Goal: Information Seeking & Learning: Learn about a topic

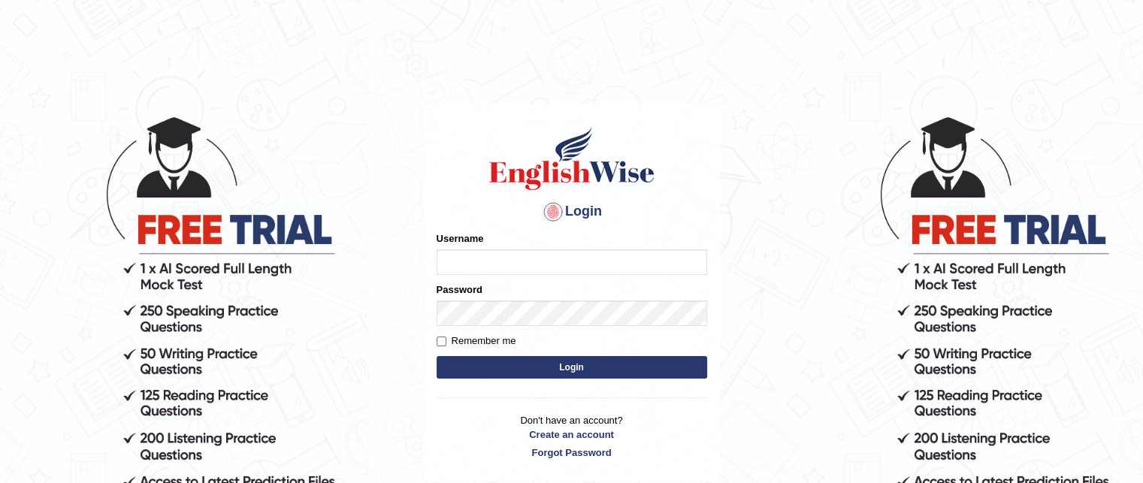
type input "grishmi_parramatta"
click at [481, 368] on button "Login" at bounding box center [572, 367] width 271 height 23
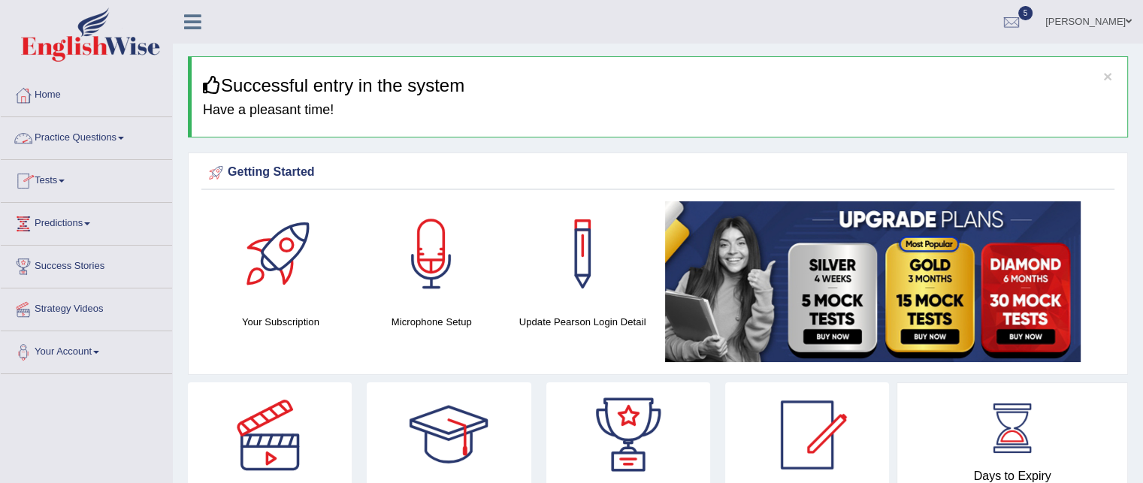
click at [110, 150] on link "Practice Questions" at bounding box center [86, 136] width 171 height 38
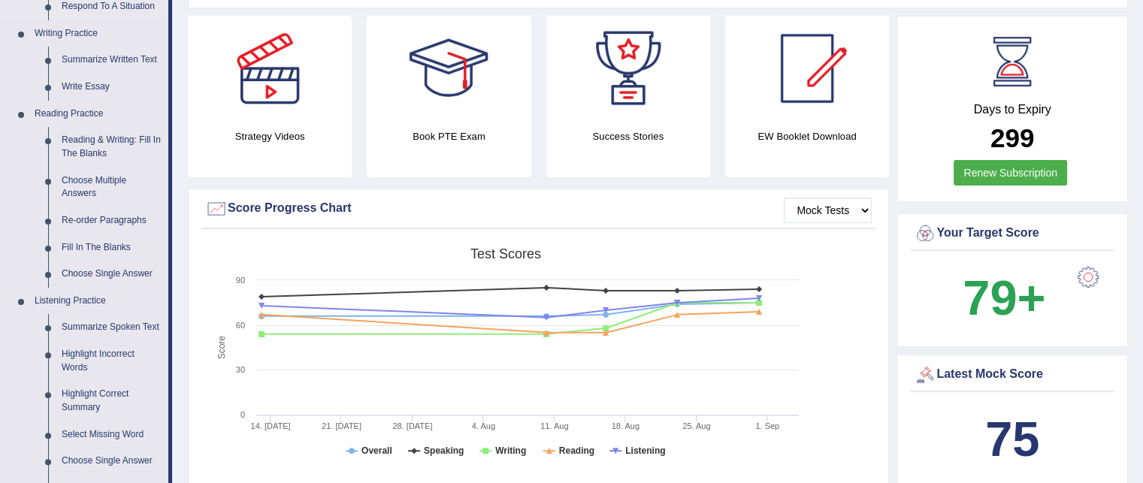
scroll to position [366, 0]
click at [107, 147] on link "Reading & Writing: Fill In The Blanks" at bounding box center [112, 148] width 114 height 40
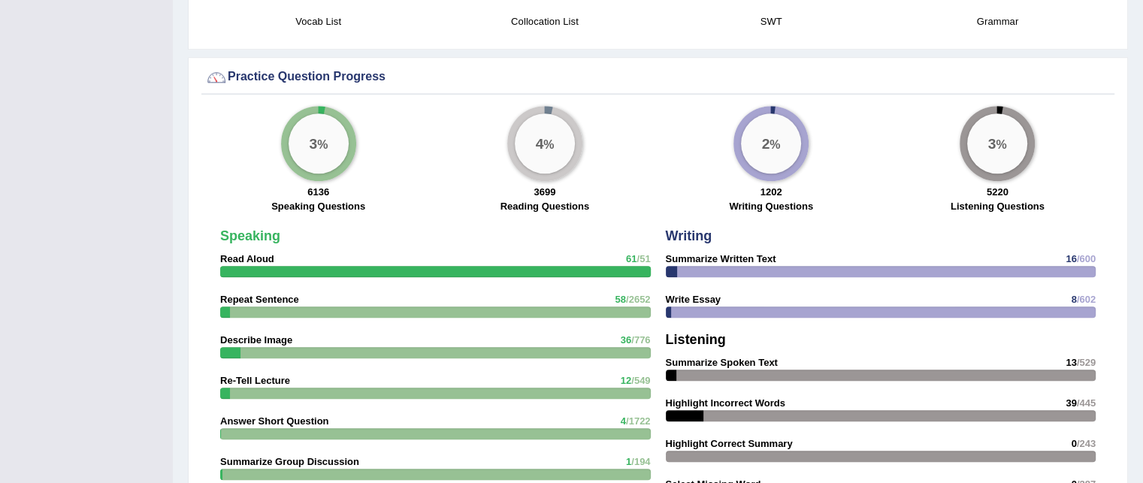
scroll to position [1092, 0]
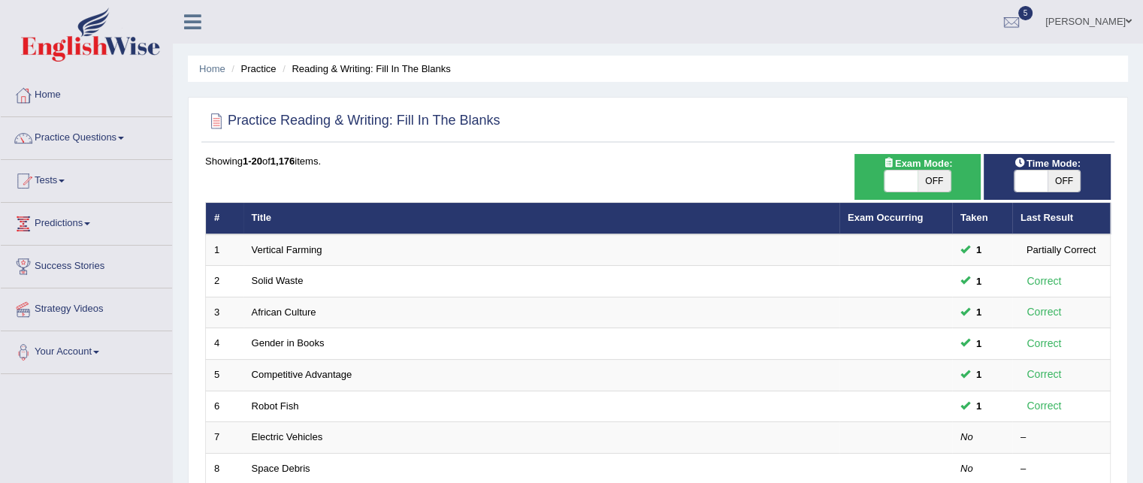
click at [1068, 179] on span "OFF" at bounding box center [1064, 181] width 33 height 21
checkbox input "true"
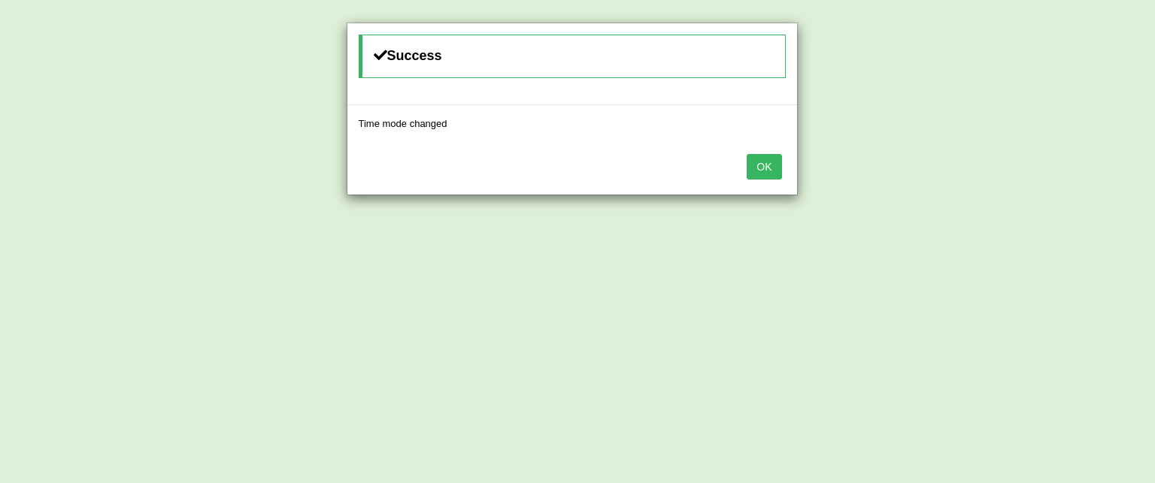
click at [767, 171] on button "OK" at bounding box center [764, 167] width 35 height 26
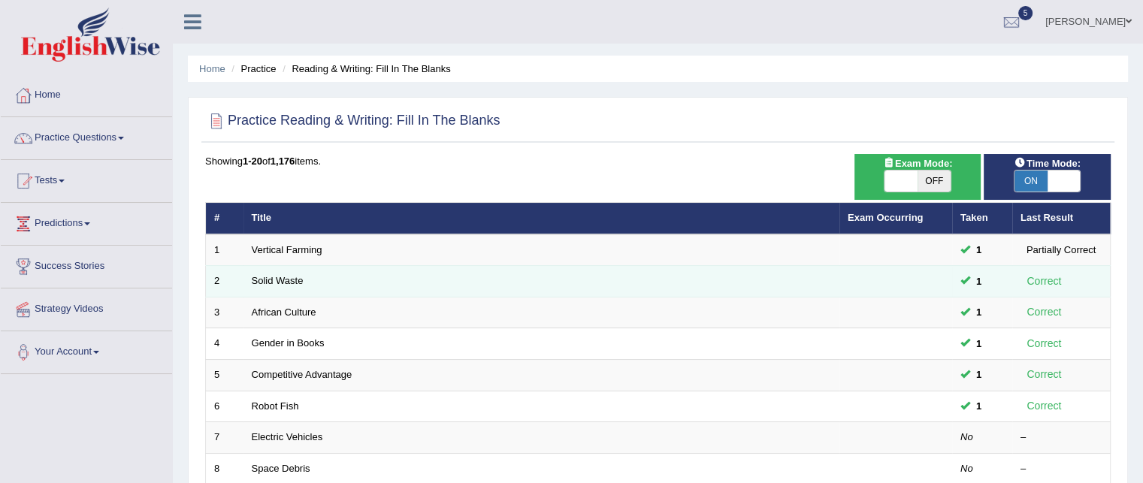
scroll to position [317, 0]
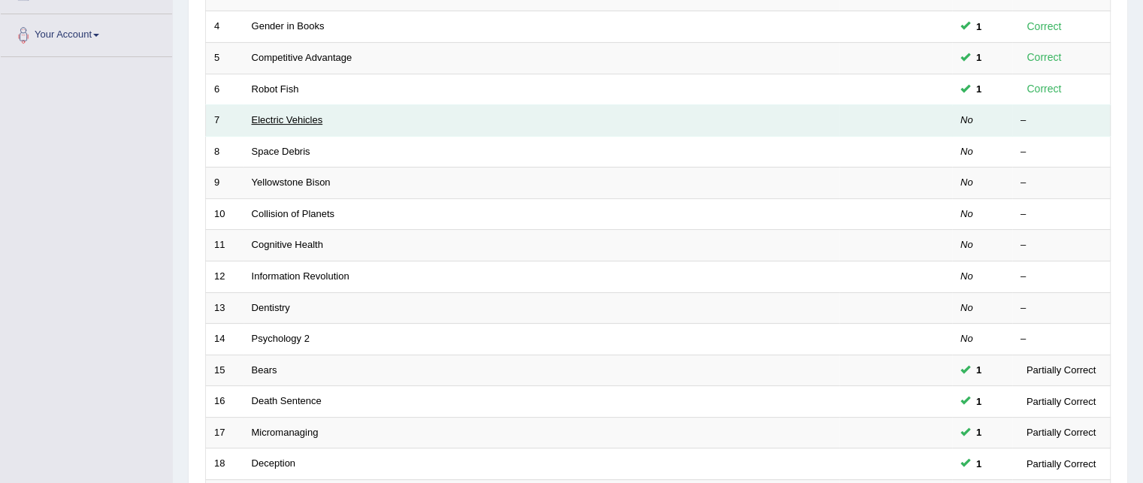
drag, startPoint x: 304, startPoint y: 131, endPoint x: 298, endPoint y: 119, distance: 13.4
click at [298, 119] on link "Electric Vehicles" at bounding box center [287, 119] width 71 height 11
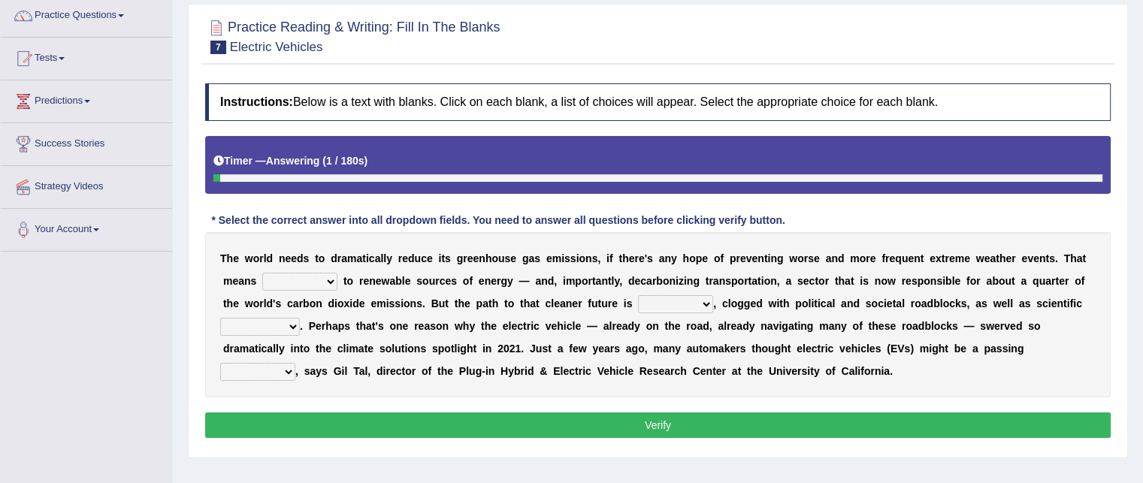
scroll to position [125, 0]
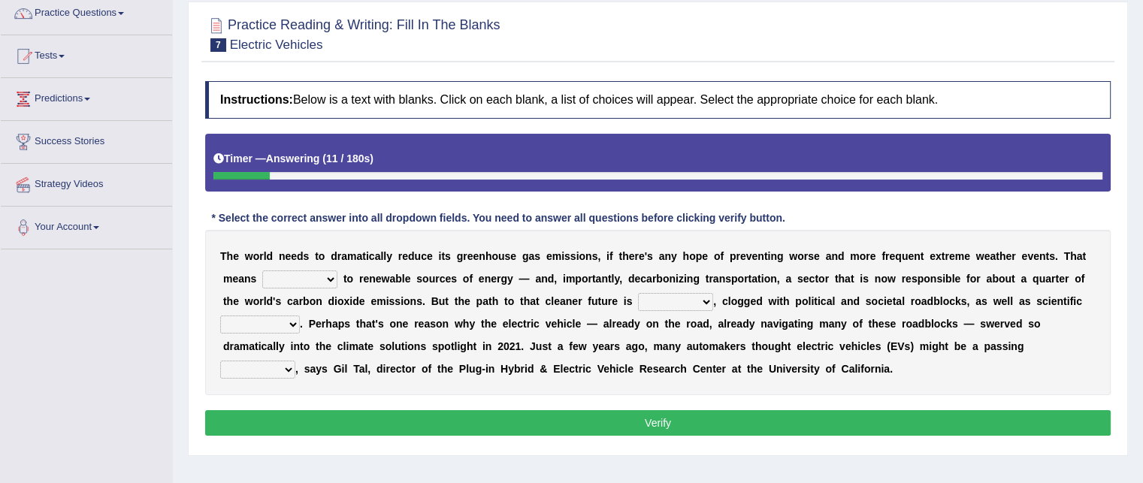
click at [318, 280] on select "grafting drafting crafting shifting" at bounding box center [299, 280] width 75 height 18
select select "shifting"
click at [262, 271] on select "grafting drafting crafting shifting" at bounding box center [299, 280] width 75 height 18
click at [700, 301] on select "daunting daunted daunt dauntless" at bounding box center [675, 302] width 75 height 18
select select "daunting"
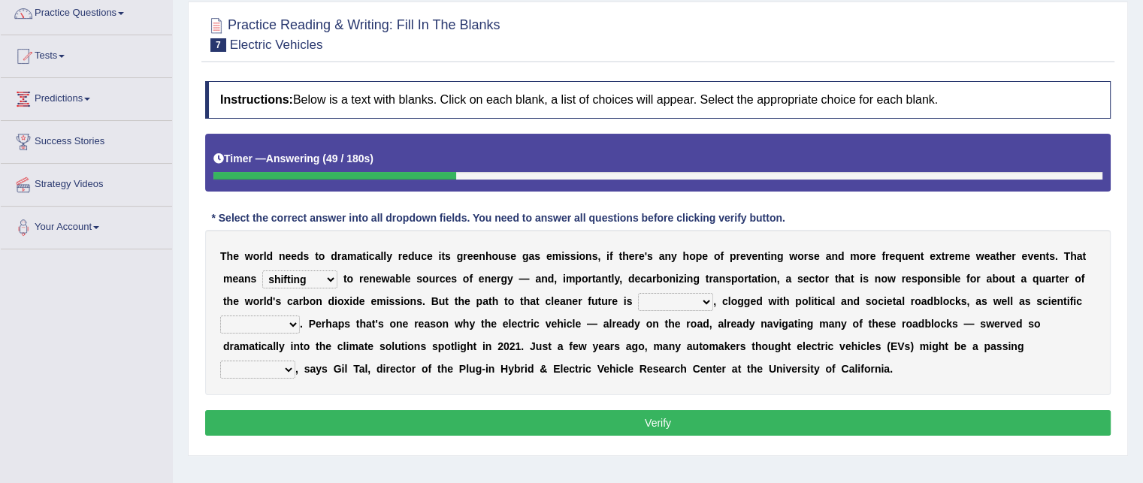
click at [638, 293] on select "daunting daunted daunt dauntless" at bounding box center [675, 302] width 75 height 18
click at [259, 320] on select "spectacles obstacles tentacles receptacles" at bounding box center [260, 325] width 80 height 18
select select "obstacles"
click at [220, 316] on select "spectacles obstacles tentacles receptacles" at bounding box center [260, 325] width 80 height 18
click at [250, 373] on select "fad gad tad lad" at bounding box center [257, 370] width 75 height 18
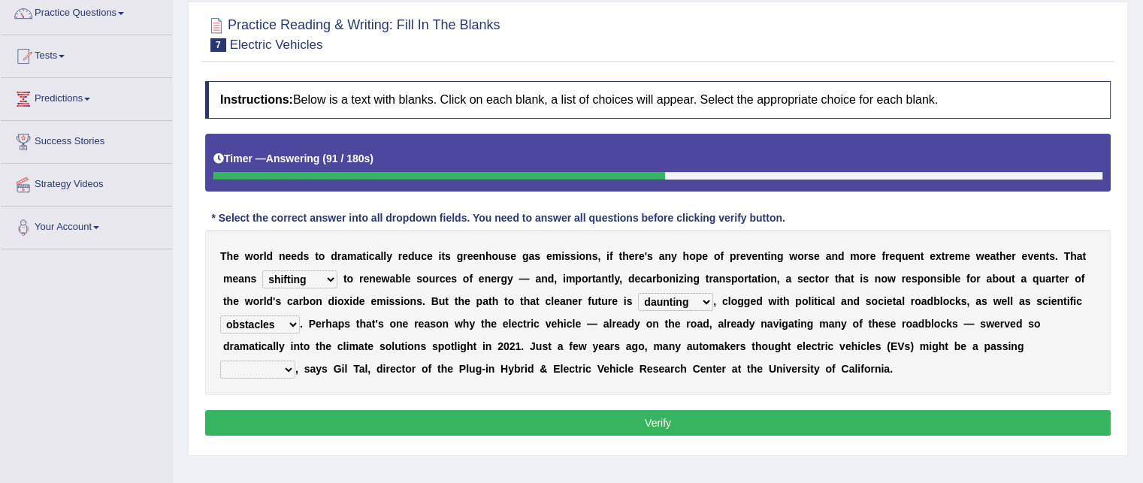
select select "lad"
click at [220, 361] on select "fad gad tad lad" at bounding box center [257, 370] width 75 height 18
click at [283, 322] on select "spectacles obstacles tentacles receptacles" at bounding box center [260, 325] width 80 height 18
click at [260, 319] on select "spectacles obstacles tentacles receptacles" at bounding box center [260, 325] width 80 height 18
click at [716, 367] on b "e" at bounding box center [719, 369] width 6 height 12
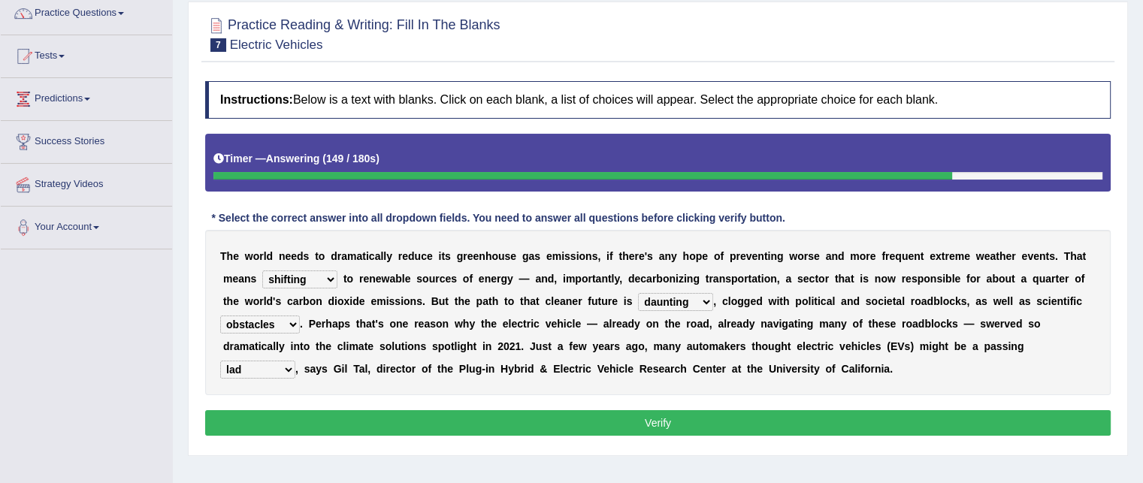
click at [592, 412] on button "Verify" at bounding box center [658, 423] width 906 height 26
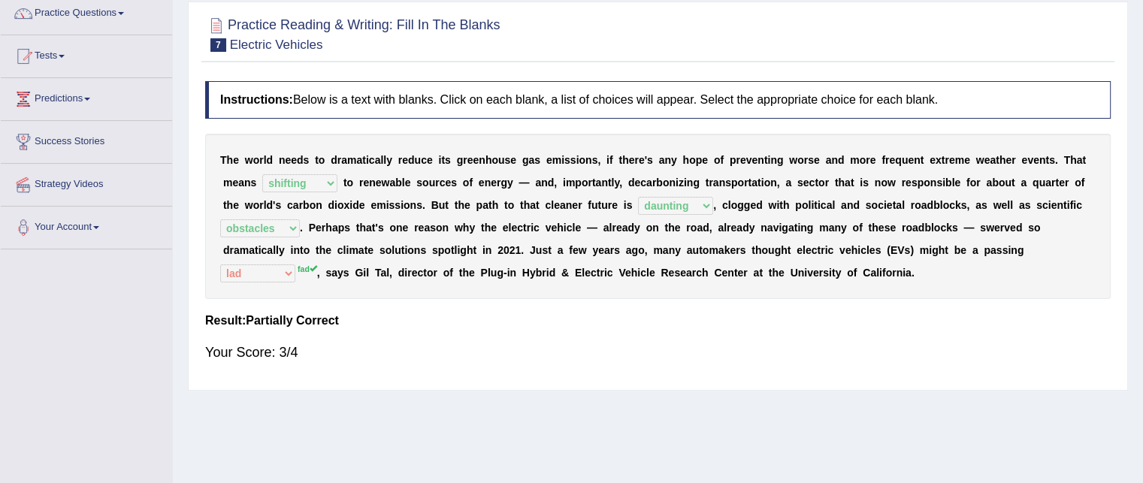
scroll to position [0, 0]
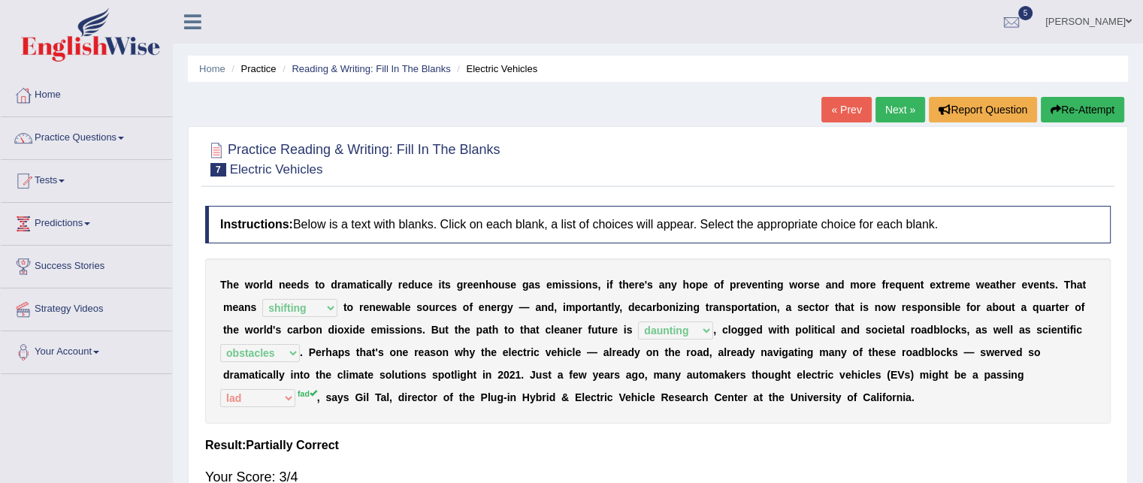
click at [1074, 101] on button "Re-Attempt" at bounding box center [1082, 110] width 83 height 26
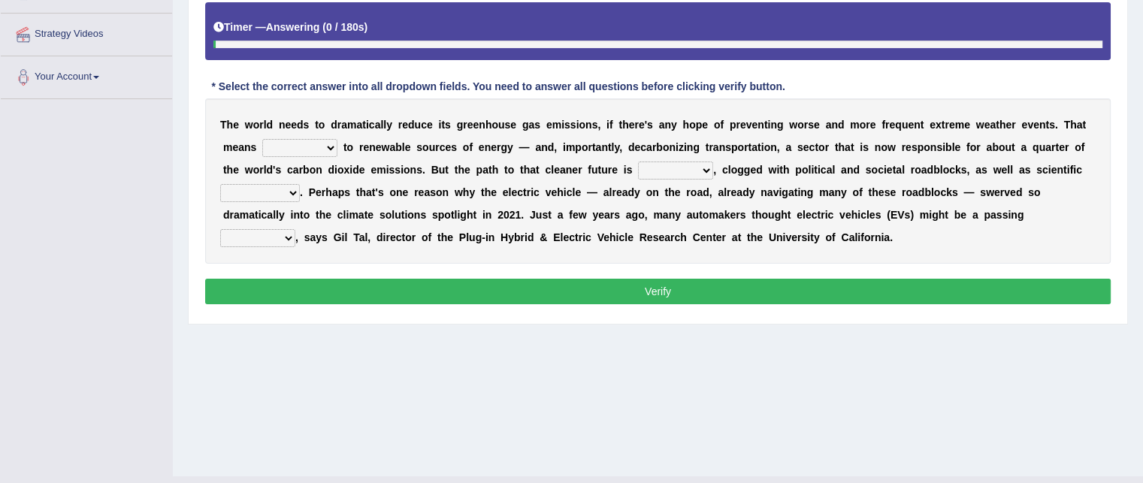
scroll to position [306, 0]
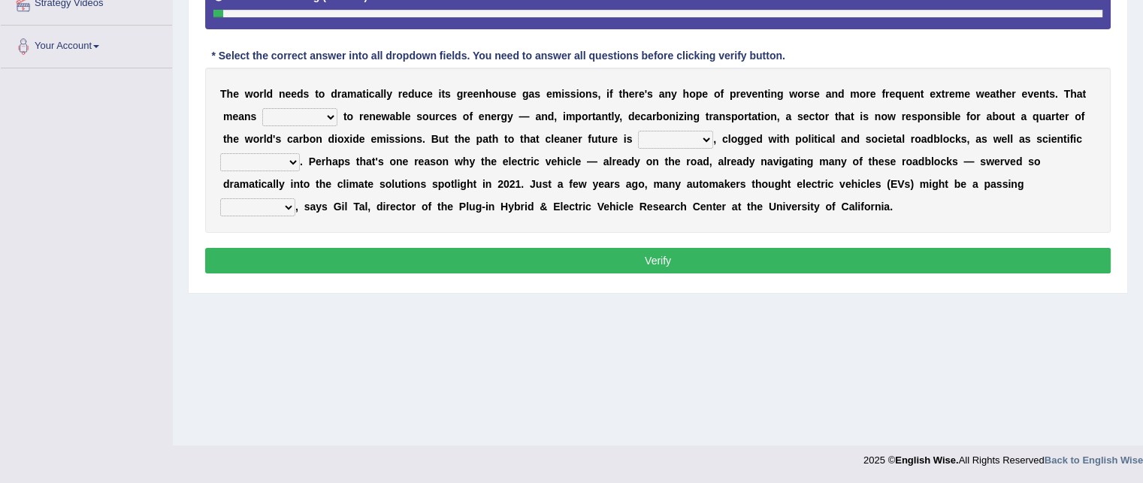
click at [277, 210] on select "fad gad tad lad" at bounding box center [257, 207] width 75 height 18
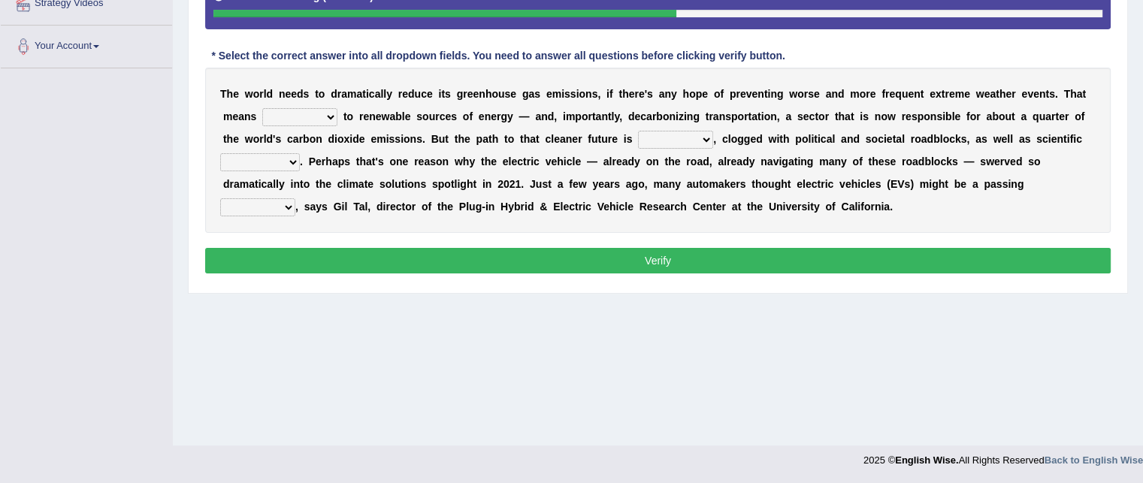
click at [259, 199] on select "fad gad tad lad" at bounding box center [257, 207] width 75 height 18
click at [262, 209] on select "fad gad tad lad" at bounding box center [257, 207] width 75 height 18
select select "fad"
click at [220, 198] on select "fad gad tad lad" at bounding box center [257, 207] width 75 height 18
click at [262, 250] on button "Verify" at bounding box center [658, 261] width 906 height 26
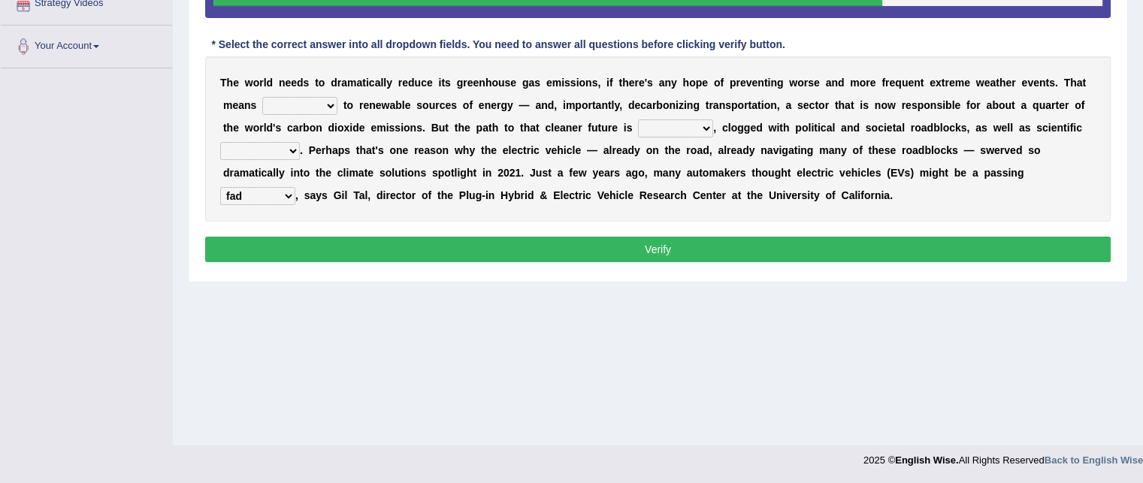
click at [268, 192] on select "fad gad tad lad" at bounding box center [257, 196] width 75 height 18
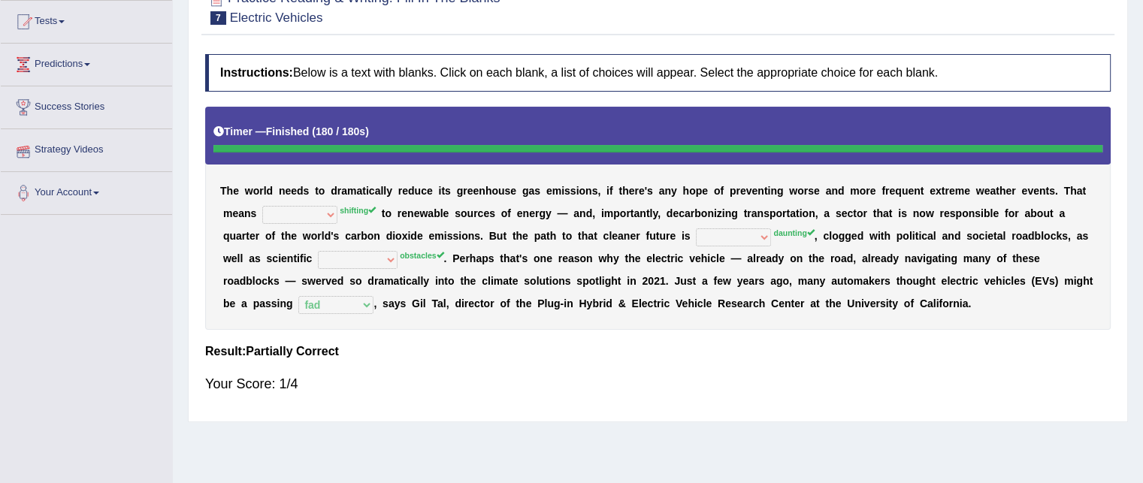
scroll to position [159, 0]
click at [771, 216] on b "p" at bounding box center [773, 214] width 7 height 12
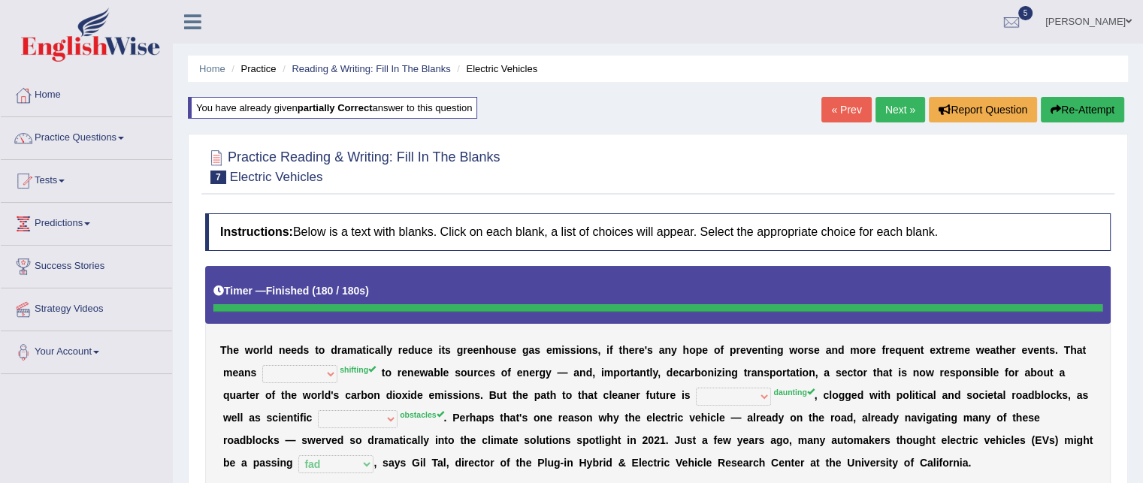
click at [905, 109] on link "Next »" at bounding box center [901, 110] width 50 height 26
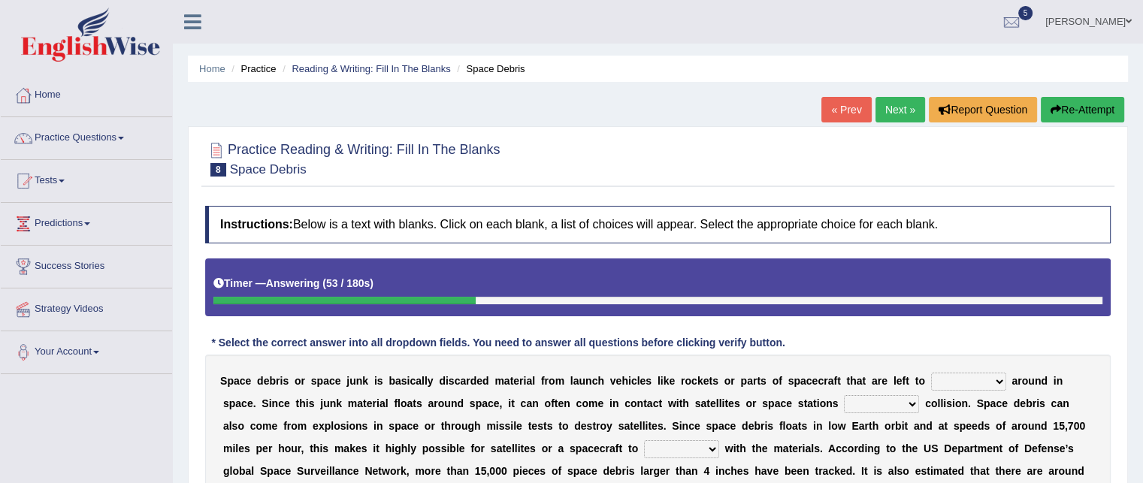
click at [1068, 112] on button "Re-Attempt" at bounding box center [1082, 110] width 83 height 26
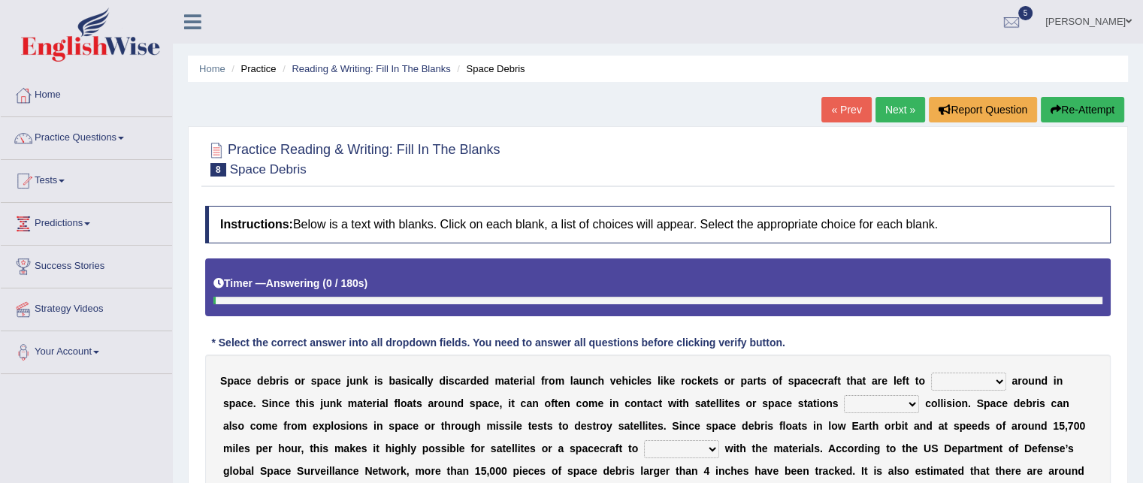
scroll to position [117, 0]
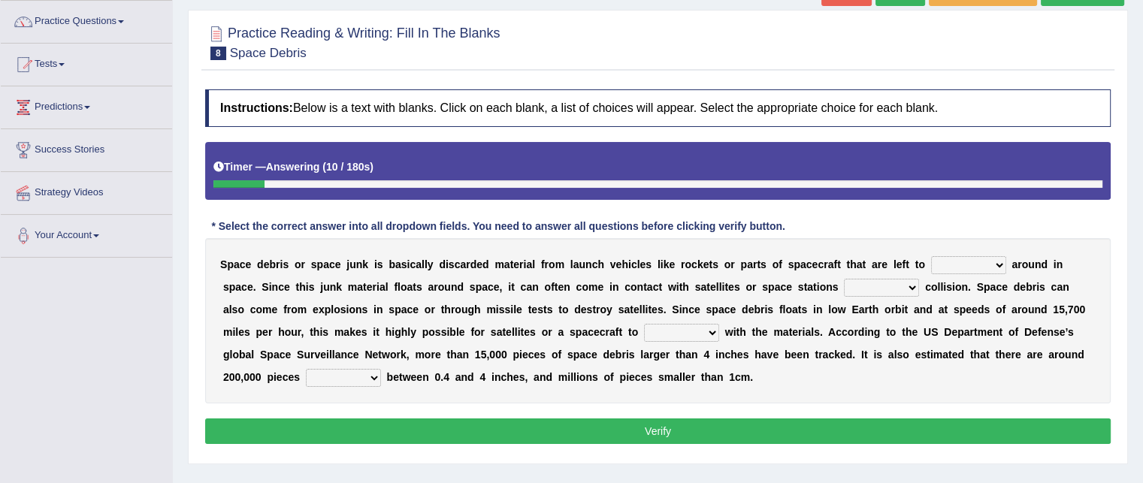
click at [977, 259] on select "twist center roam loll" at bounding box center [968, 265] width 75 height 18
select select "roam"
click at [931, 256] on select "twist center roam loll" at bounding box center [968, 265] width 75 height 18
click at [910, 280] on select "risks risk risked risking" at bounding box center [881, 288] width 75 height 18
select select "risking"
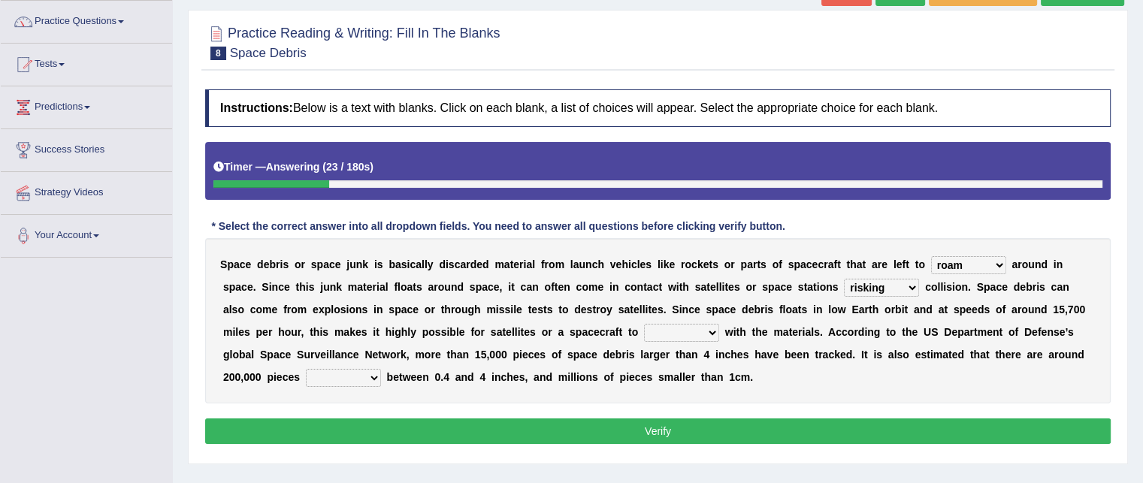
click at [844, 279] on select "risks risk risked risking" at bounding box center [881, 288] width 75 height 18
click at [644, 330] on select "collect collate collide collocate" at bounding box center [681, 333] width 75 height 18
select select "collide"
click at [644, 324] on select "collect collate collide collocate" at bounding box center [681, 333] width 75 height 18
click at [328, 372] on select "sized sizing size sizes" at bounding box center [343, 378] width 75 height 18
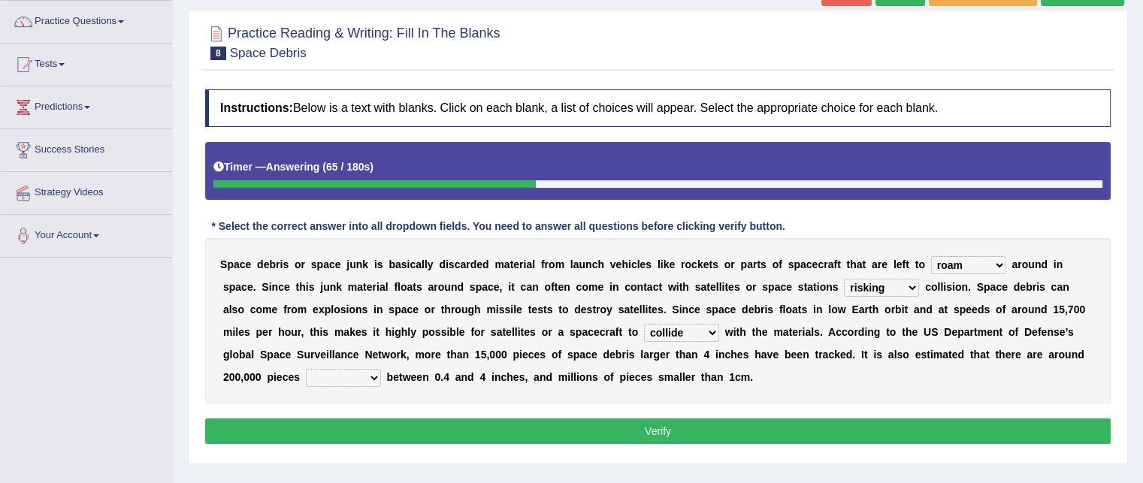
select select "sizing"
click at [306, 369] on select "sized sizing size sizes" at bounding box center [343, 378] width 75 height 18
click at [382, 426] on button "Verify" at bounding box center [658, 432] width 906 height 26
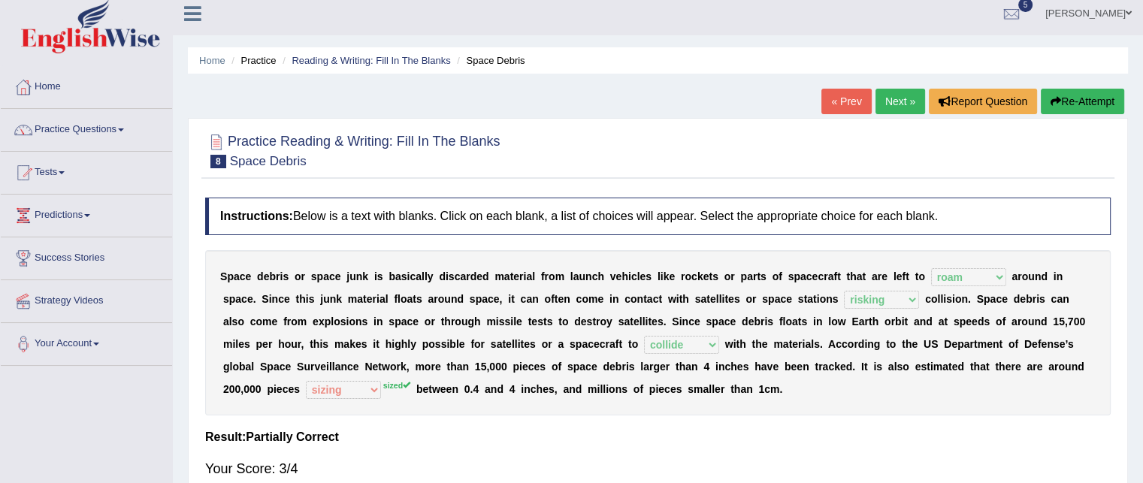
scroll to position [3, 0]
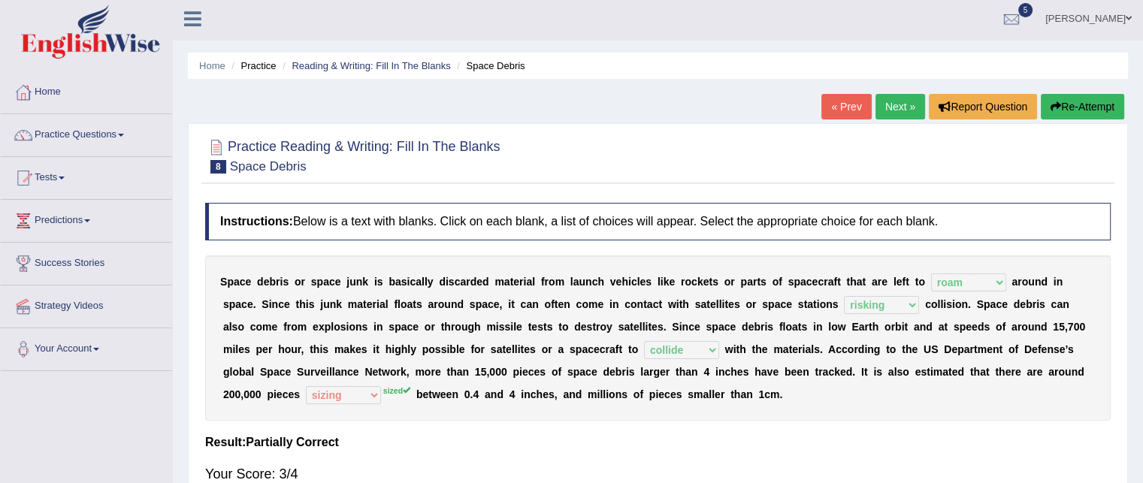
click at [885, 104] on link "Next »" at bounding box center [901, 107] width 50 height 26
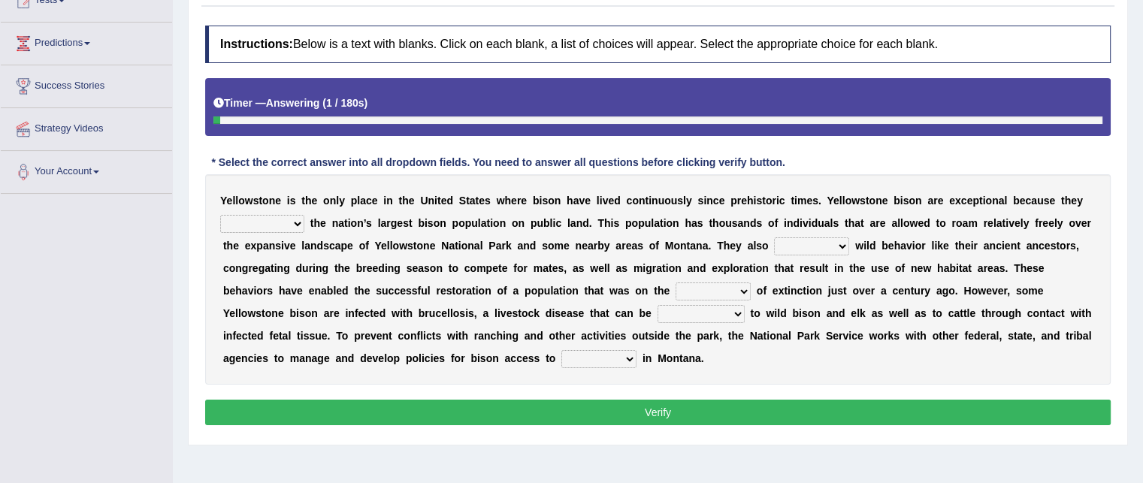
scroll to position [179, 0]
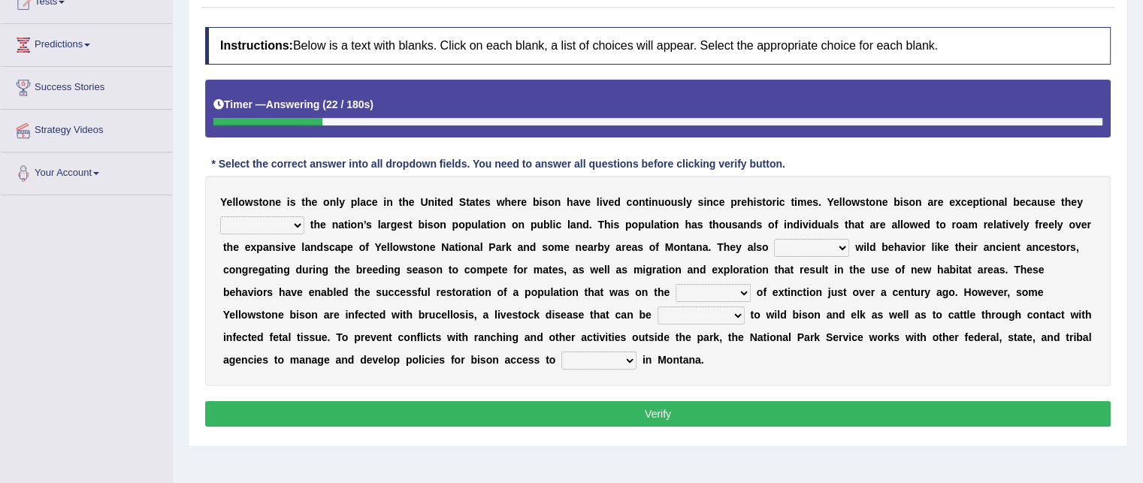
click at [258, 225] on select "congregate comprise consist compromise" at bounding box center [262, 226] width 84 height 18
select select "comprise"
click at [220, 217] on select "congregate comprise consist compromise" at bounding box center [262, 226] width 84 height 18
click at [827, 246] on select "exhibit disregard resist encourage" at bounding box center [811, 248] width 75 height 18
select select "exhibit"
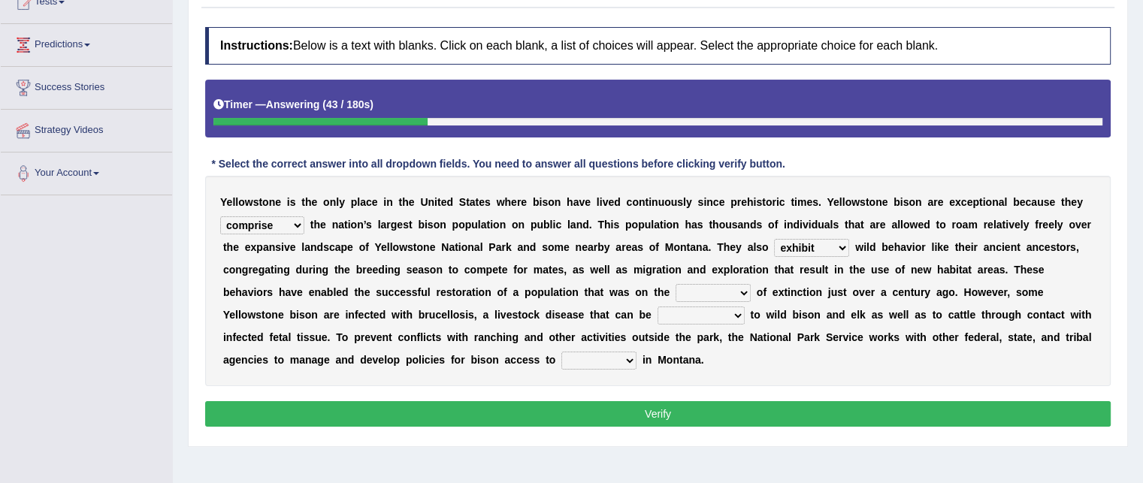
click at [774, 239] on select "exhibit disregard resist encourage" at bounding box center [811, 248] width 75 height 18
click at [710, 292] on select "brine brink danger brindle" at bounding box center [713, 293] width 75 height 18
select select "brine"
click at [676, 284] on select "brine brink danger brindle" at bounding box center [713, 293] width 75 height 18
click at [703, 320] on select "transplanted transported transgressed transmitted" at bounding box center [701, 316] width 87 height 18
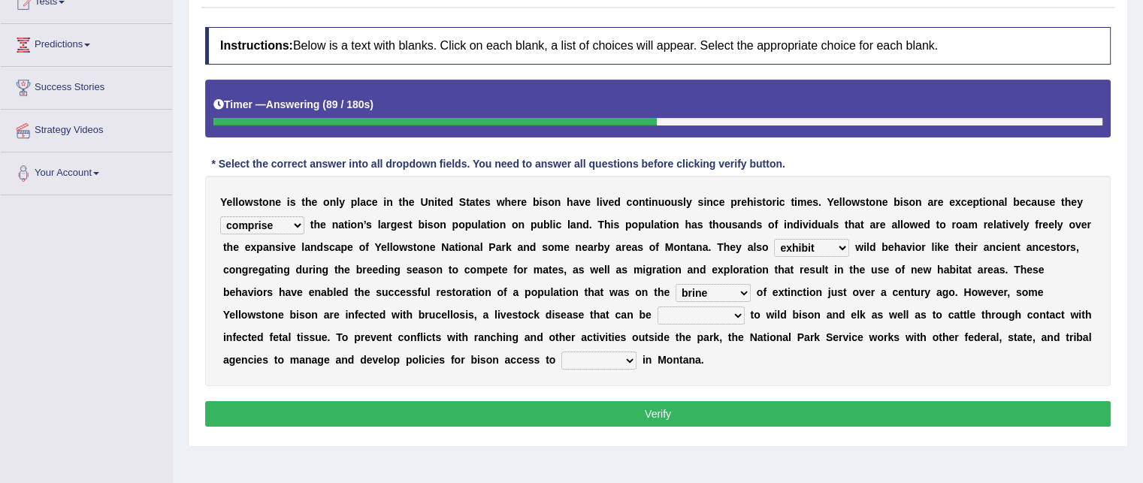
select select "transported"
click at [658, 307] on select "transplanted transported transgressed transmitted" at bounding box center [701, 316] width 87 height 18
click at [604, 352] on select "habitat habitat habitant food" at bounding box center [599, 361] width 75 height 18
select select "habitat"
click at [562, 352] on select "habitat habitat habitant food" at bounding box center [599, 361] width 75 height 18
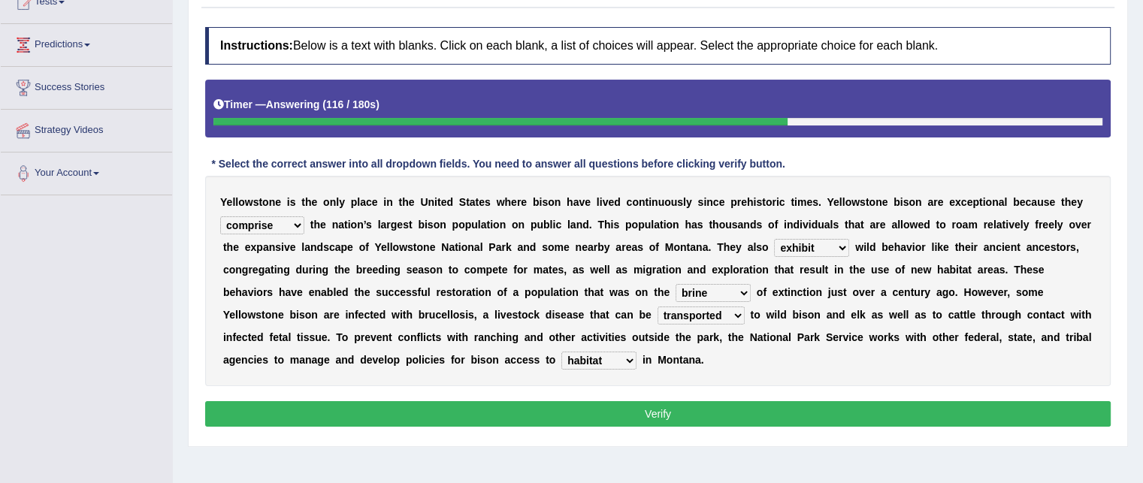
click at [604, 357] on select "habitat habitat habitant food" at bounding box center [599, 361] width 75 height 18
click at [683, 377] on div "Y e l l o w s t o n e i s t h e o n l y p l a c e i n t h e U n i t e d S t a t…" at bounding box center [658, 281] width 906 height 210
click at [800, 241] on select "exhibit disregard resist encourage" at bounding box center [811, 248] width 75 height 18
click at [934, 213] on div "Y e l l o w s t o n e i s t h e o n l y p l a c e i n t h e U n i t e d S t a t…" at bounding box center [658, 281] width 906 height 210
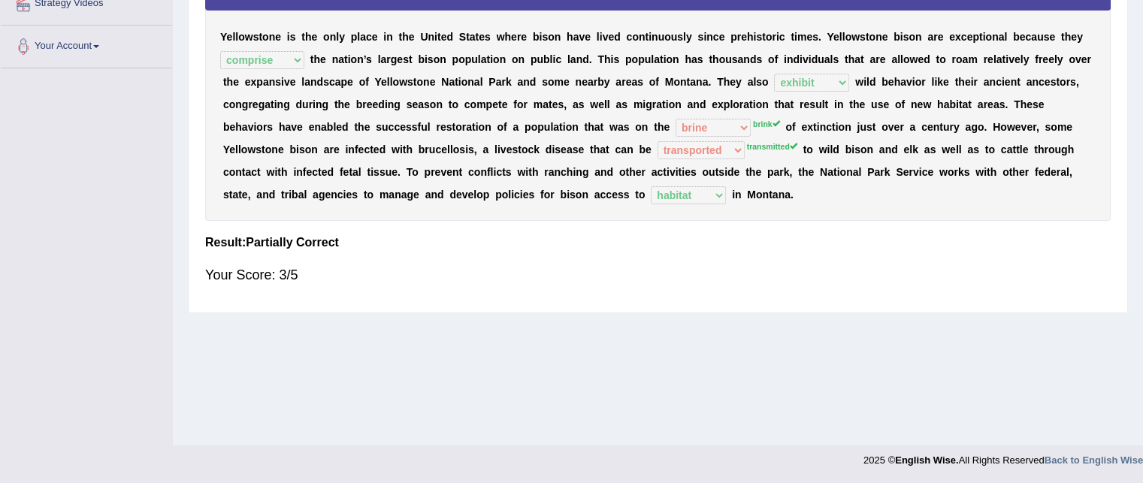
scroll to position [234, 0]
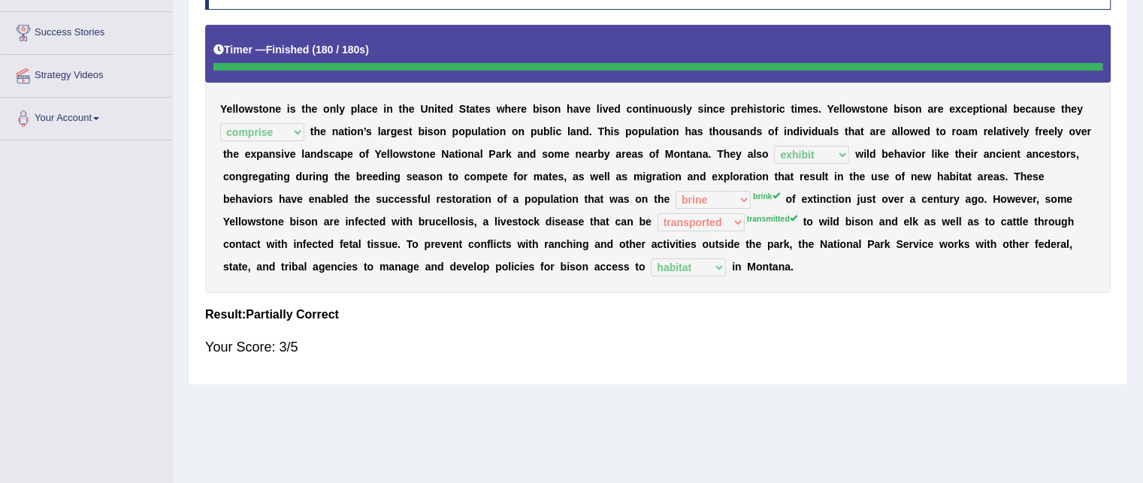
click at [507, 242] on b "s" at bounding box center [509, 244] width 6 height 12
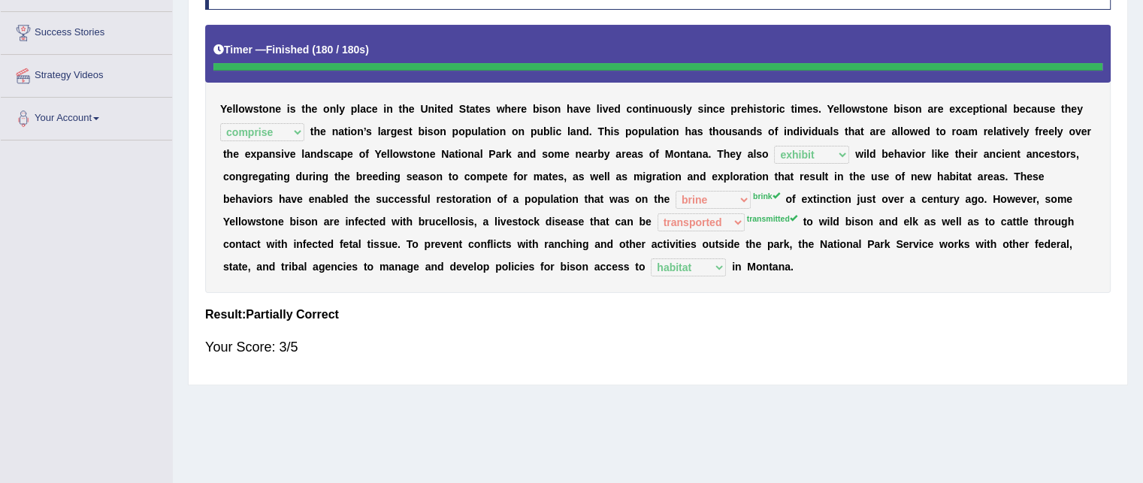
click at [510, 243] on b "s" at bounding box center [509, 244] width 6 height 12
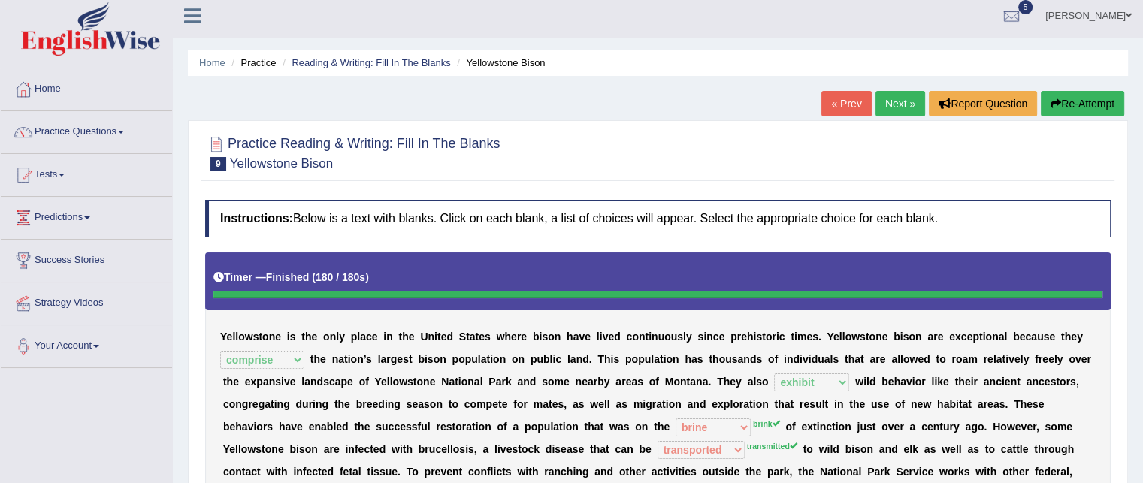
scroll to position [4, 0]
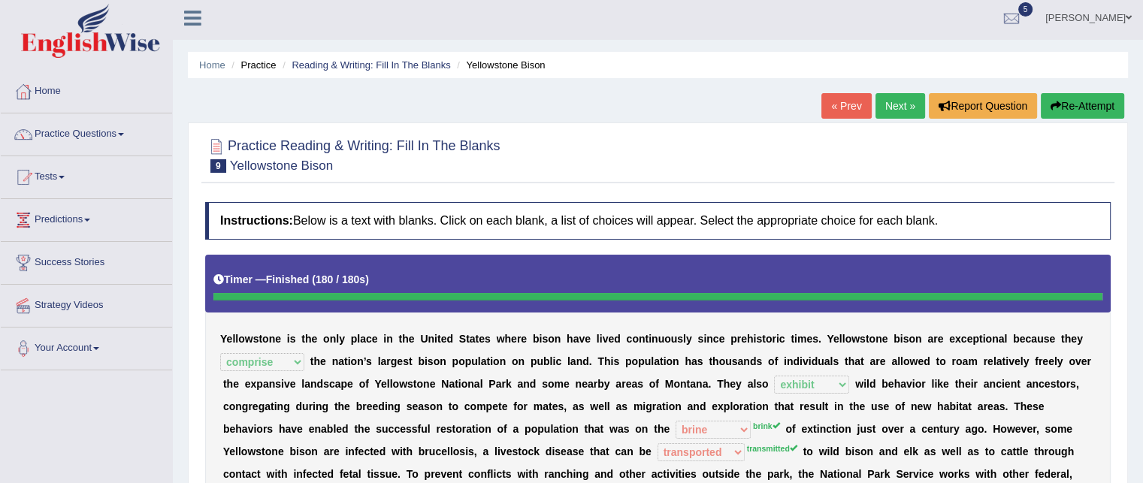
click at [893, 108] on link "Next »" at bounding box center [901, 106] width 50 height 26
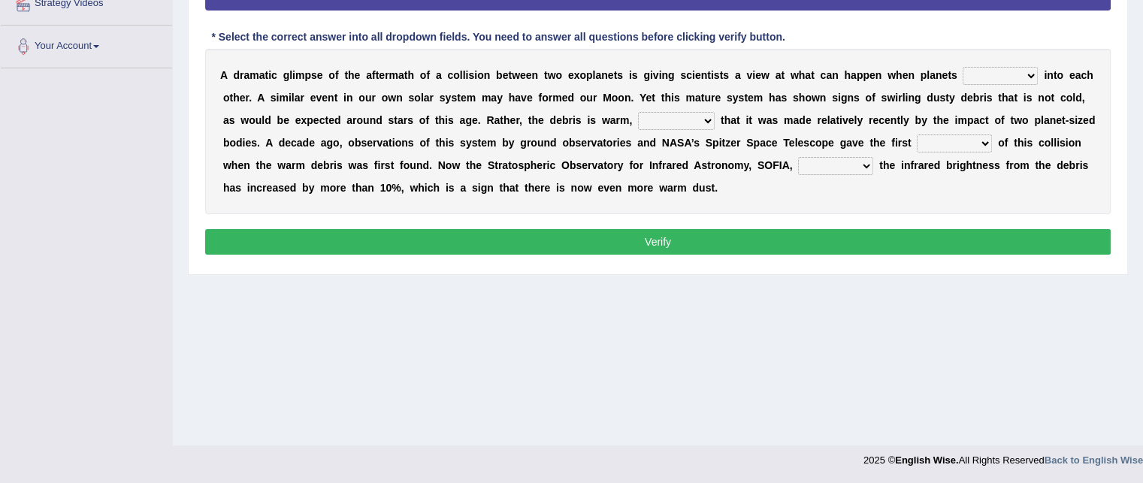
scroll to position [194, 0]
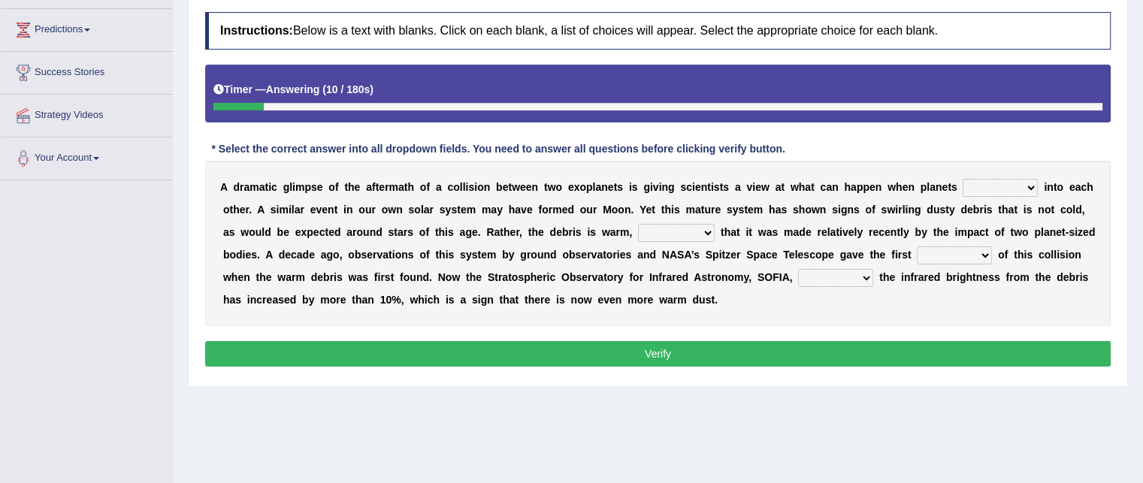
click at [1007, 183] on select "crash explore roam implode" at bounding box center [1000, 188] width 75 height 18
select select "crash"
click at [963, 179] on select "crash explore roam implode" at bounding box center [1000, 188] width 75 height 18
click at [683, 230] on select "reinforcing sentencing forging conducing" at bounding box center [676, 233] width 77 height 18
select select "conducing"
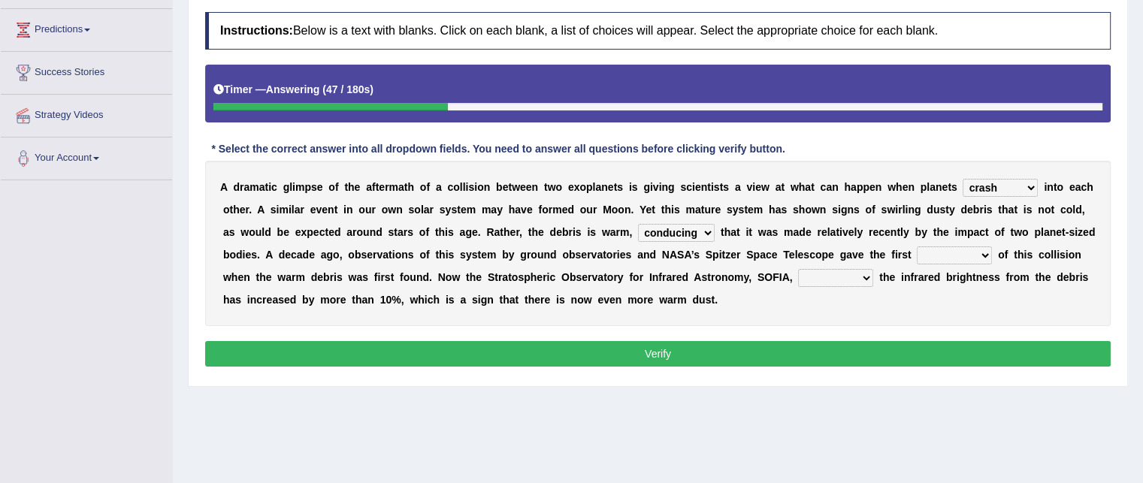
click at [638, 224] on select "reinforcing sentencing forging conducing" at bounding box center [676, 233] width 77 height 18
click at [953, 250] on select "pints faints hints taints" at bounding box center [954, 256] width 75 height 18
select select "hints"
click at [917, 247] on select "pints faints hints taints" at bounding box center [954, 256] width 75 height 18
click at [840, 278] on select "concealed revealed repealed unsealed" at bounding box center [835, 278] width 75 height 18
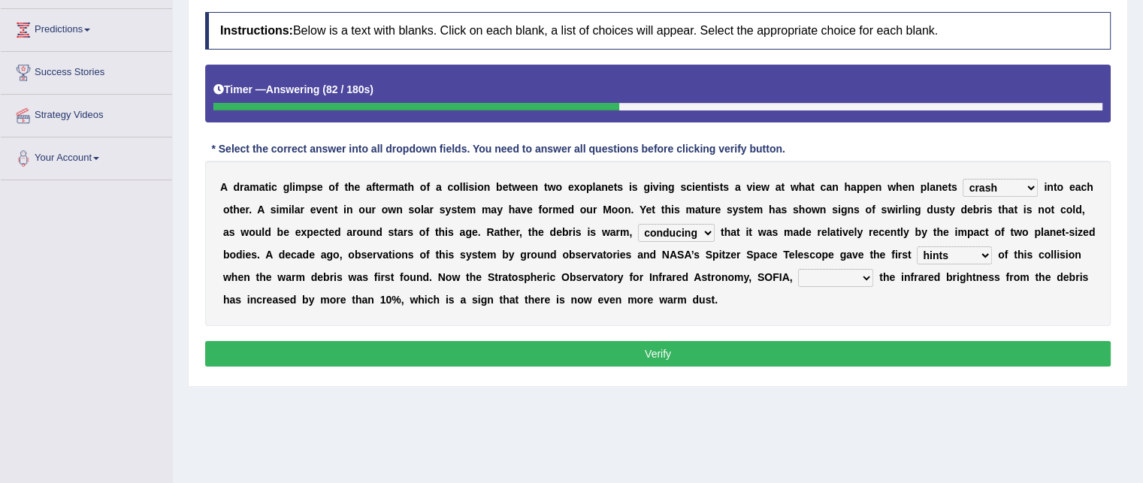
select select "revealed"
click at [798, 269] on select "concealed revealed repealed unsealed" at bounding box center [835, 278] width 75 height 18
click at [690, 229] on select "reinforcing sentencing forging conducing" at bounding box center [676, 233] width 77 height 18
click at [786, 309] on div "A d r a m a t i c g l i m p s e o f t h e a f t e r m a t h o f a c o l l i s i…" at bounding box center [658, 243] width 906 height 165
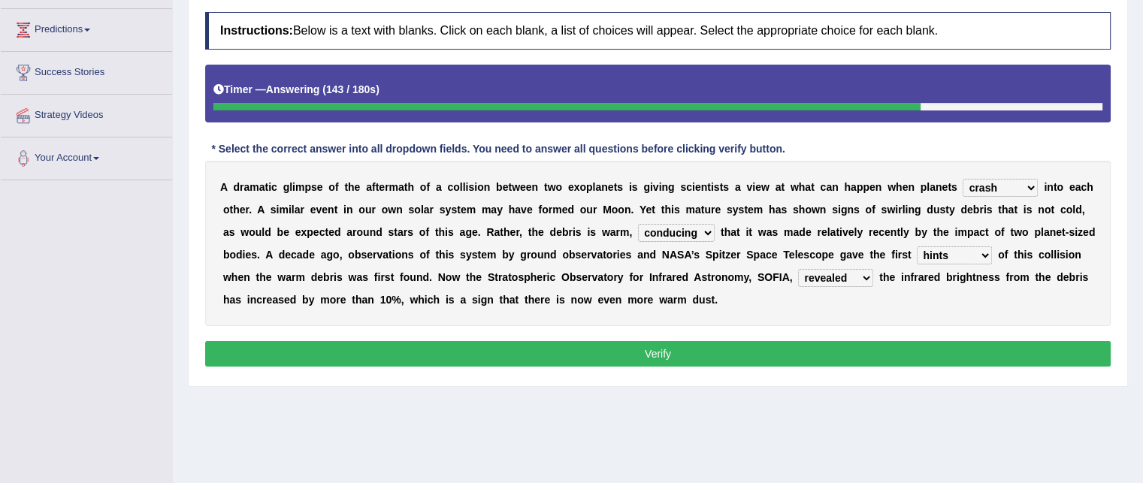
click at [697, 227] on select "reinforcing sentencing forging conducing" at bounding box center [676, 233] width 77 height 18
select select "forging"
click at [638, 224] on select "reinforcing sentencing forging conducing" at bounding box center [676, 233] width 77 height 18
click at [843, 348] on button "Verify" at bounding box center [658, 354] width 906 height 26
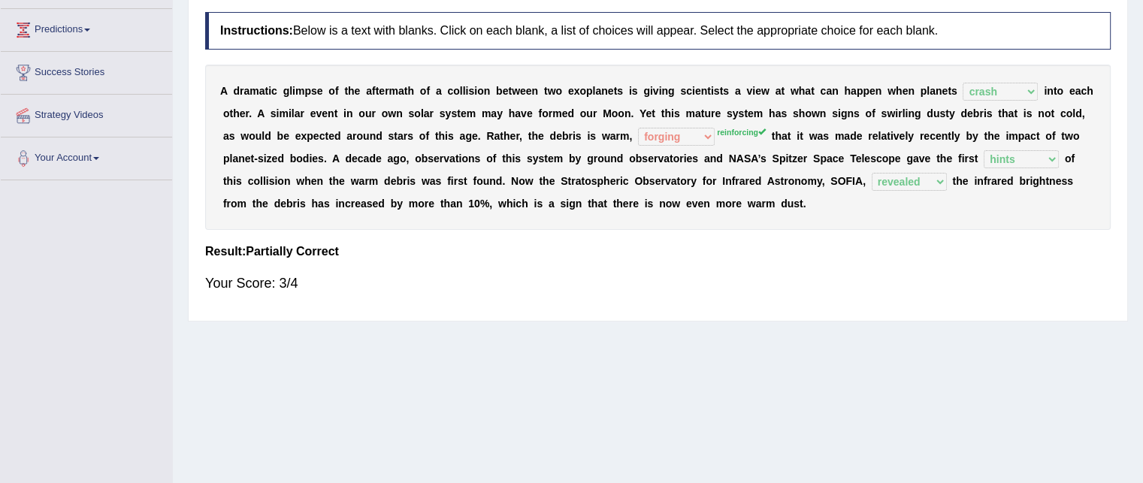
scroll to position [0, 0]
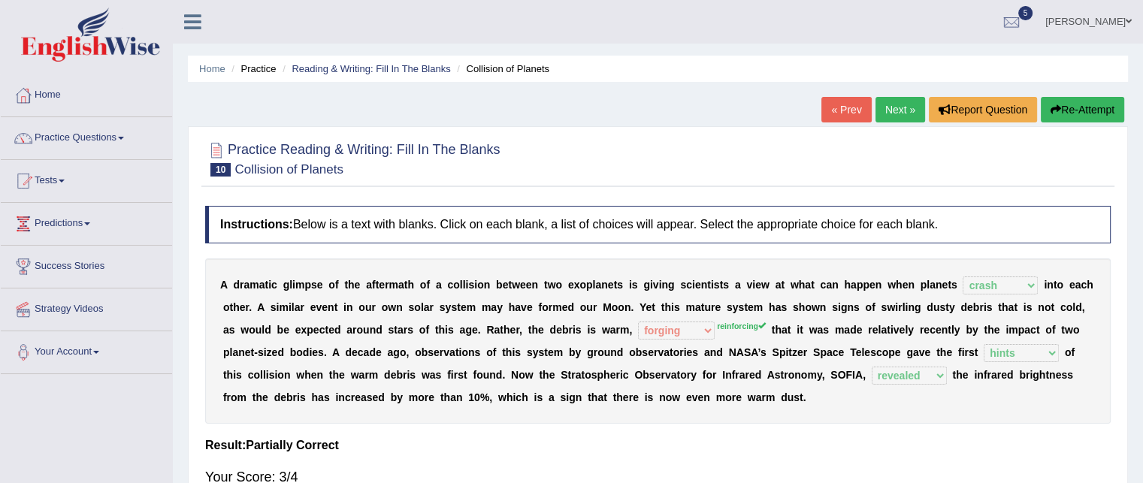
click at [886, 114] on link "Next »" at bounding box center [901, 110] width 50 height 26
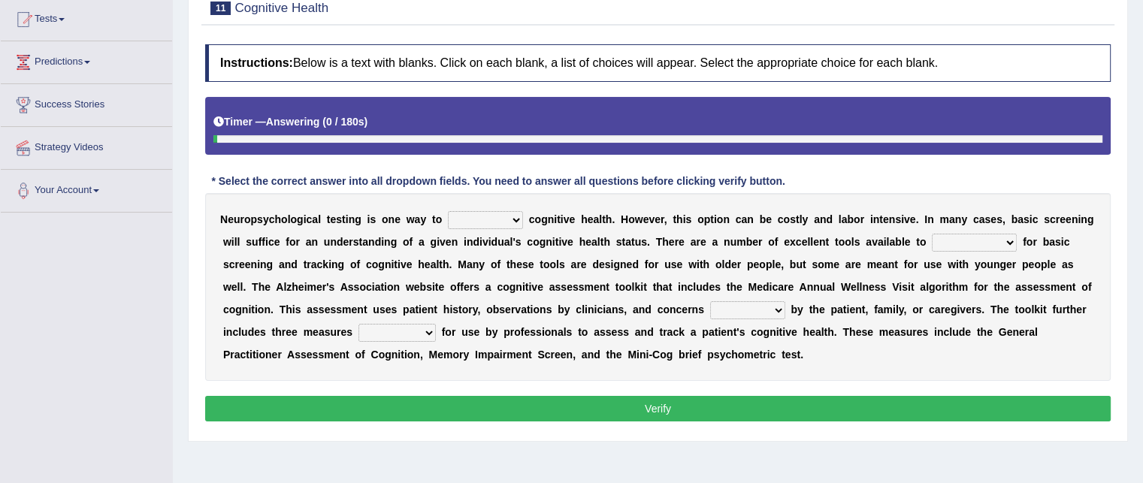
scroll to position [179, 0]
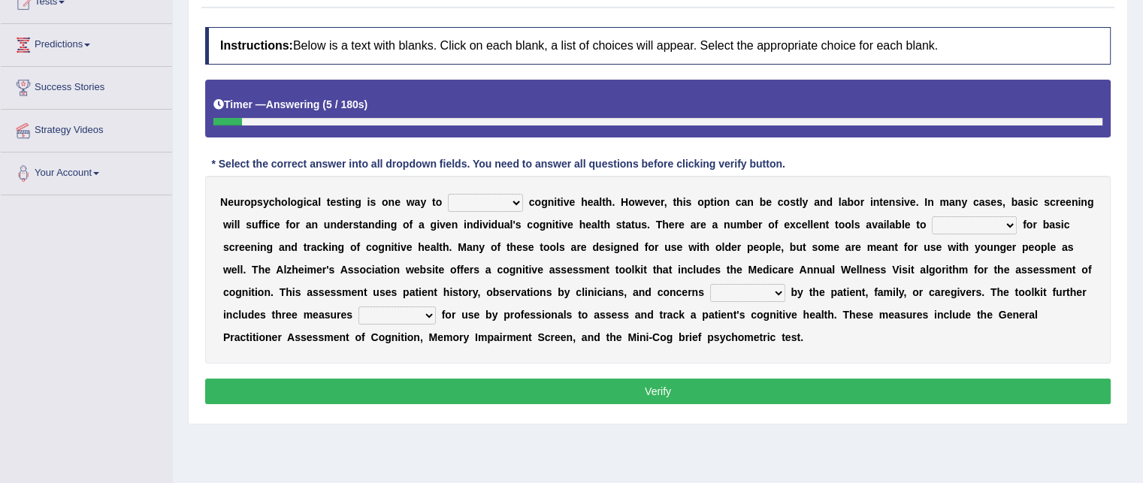
click at [502, 207] on select "obsess assess possess access" at bounding box center [485, 203] width 75 height 18
select select "access"
click at [448, 194] on select "obsess assess possess access" at bounding box center [485, 203] width 75 height 18
click at [974, 222] on select "stationers practitioners petitioners questioners" at bounding box center [974, 226] width 85 height 18
select select "practitioners"
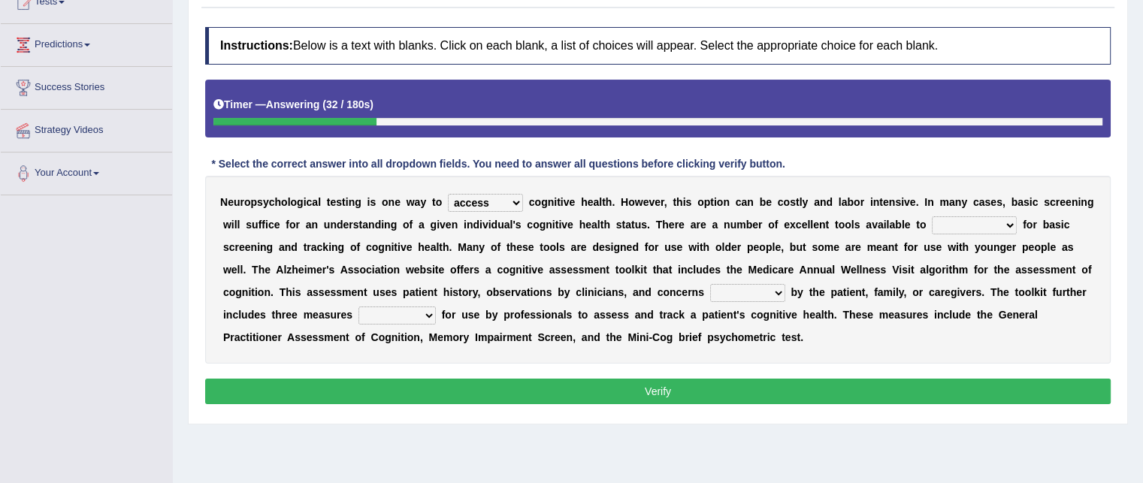
click at [932, 217] on select "stationers practitioners petitioners questioners" at bounding box center [974, 226] width 85 height 18
click at [773, 291] on select "raised rising arising praised" at bounding box center [747, 293] width 75 height 18
select select "raised"
click at [710, 284] on select "raised rising arising praised" at bounding box center [747, 293] width 75 height 18
click at [407, 308] on select "validated intimidated dilapidated antedated" at bounding box center [397, 316] width 77 height 18
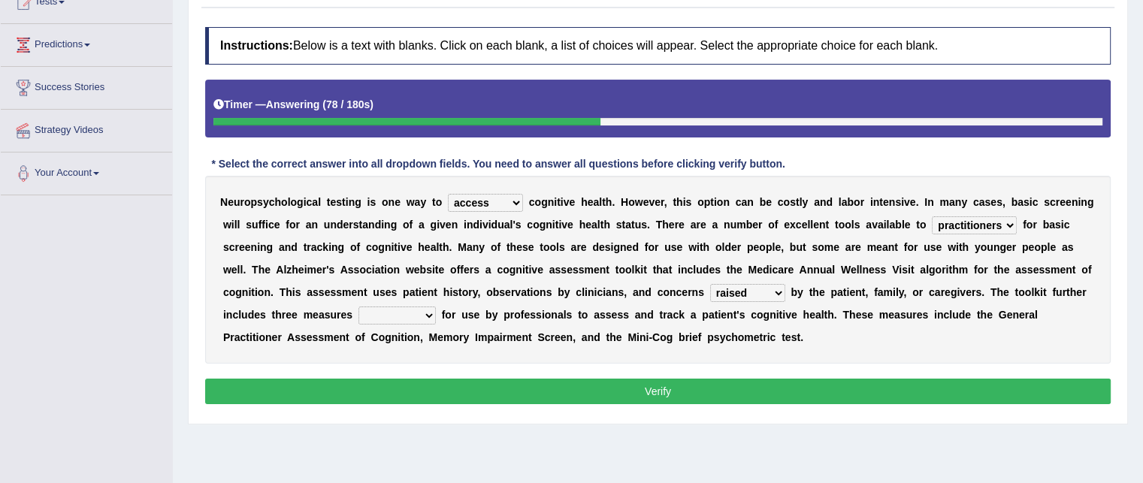
select select "dilapidated"
click at [359, 307] on select "validated intimidated dilapidated antedated" at bounding box center [397, 316] width 77 height 18
click at [463, 375] on div "Instructions: Below is a text with blanks. Click on each blank, a list of choic…" at bounding box center [657, 218] width 913 height 397
click at [456, 381] on button "Verify" at bounding box center [658, 392] width 906 height 26
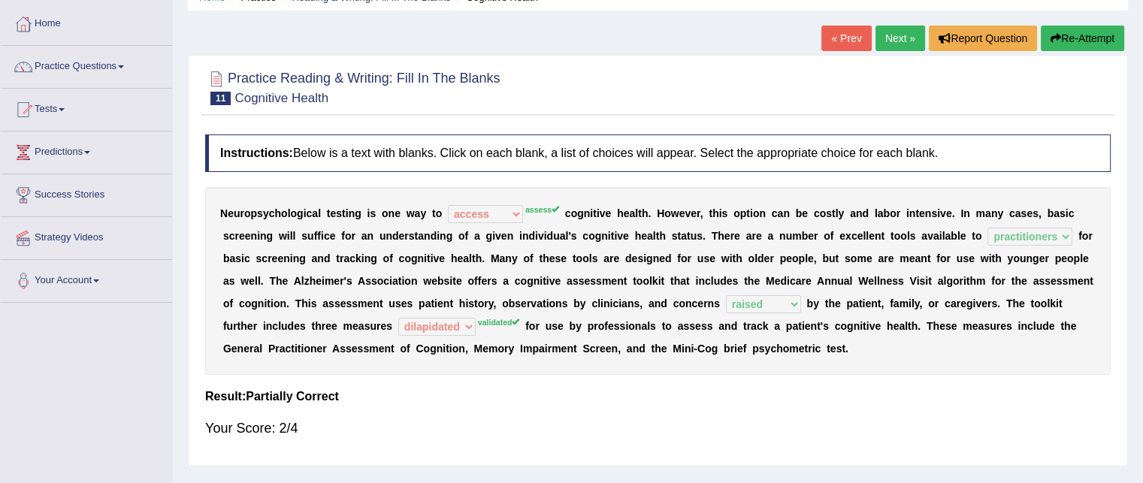
scroll to position [66, 0]
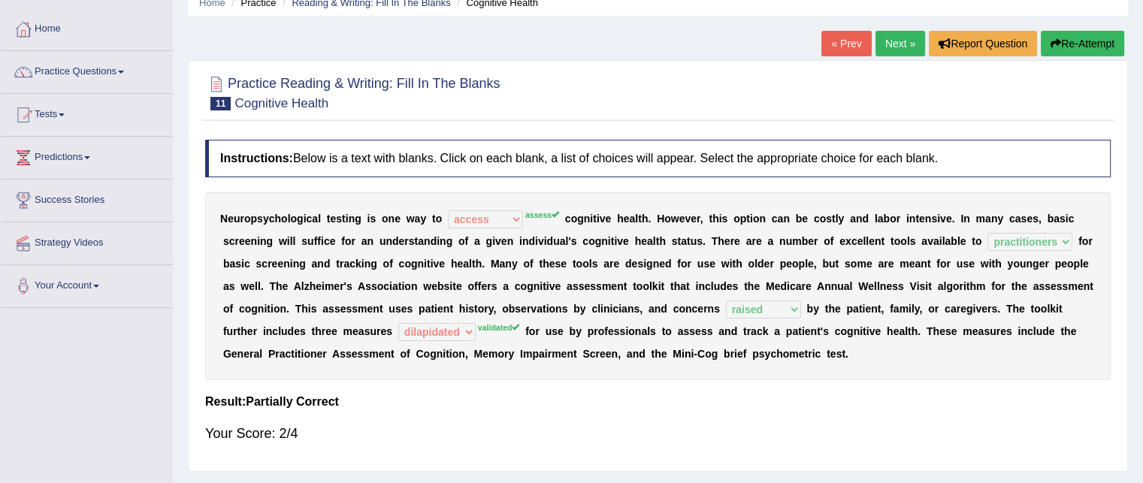
click at [890, 53] on link "Next »" at bounding box center [901, 44] width 50 height 26
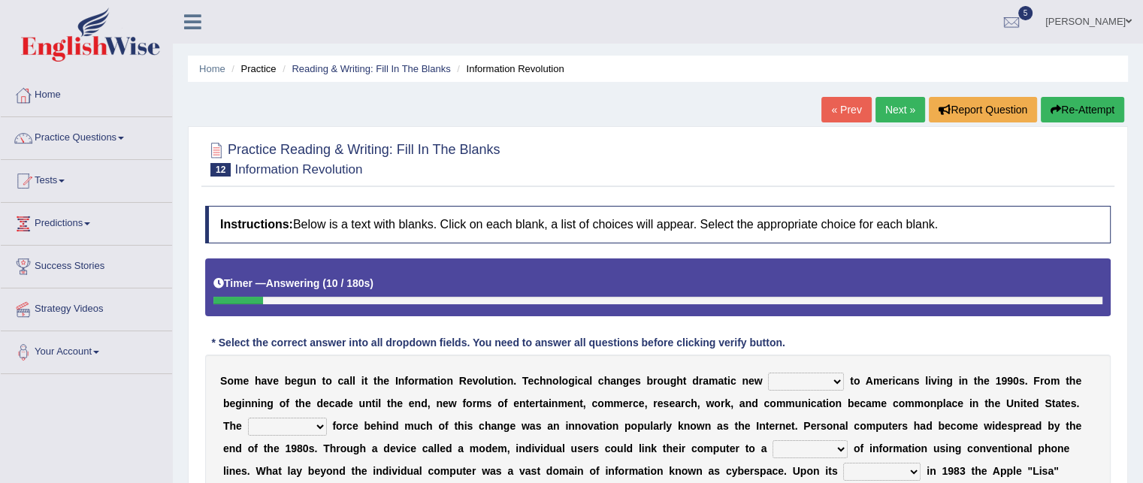
click at [820, 378] on select "challenges puzzles options confusion" at bounding box center [806, 382] width 76 height 18
click at [768, 373] on select "challenges puzzles options confusion" at bounding box center [806, 382] width 76 height 18
click at [810, 386] on select "challenges puzzles options confusion" at bounding box center [806, 382] width 76 height 18
select select "challenges"
click at [768, 373] on select "challenges puzzles options confusion" at bounding box center [806, 382] width 76 height 18
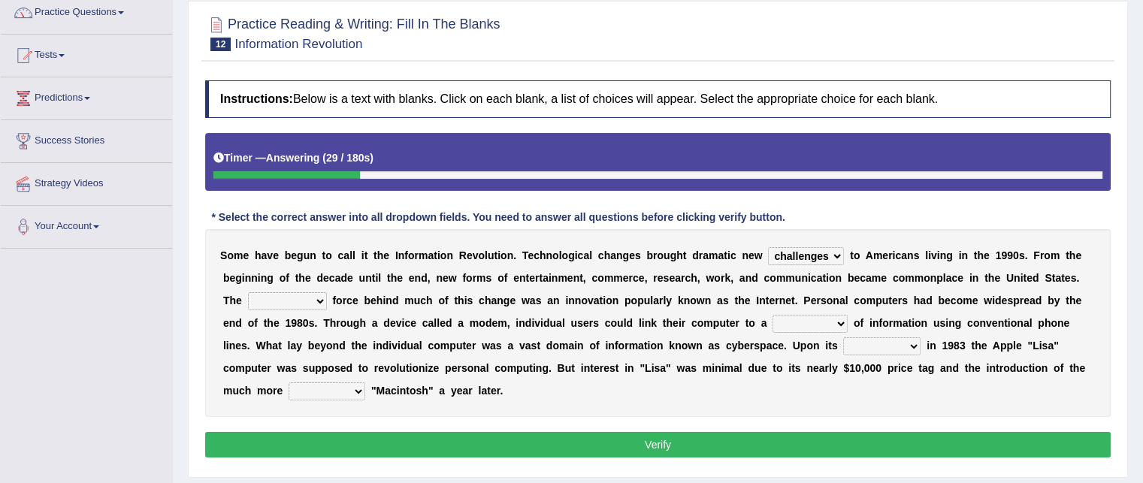
scroll to position [126, 0]
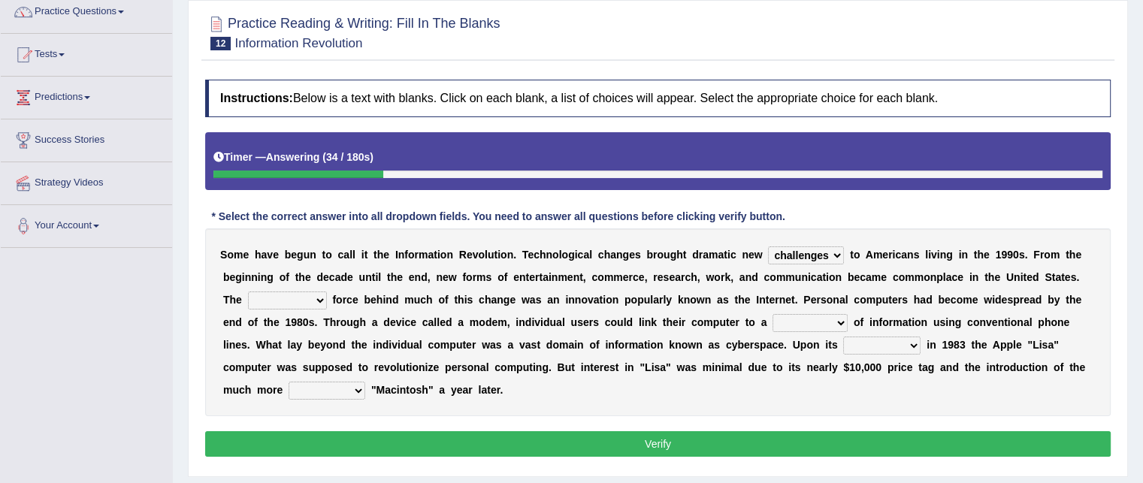
click at [301, 292] on select "unremitting uninspiring driving insinuating" at bounding box center [287, 301] width 79 height 18
select select "driving"
click at [248, 292] on select "unremitting uninspiring driving insinuating" at bounding box center [287, 301] width 79 height 18
click at [790, 319] on select "magnitude bulk wealth volume" at bounding box center [810, 323] width 75 height 18
click at [773, 314] on select "magnitude bulk wealth volume" at bounding box center [810, 323] width 75 height 18
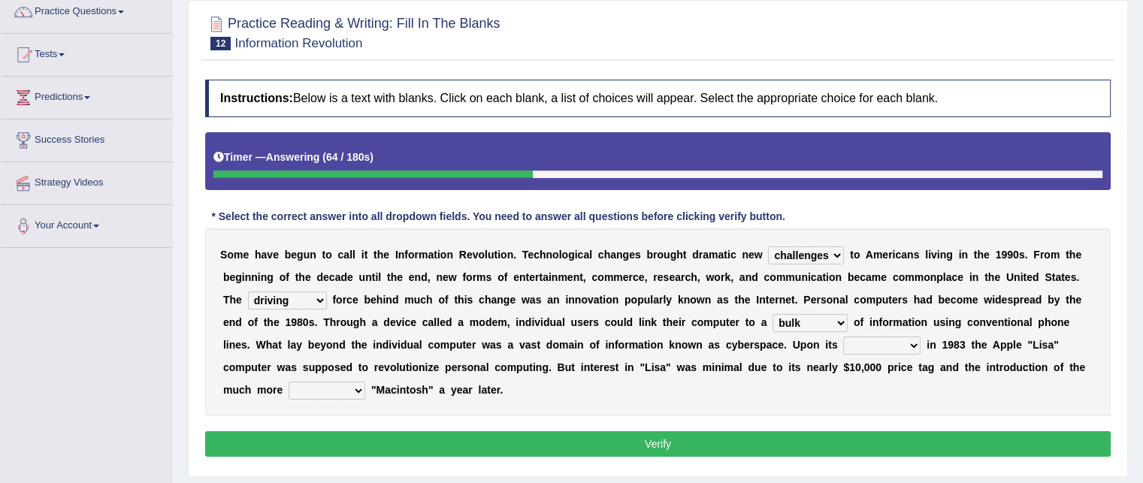
click at [809, 325] on select "magnitude bulk wealth volume" at bounding box center [810, 323] width 75 height 18
click at [773, 314] on select "magnitude bulk wealth volume" at bounding box center [810, 323] width 75 height 18
click at [791, 322] on select "magnitude bulk wealth volume" at bounding box center [810, 323] width 75 height 18
select select "bulk"
click at [773, 314] on select "magnitude bulk wealth volume" at bounding box center [810, 323] width 75 height 18
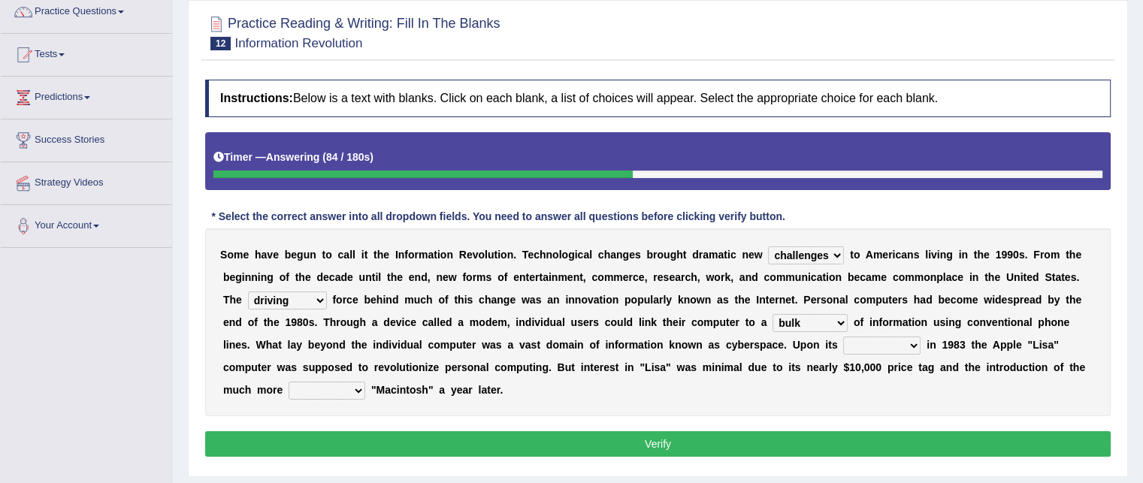
click at [876, 350] on select "relief release publication emission" at bounding box center [881, 346] width 77 height 18
select select "release"
click at [843, 337] on select "relief release publication emission" at bounding box center [881, 346] width 77 height 18
click at [341, 390] on select "convenient affordable advanced formidable" at bounding box center [327, 391] width 77 height 18
select select "affordable"
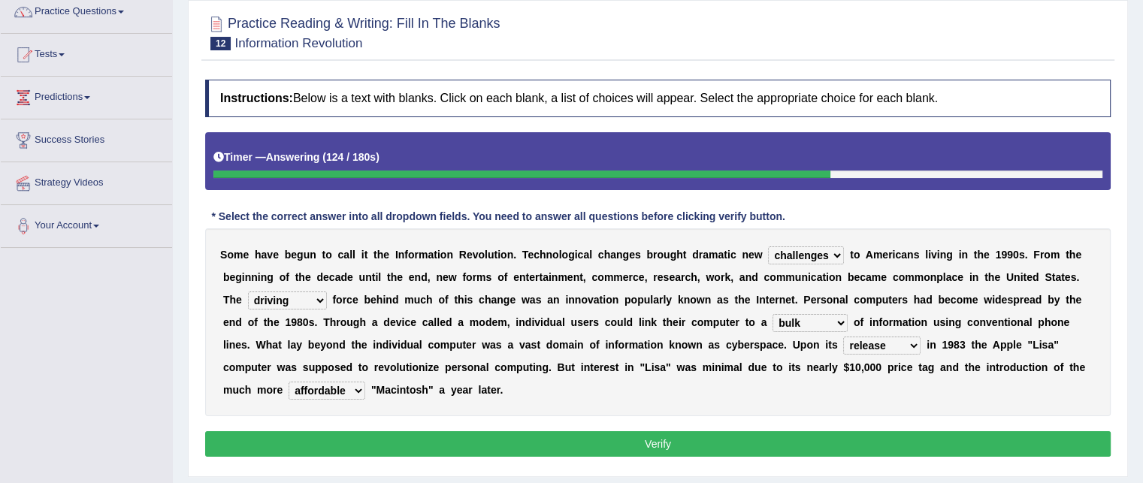
click at [289, 382] on select "convenient affordable advanced formidable" at bounding box center [327, 391] width 77 height 18
click at [339, 339] on b "d" at bounding box center [342, 345] width 7 height 12
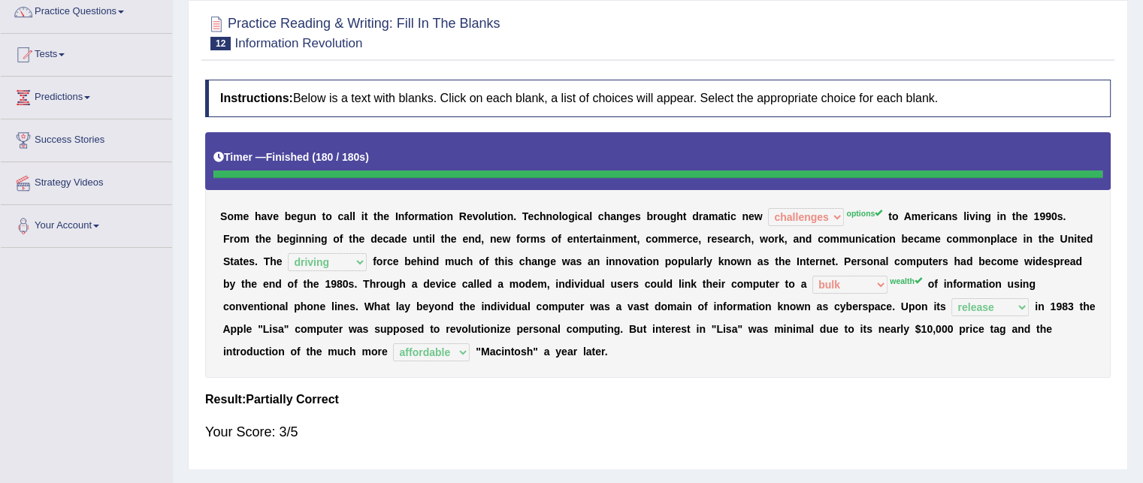
scroll to position [0, 0]
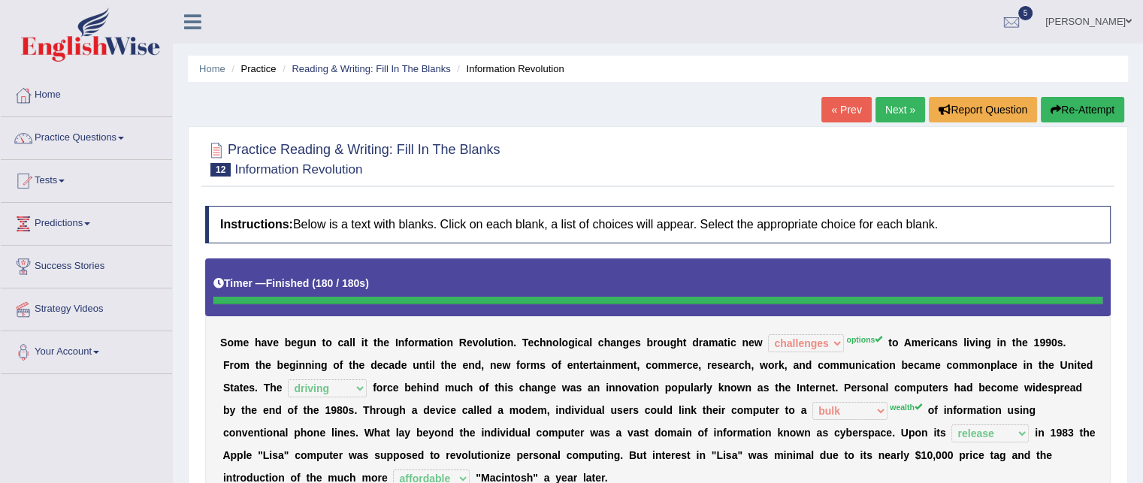
click at [892, 107] on link "Next »" at bounding box center [901, 110] width 50 height 26
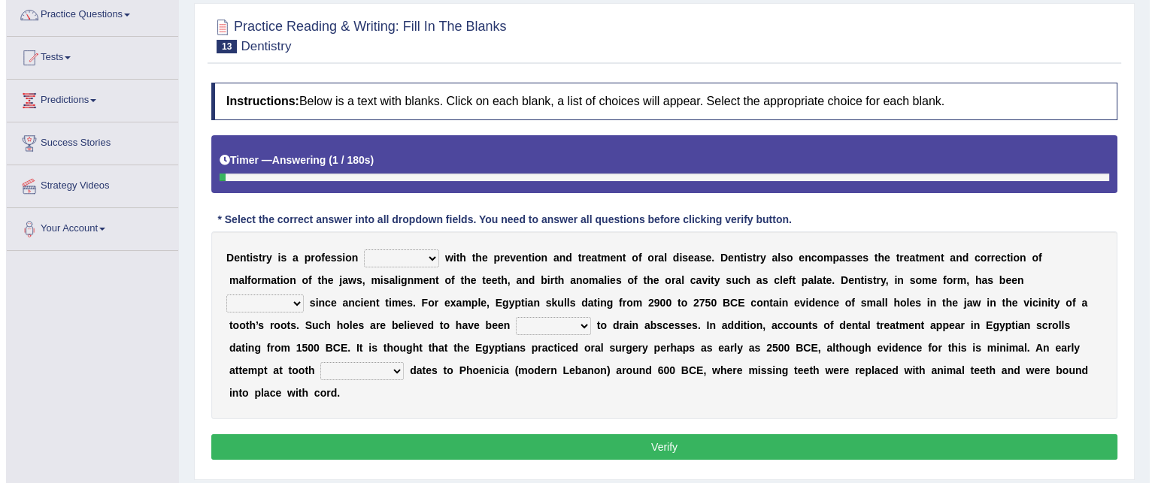
scroll to position [125, 0]
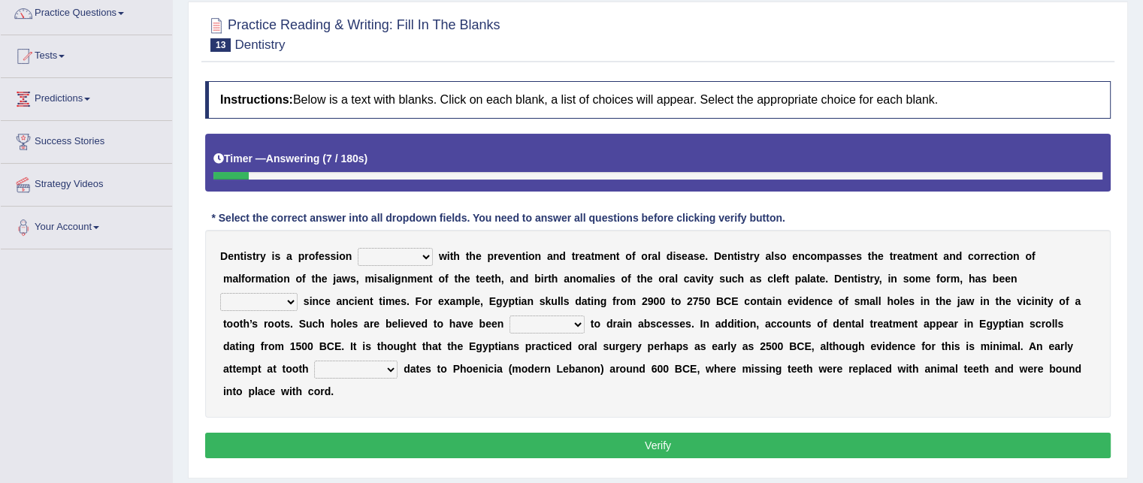
click at [417, 258] on select "agreed dealt concerned taken" at bounding box center [395, 257] width 75 height 18
select select "concerned"
click at [358, 248] on select "agreed dealt concerned taken" at bounding box center [395, 257] width 75 height 18
click at [281, 296] on select "criticized replaced practiced abandoned" at bounding box center [258, 302] width 77 height 18
select select "practiced"
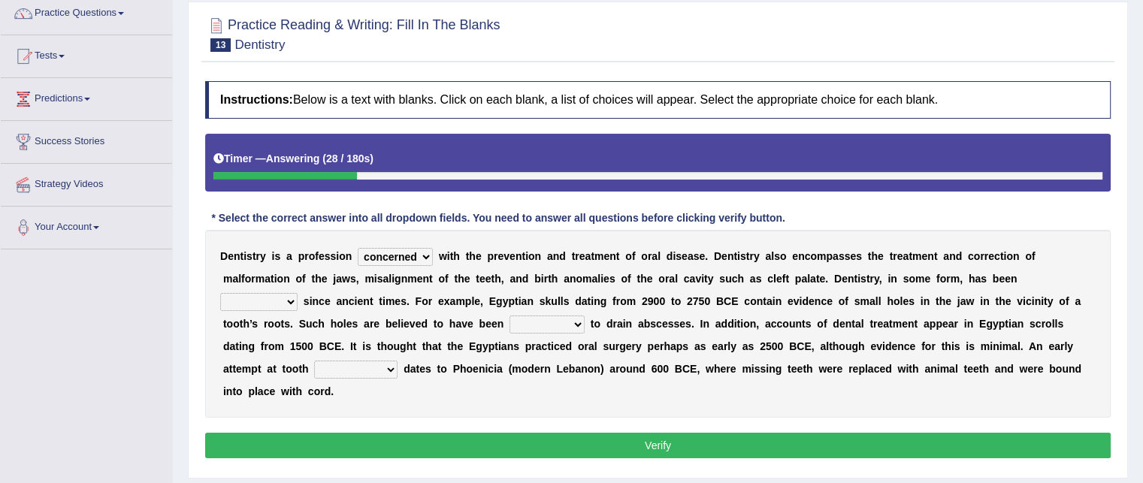
click at [220, 293] on select "criticized replaced practiced abandoned" at bounding box center [258, 302] width 77 height 18
click at [528, 320] on select "fluctuated laminated drilled sealed" at bounding box center [547, 325] width 75 height 18
select select "drilled"
click at [510, 316] on select "fluctuated laminated drilled sealed" at bounding box center [547, 325] width 75 height 18
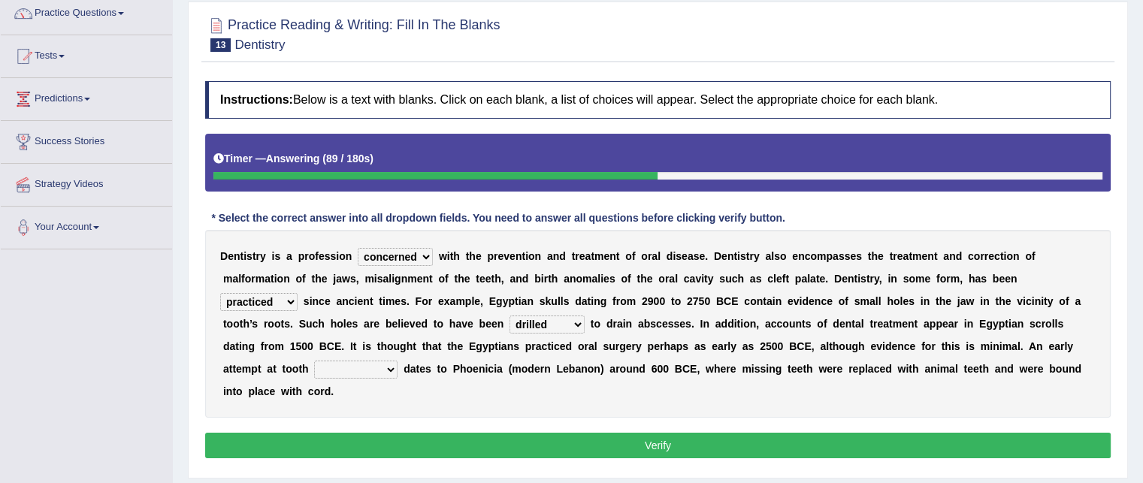
click at [373, 371] on select "reparation sacrament restitution replacement" at bounding box center [355, 370] width 83 height 18
select select "replacement"
click at [314, 361] on select "reparation sacrament restitution replacement" at bounding box center [355, 370] width 83 height 18
click at [363, 439] on button "Verify" at bounding box center [658, 446] width 906 height 26
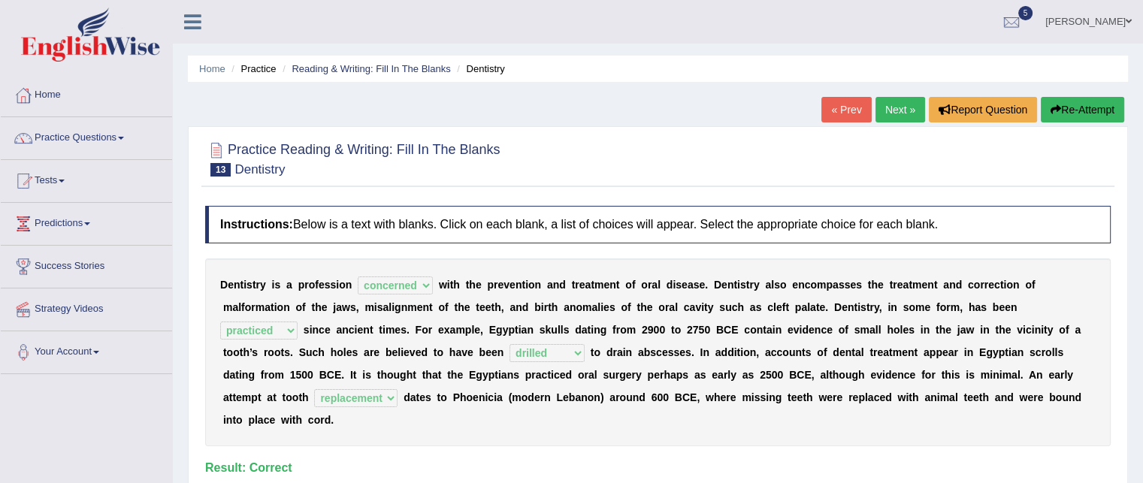
scroll to position [2, 0]
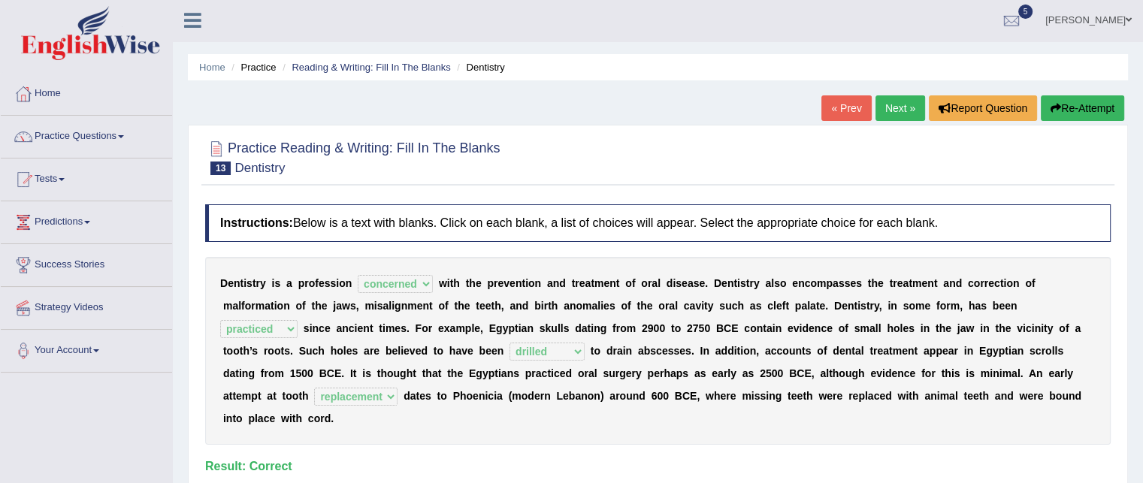
click at [881, 108] on link "Next »" at bounding box center [901, 108] width 50 height 26
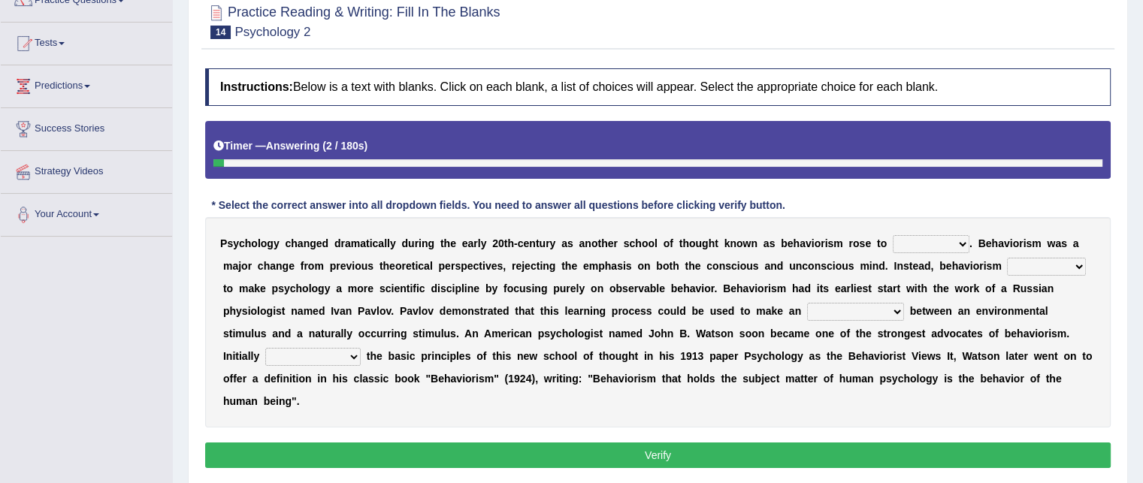
scroll to position [138, 0]
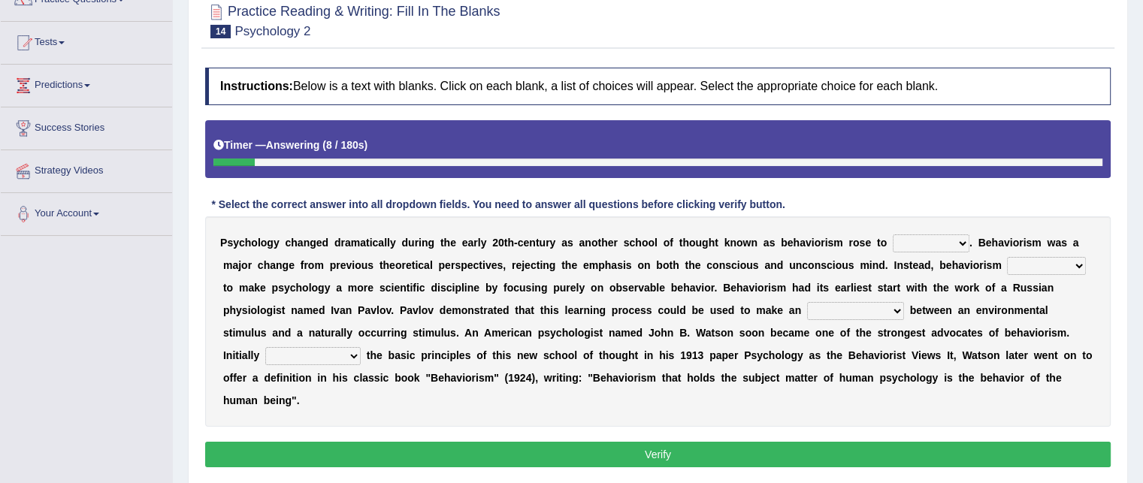
click at [940, 241] on select "dominance temptation challenge temper" at bounding box center [931, 244] width 77 height 18
select select "dominance"
click at [893, 235] on select "dominance temptation challenge temper" at bounding box center [931, 244] width 77 height 18
click at [937, 235] on select "dominance temptation challenge temper" at bounding box center [931, 244] width 77 height 18
click at [765, 315] on div "P s y c h o l o g y c h a n g e d d r a m a t i c a l l y d u r i n g t h e e a…" at bounding box center [658, 322] width 906 height 210
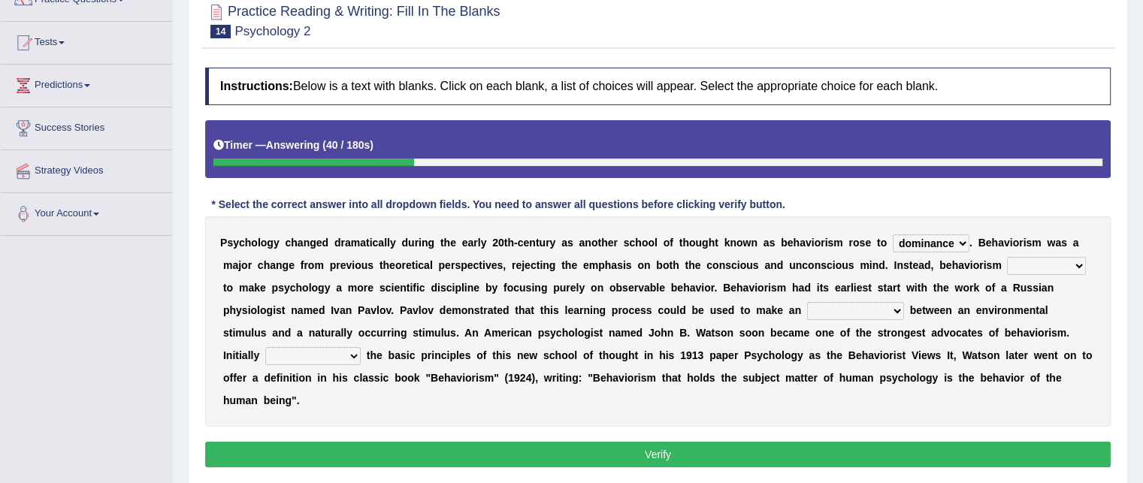
click at [1038, 265] on select "reproached reproved strove rewove" at bounding box center [1046, 266] width 79 height 18
select select "reproached"
click at [1007, 257] on select "reproached reproved strove rewove" at bounding box center [1046, 266] width 79 height 18
click at [887, 310] on select "acclimatization association union combination" at bounding box center [855, 311] width 97 height 18
select select "association"
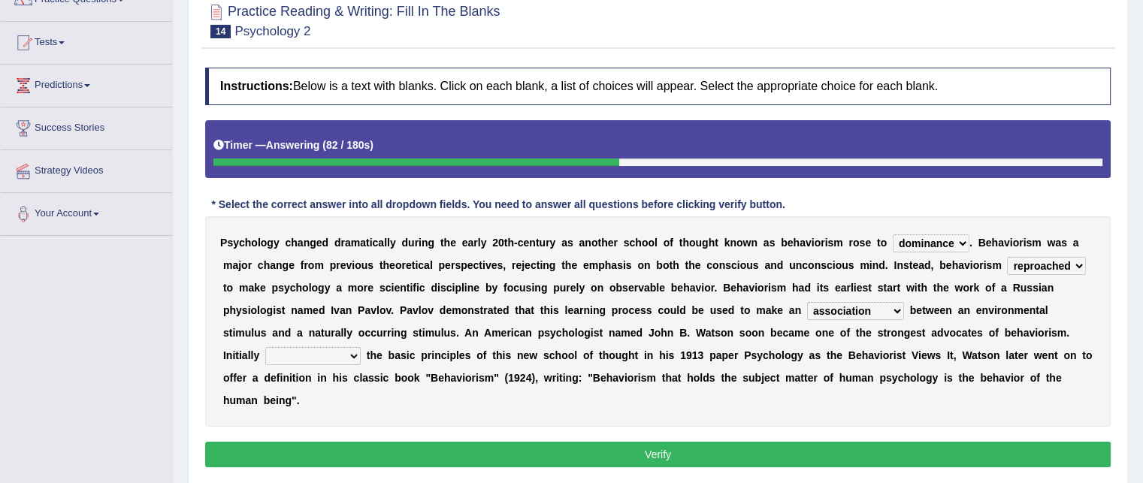
click at [807, 302] on select "acclimatization association union combination" at bounding box center [855, 311] width 97 height 18
click at [868, 313] on select "acclimatization association union combination" at bounding box center [855, 311] width 97 height 18
click at [969, 336] on b "t" at bounding box center [970, 333] width 4 height 12
click at [344, 352] on select "questioning foreshortening unburdening outlining" at bounding box center [312, 356] width 95 height 18
select select "outlining"
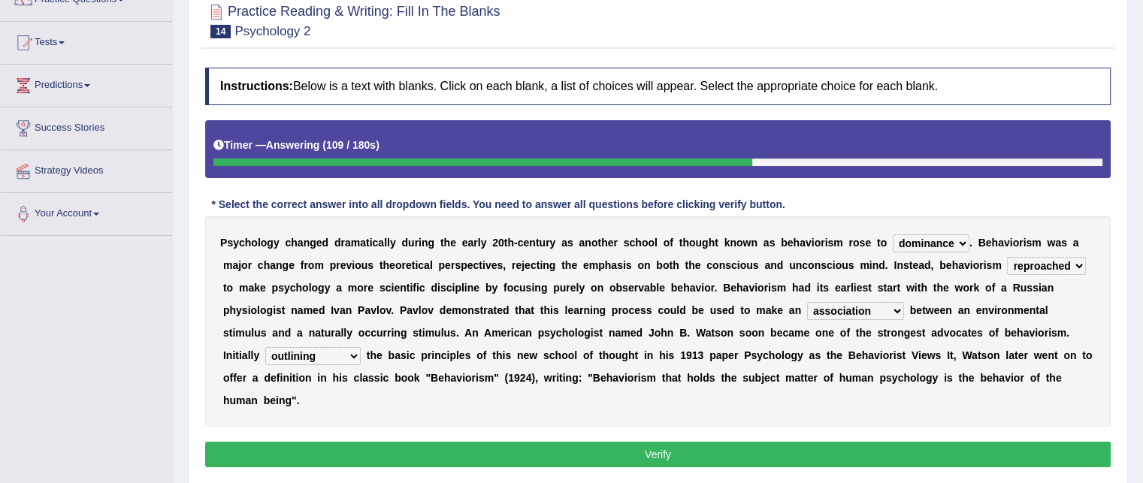
click at [265, 347] on select "questioning foreshortening unburdening outlining" at bounding box center [312, 356] width 95 height 18
click at [967, 365] on div "P s y c h o l o g y c h a n g e d d r a m a t i c a l l y d u r i n g t h e e a…" at bounding box center [658, 322] width 906 height 210
click at [936, 235] on select "dominance temptation challenge temper" at bounding box center [931, 244] width 77 height 18
click at [961, 267] on b "a" at bounding box center [962, 265] width 6 height 12
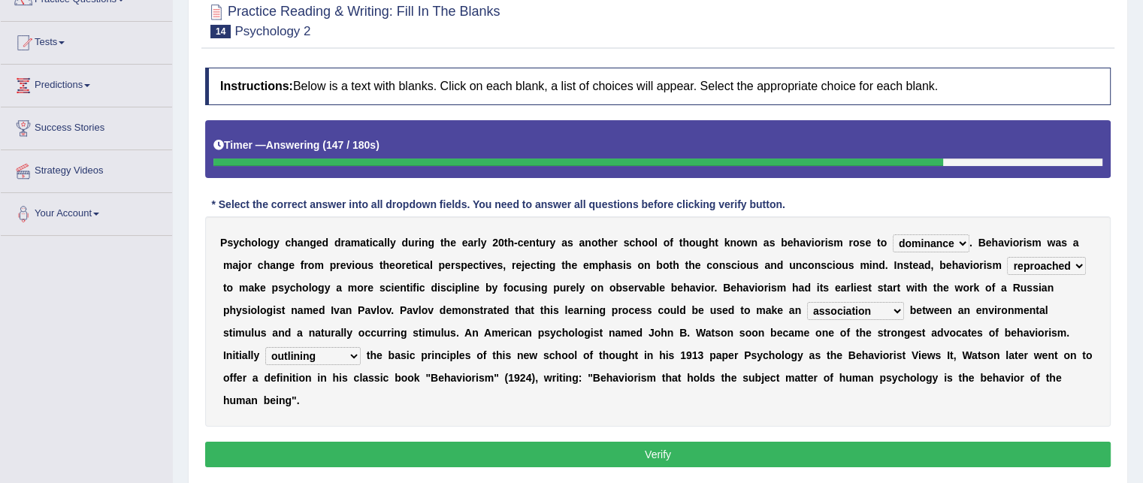
click at [1049, 268] on select "reproached reproved strove rewove" at bounding box center [1046, 266] width 79 height 18
click at [1035, 265] on select "reproached reproved strove rewove" at bounding box center [1046, 266] width 79 height 18
click at [925, 375] on b "o" at bounding box center [922, 378] width 7 height 12
click at [1026, 259] on select "reproached reproved strove rewove" at bounding box center [1046, 266] width 79 height 18
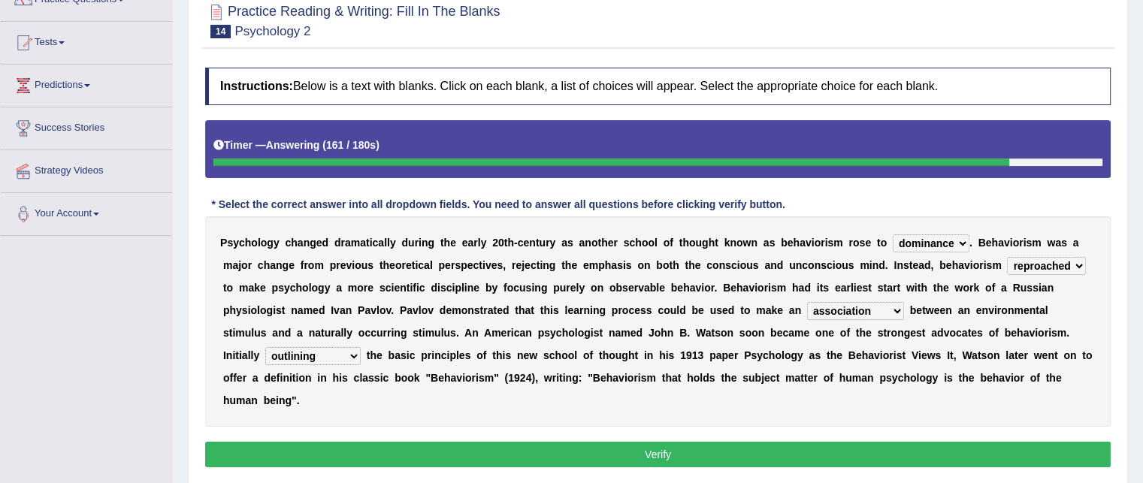
select select "rewove"
click at [1007, 257] on select "reproached reproved strove rewove" at bounding box center [1046, 266] width 79 height 18
click at [713, 449] on button "Verify" at bounding box center [658, 455] width 906 height 26
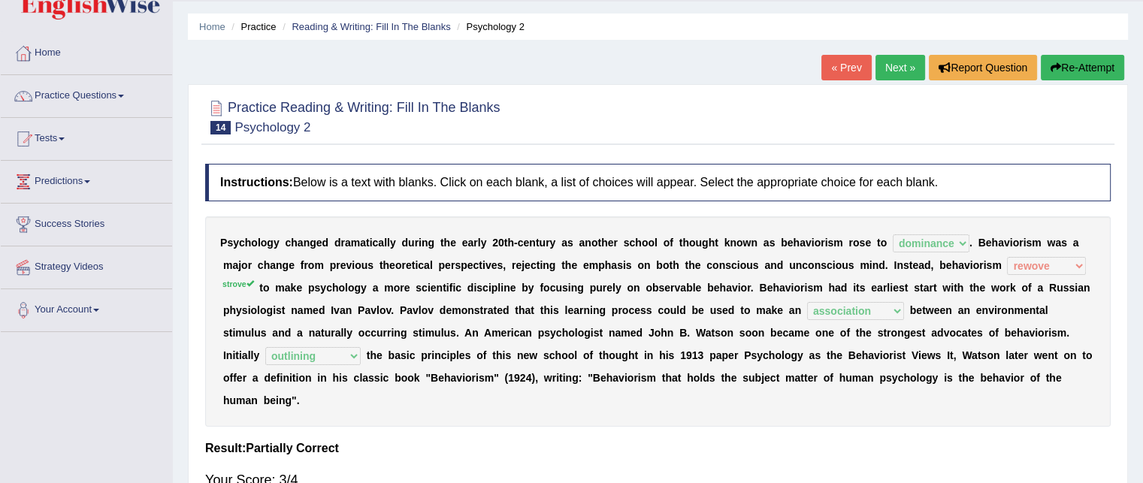
scroll to position [42, 0]
click at [72, 95] on link "Practice Questions" at bounding box center [86, 94] width 171 height 38
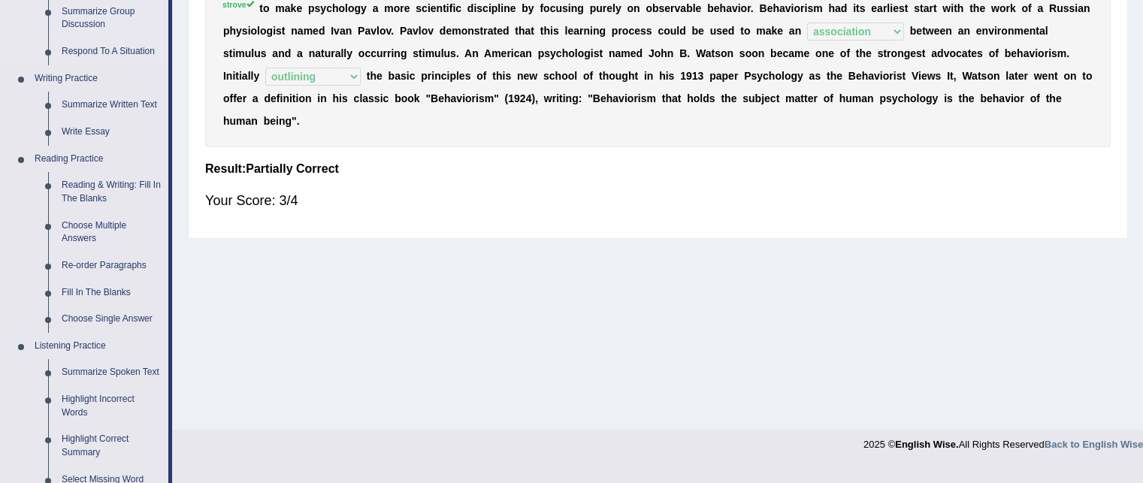
scroll to position [322, 0]
click at [90, 262] on link "Re-order Paragraphs" at bounding box center [112, 266] width 114 height 27
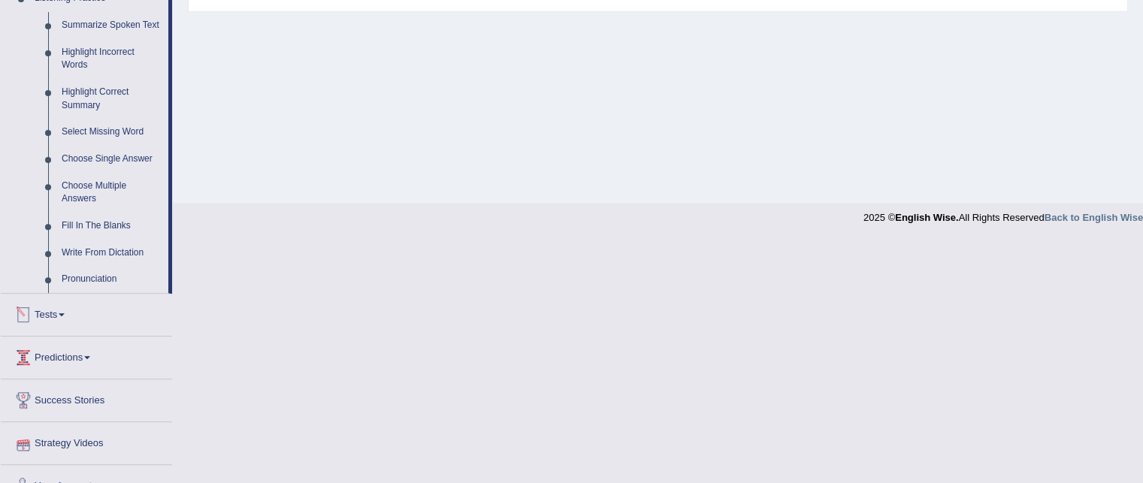
scroll to position [533, 0]
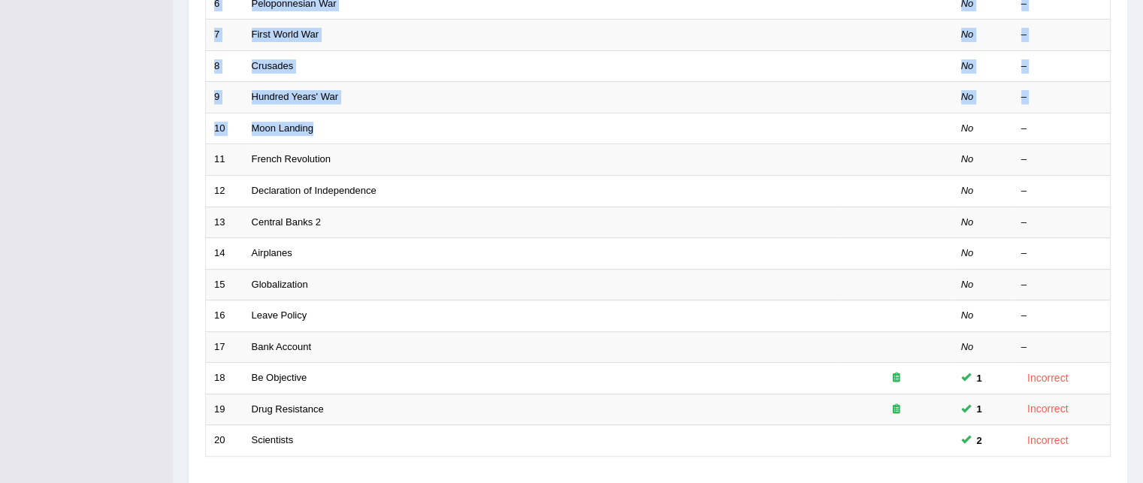
scroll to position [507, 0]
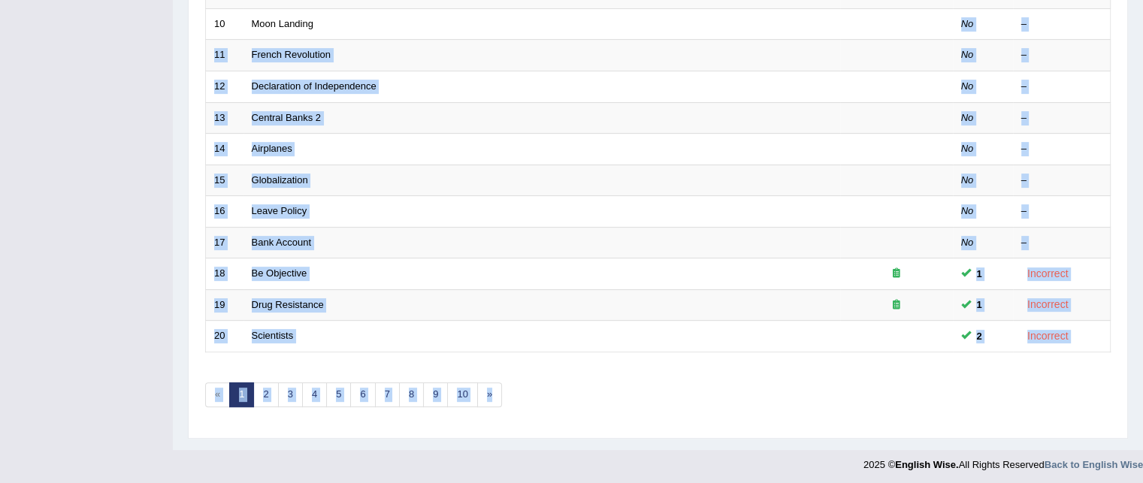
drag, startPoint x: 455, startPoint y: 291, endPoint x: 647, endPoint y: 413, distance: 227.1
click at [647, 413] on div "Showing 1-20 of 784 items. # Title Exam Occurring Taken Last Result 1 Magna Car…" at bounding box center [658, 37] width 906 height 780
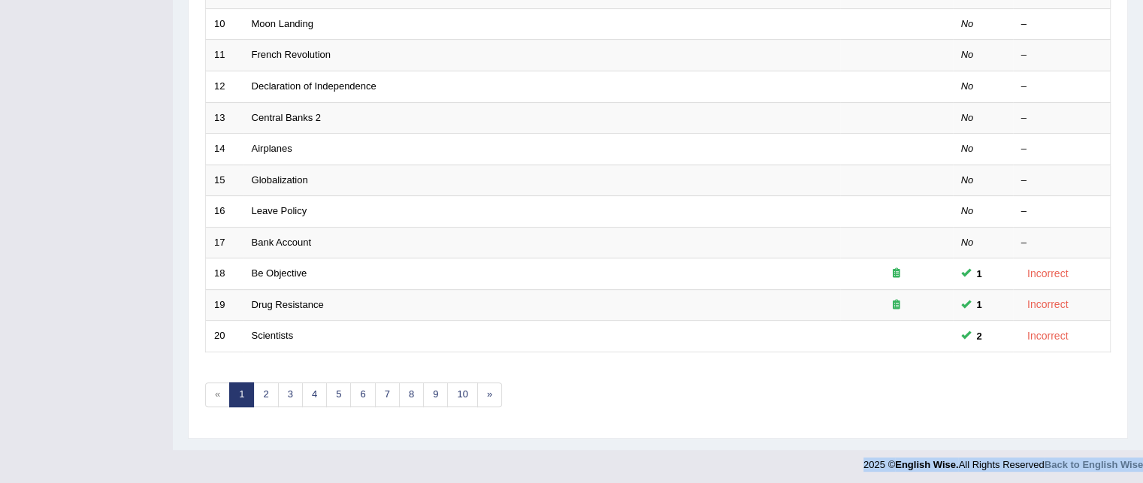
drag, startPoint x: 585, startPoint y: 383, endPoint x: 674, endPoint y: 457, distance: 115.3
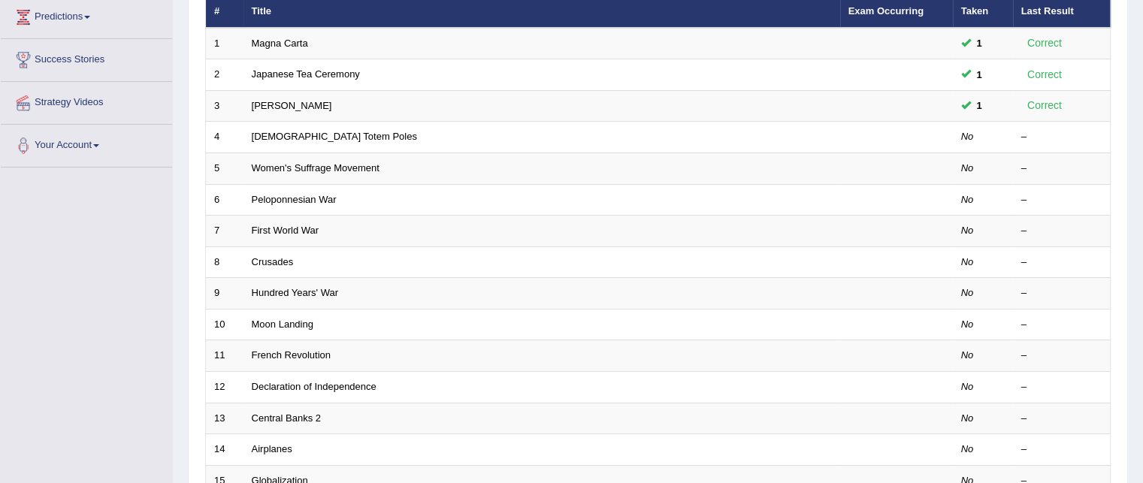
scroll to position [0, 0]
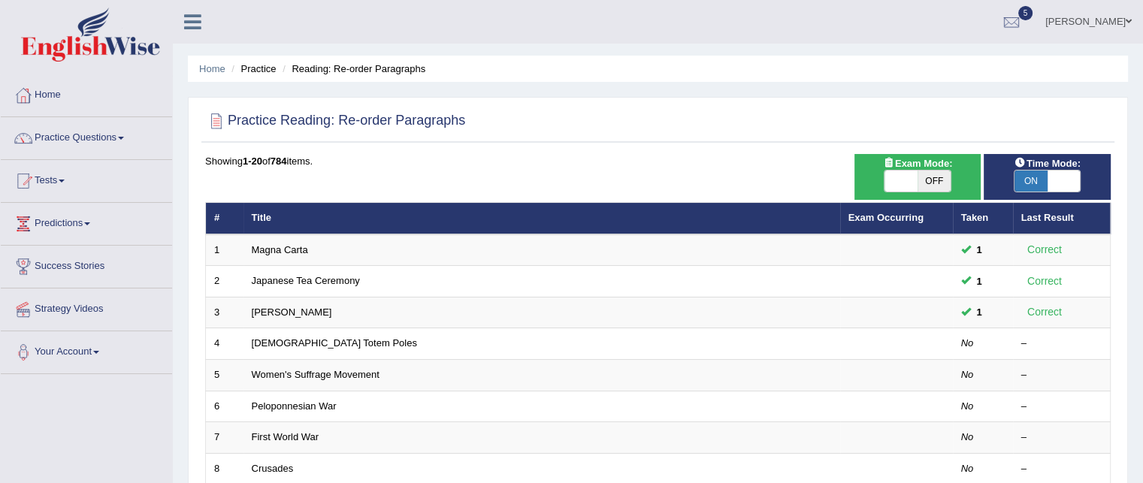
click at [1022, 177] on span "ON" at bounding box center [1031, 181] width 33 height 21
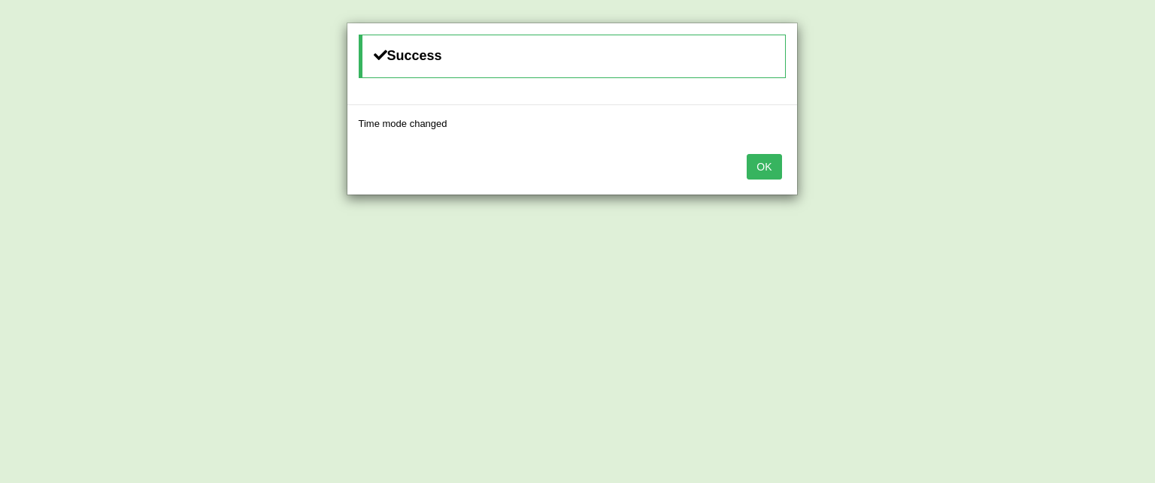
click at [764, 154] on button "OK" at bounding box center [764, 167] width 35 height 26
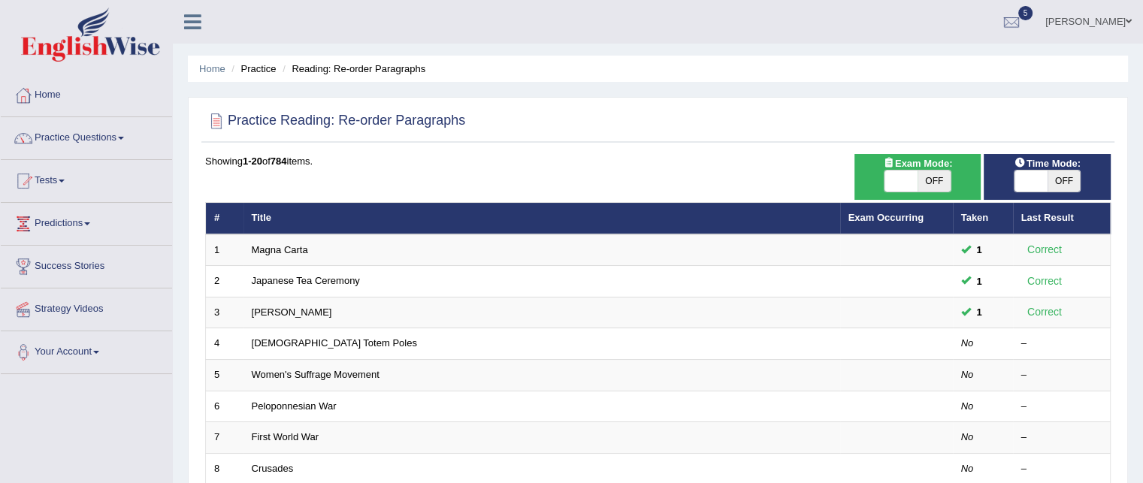
click at [1057, 186] on span "OFF" at bounding box center [1064, 181] width 33 height 21
checkbox input "true"
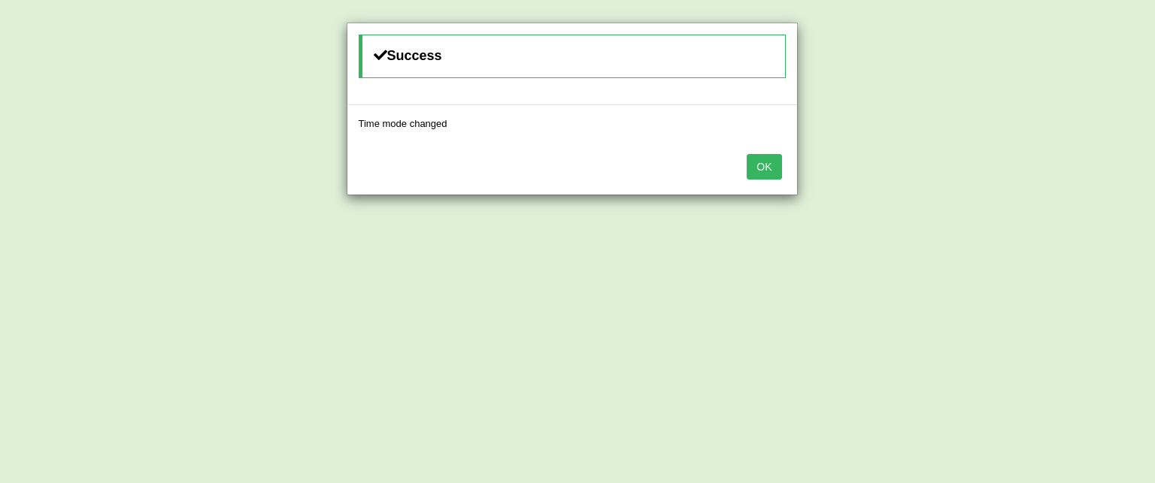
click at [763, 168] on button "OK" at bounding box center [764, 167] width 35 height 26
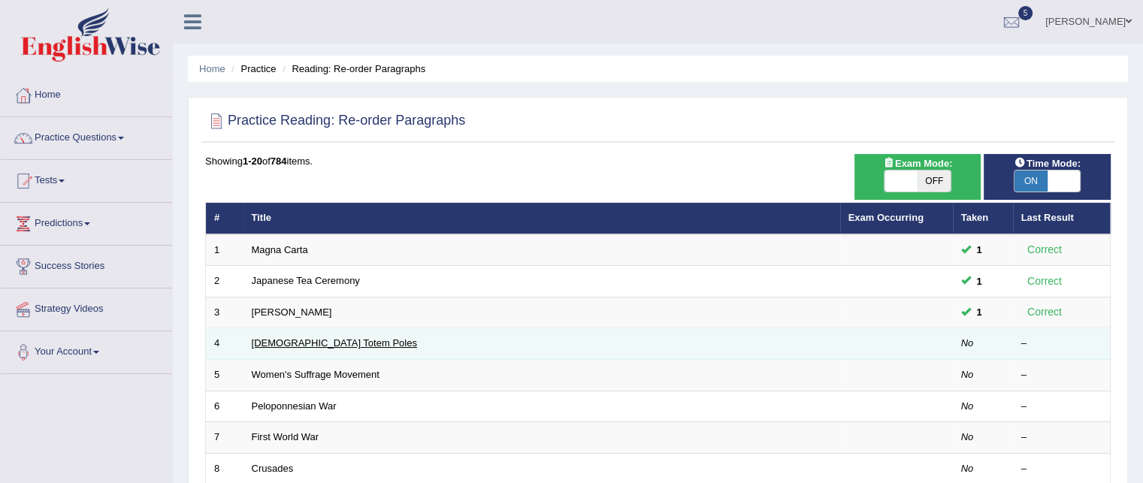
click at [359, 339] on link "[DEMOGRAPHIC_DATA] Totem Poles" at bounding box center [334, 343] width 165 height 11
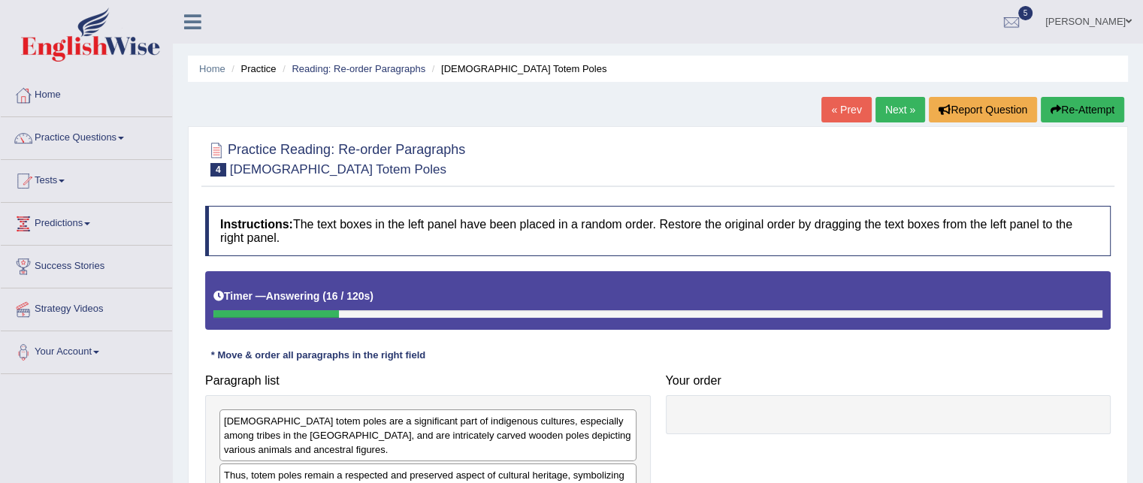
drag, startPoint x: 359, startPoint y: 371, endPoint x: 626, endPoint y: 380, distance: 267.8
click at [626, 380] on div "Paragraph list [DEMOGRAPHIC_DATA] totem [DEMOGRAPHIC_DATA] are a significant pa…" at bounding box center [428, 481] width 461 height 228
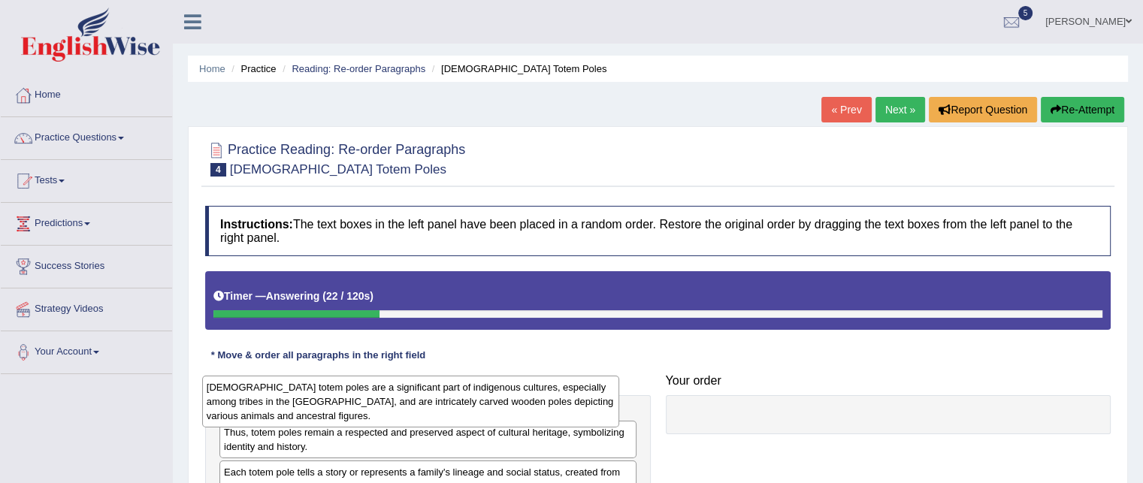
drag, startPoint x: 518, startPoint y: 436, endPoint x: 501, endPoint y: 402, distance: 38.0
click at [501, 402] on div "[DEMOGRAPHIC_DATA] totem poles are a significant part of indigenous cultures, e…" at bounding box center [410, 402] width 417 height 52
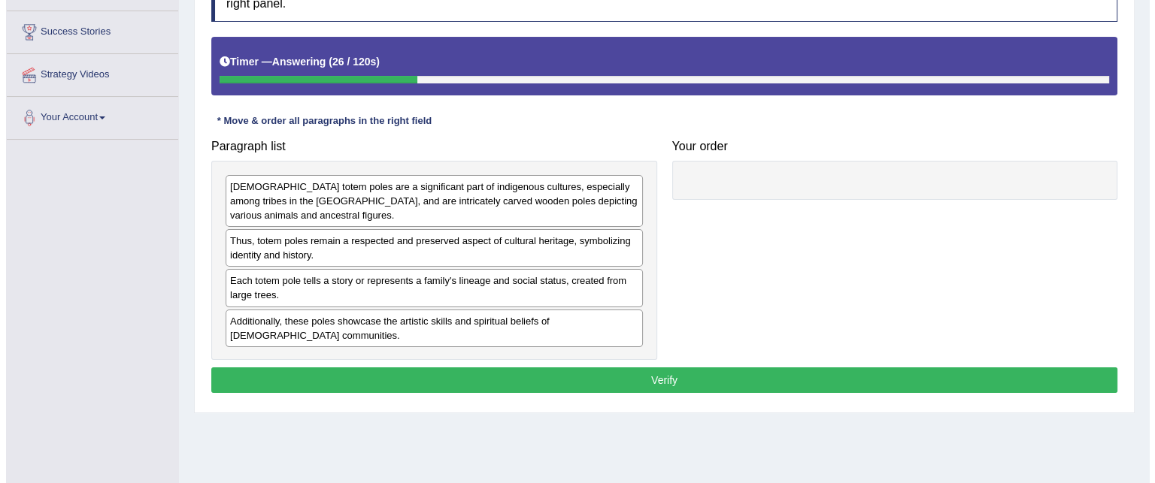
scroll to position [218, 0]
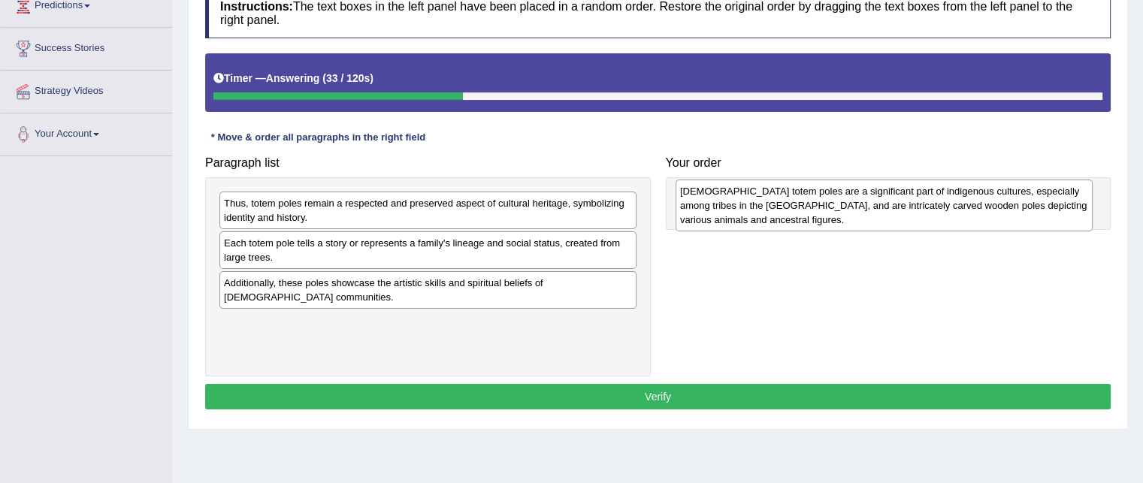
drag, startPoint x: 411, startPoint y: 225, endPoint x: 868, endPoint y: 213, distance: 456.5
click at [868, 213] on div "[DEMOGRAPHIC_DATA] totem poles are a significant part of indigenous cultures, e…" at bounding box center [884, 206] width 417 height 52
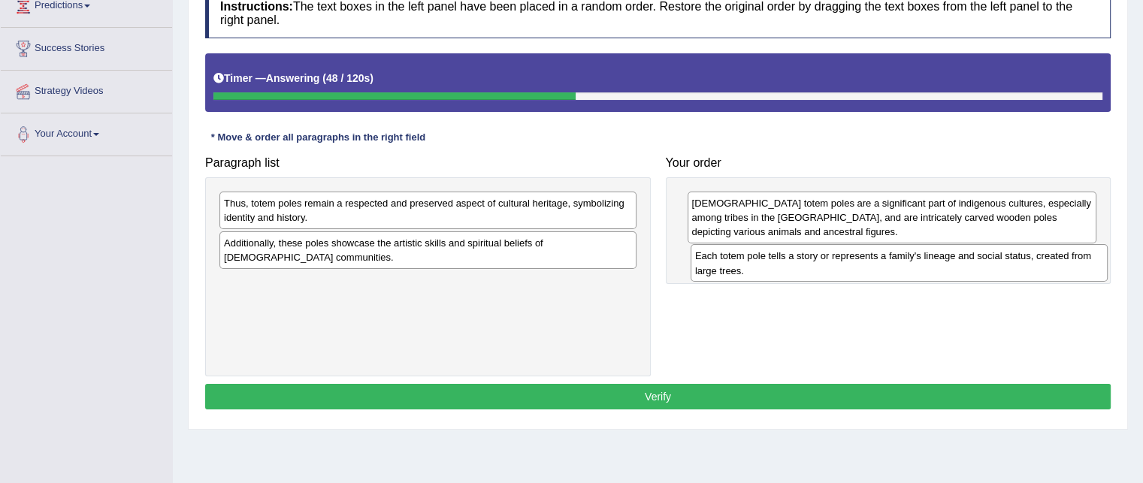
drag, startPoint x: 464, startPoint y: 246, endPoint x: 935, endPoint y: 259, distance: 471.5
click at [935, 259] on div "Each totem pole tells a story or represents a family's lineage and social statu…" at bounding box center [899, 263] width 417 height 38
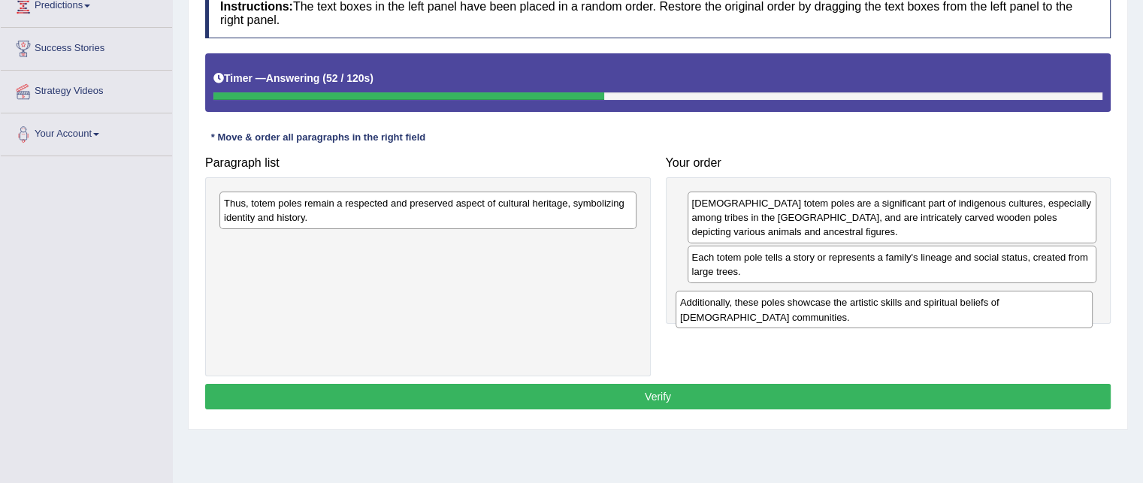
drag, startPoint x: 513, startPoint y: 250, endPoint x: 972, endPoint y: 294, distance: 460.7
click at [972, 294] on div "Additionally, these poles showcase the artistic skills and spiritual beliefs of…" at bounding box center [884, 310] width 417 height 38
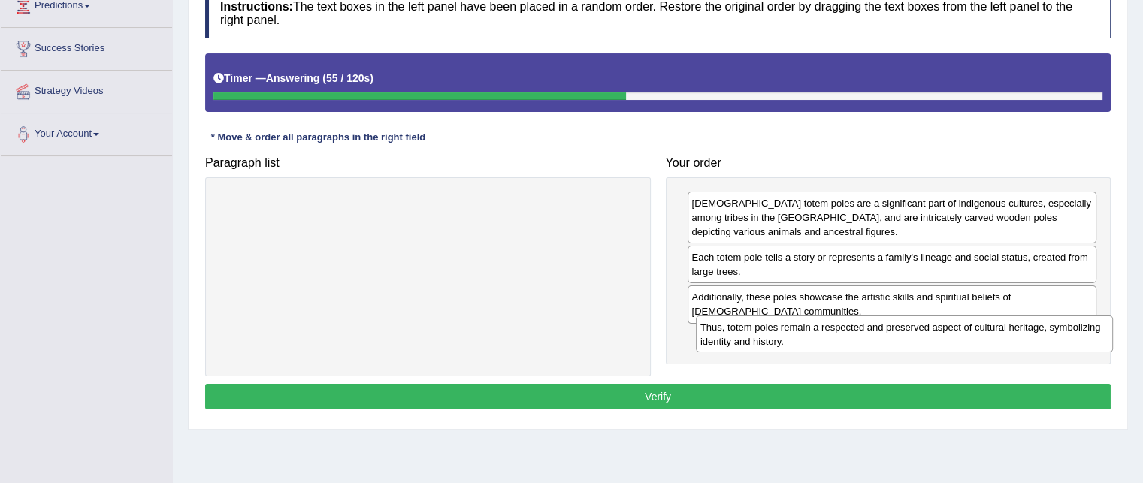
drag, startPoint x: 550, startPoint y: 206, endPoint x: 1027, endPoint y: 332, distance: 492.9
click at [1027, 332] on div "Thus, totem poles remain a respected and preserved aspect of cultural heritage,…" at bounding box center [904, 335] width 417 height 38
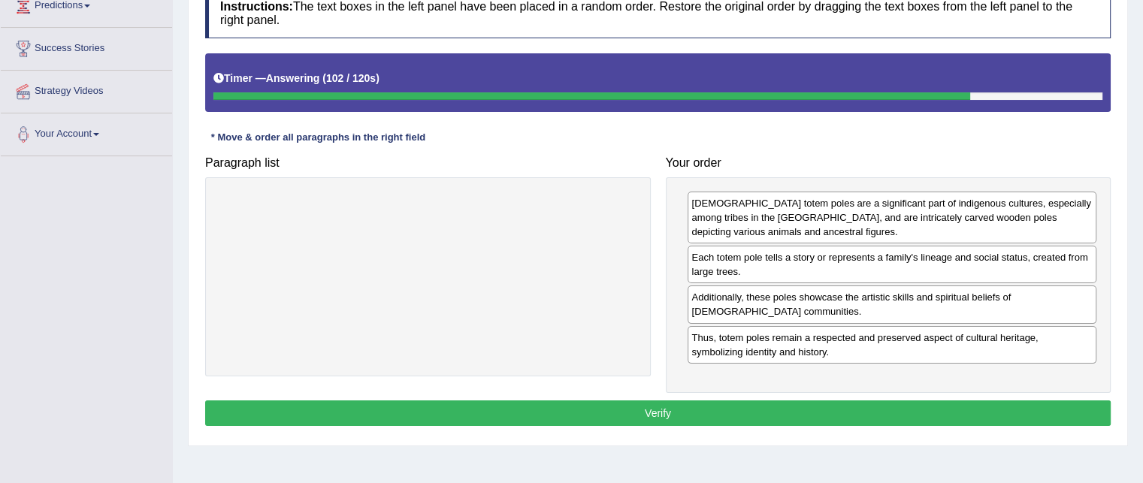
click at [718, 411] on button "Verify" at bounding box center [658, 414] width 906 height 26
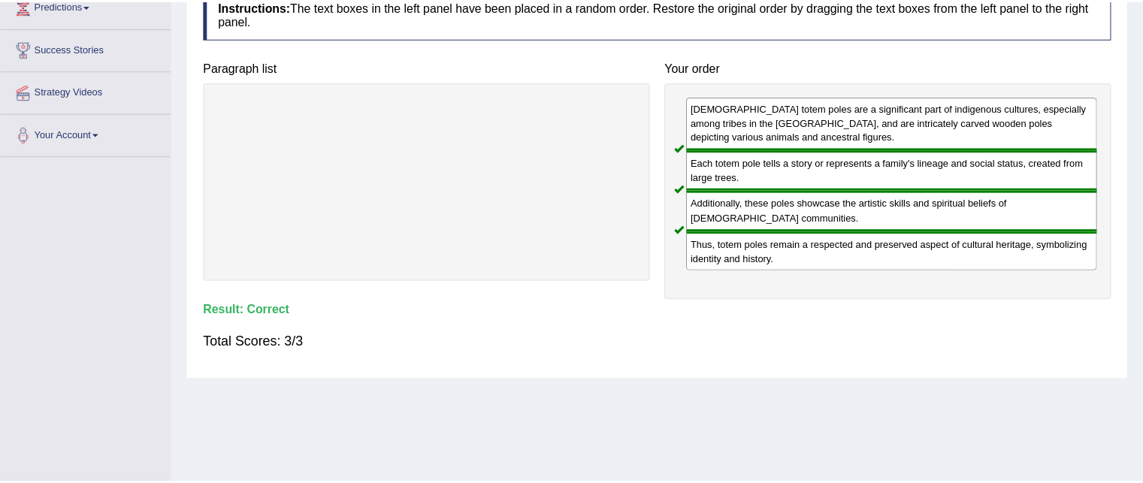
scroll to position [0, 0]
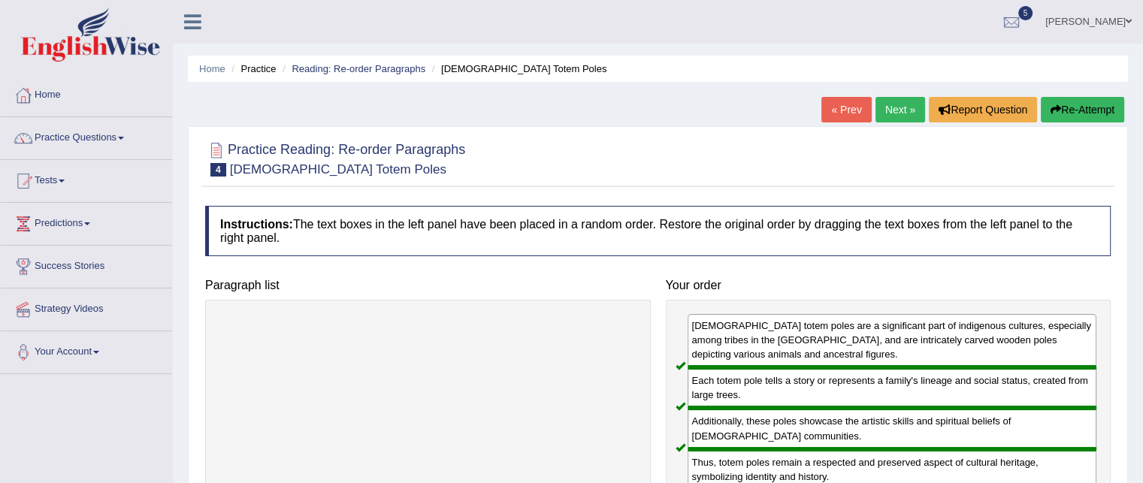
click at [887, 104] on link "Next »" at bounding box center [901, 110] width 50 height 26
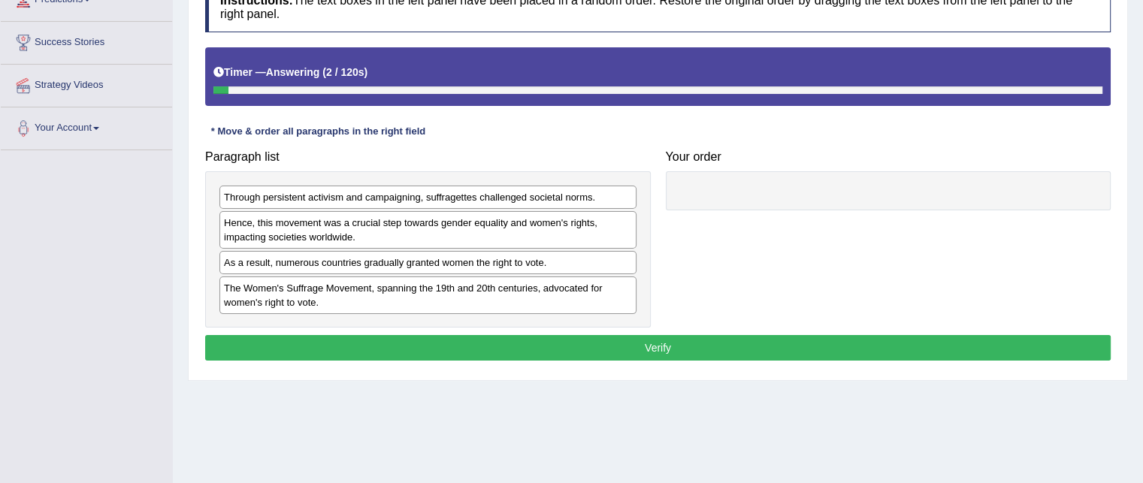
scroll to position [223, 0]
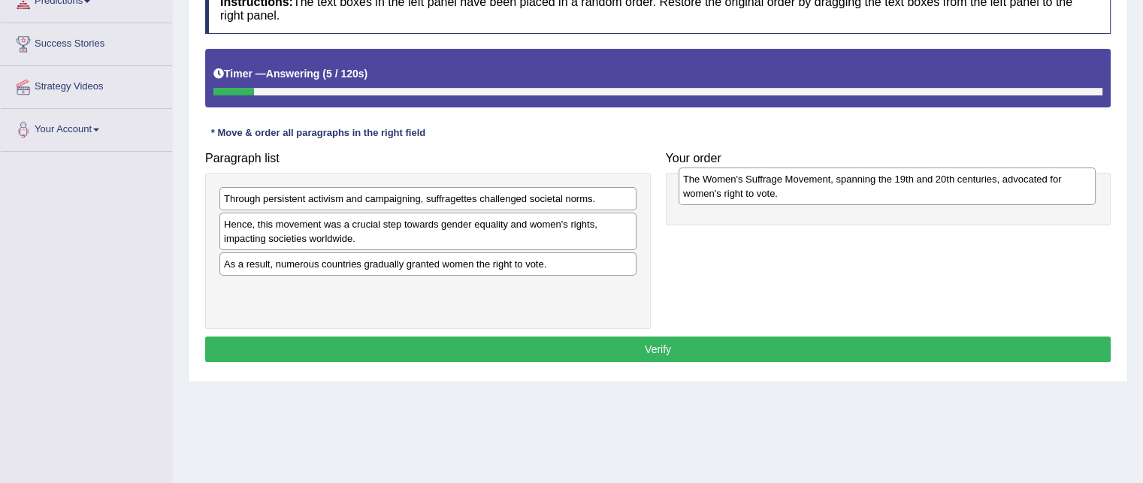
drag, startPoint x: 361, startPoint y: 297, endPoint x: 820, endPoint y: 186, distance: 472.4
click at [820, 186] on div "The Women's Suffrage Movement, spanning the 19th and 20th centuries, advocated …" at bounding box center [887, 187] width 417 height 38
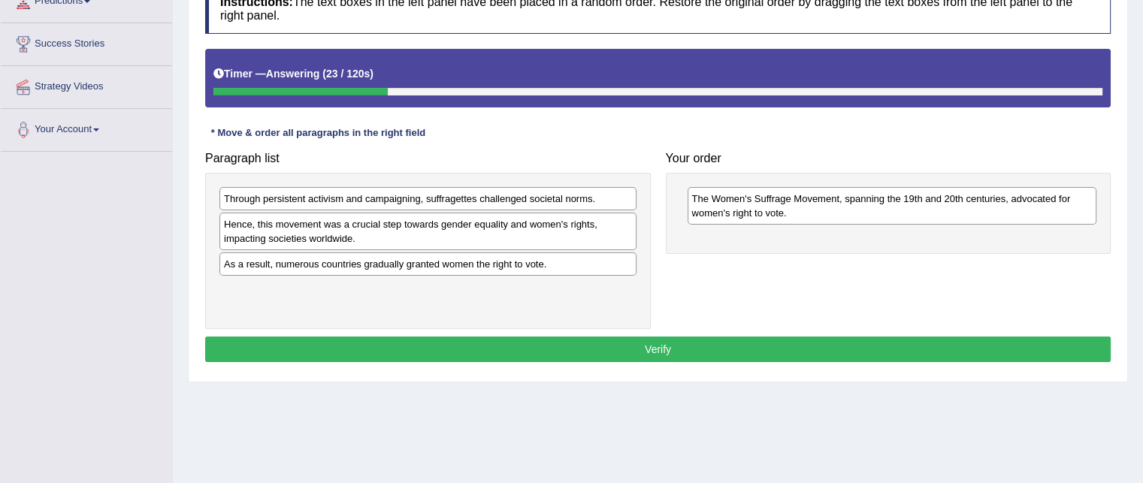
drag, startPoint x: 815, startPoint y: 245, endPoint x: 563, endPoint y: -22, distance: 366.9
click at [563, 0] on html "Toggle navigation Home Practice Questions Speaking Practice Read Aloud Repeat S…" at bounding box center [571, 18] width 1143 height 483
drag, startPoint x: 895, startPoint y: 169, endPoint x: 637, endPoint y: 435, distance: 370.0
click at [637, 435] on div "Home Practice Reading: Re-order Paragraphs Women's Suffrage Movement « Prev Nex…" at bounding box center [658, 153] width 971 height 752
click at [722, 303] on div "Paragraph list Through persistent activism and campaigning, suffragettes challe…" at bounding box center [658, 236] width 921 height 185
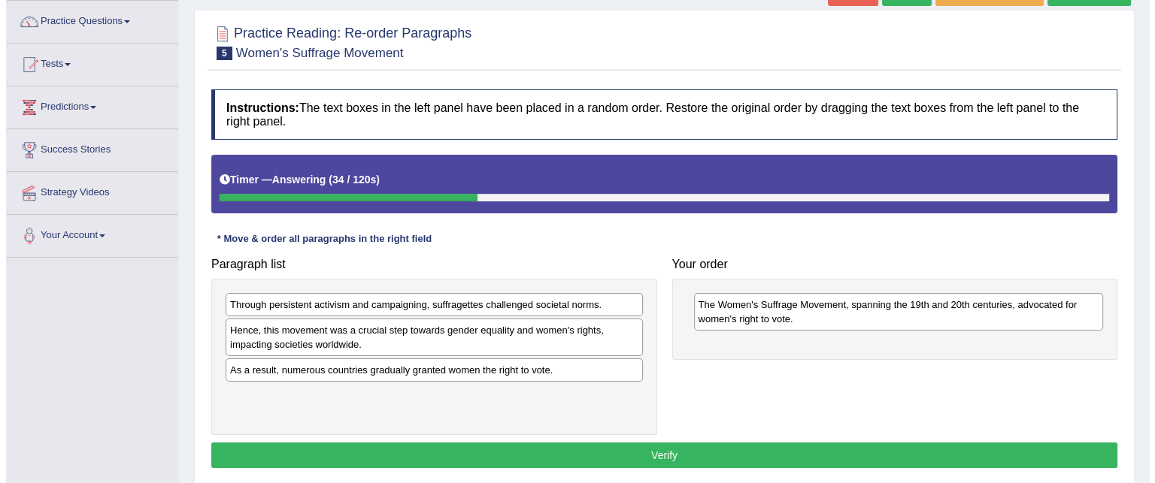
scroll to position [117, 0]
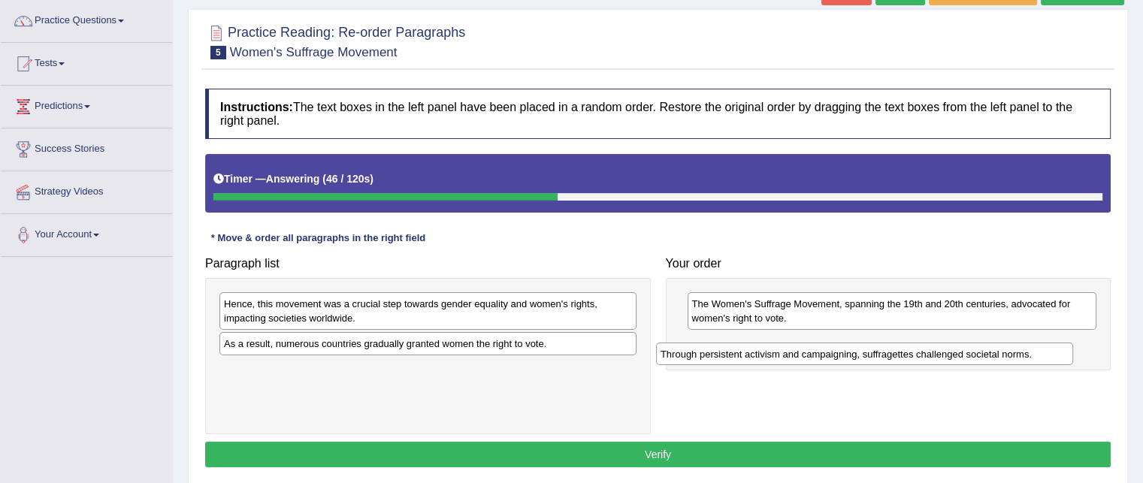
drag, startPoint x: 421, startPoint y: 299, endPoint x: 861, endPoint y: 351, distance: 442.8
click at [861, 351] on div "Through persistent activism and campaigning, suffragettes challenged societal n…" at bounding box center [864, 354] width 417 height 23
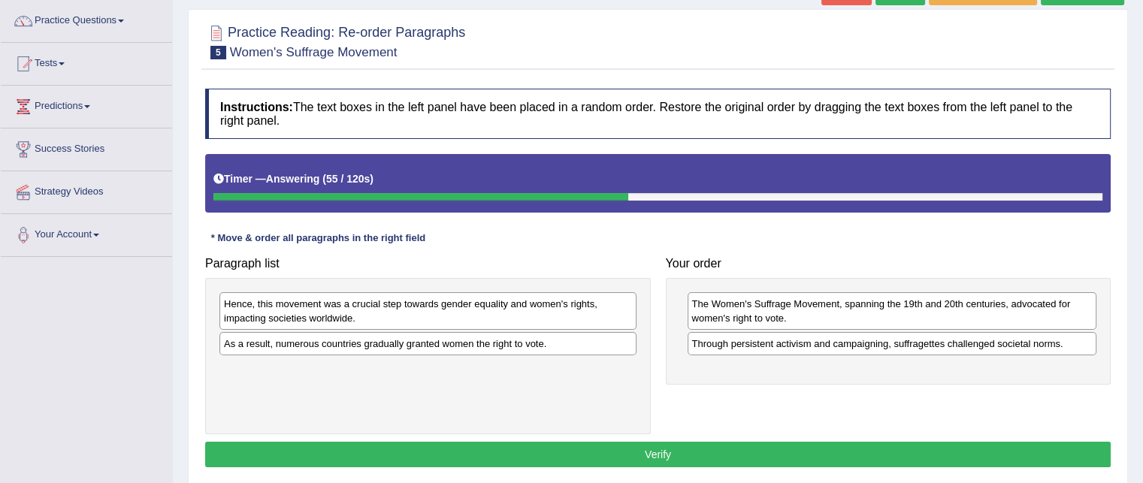
click at [478, 306] on div "Hence, this movement was a crucial step towards gender equality and women's rig…" at bounding box center [428, 311] width 417 height 38
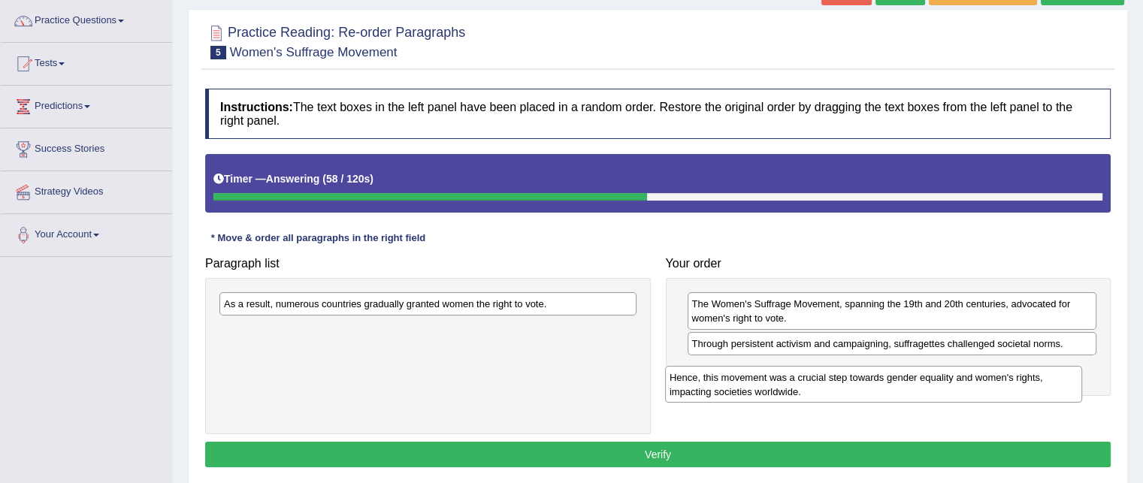
drag, startPoint x: 447, startPoint y: 306, endPoint x: 896, endPoint y: 380, distance: 454.9
click at [896, 380] on div "Hence, this movement was a crucial step towards gender equality and women's rig…" at bounding box center [873, 385] width 417 height 38
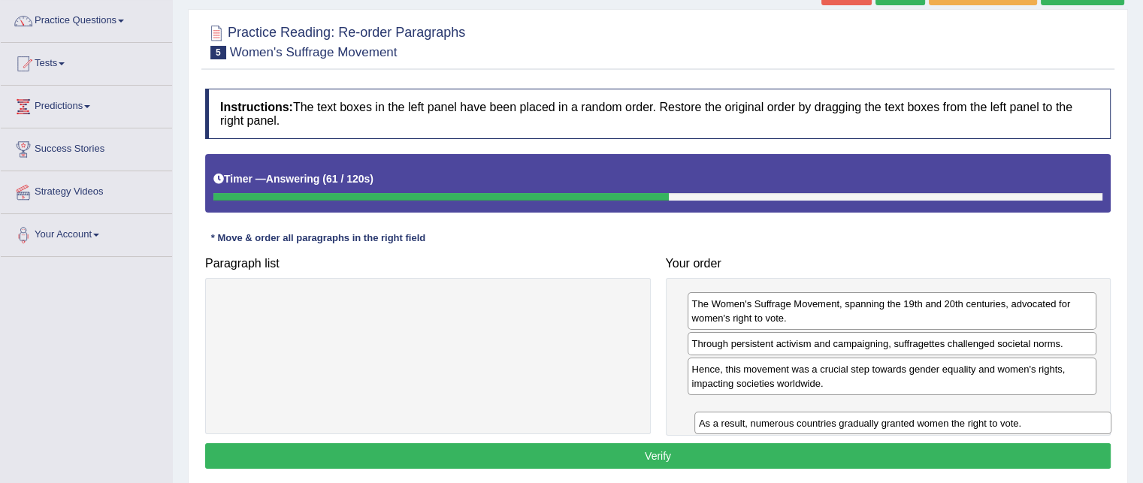
drag, startPoint x: 571, startPoint y: 299, endPoint x: 1046, endPoint y: 417, distance: 489.6
click at [1046, 417] on div "As a result, numerous countries gradually granted women the right to vote." at bounding box center [903, 423] width 417 height 23
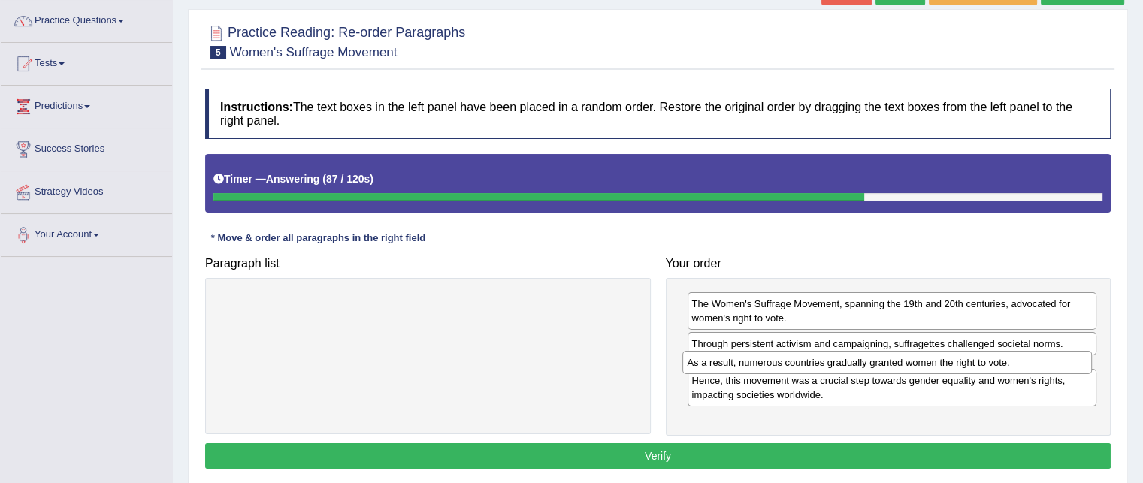
drag, startPoint x: 775, startPoint y: 407, endPoint x: 771, endPoint y: 361, distance: 46.1
click at [771, 361] on div "As a result, numerous countries gradually granted women the right to vote." at bounding box center [888, 362] width 410 height 23
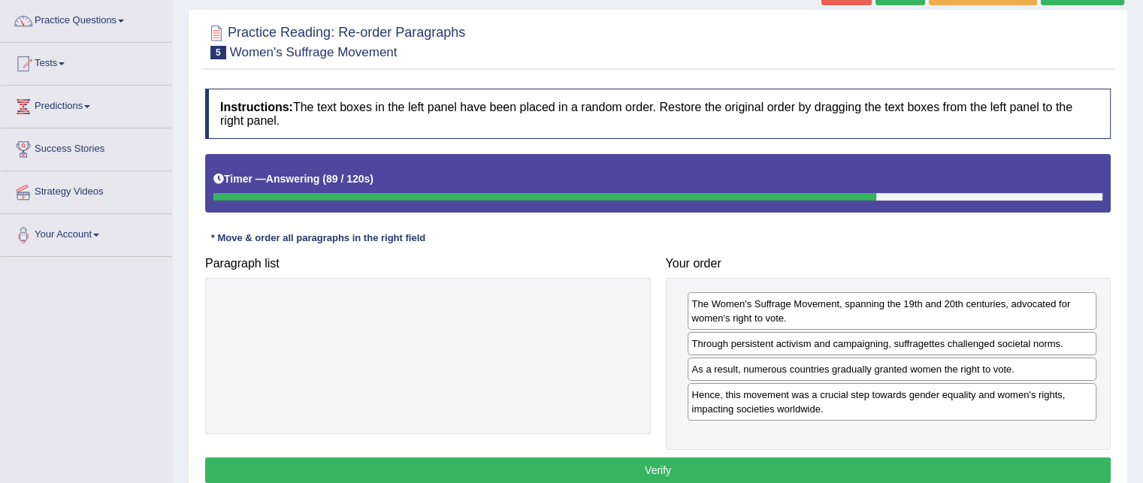
click at [701, 474] on button "Verify" at bounding box center [658, 471] width 906 height 26
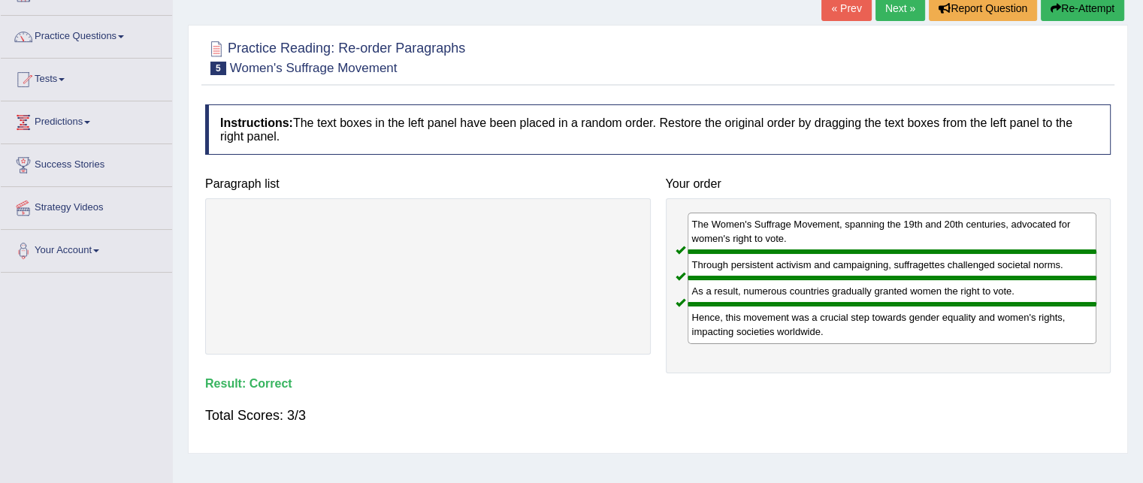
scroll to position [0, 0]
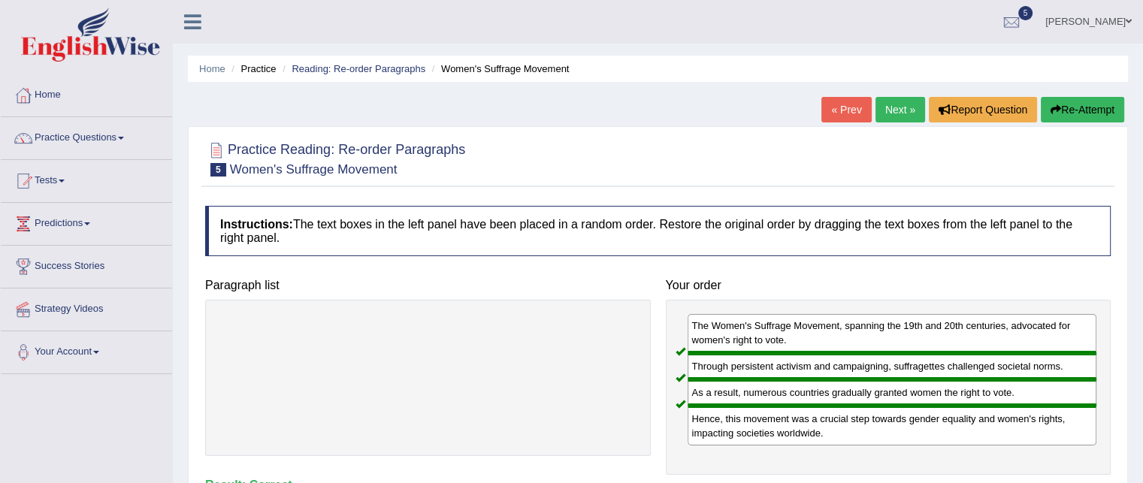
click at [902, 108] on link "Next »" at bounding box center [901, 110] width 50 height 26
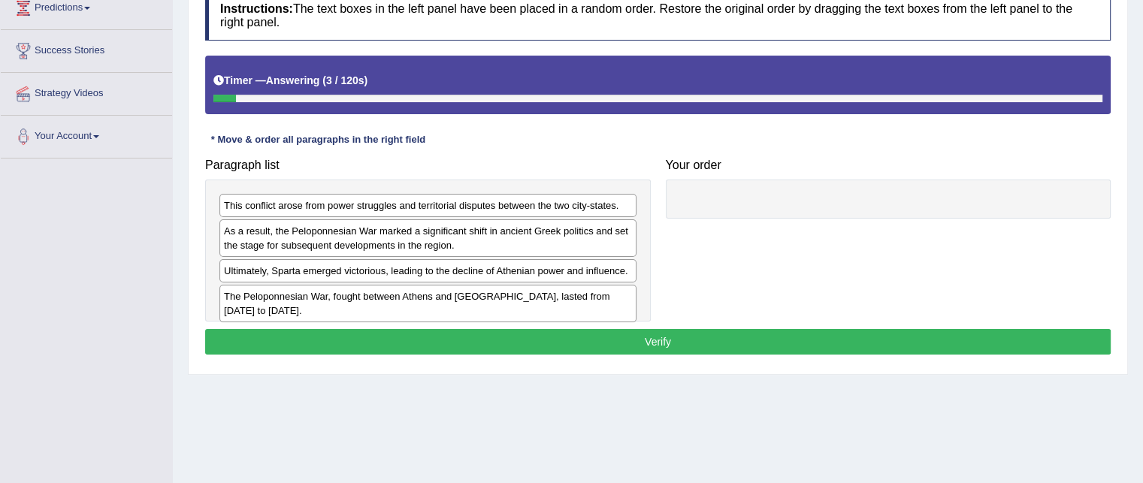
scroll to position [217, 0]
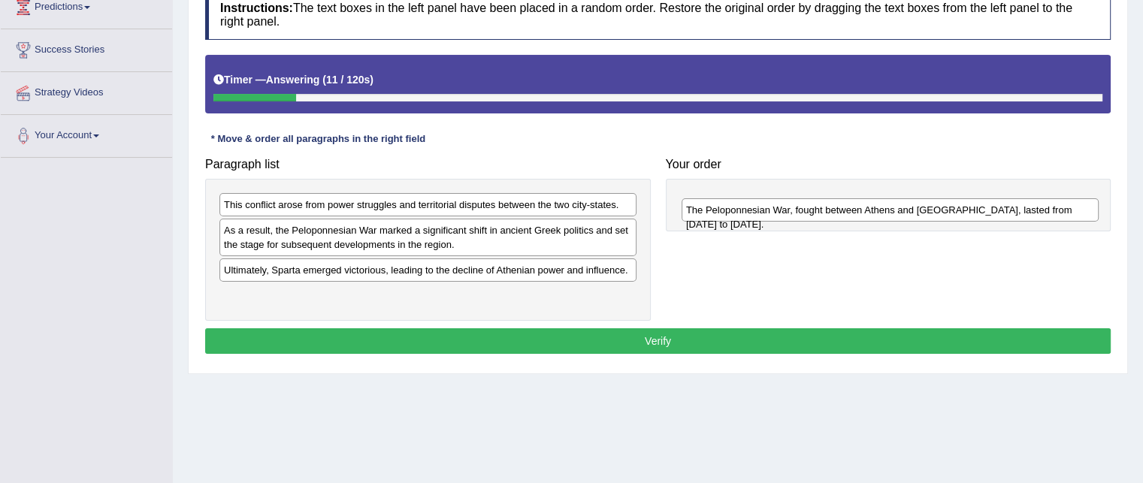
drag, startPoint x: 484, startPoint y: 296, endPoint x: 947, endPoint y: 201, distance: 472.8
click at [947, 201] on div "The Peloponnesian War, fought between Athens and Sparta, lasted from 431 to 404…" at bounding box center [890, 209] width 417 height 23
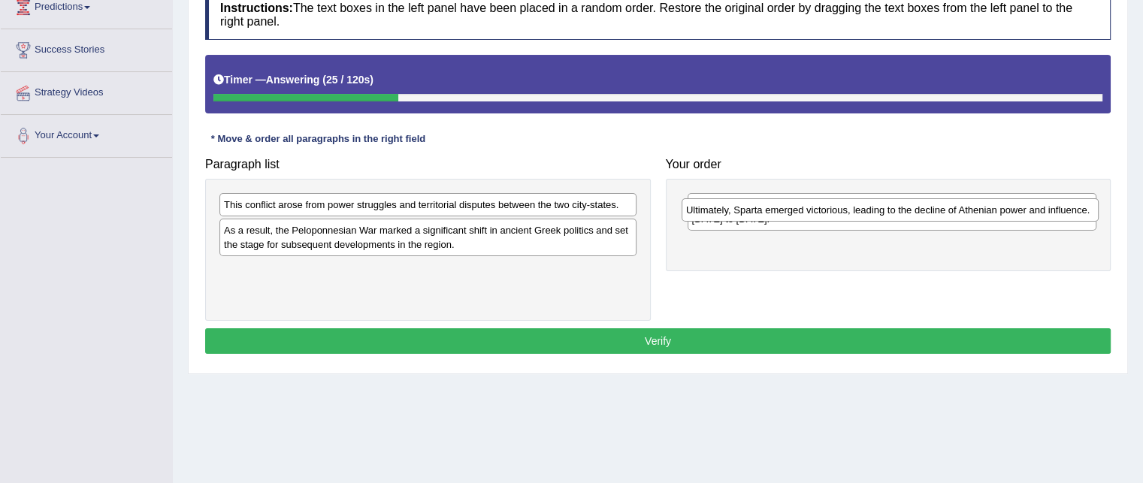
drag, startPoint x: 519, startPoint y: 276, endPoint x: 982, endPoint y: 217, distance: 466.1
click at [982, 217] on div "Ultimately, Sparta emerged victorious, leading to the decline of Athenian power…" at bounding box center [890, 209] width 417 height 23
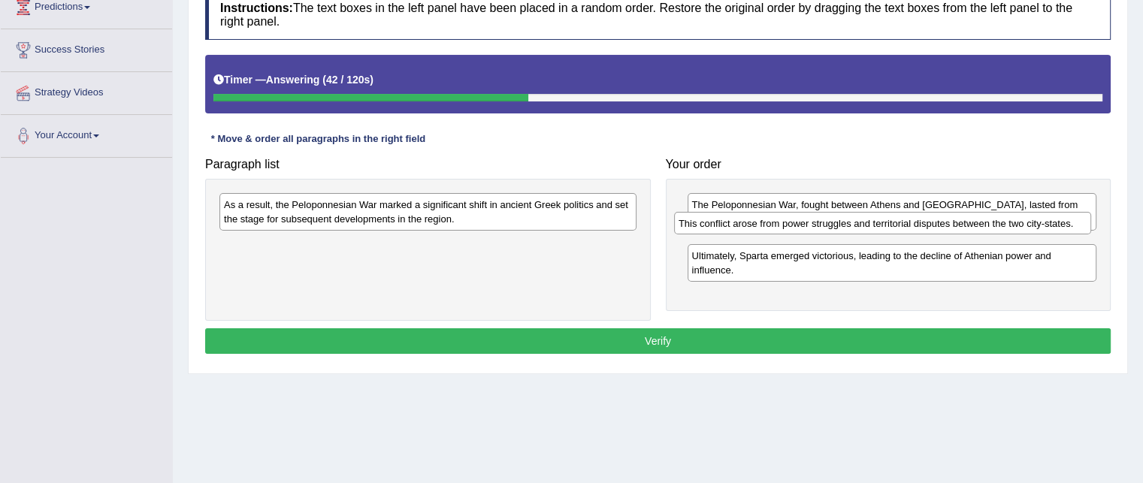
drag, startPoint x: 475, startPoint y: 203, endPoint x: 930, endPoint y: 222, distance: 455.2
click at [930, 222] on div "This conflict arose from power struggles and territorial disputes between the t…" at bounding box center [882, 223] width 417 height 23
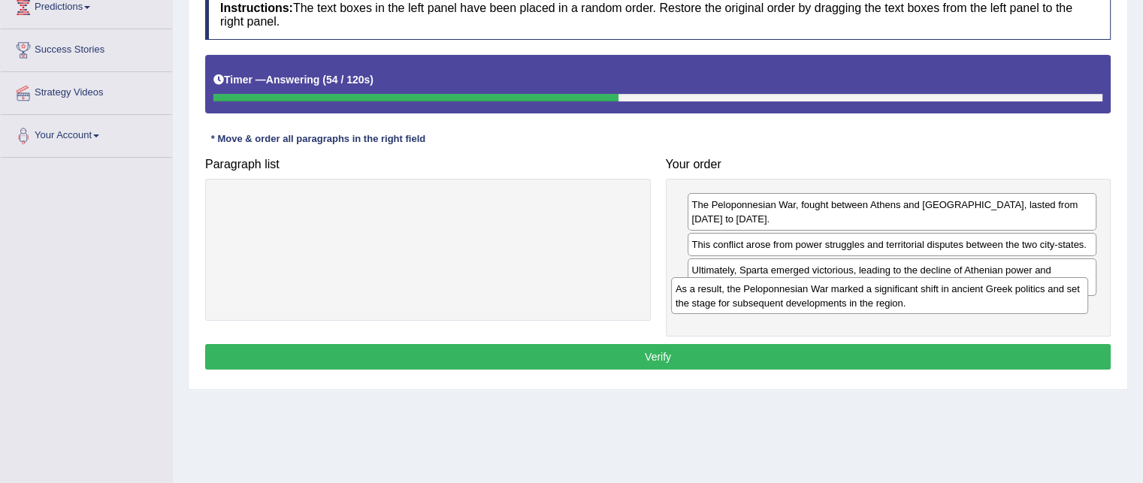
drag, startPoint x: 499, startPoint y: 209, endPoint x: 951, endPoint y: 293, distance: 459.6
click at [951, 293] on div "As a result, the Peloponnesian War marked a significant shift in ancient Greek …" at bounding box center [879, 296] width 417 height 38
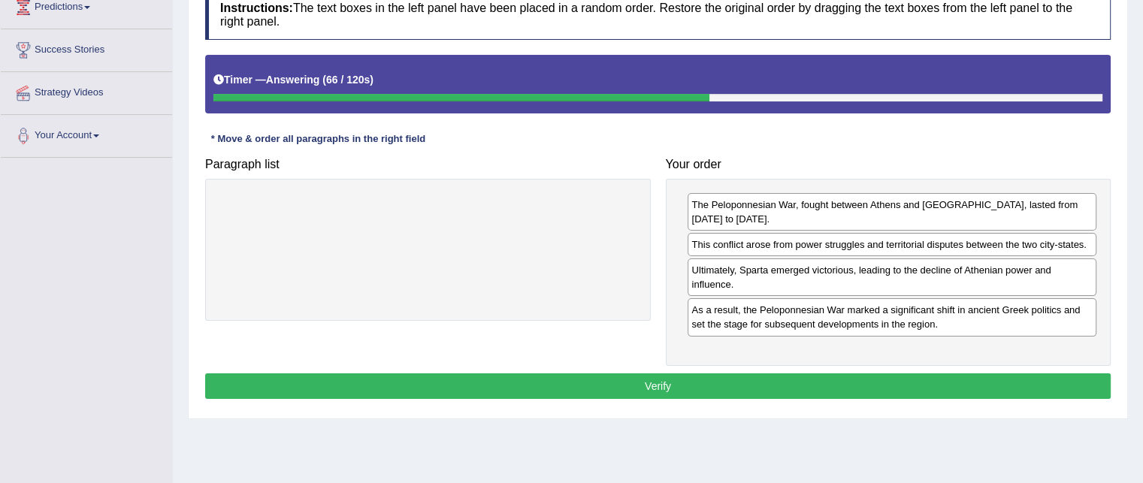
click at [806, 374] on button "Verify" at bounding box center [658, 387] width 906 height 26
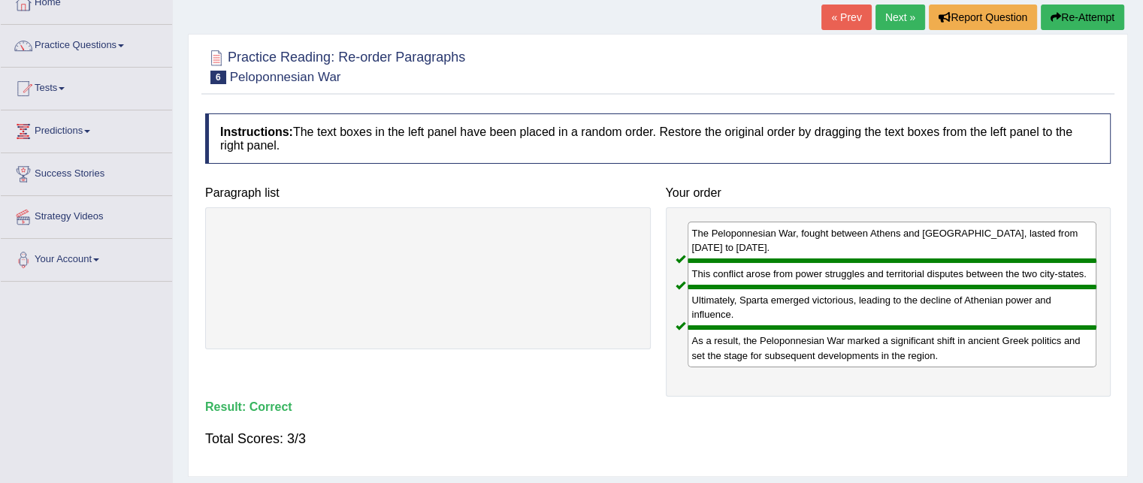
scroll to position [0, 0]
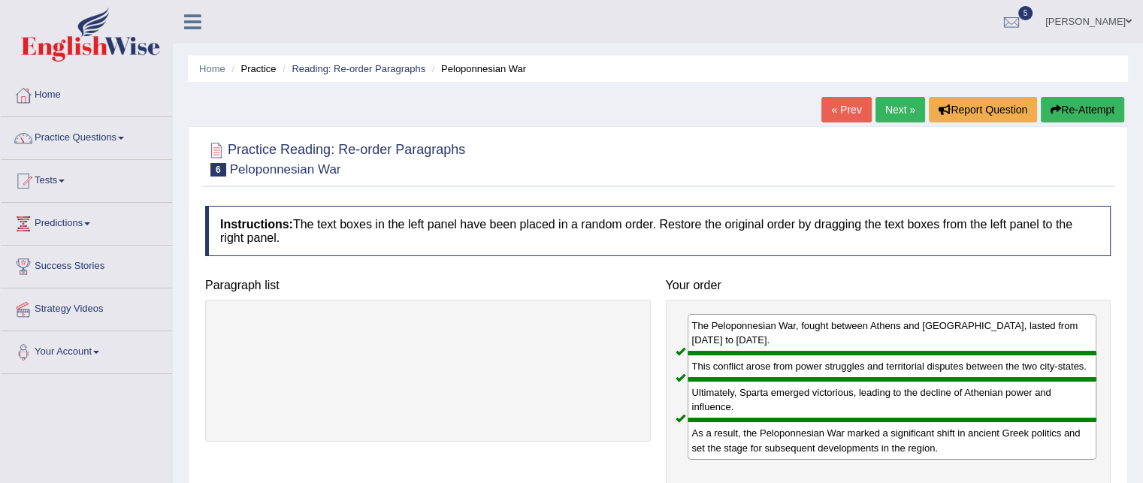
click at [899, 111] on link "Next »" at bounding box center [901, 110] width 50 height 26
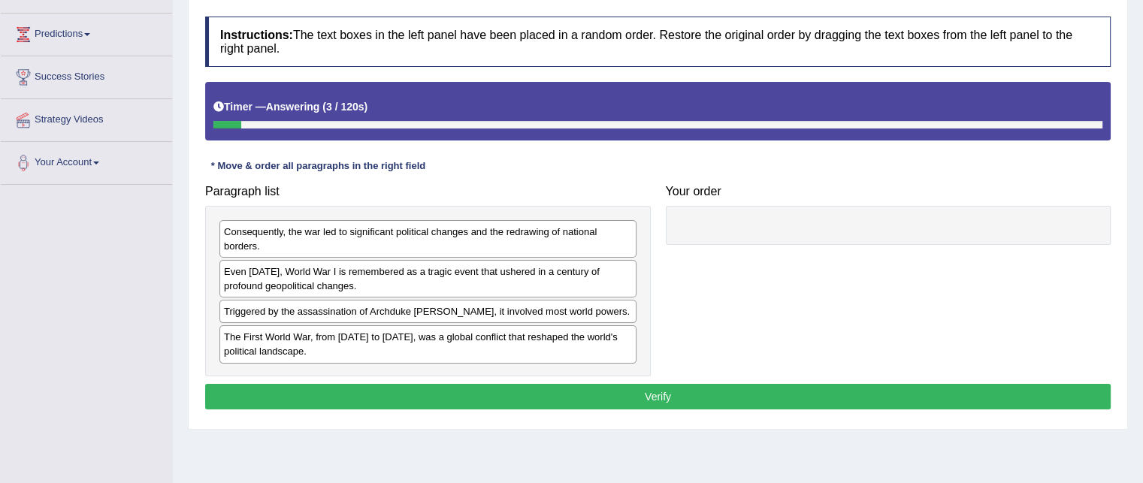
scroll to position [186, 0]
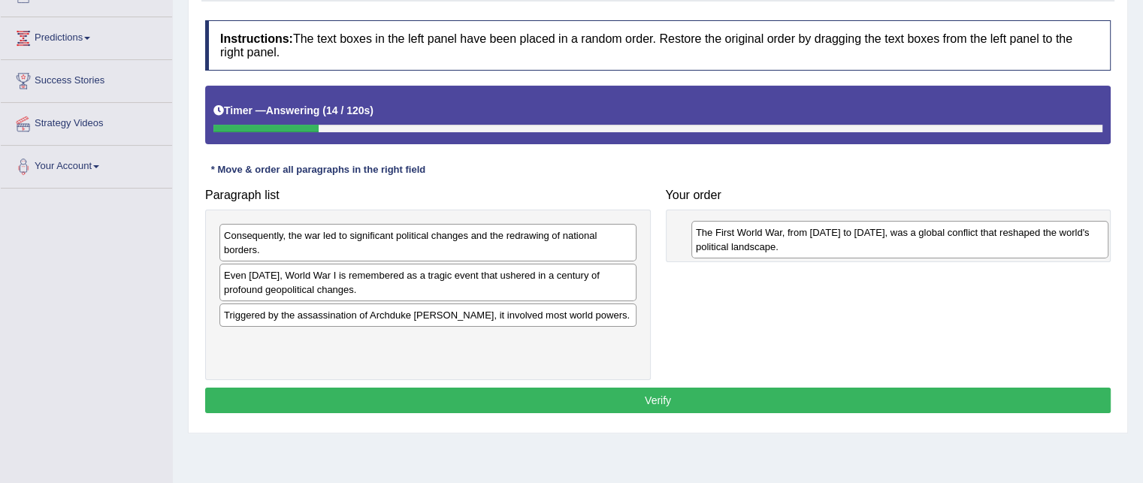
drag, startPoint x: 481, startPoint y: 337, endPoint x: 956, endPoint y: 234, distance: 486.2
click at [956, 234] on div "The First World War, from [DATE] to [DATE], was a global conflict that reshaped…" at bounding box center [900, 240] width 417 height 38
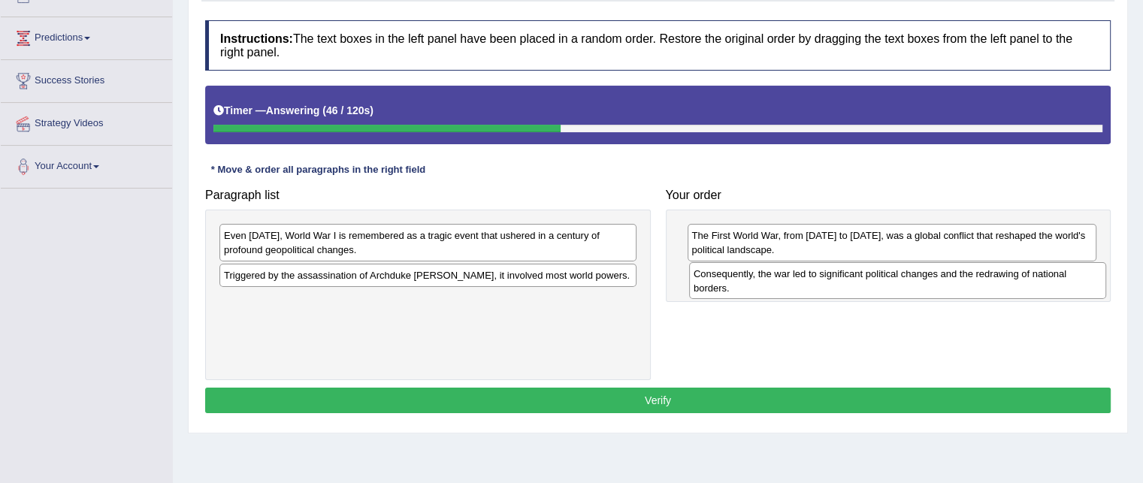
drag, startPoint x: 450, startPoint y: 239, endPoint x: 919, endPoint y: 277, distance: 471.4
click at [919, 277] on div "Consequently, the war led to significant political changes and the redrawing of…" at bounding box center [897, 281] width 417 height 38
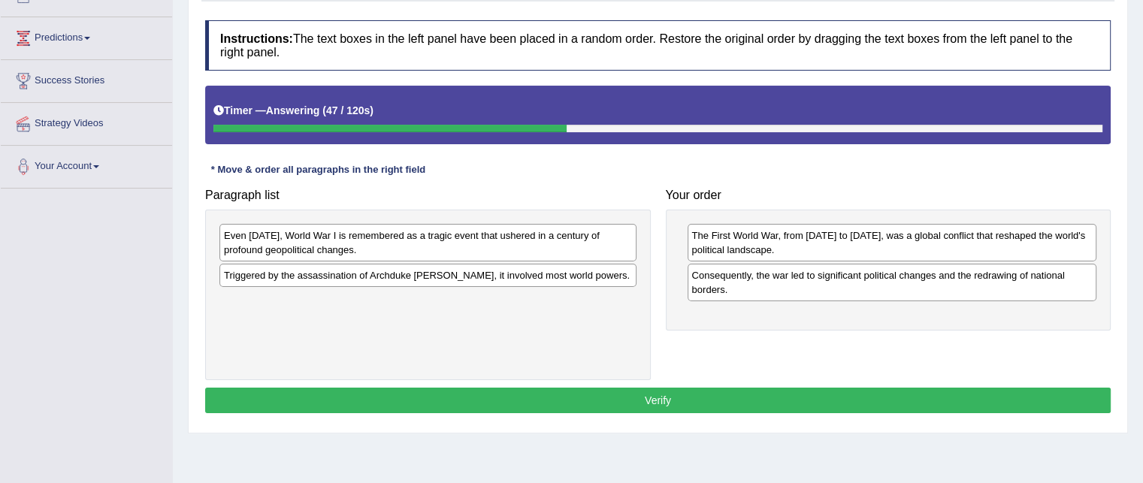
click at [919, 277] on div "Consequently, the war led to significant political changes and the redrawing of…" at bounding box center [893, 283] width 410 height 38
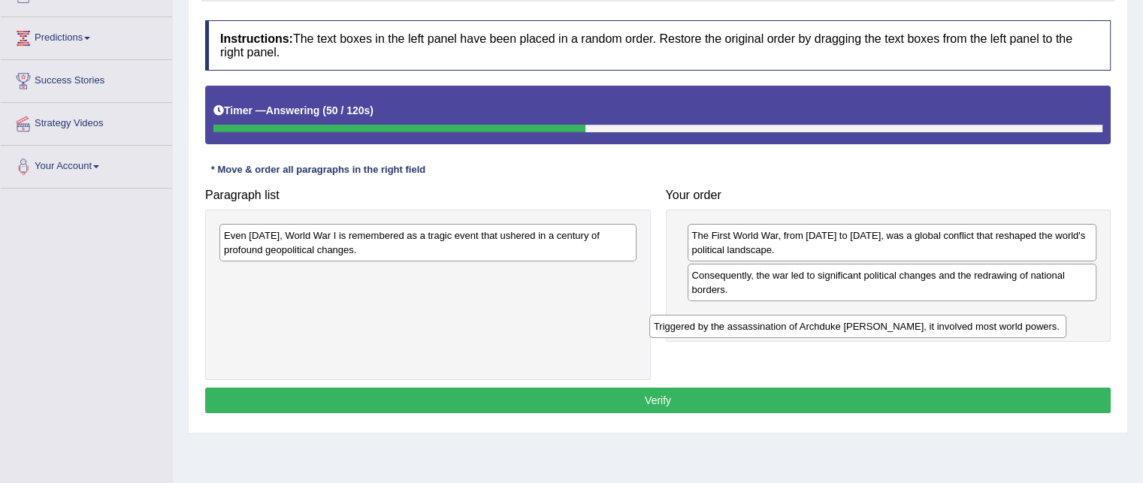
drag, startPoint x: 427, startPoint y: 277, endPoint x: 872, endPoint y: 324, distance: 447.6
click at [872, 324] on div "Triggered by the assassination of Archduke [PERSON_NAME], it involved most worl…" at bounding box center [858, 326] width 417 height 23
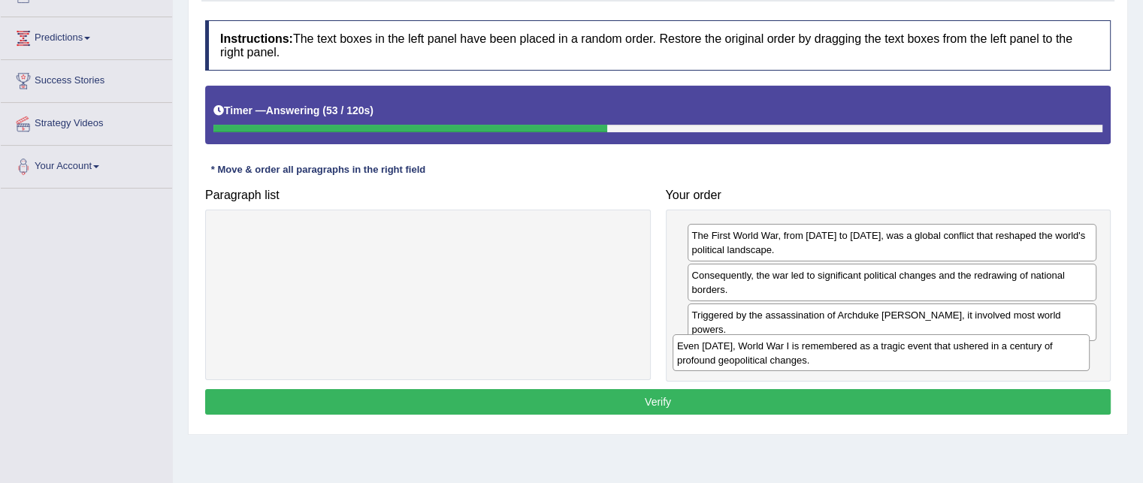
drag, startPoint x: 581, startPoint y: 253, endPoint x: 1034, endPoint y: 363, distance: 466.6
click at [1034, 363] on div "Even [DATE], World War I is remembered as a tragic event that ushered in a cent…" at bounding box center [881, 354] width 417 height 38
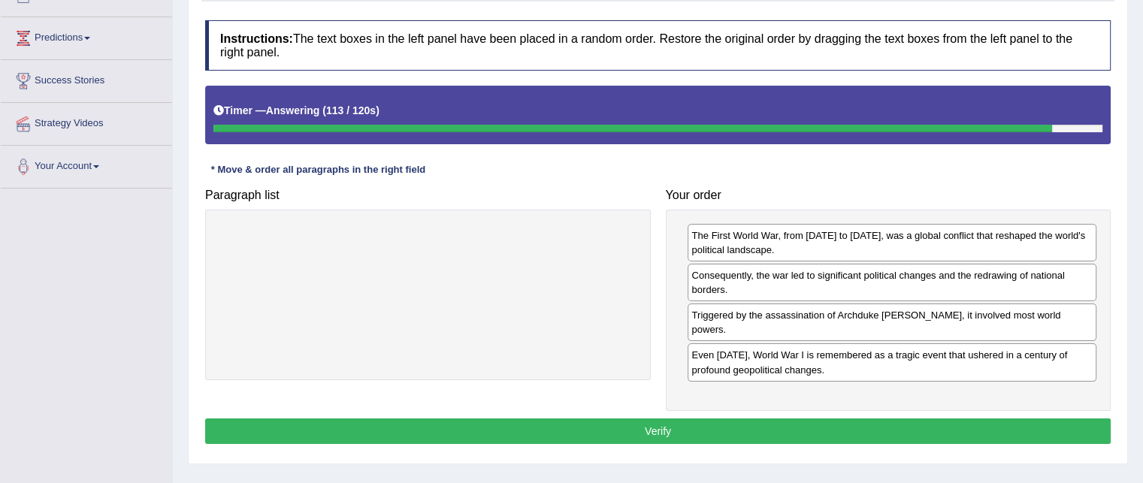
click at [795, 419] on button "Verify" at bounding box center [658, 432] width 906 height 26
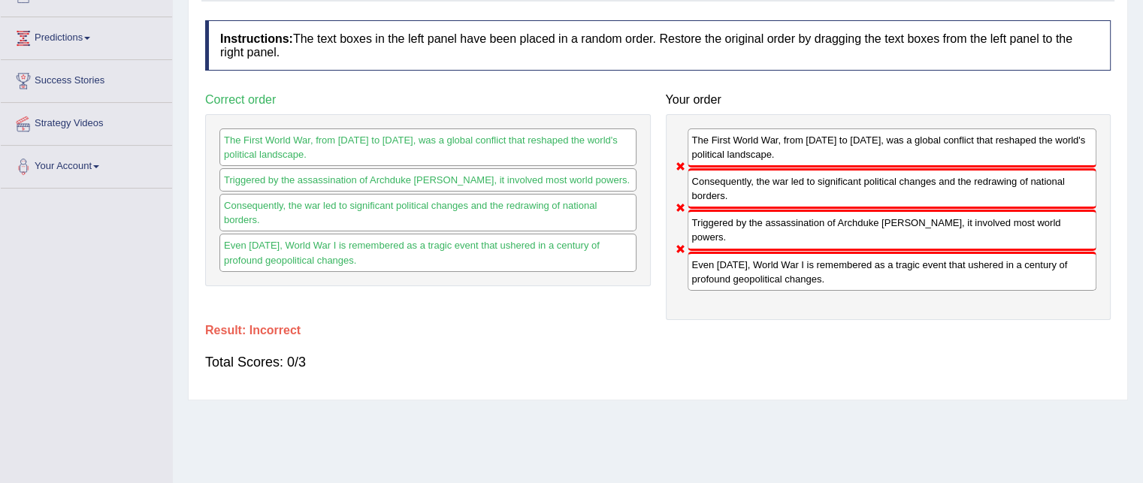
scroll to position [0, 0]
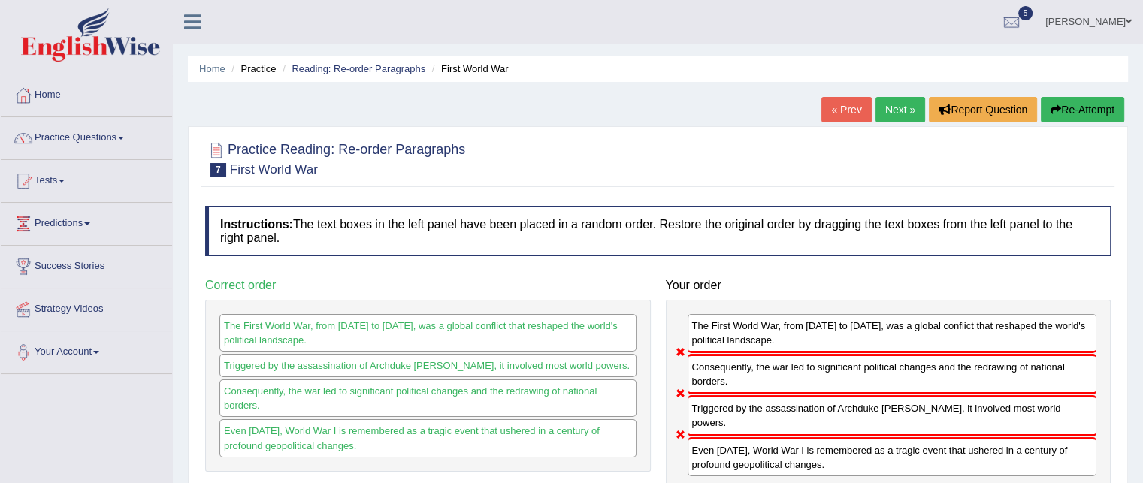
click at [899, 110] on link "Next »" at bounding box center [901, 110] width 50 height 26
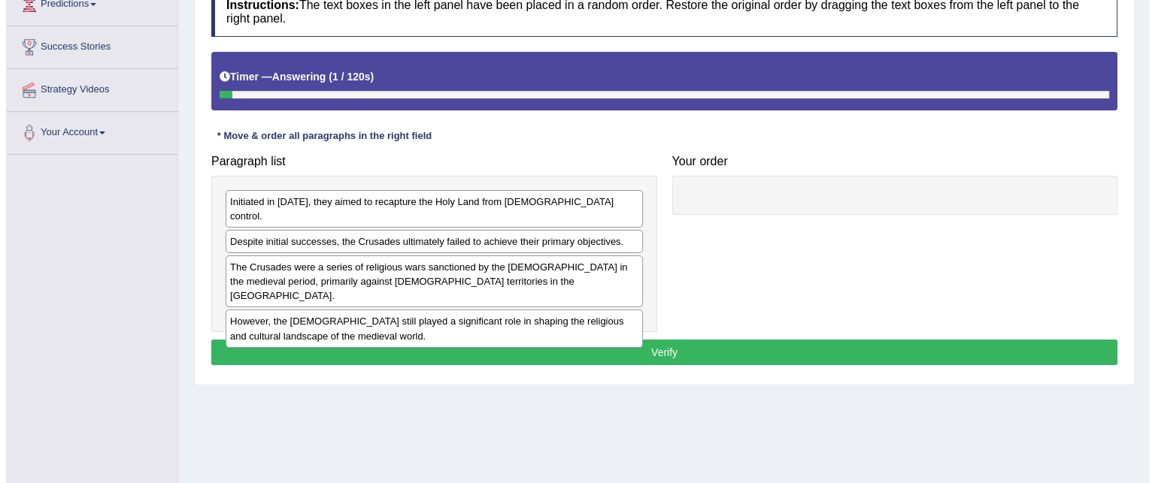
scroll to position [228, 0]
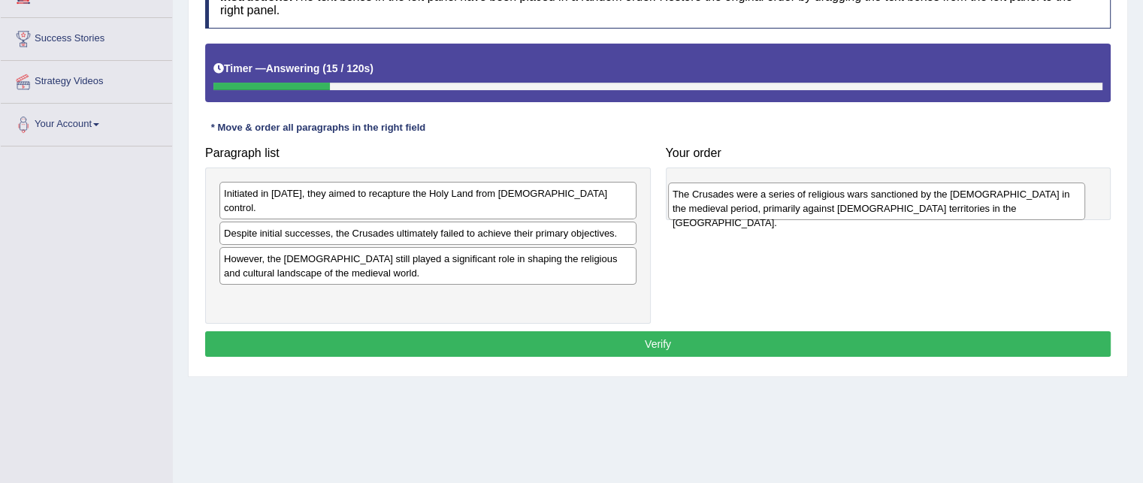
drag, startPoint x: 444, startPoint y: 240, endPoint x: 893, endPoint y: 190, distance: 451.5
click at [893, 190] on div "The Crusades were a series of religious wars sanctioned by the [DEMOGRAPHIC_DAT…" at bounding box center [876, 202] width 417 height 38
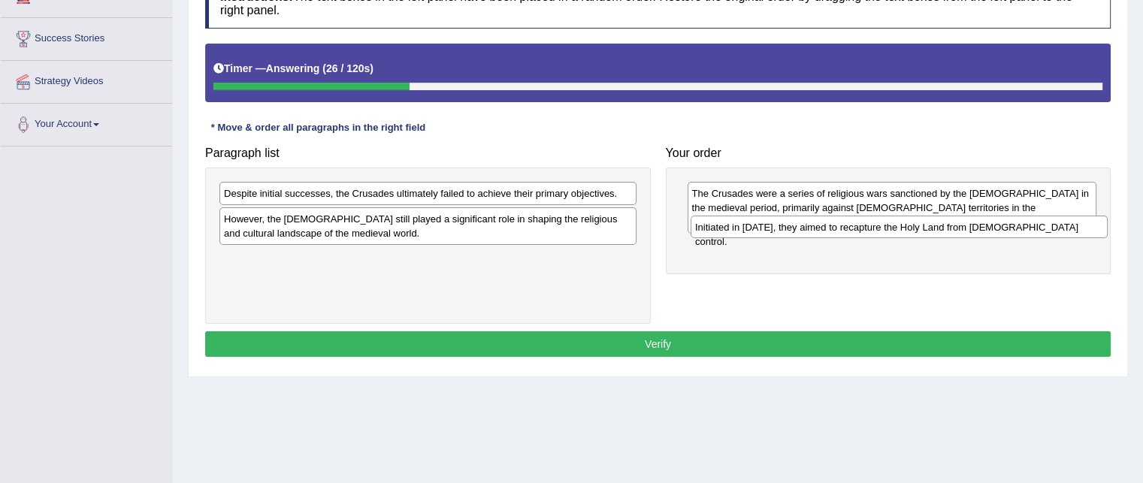
drag, startPoint x: 420, startPoint y: 186, endPoint x: 892, endPoint y: 219, distance: 472.5
click at [892, 219] on div "Initiated in [DATE], they aimed to recapture the Holy Land from [DEMOGRAPHIC_DA…" at bounding box center [899, 227] width 417 height 23
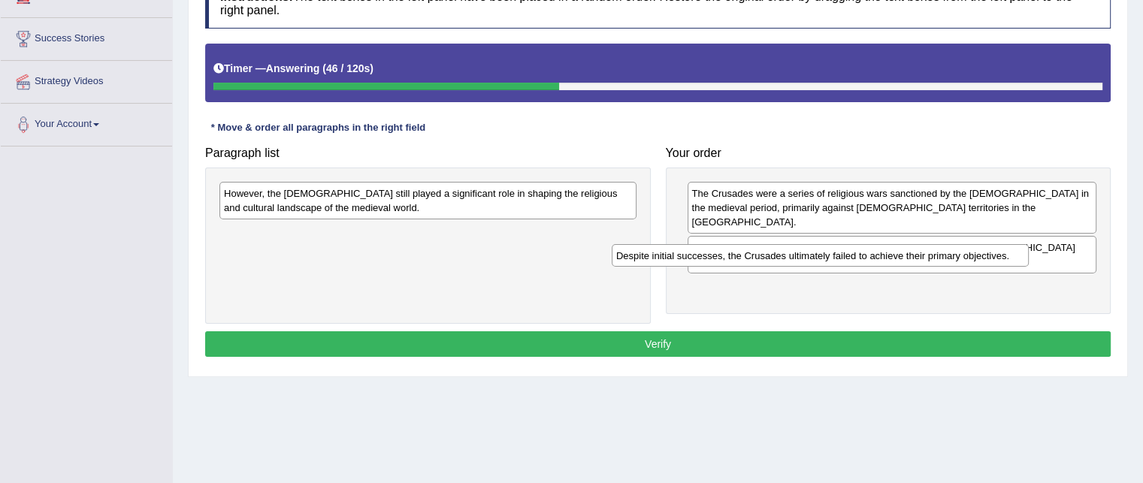
drag, startPoint x: 604, startPoint y: 193, endPoint x: 997, endPoint y: 256, distance: 397.4
click at [997, 256] on div "Despite initial successes, the Crusades ultimately failed to achieve their prim…" at bounding box center [820, 255] width 417 height 23
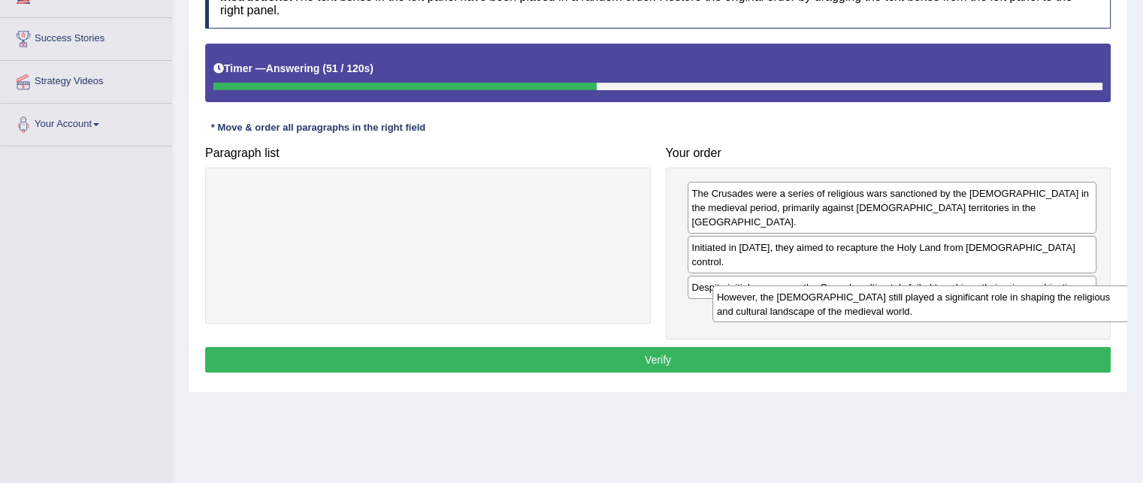
drag, startPoint x: 511, startPoint y: 198, endPoint x: 1004, endPoint y: 300, distance: 503.7
click at [1004, 300] on div "However, the [DEMOGRAPHIC_DATA] still played a significant role in shaping the …" at bounding box center [921, 305] width 417 height 38
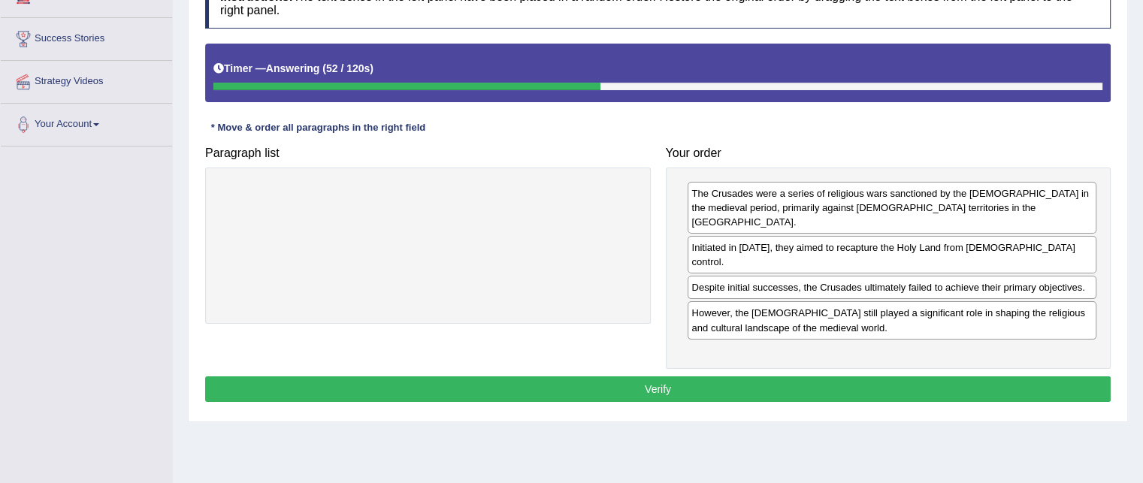
click at [1004, 301] on div "However, the [DEMOGRAPHIC_DATA] still played a significant role in shaping the …" at bounding box center [893, 320] width 410 height 38
click at [777, 377] on button "Verify" at bounding box center [658, 390] width 906 height 26
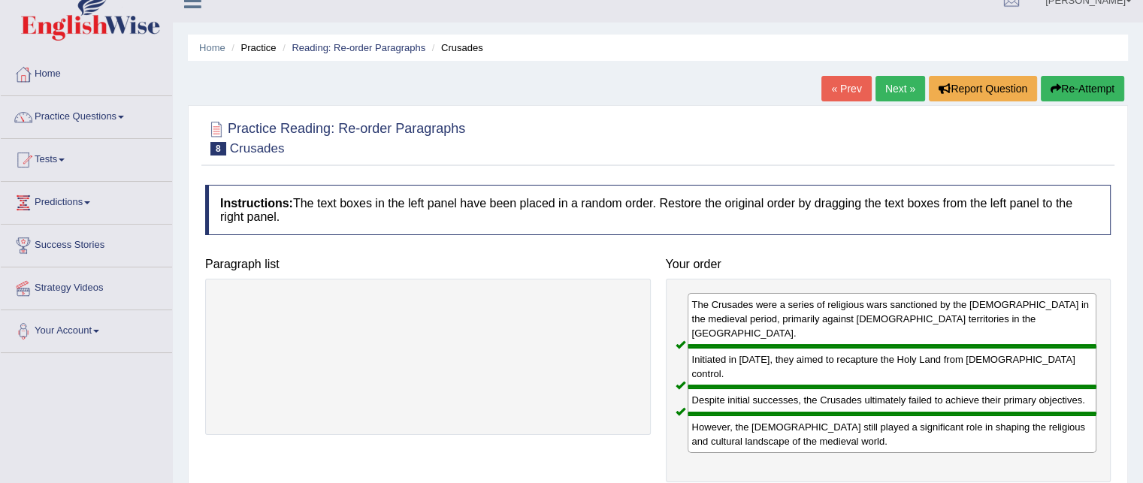
scroll to position [0, 0]
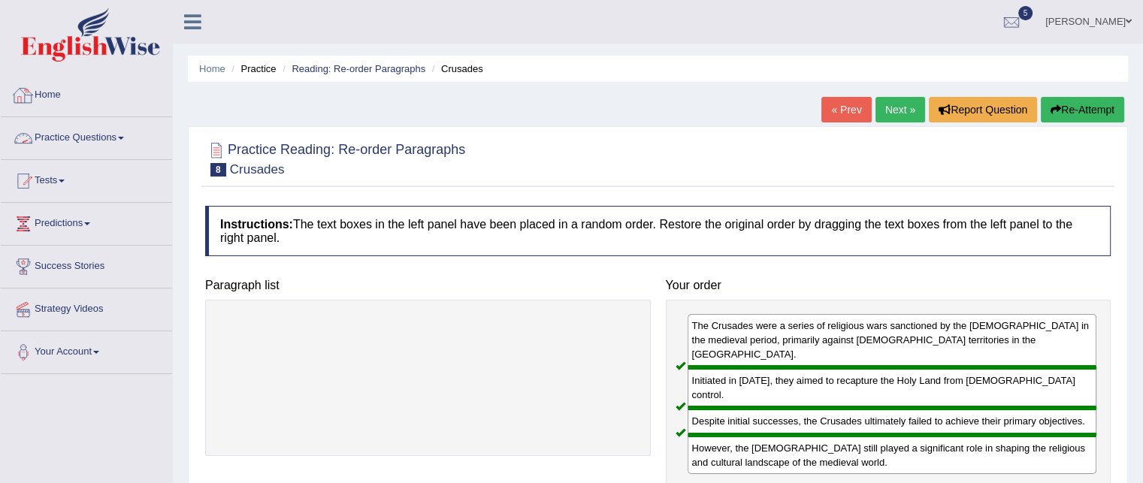
click at [96, 136] on link "Practice Questions" at bounding box center [86, 136] width 171 height 38
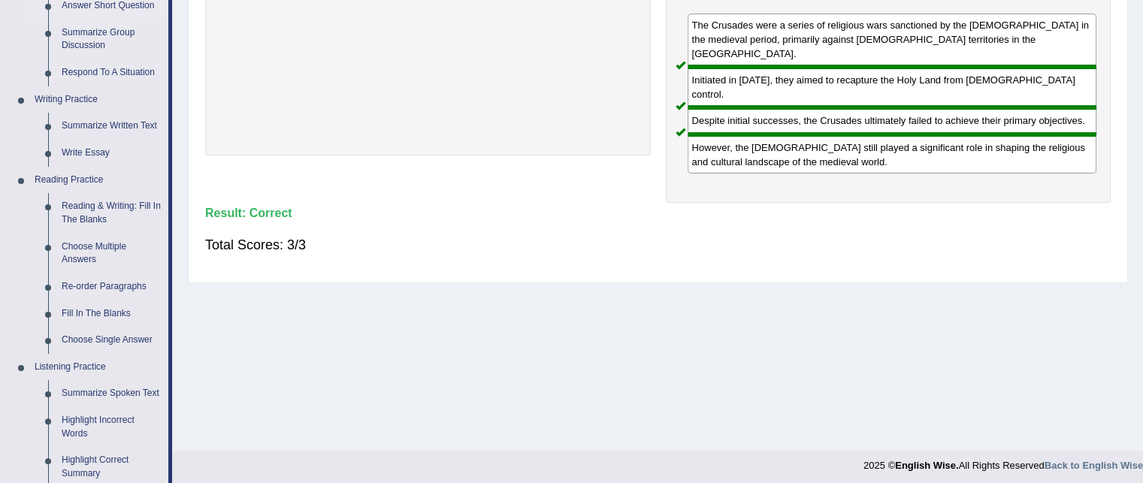
scroll to position [301, 0]
click at [78, 313] on link "Fill In The Blanks" at bounding box center [112, 314] width 114 height 27
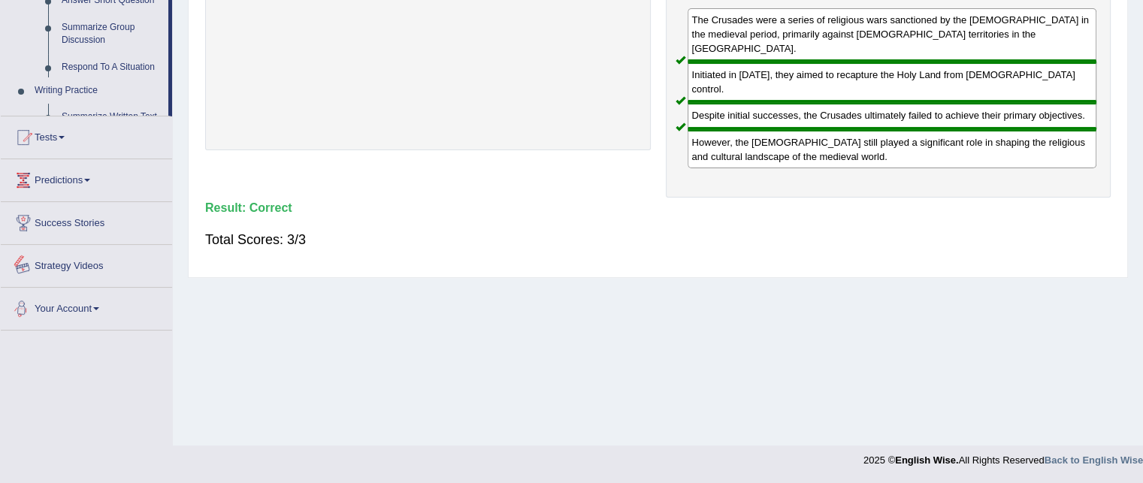
scroll to position [662, 0]
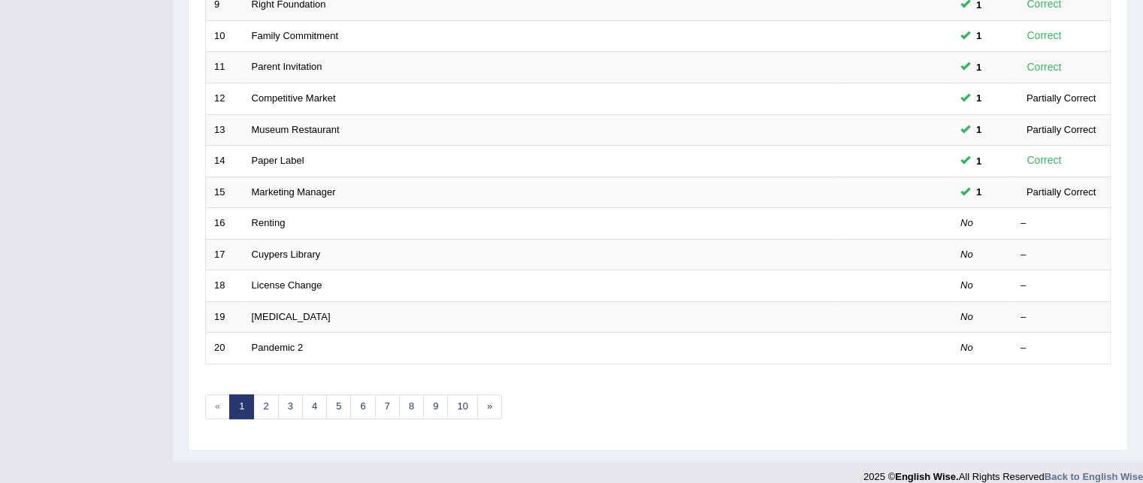
scroll to position [507, 0]
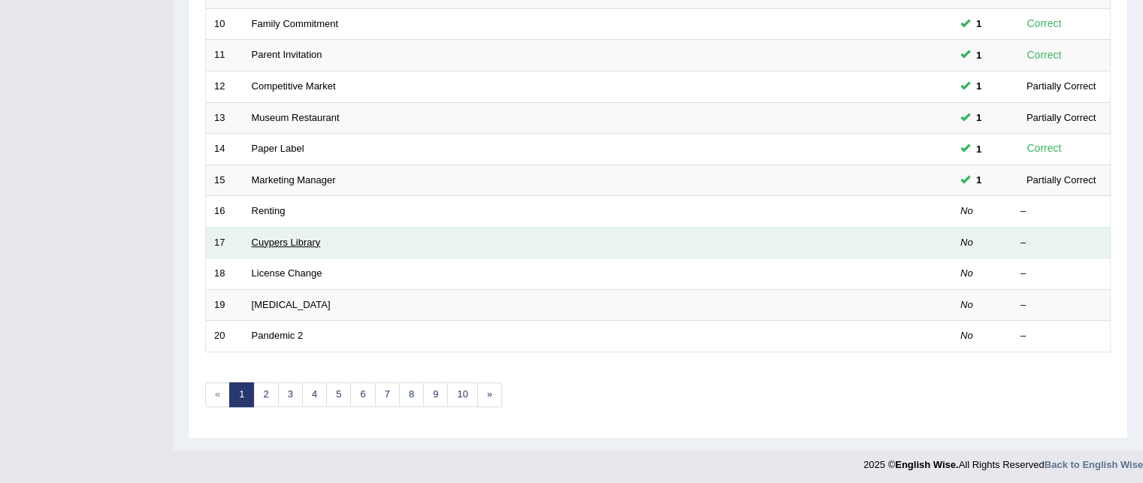
click at [292, 241] on link "Cuypers Library" at bounding box center [286, 242] width 69 height 11
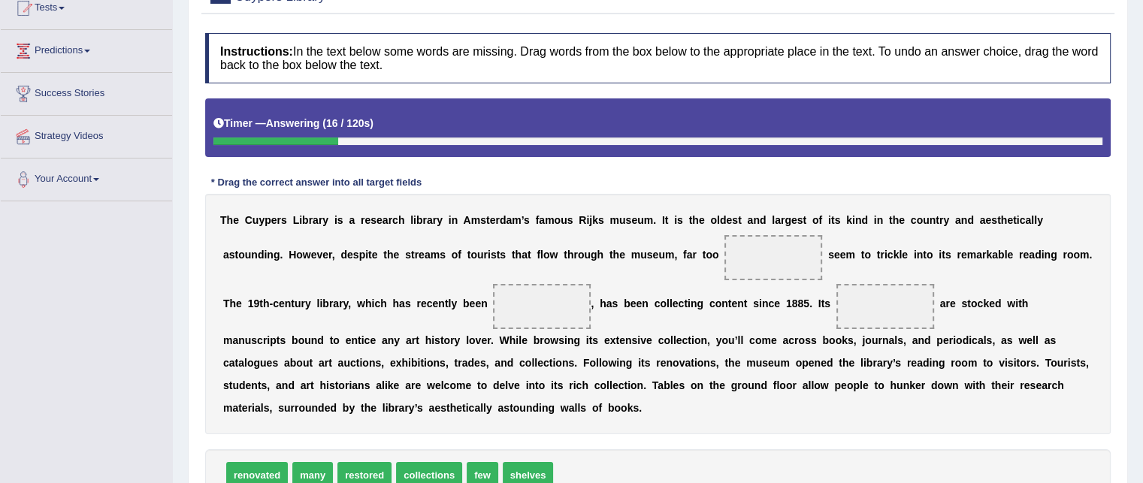
scroll to position [243, 0]
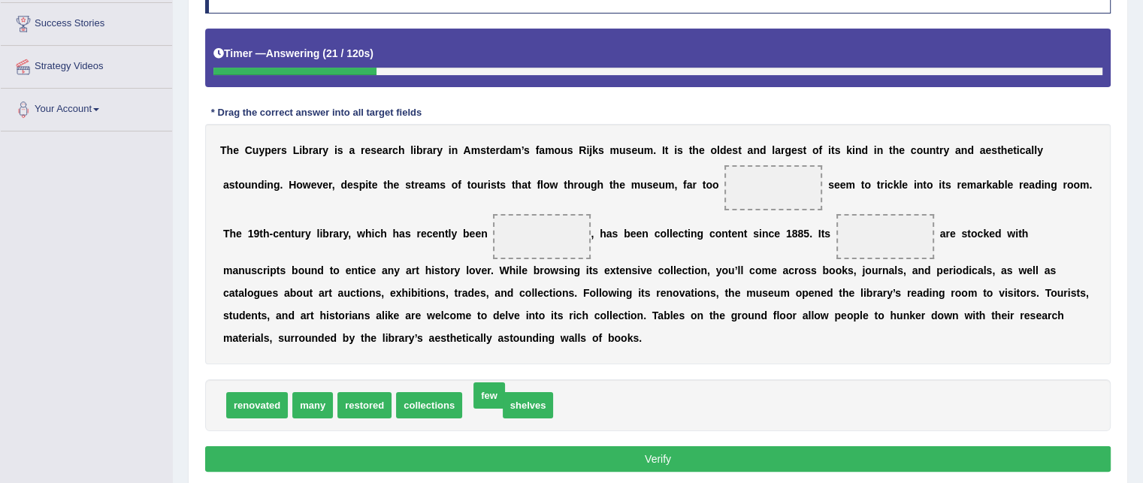
drag, startPoint x: 490, startPoint y: 407, endPoint x: 482, endPoint y: 403, distance: 9.4
drag, startPoint x: 316, startPoint y: 405, endPoint x: 794, endPoint y: 176, distance: 529.6
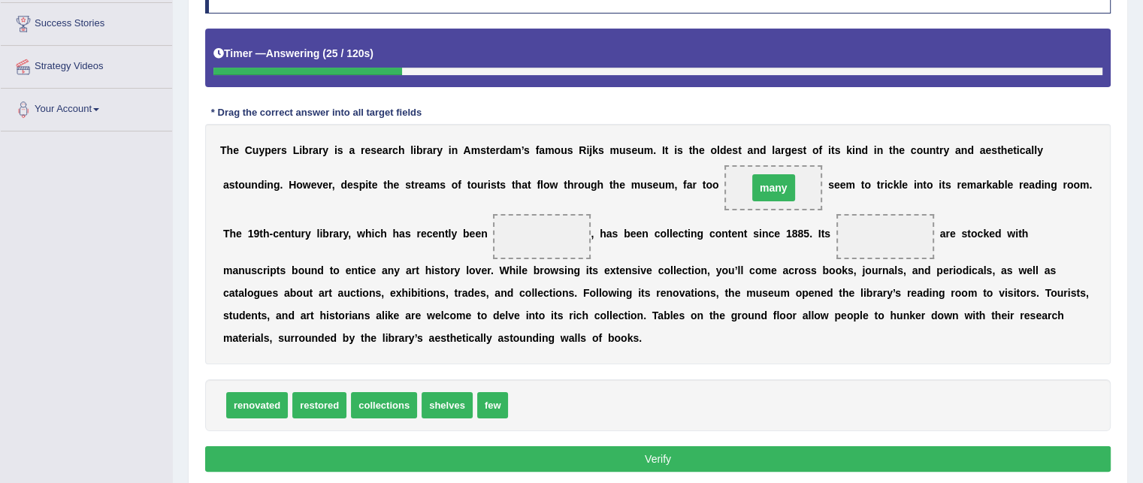
click at [794, 176] on span "many" at bounding box center [774, 187] width 43 height 27
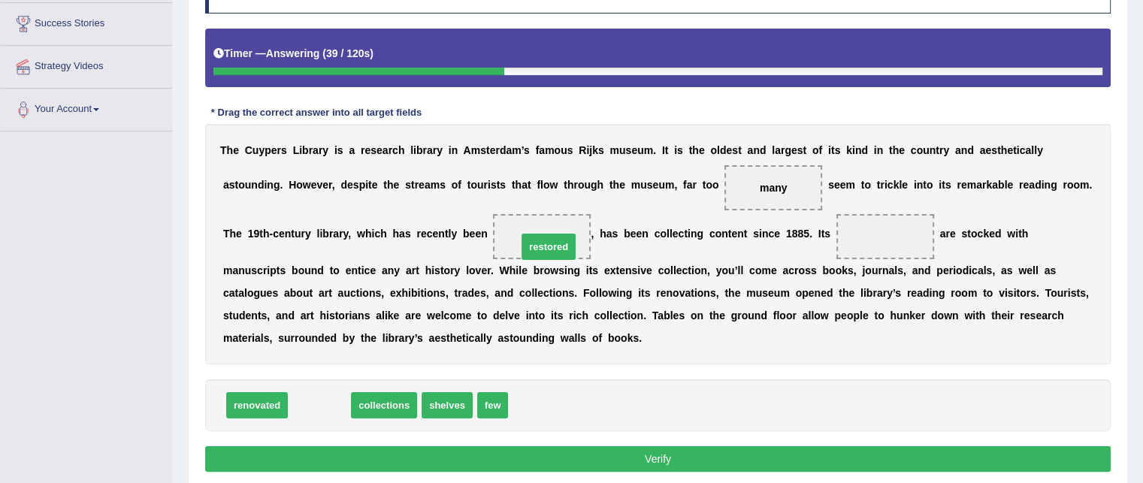
drag, startPoint x: 329, startPoint y: 407, endPoint x: 558, endPoint y: 248, distance: 278.8
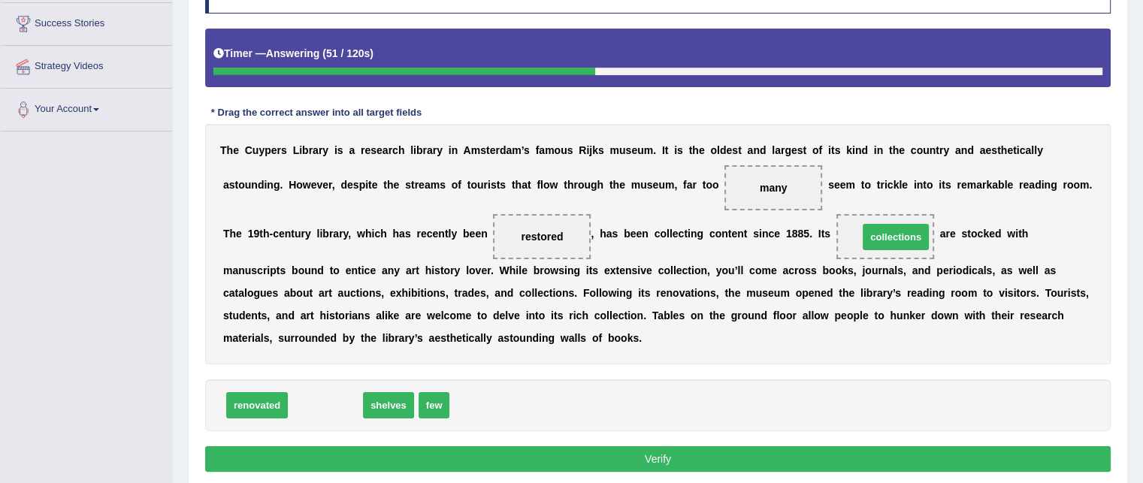
drag, startPoint x: 332, startPoint y: 402, endPoint x: 903, endPoint y: 234, distance: 594.9
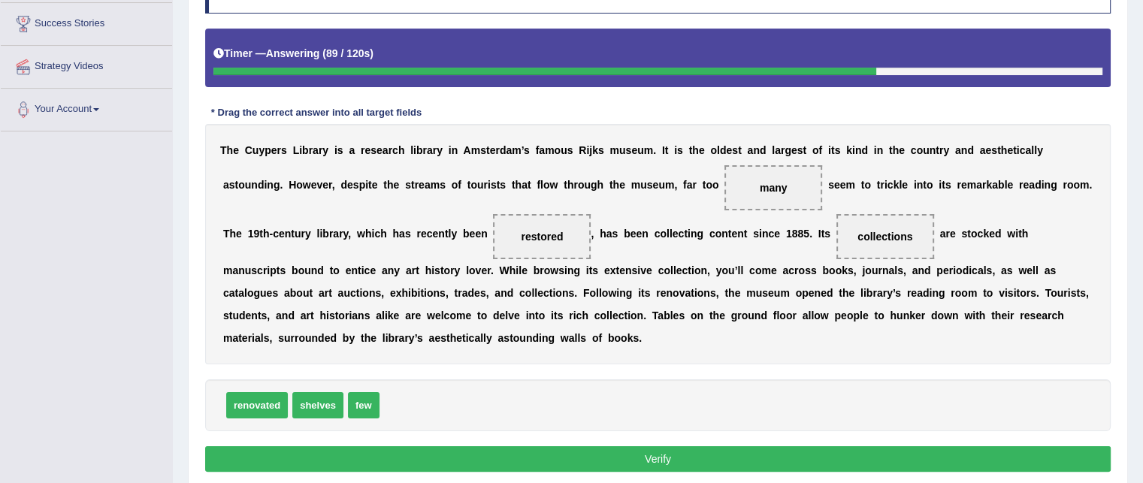
click at [626, 456] on button "Verify" at bounding box center [658, 460] width 906 height 26
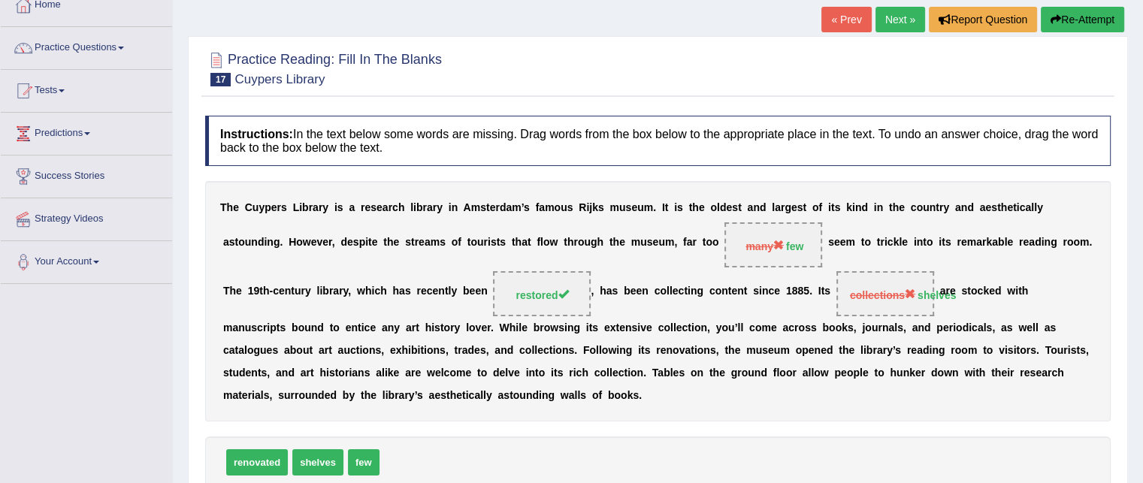
scroll to position [0, 0]
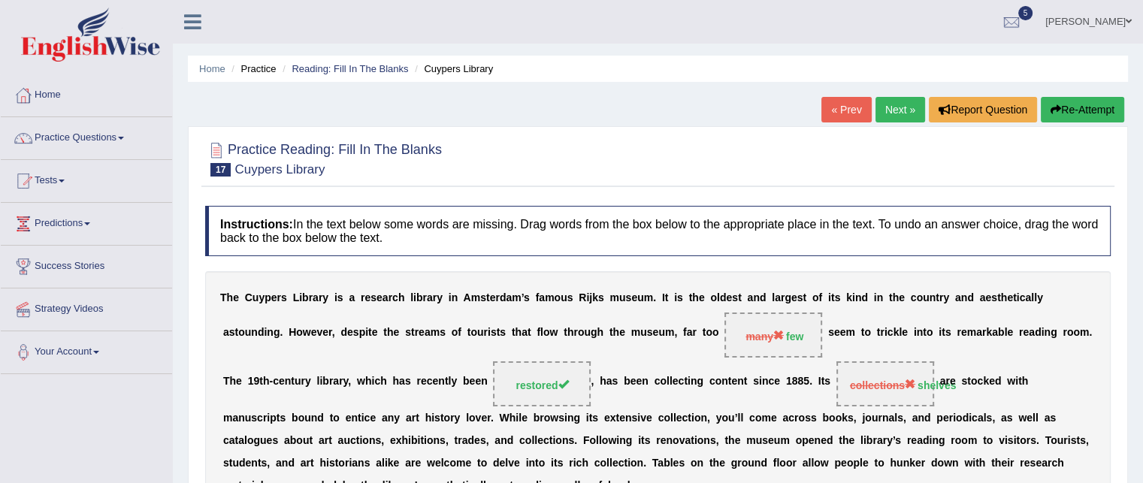
click at [880, 111] on link "Next »" at bounding box center [901, 110] width 50 height 26
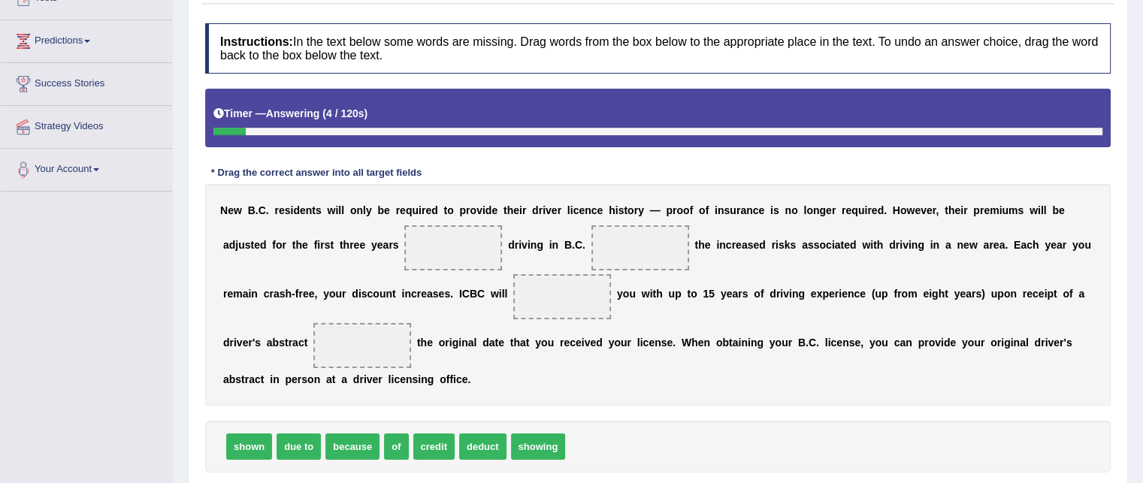
scroll to position [204, 0]
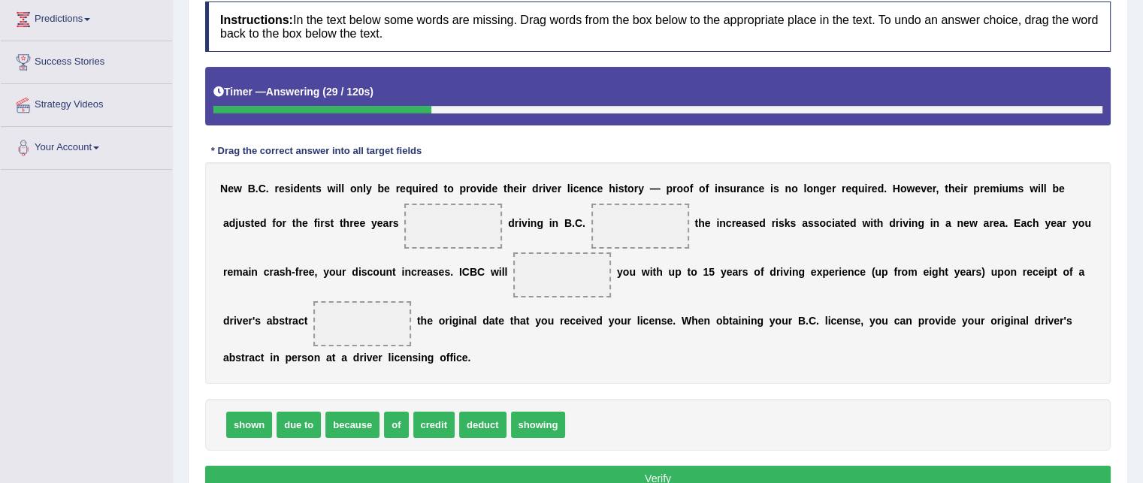
drag, startPoint x: 380, startPoint y: 411, endPoint x: 370, endPoint y: 415, distance: 10.5
click at [380, 411] on div "shown due to because of credit deduct showing" at bounding box center [658, 425] width 906 height 52
drag, startPoint x: 363, startPoint y: 423, endPoint x: 472, endPoint y: 222, distance: 229.1
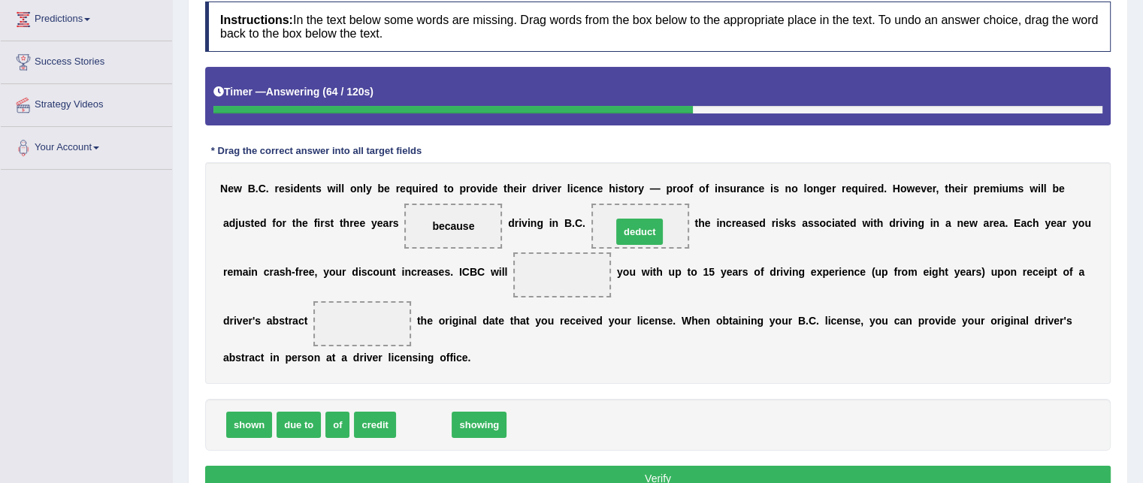
drag, startPoint x: 409, startPoint y: 417, endPoint x: 625, endPoint y: 223, distance: 290.1
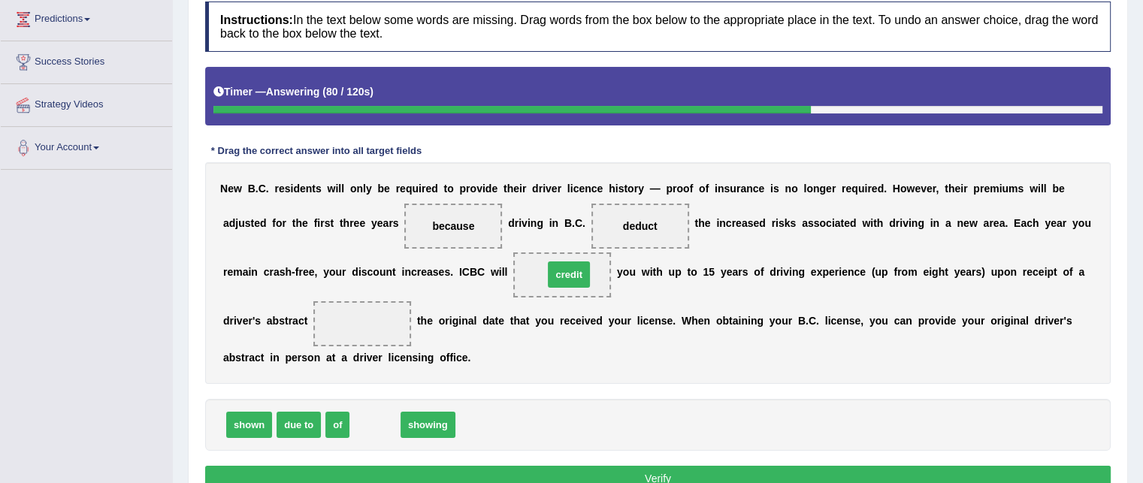
drag, startPoint x: 383, startPoint y: 422, endPoint x: 577, endPoint y: 272, distance: 245.4
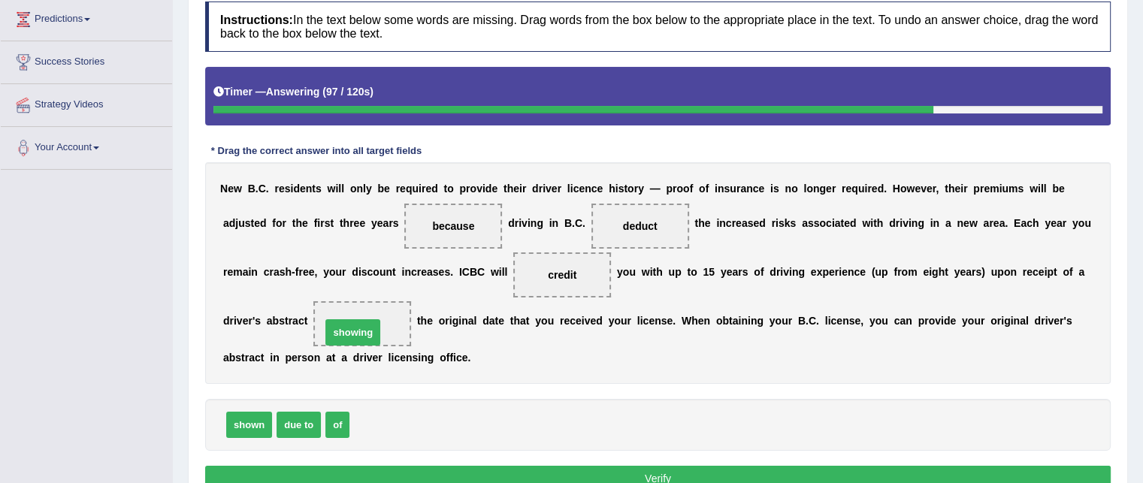
drag, startPoint x: 391, startPoint y: 429, endPoint x: 362, endPoint y: 336, distance: 97.5
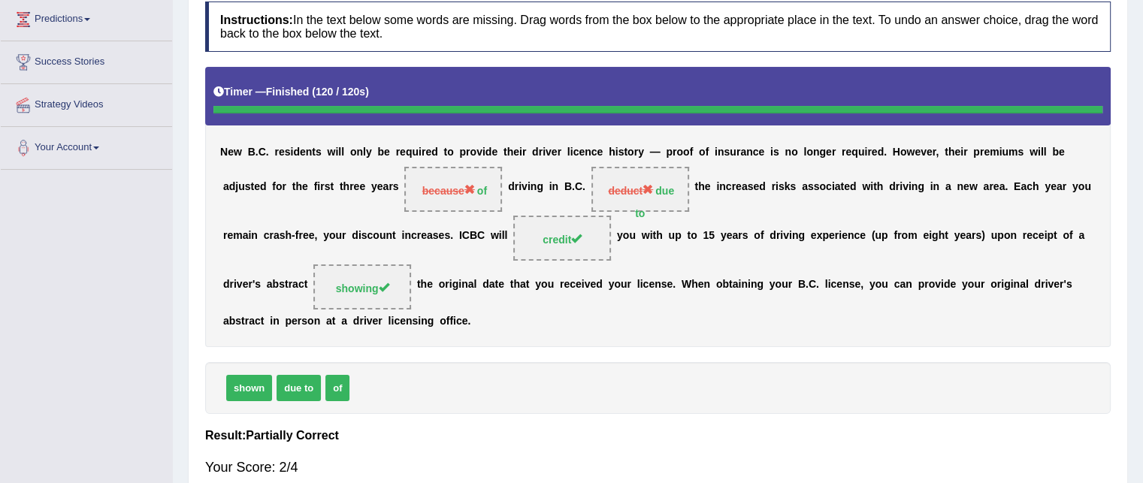
scroll to position [0, 0]
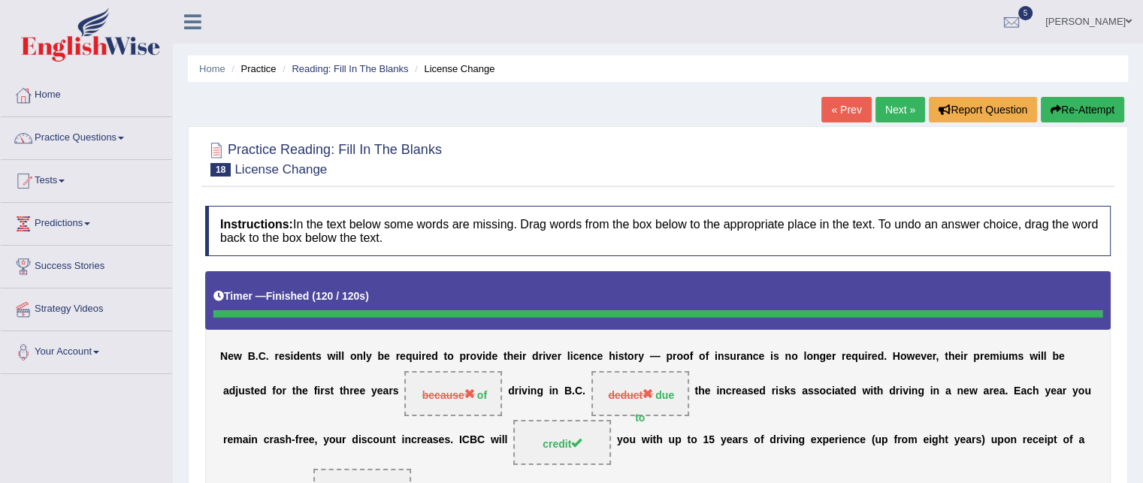
click at [892, 102] on link "Next »" at bounding box center [901, 110] width 50 height 26
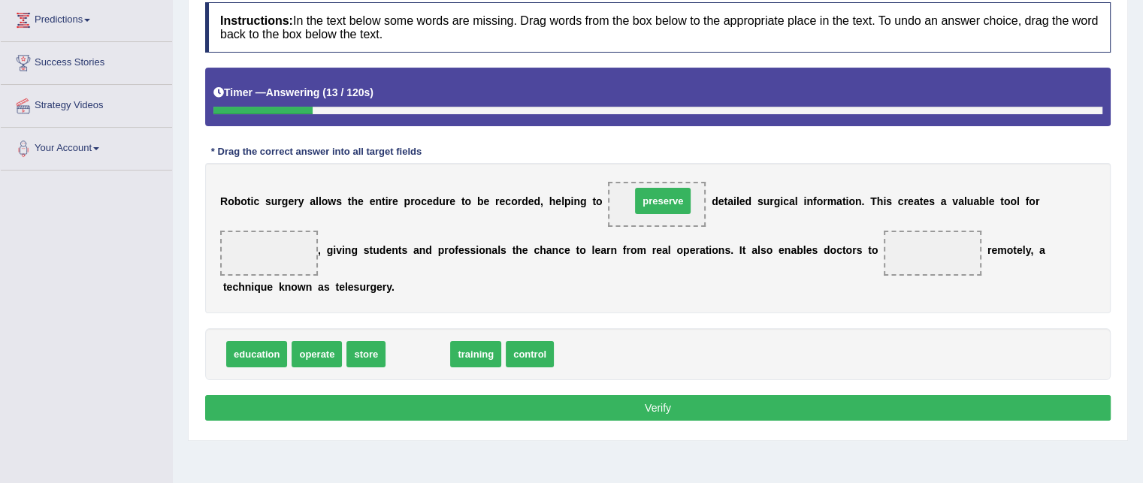
drag, startPoint x: 413, startPoint y: 351, endPoint x: 659, endPoint y: 198, distance: 289.1
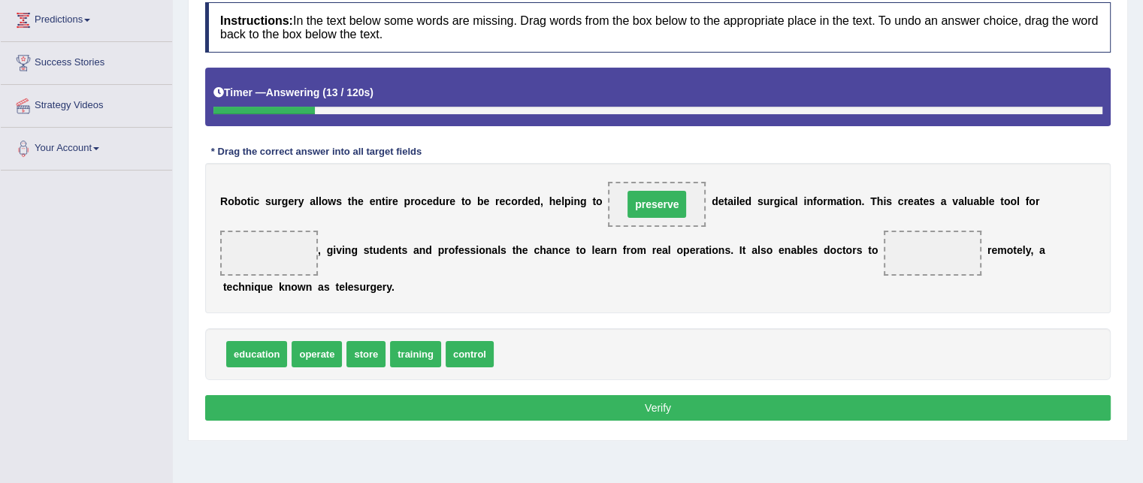
click at [659, 198] on span "preserve" at bounding box center [657, 204] width 59 height 27
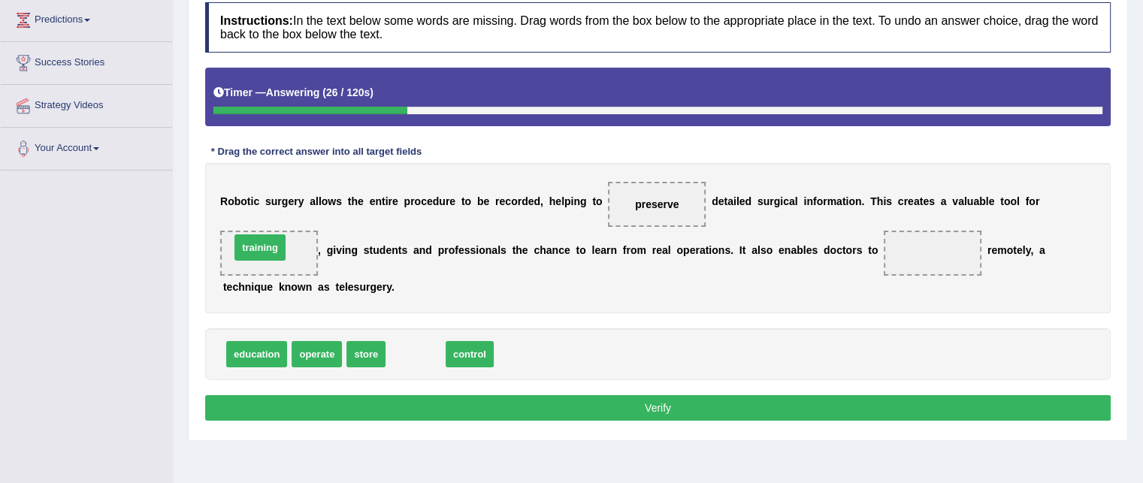
drag, startPoint x: 413, startPoint y: 353, endPoint x: 257, endPoint y: 247, distance: 188.7
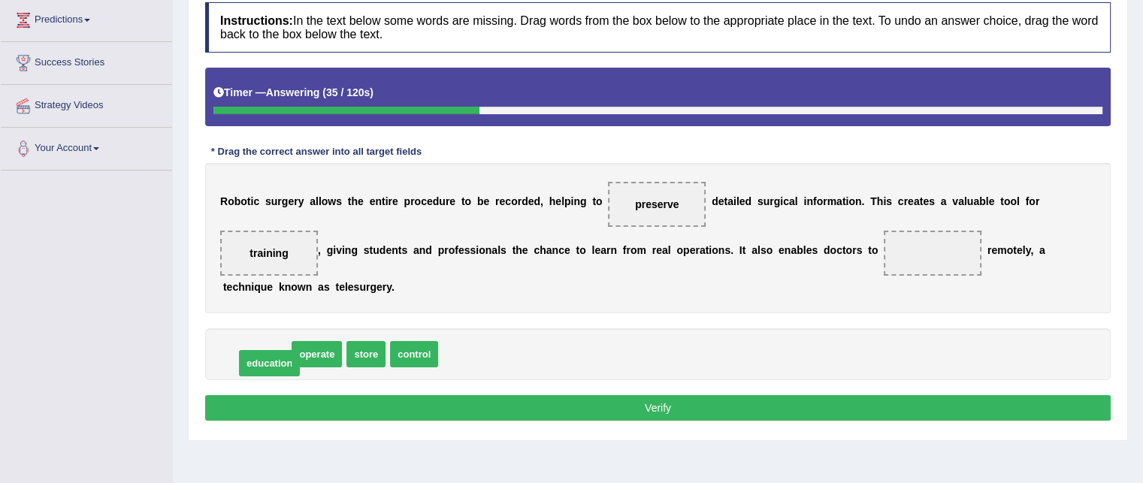
drag, startPoint x: 264, startPoint y: 356, endPoint x: 277, endPoint y: 363, distance: 14.8
click at [277, 363] on div "operate store control education" at bounding box center [658, 355] width 906 height 52
click at [330, 359] on span "control" at bounding box center [349, 354] width 48 height 26
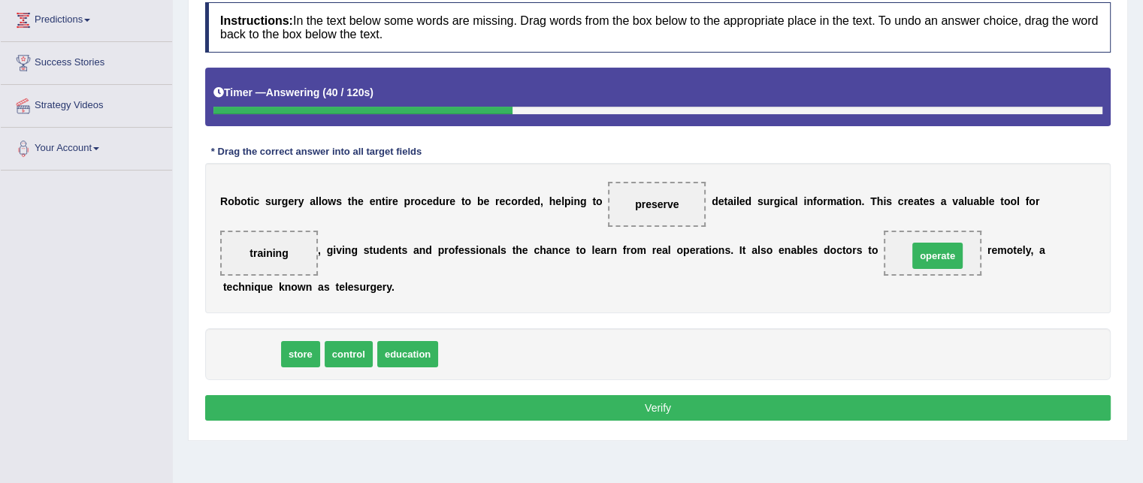
drag, startPoint x: 247, startPoint y: 345, endPoint x: 934, endPoint y: 247, distance: 693.4
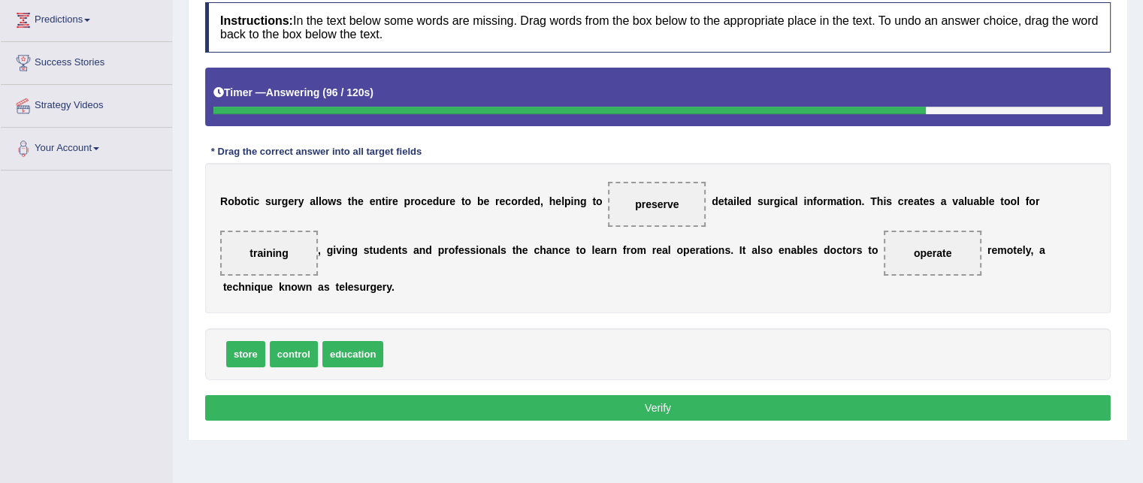
click at [435, 403] on button "Verify" at bounding box center [658, 408] width 906 height 26
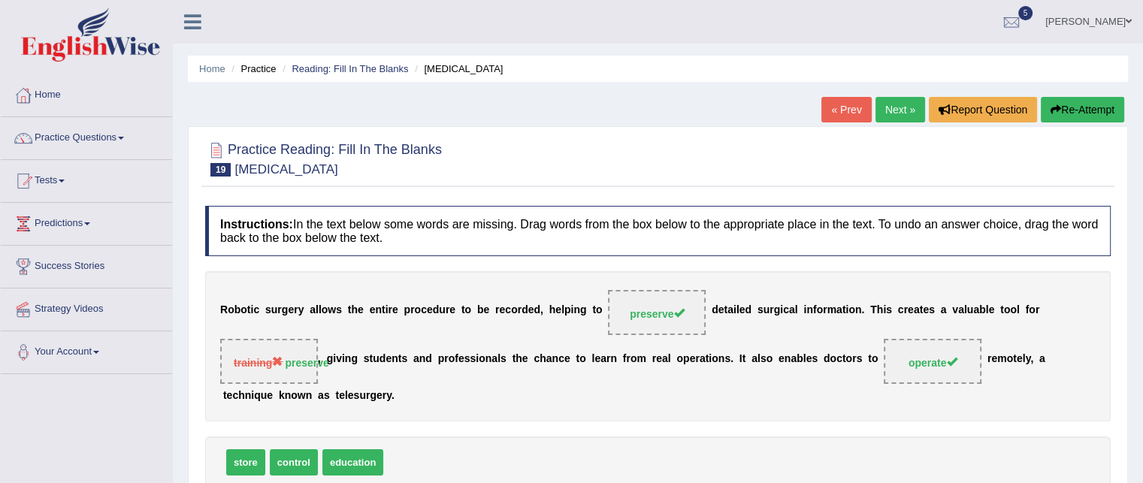
click at [894, 101] on link "Next »" at bounding box center [901, 110] width 50 height 26
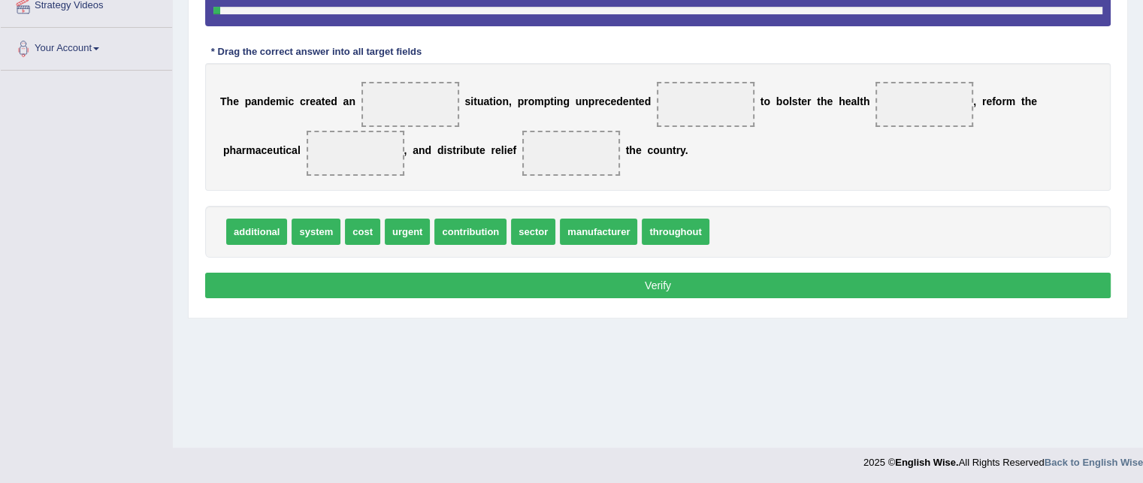
scroll to position [306, 0]
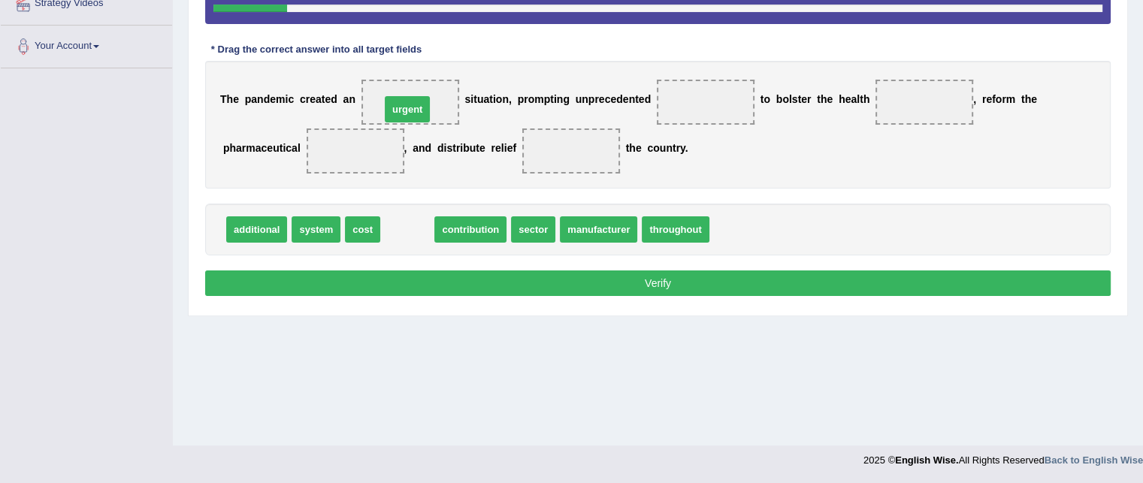
drag, startPoint x: 409, startPoint y: 222, endPoint x: 409, endPoint y: 101, distance: 120.3
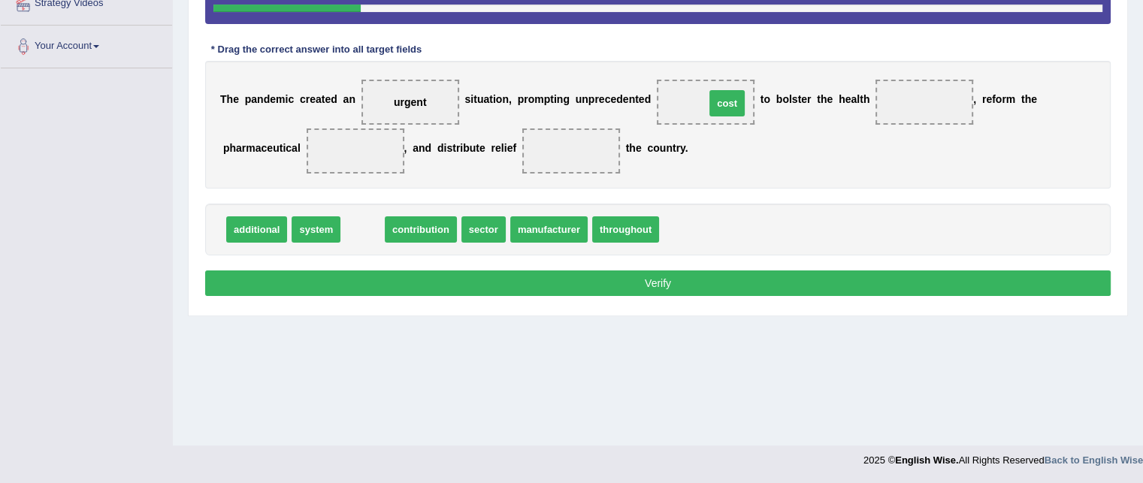
drag, startPoint x: 369, startPoint y: 231, endPoint x: 734, endPoint y: 104, distance: 385.9
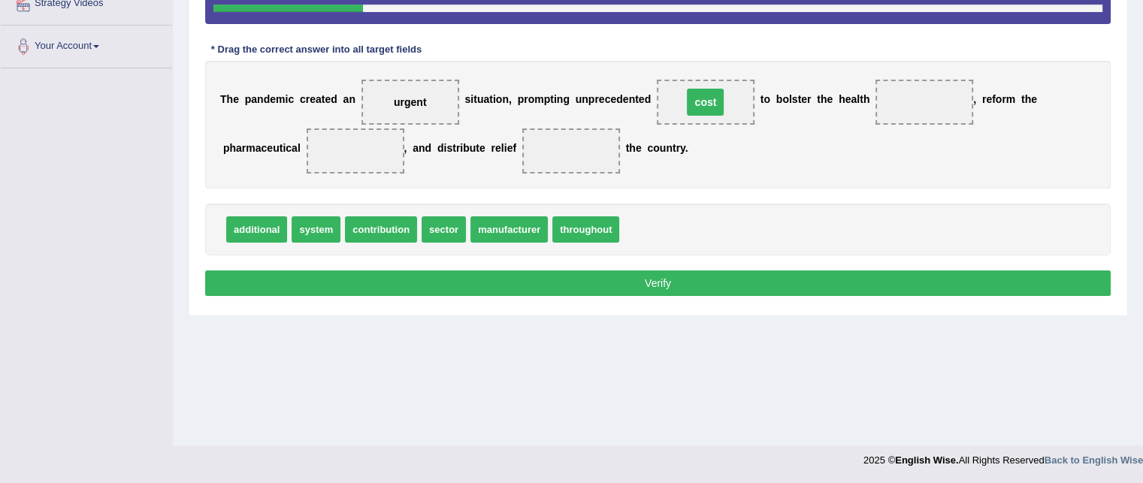
click at [734, 104] on span "cost" at bounding box center [706, 102] width 98 height 45
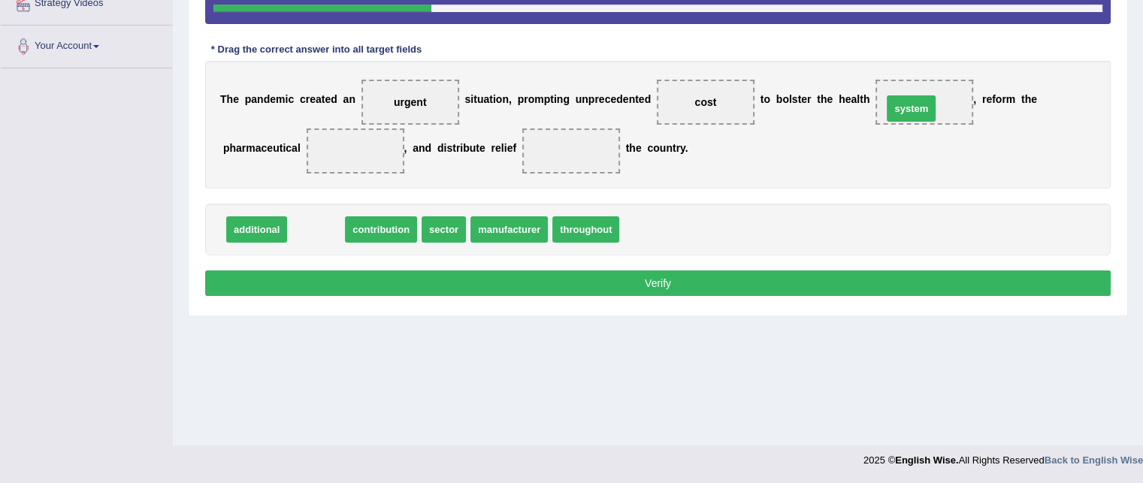
drag, startPoint x: 313, startPoint y: 231, endPoint x: 896, endPoint y: 109, distance: 596.0
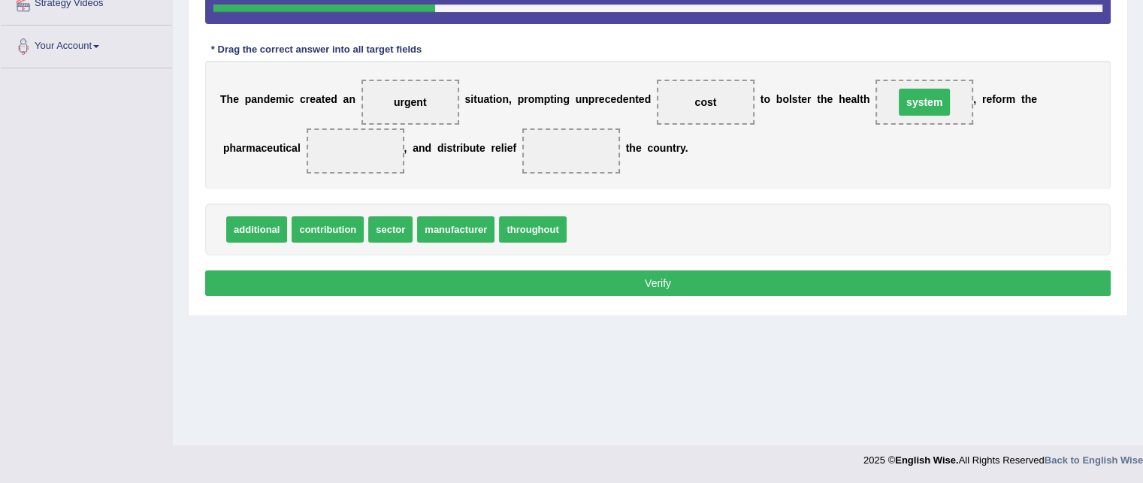
click at [896, 109] on span "system" at bounding box center [925, 102] width 98 height 45
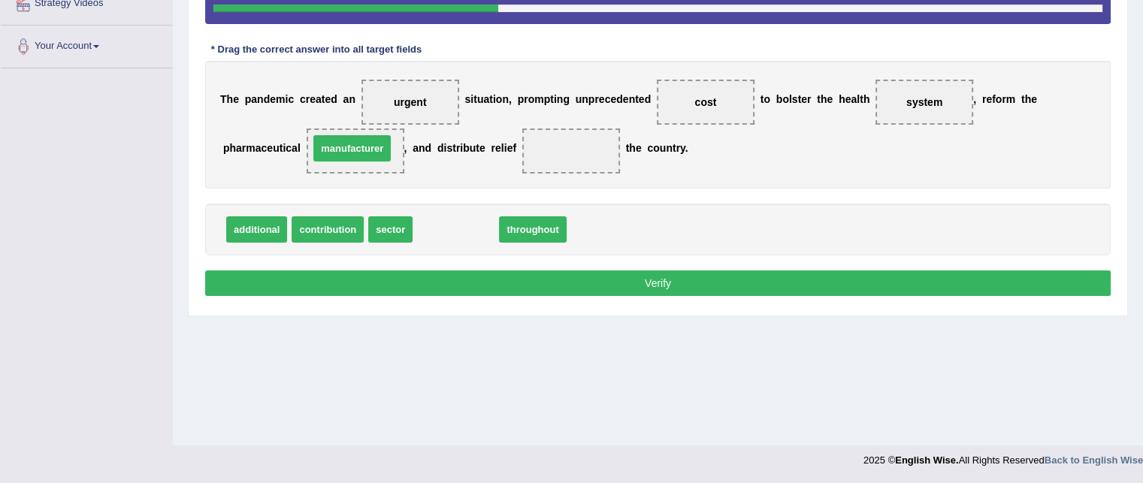
drag, startPoint x: 468, startPoint y: 238, endPoint x: 365, endPoint y: 156, distance: 131.6
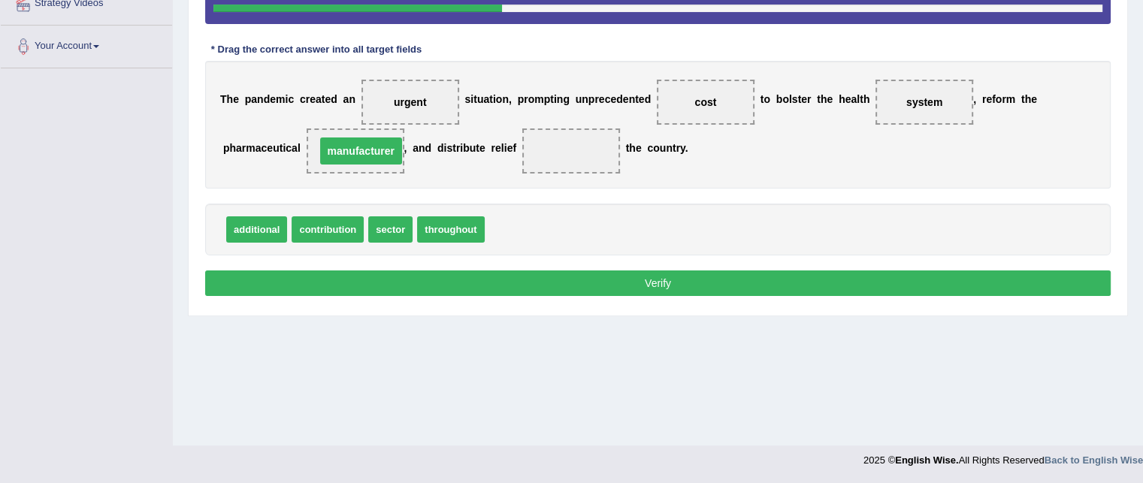
click at [365, 156] on span "manufacturer" at bounding box center [361, 151] width 82 height 27
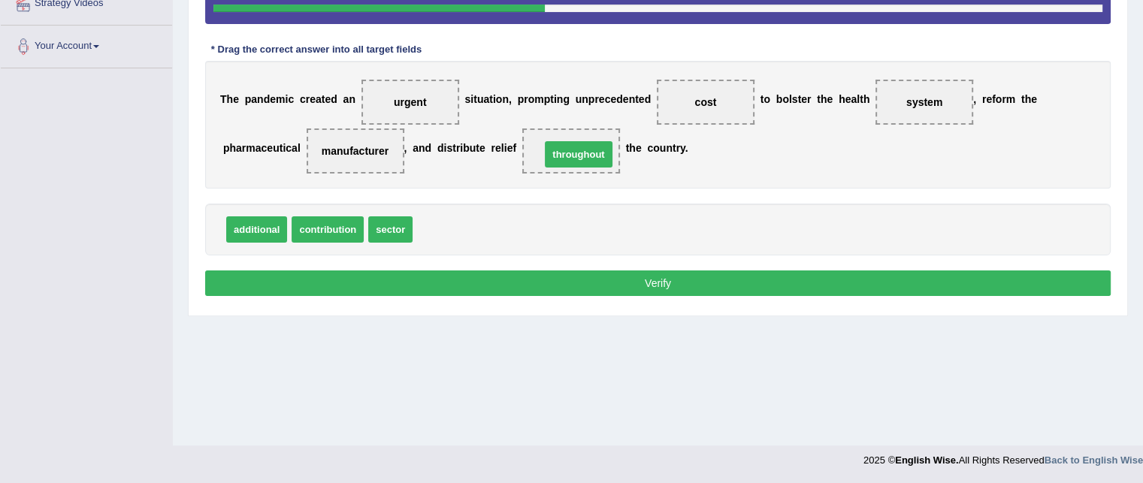
drag, startPoint x: 459, startPoint y: 228, endPoint x: 586, endPoint y: 153, distance: 148.3
click at [586, 153] on span "throughout" at bounding box center [571, 151] width 71 height 27
click at [536, 213] on div "additional contribution sector" at bounding box center [658, 230] width 906 height 52
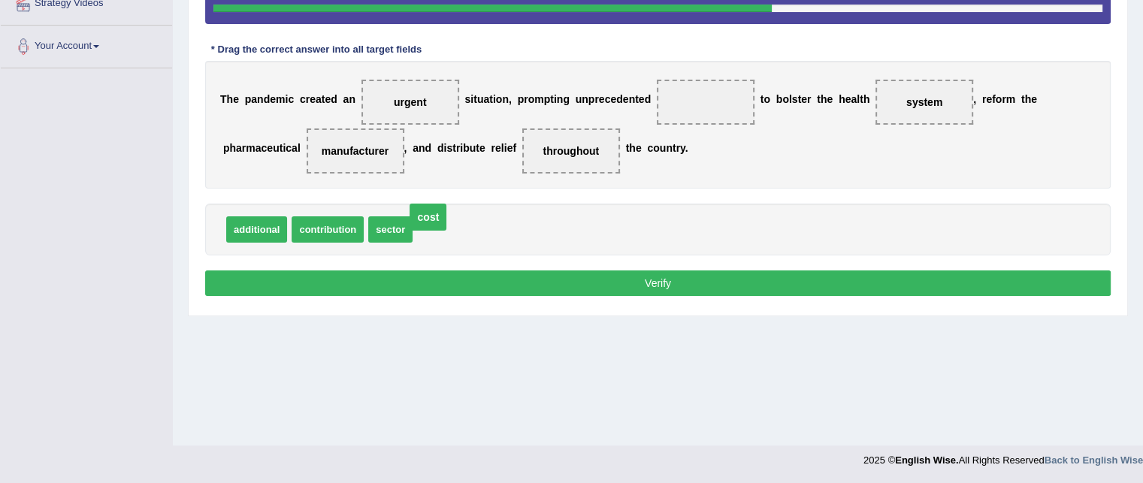
drag, startPoint x: 711, startPoint y: 99, endPoint x: 434, endPoint y: 214, distance: 300.3
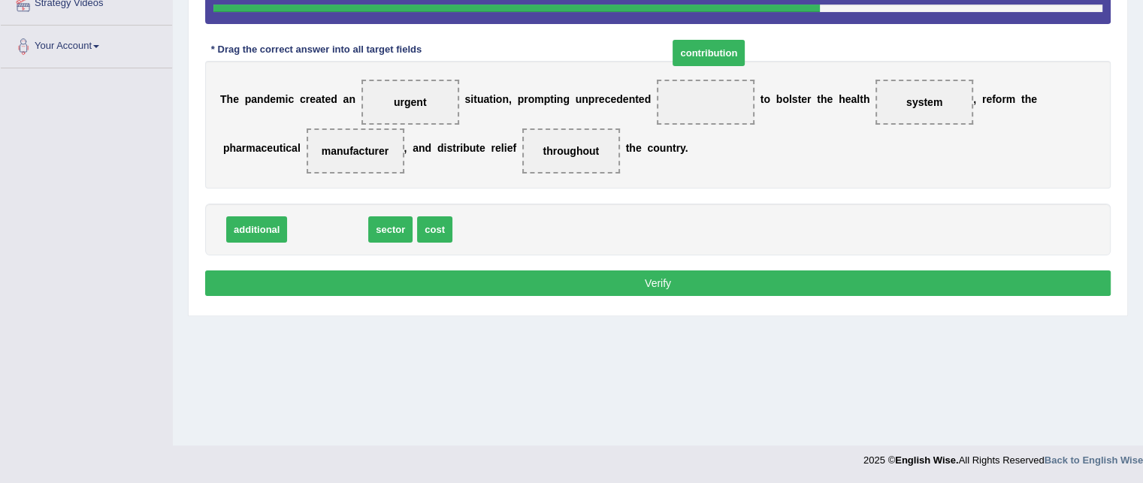
drag, startPoint x: 323, startPoint y: 228, endPoint x: 704, endPoint y: 50, distance: 420.4
click at [704, 50] on span "contribution" at bounding box center [709, 53] width 72 height 26
drag, startPoint x: 341, startPoint y: 229, endPoint x: 710, endPoint y: 101, distance: 390.4
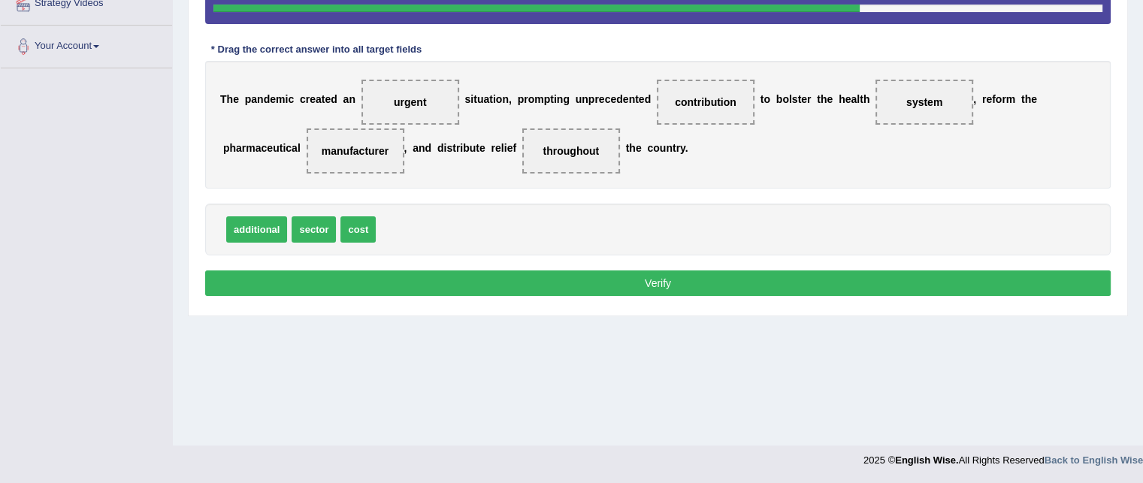
click at [665, 278] on button "Verify" at bounding box center [658, 284] width 906 height 26
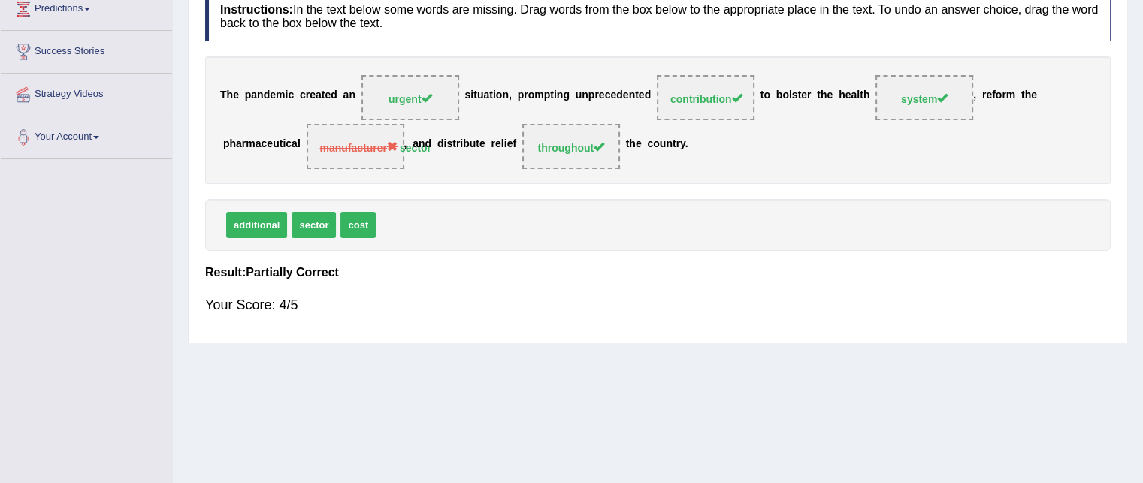
scroll to position [0, 0]
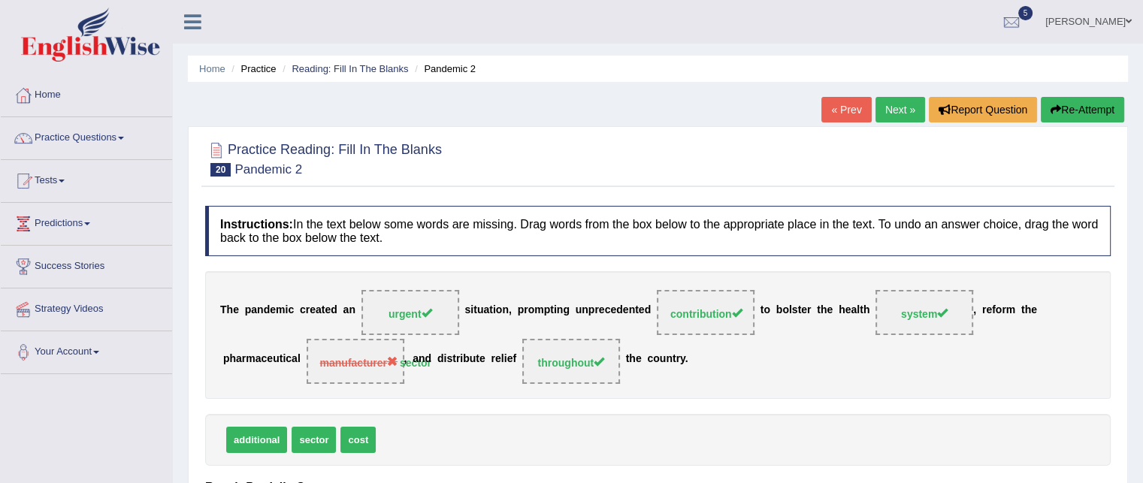
click at [892, 111] on link "Next »" at bounding box center [901, 110] width 50 height 26
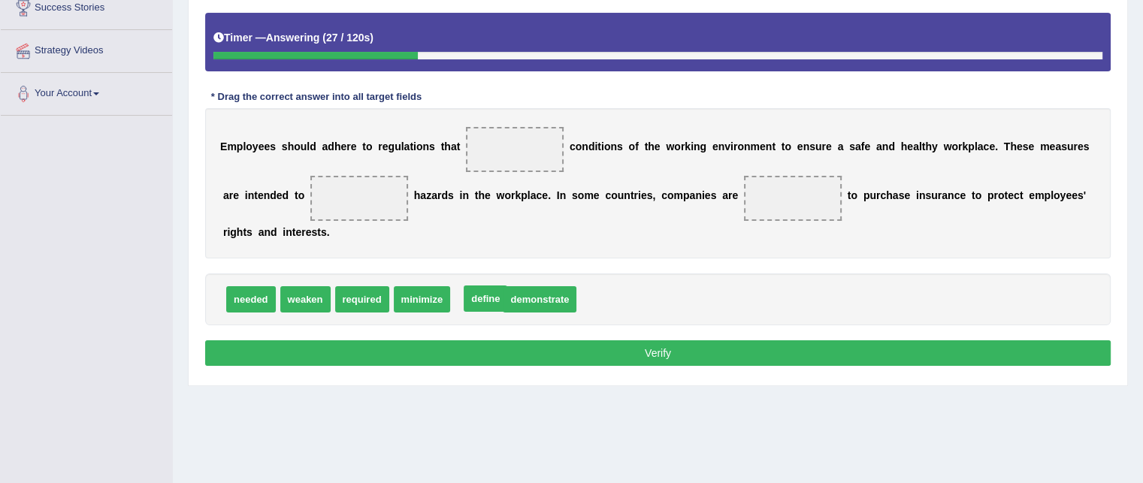
drag, startPoint x: 474, startPoint y: 304, endPoint x: 483, endPoint y: 303, distance: 9.1
drag, startPoint x: 565, startPoint y: 295, endPoint x: 528, endPoint y: 159, distance: 141.0
click at [577, 274] on div "needed weaken required minimize demonstrate" at bounding box center [658, 300] width 906 height 52
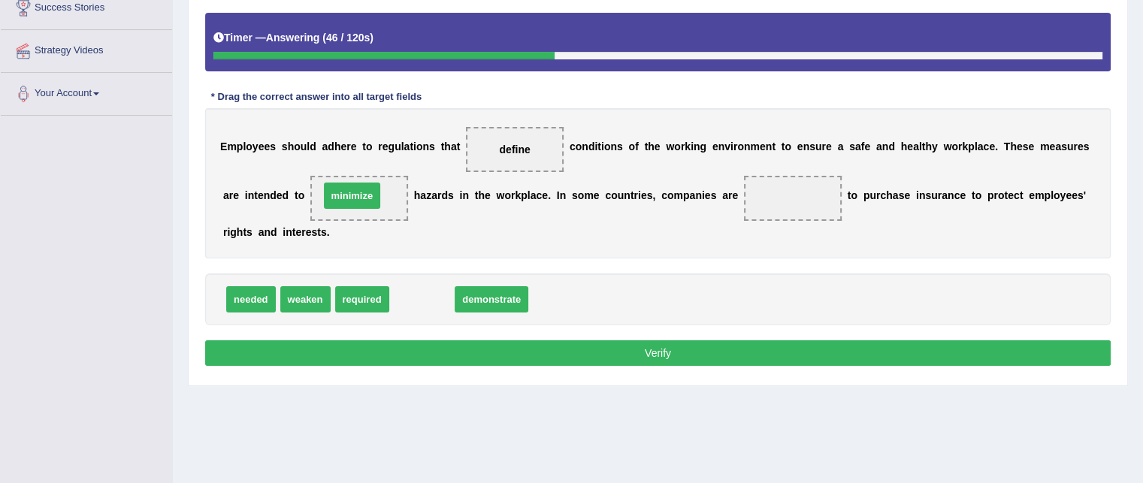
drag, startPoint x: 424, startPoint y: 299, endPoint x: 354, endPoint y: 195, distance: 125.1
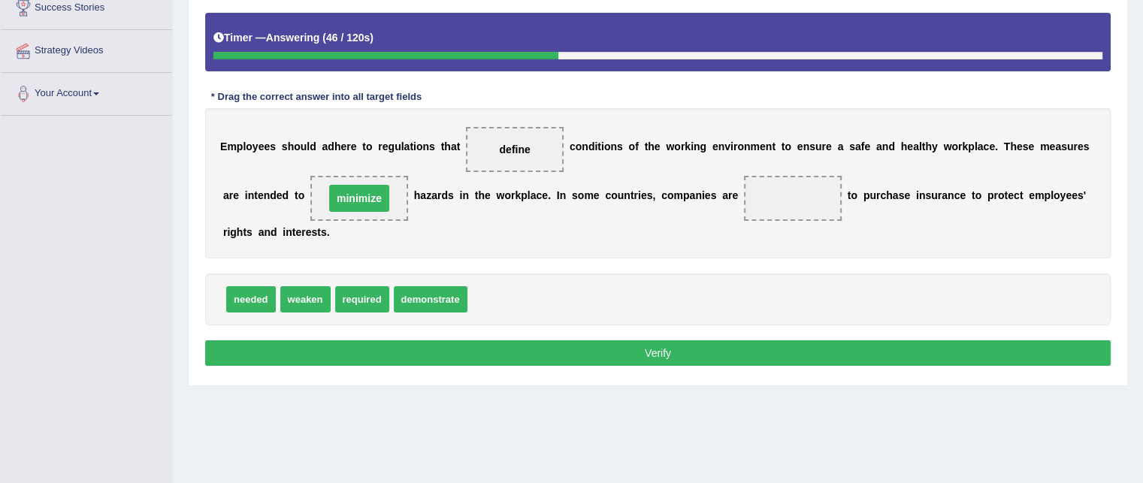
click at [354, 195] on span "minimize" at bounding box center [359, 198] width 60 height 27
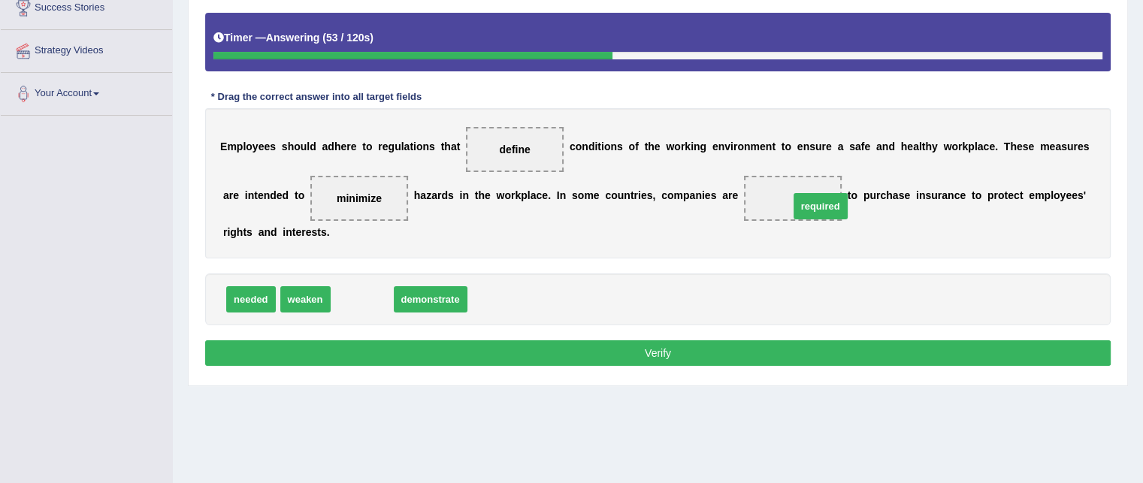
drag, startPoint x: 366, startPoint y: 303, endPoint x: 825, endPoint y: 210, distance: 468.0
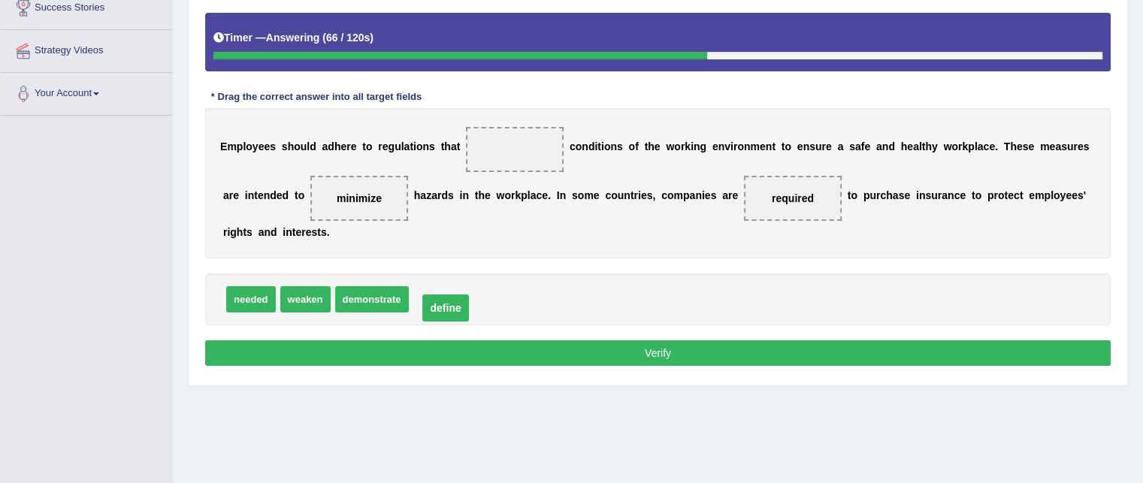
drag, startPoint x: 511, startPoint y: 144, endPoint x: 442, endPoint y: 302, distance: 173.0
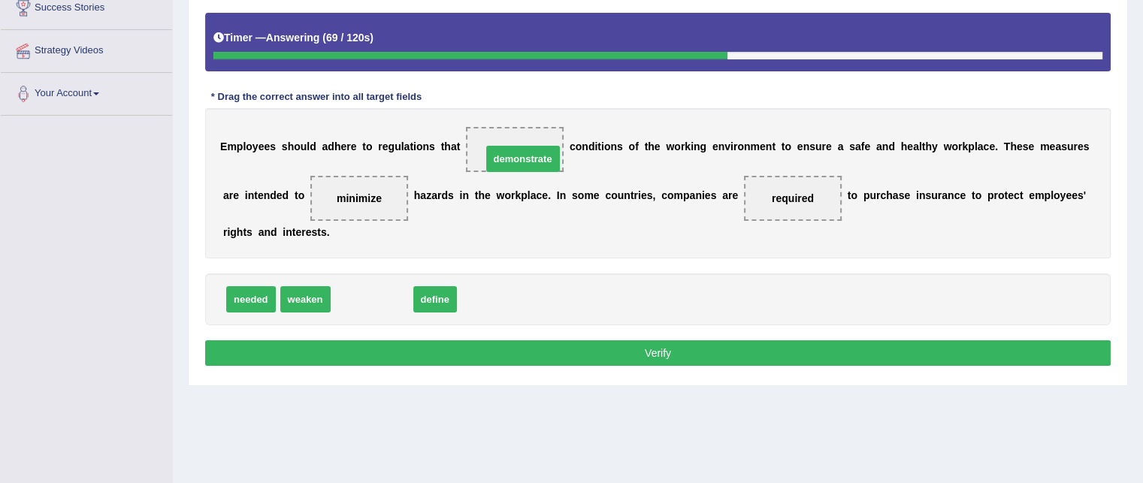
drag, startPoint x: 378, startPoint y: 298, endPoint x: 532, endPoint y: 150, distance: 214.3
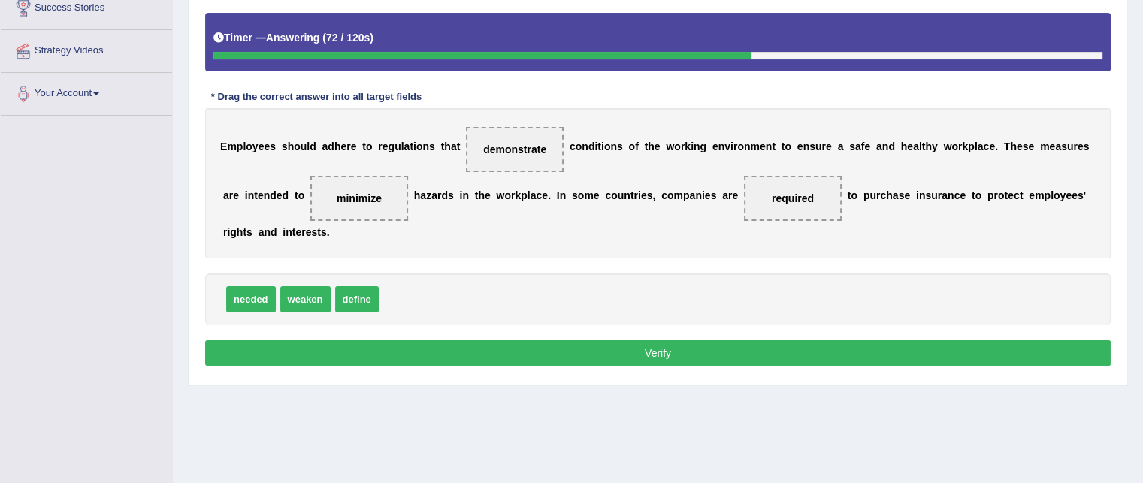
click at [521, 354] on button "Verify" at bounding box center [658, 354] width 906 height 26
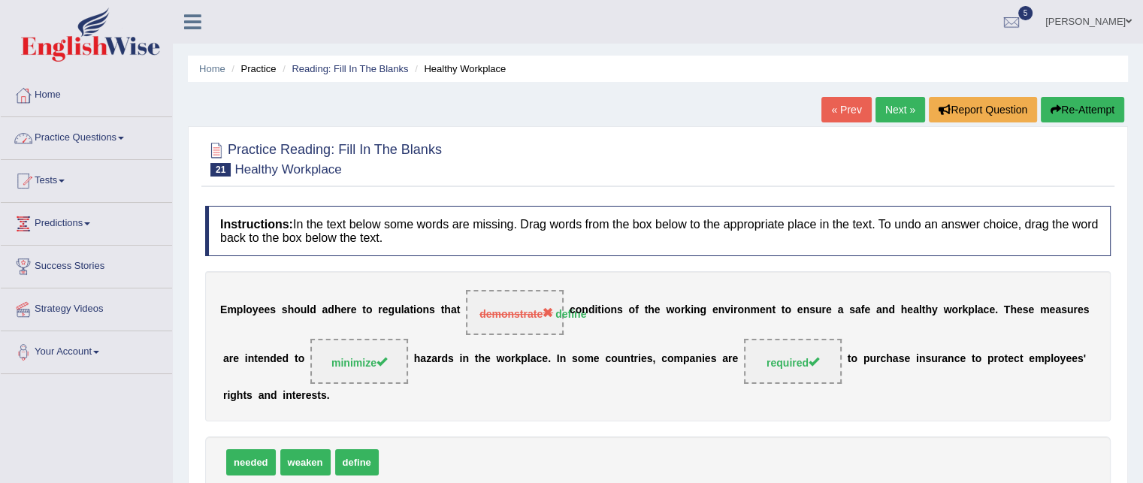
drag, startPoint x: 447, startPoint y: 192, endPoint x: 60, endPoint y: 140, distance: 390.6
click at [60, 140] on div "Toggle navigation Home Practice Questions Speaking Practice Read Aloud Repeat S…" at bounding box center [571, 391] width 1143 height 782
click at [896, 115] on link "Next »" at bounding box center [901, 110] width 50 height 26
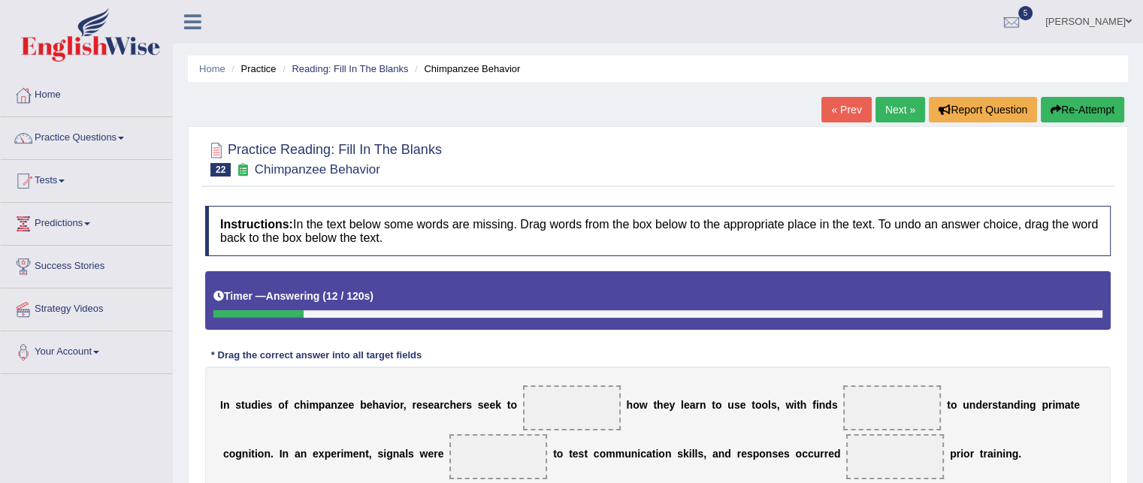
drag, startPoint x: 0, startPoint y: 0, endPoint x: 716, endPoint y: 365, distance: 803.6
click at [716, 365] on div "Practice Reading: Fill In The Blanks 22 Chimpanzee Behavior Instructions: In th…" at bounding box center [658, 374] width 940 height 496
click at [716, 367] on div "I n s t u d i e s o f c h i m p a n z e e b e h a v i o r , r e s e a r c h e r…" at bounding box center [658, 431] width 906 height 128
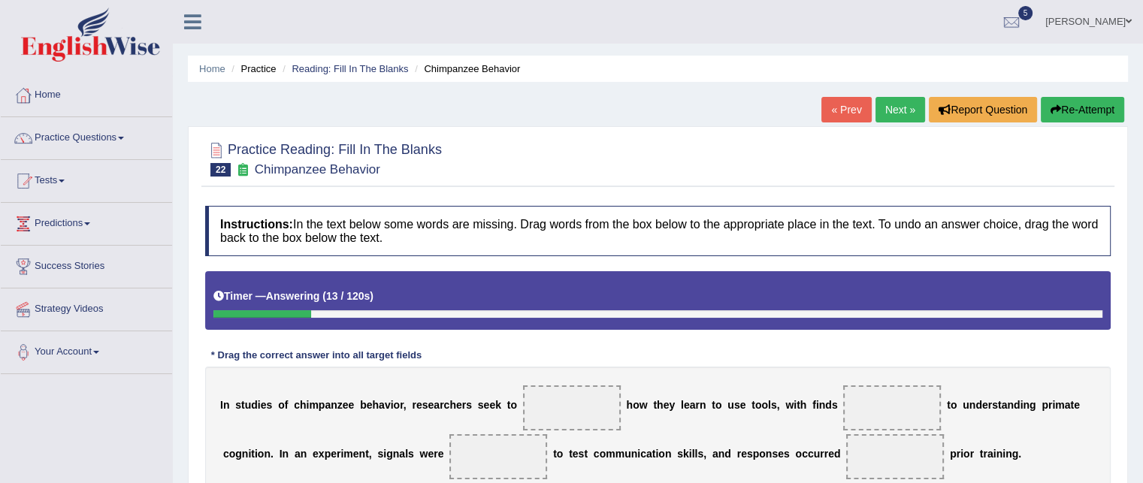
click at [716, 367] on div "I n s t u d i e s o f c h i m p a n z e e b e h a v i o r , r e s e a r c h e r…" at bounding box center [658, 431] width 906 height 128
drag, startPoint x: 716, startPoint y: 365, endPoint x: 553, endPoint y: 405, distance: 167.9
click at [553, 405] on div "I n s t u d i e s o f c h i m p a n z e e b e h a v i o r , r e s e a r c h e r…" at bounding box center [658, 431] width 906 height 128
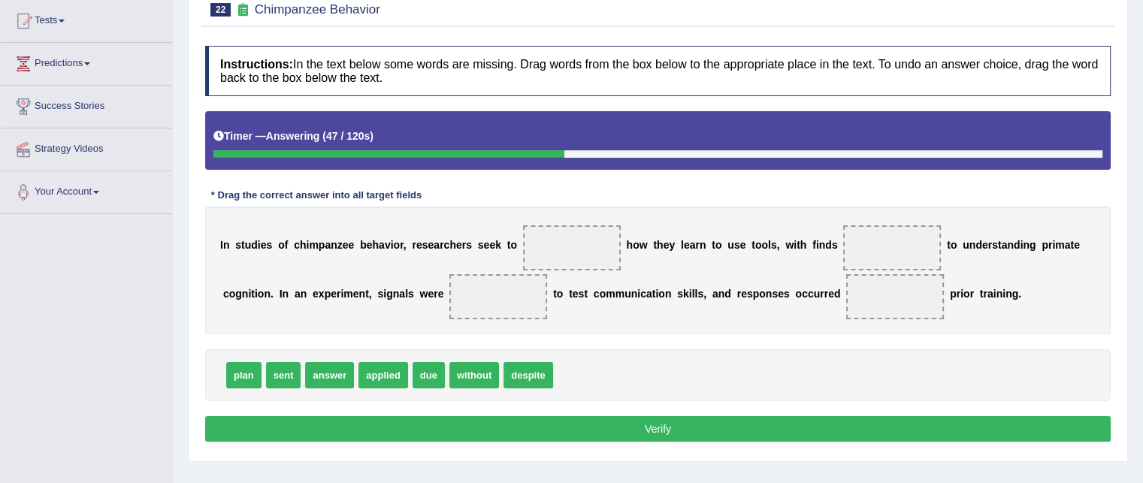
scroll to position [180, 0]
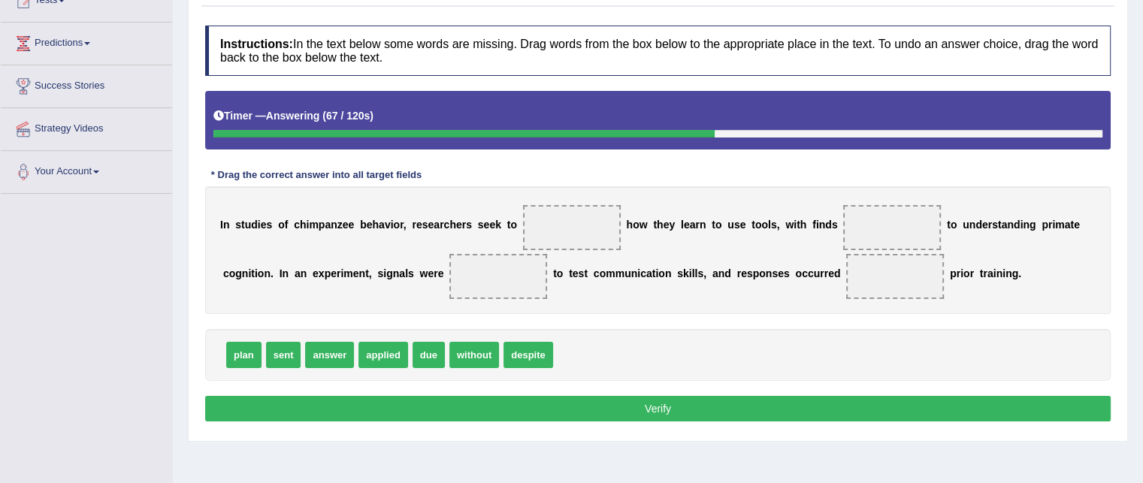
drag, startPoint x: 553, startPoint y: 405, endPoint x: 370, endPoint y: 3, distance: 441.7
click at [370, 3] on div "Practice Reading: Fill In The Blanks 22 Chimpanzee Behavior Instructions: In th…" at bounding box center [658, 194] width 940 height 496
drag, startPoint x: 277, startPoint y: 108, endPoint x: 394, endPoint y: -130, distance: 264.9
click at [394, 0] on html "Toggle navigation Home Practice Questions Speaking Practice Read Aloud Repeat S…" at bounding box center [571, 61] width 1143 height 483
click at [331, 92] on div "Timer — Answering ( 69 / 120s ) Skip" at bounding box center [658, 120] width 906 height 58
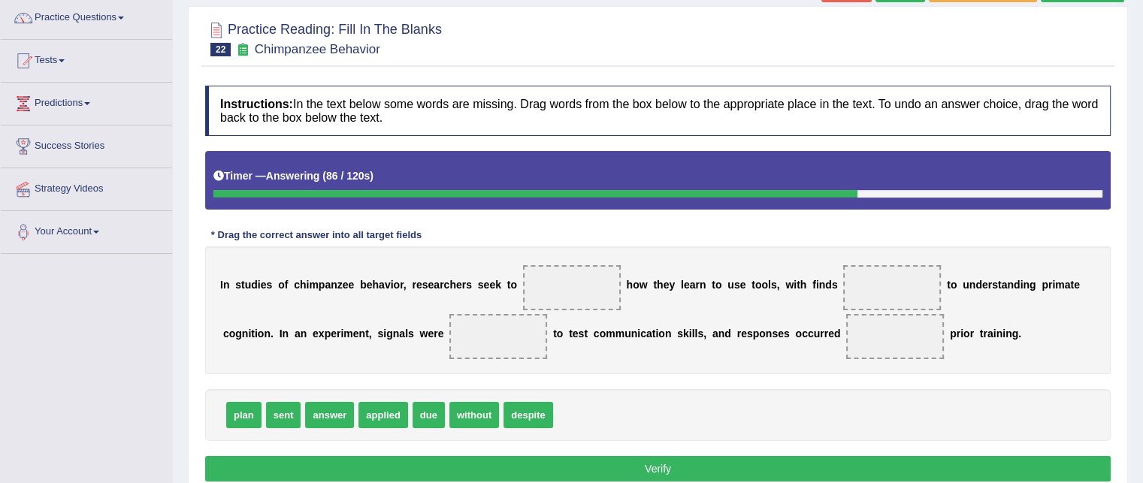
drag, startPoint x: 331, startPoint y: 92, endPoint x: 674, endPoint y: 362, distance: 437.4
click at [674, 362] on div "Instructions: In the text below some words are missing. Drag words from the box…" at bounding box center [657, 286] width 913 height 416
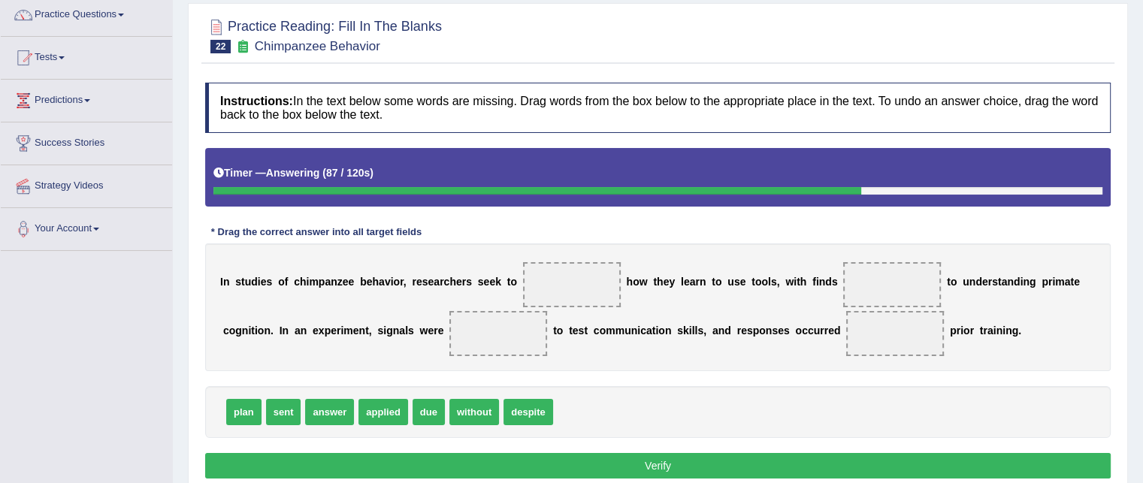
scroll to position [150, 0]
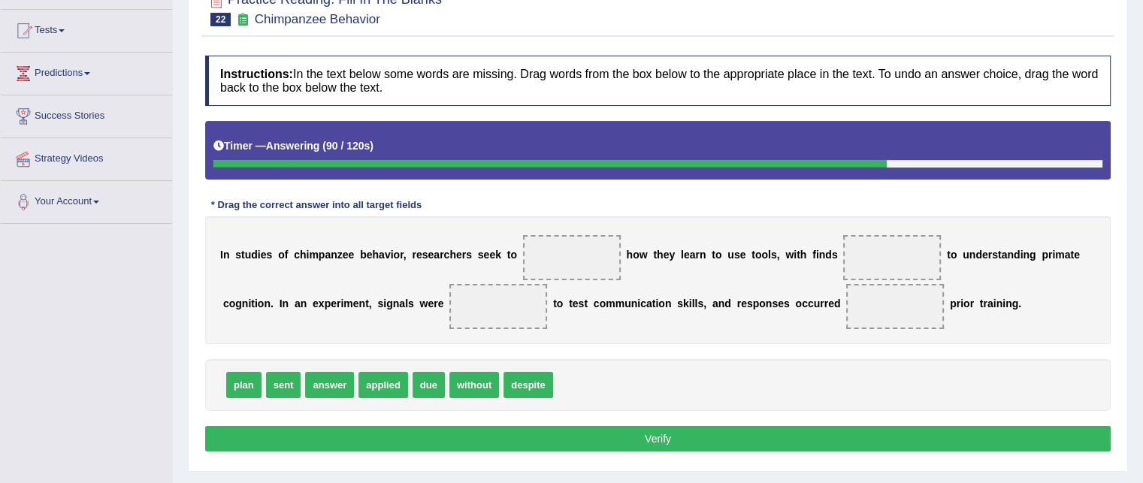
drag, startPoint x: 674, startPoint y: 362, endPoint x: 599, endPoint y: 240, distance: 143.8
click at [599, 240] on div "Instructions: In the text below some words are missing. Drag words from the box…" at bounding box center [657, 256] width 913 height 416
drag, startPoint x: 335, startPoint y: 386, endPoint x: 570, endPoint y: 253, distance: 269.7
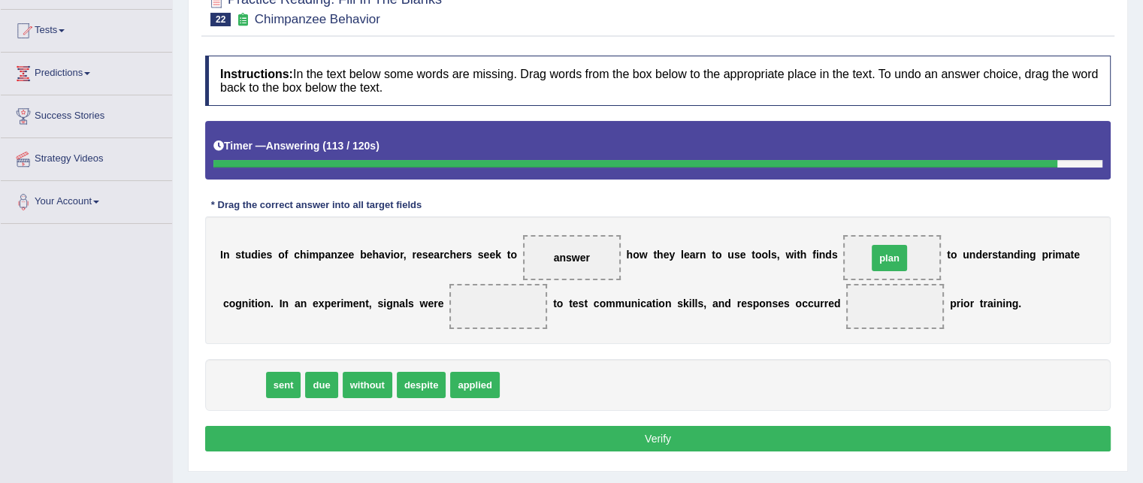
drag, startPoint x: 253, startPoint y: 381, endPoint x: 899, endPoint y: 254, distance: 658.2
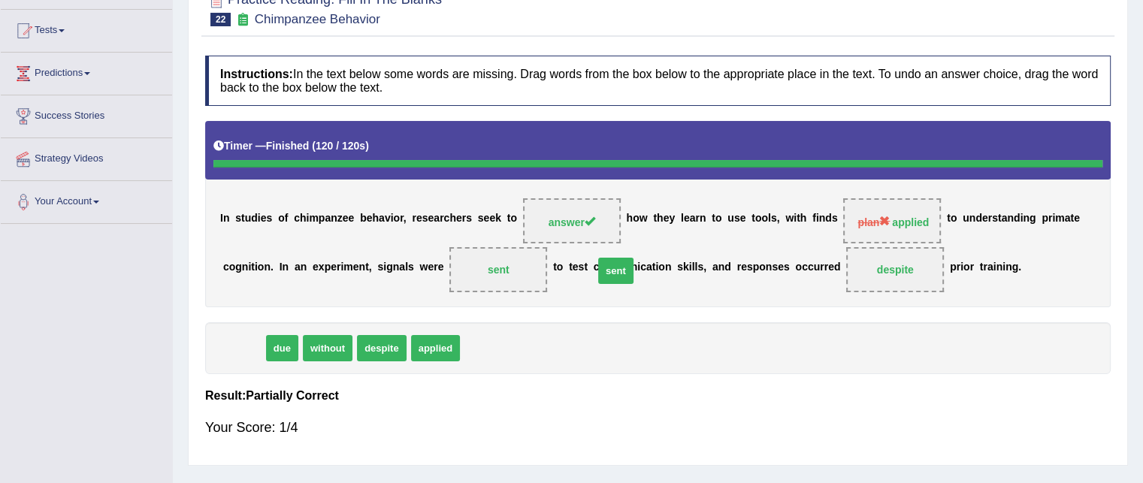
drag, startPoint x: 244, startPoint y: 380, endPoint x: 604, endPoint y: 304, distance: 368.8
click at [604, 304] on div "Instructions: In the text below some words are missing. Drag words from the box…" at bounding box center [657, 253] width 913 height 410
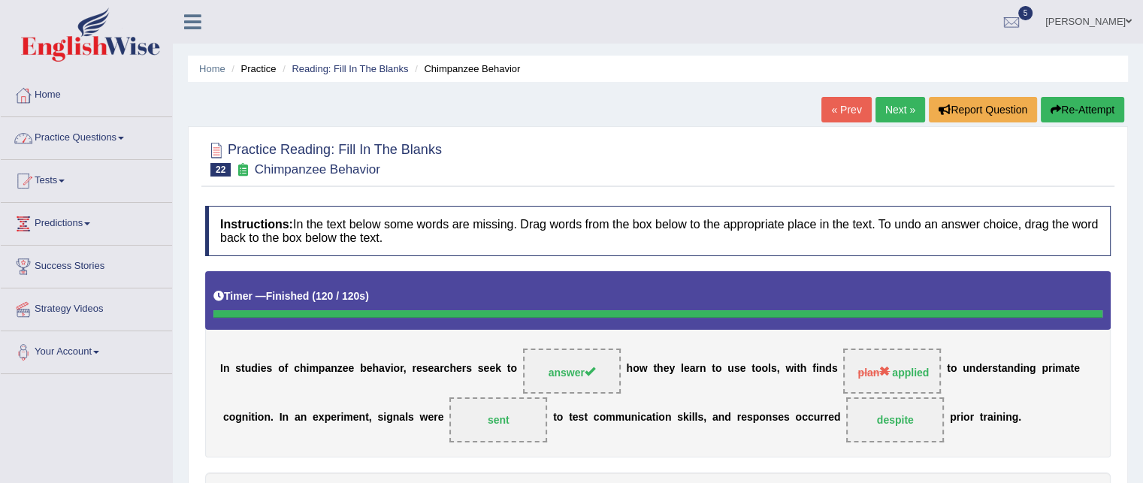
click at [101, 138] on link "Practice Questions" at bounding box center [86, 136] width 171 height 38
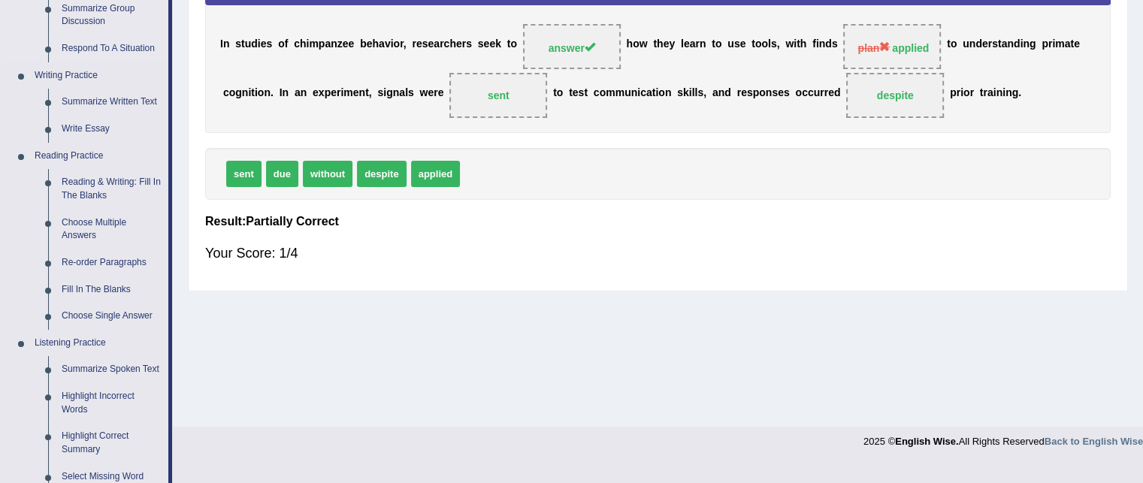
scroll to position [326, 0]
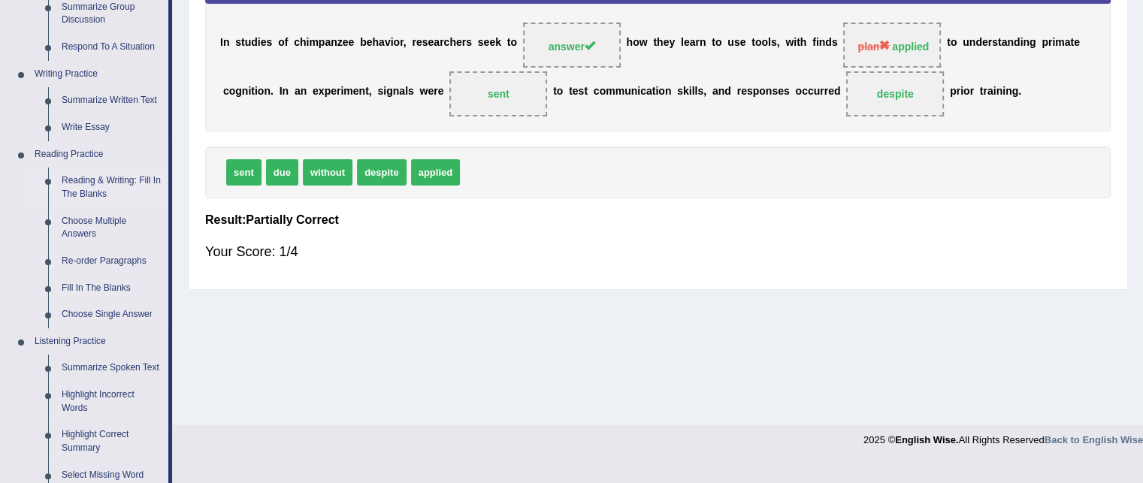
drag, startPoint x: 83, startPoint y: 221, endPoint x: 126, endPoint y: 192, distance: 51.5
click at [88, 217] on link "Choose Multiple Answers" at bounding box center [112, 228] width 114 height 40
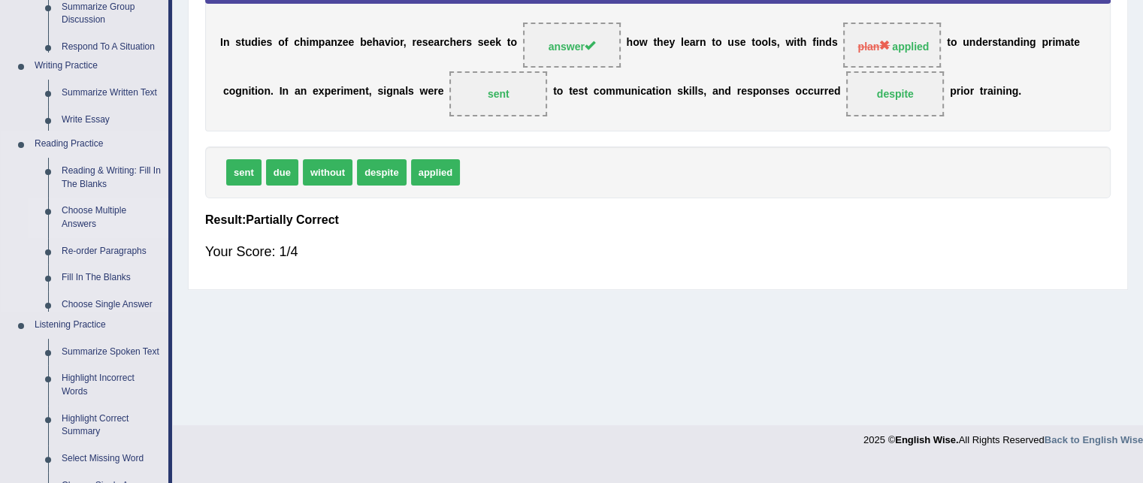
click at [88, 217] on ul "Speaking Practice Read Aloud Repeat Sentence Describe Image Re-tell Lecture Ans…" at bounding box center [85, 218] width 168 height 771
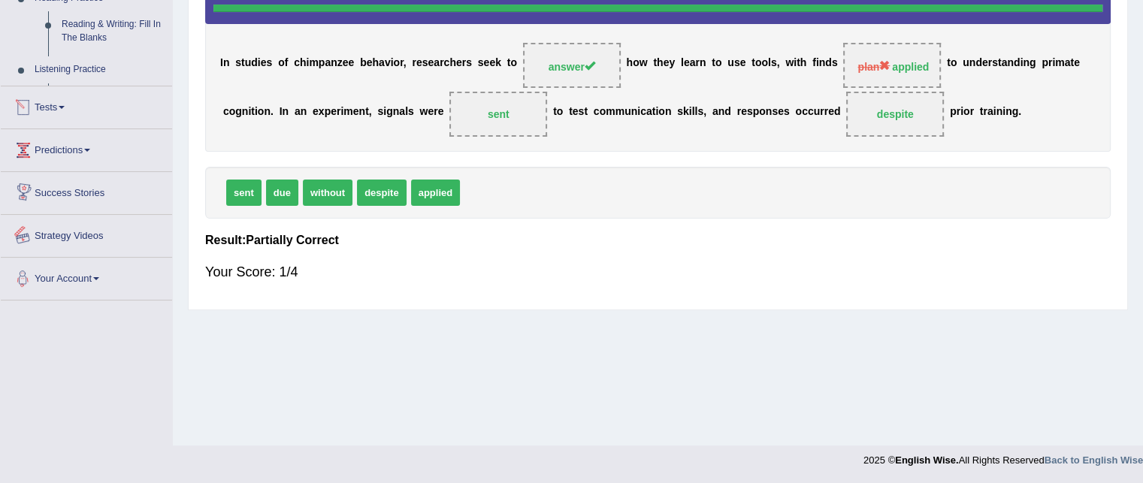
scroll to position [304, 0]
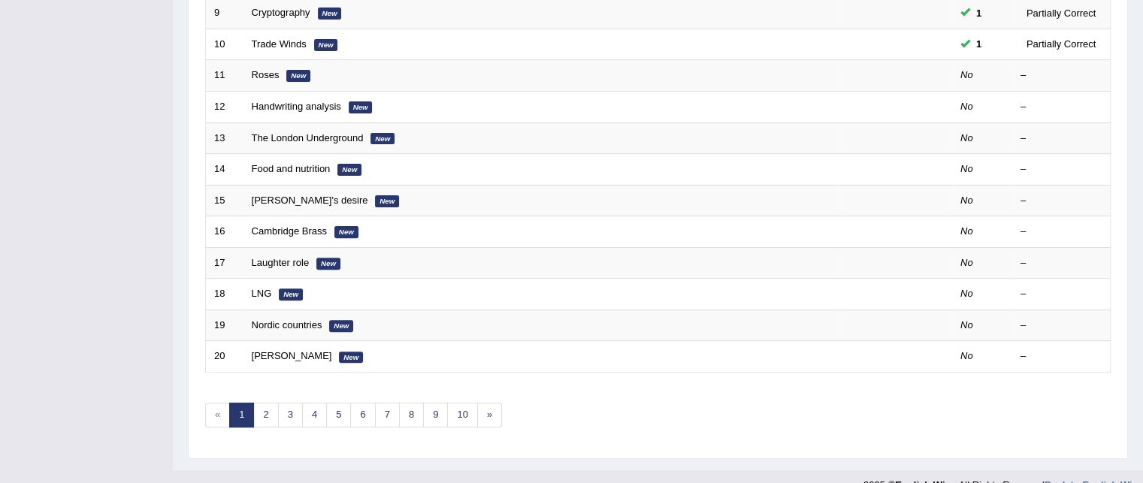
scroll to position [507, 0]
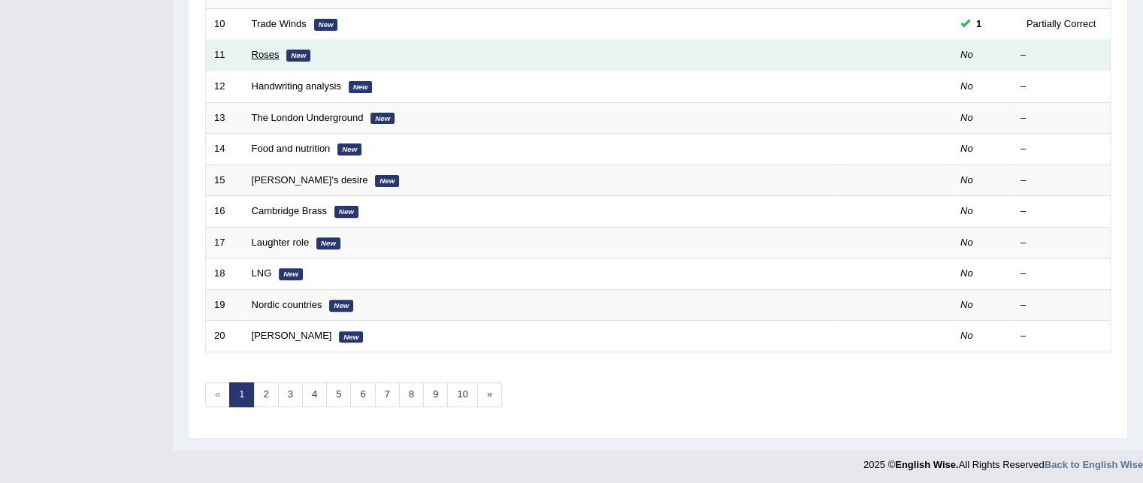
click at [265, 56] on link "Roses" at bounding box center [266, 54] width 28 height 11
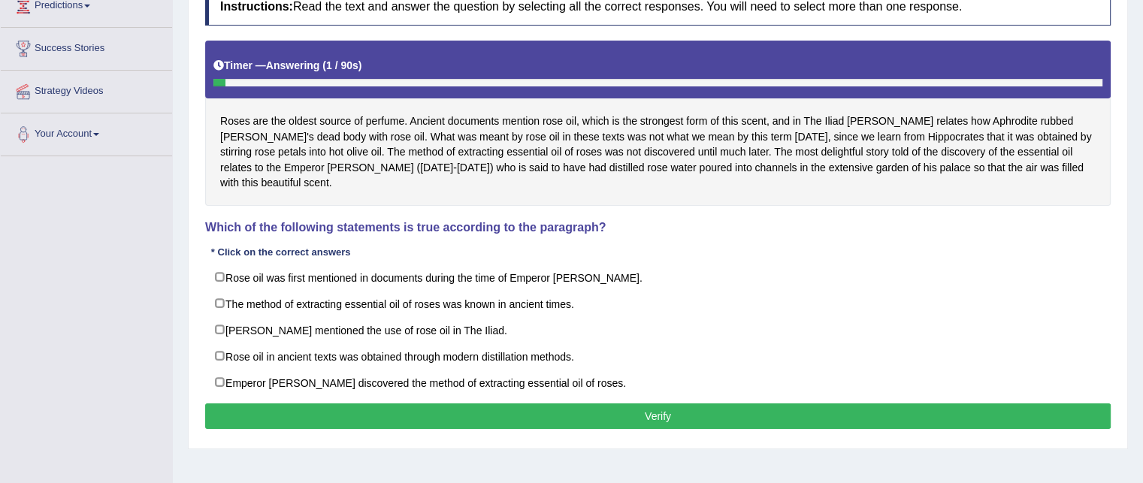
scroll to position [209, 0]
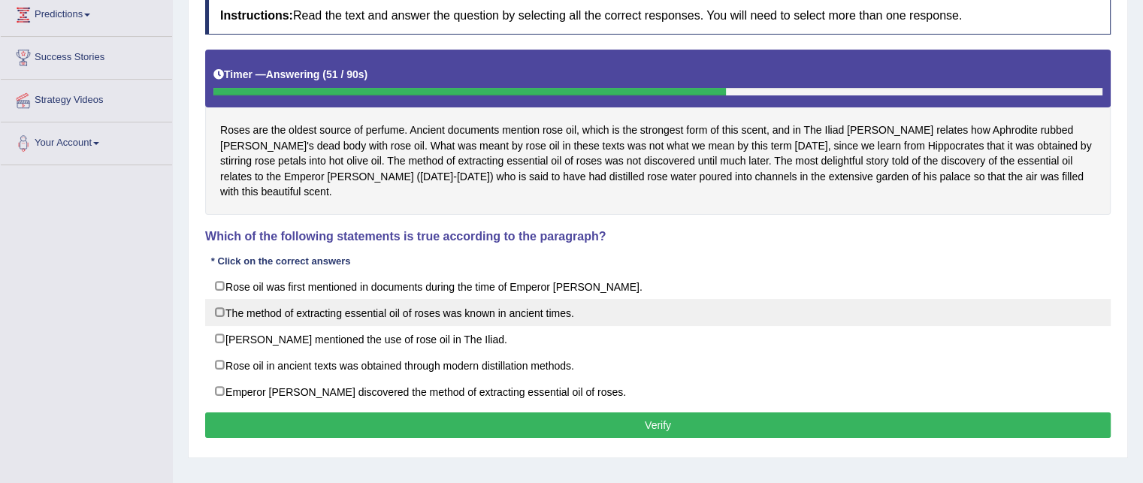
click at [347, 301] on label "The method of extracting essential oil of roses was known in ancient times." at bounding box center [658, 312] width 906 height 27
click at [527, 299] on label "The method of extracting essential oil of roses was known in ancient times." at bounding box center [658, 312] width 906 height 27
checkbox input "false"
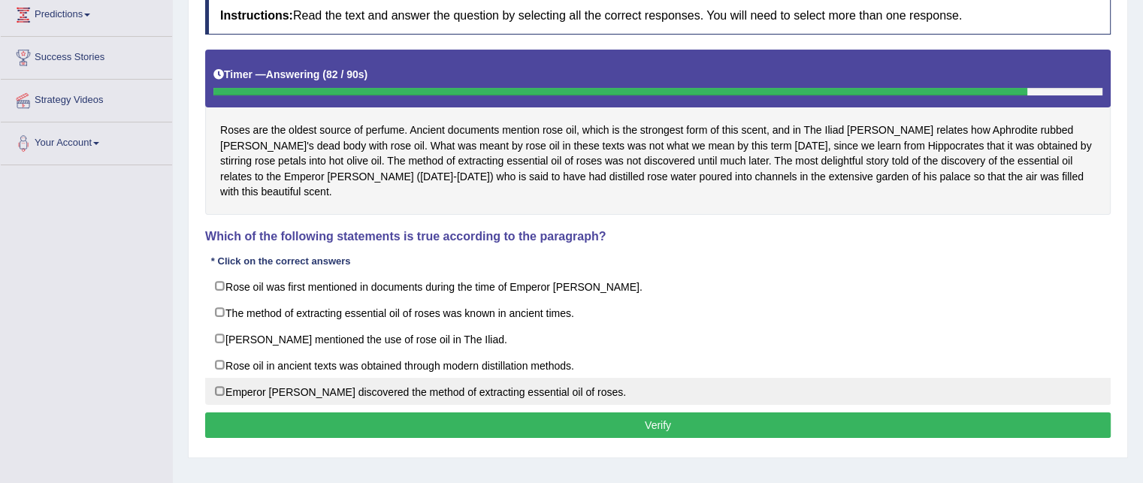
click at [487, 378] on label "Emperor Jihangir discovered the method of extracting essential oil of roses." at bounding box center [658, 391] width 906 height 27
checkbox input "true"
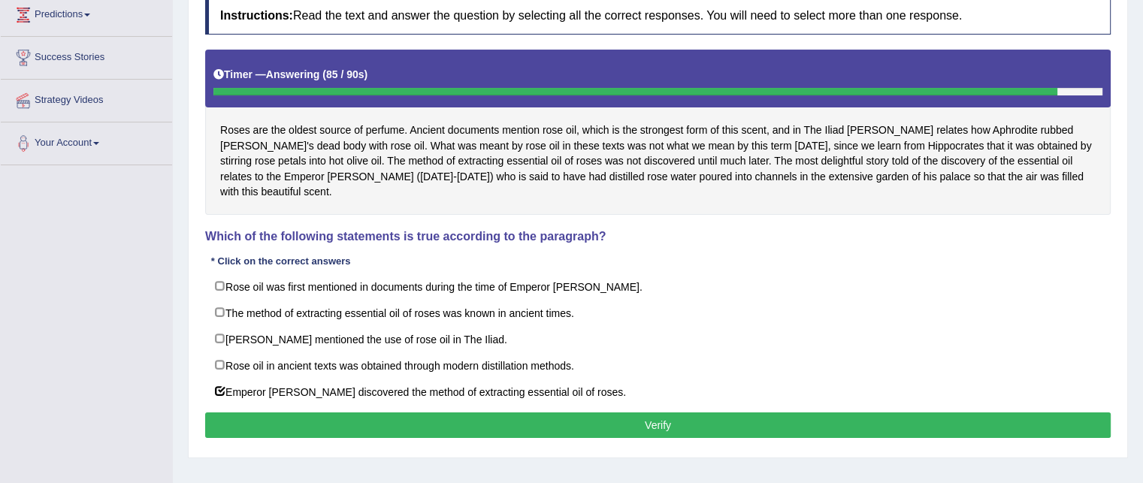
click at [517, 413] on button "Verify" at bounding box center [658, 426] width 906 height 26
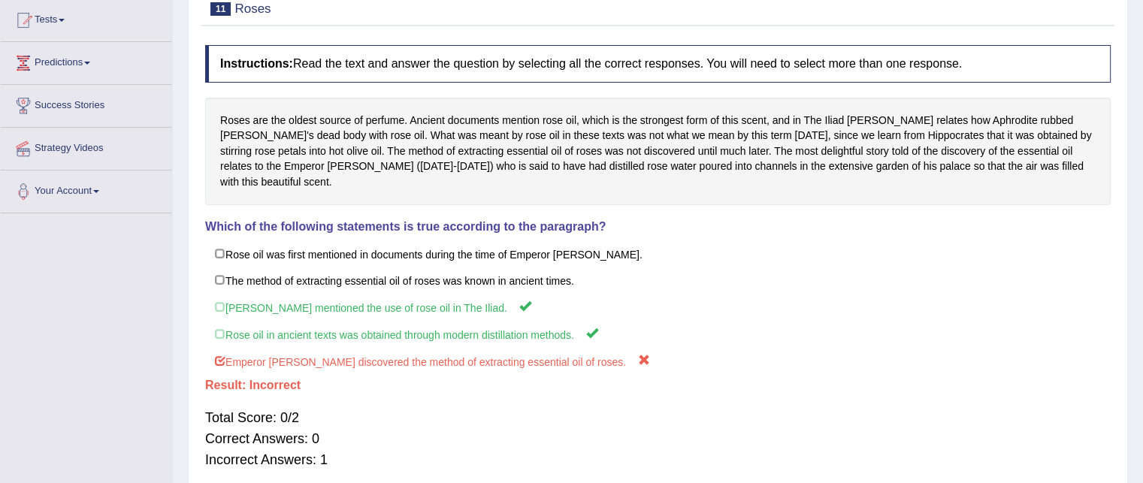
scroll to position [0, 0]
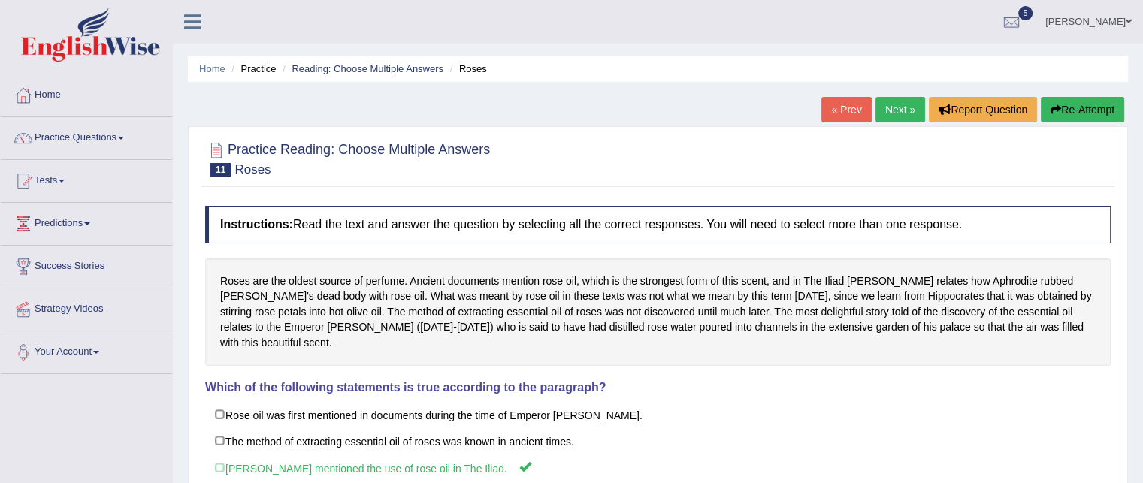
click at [886, 114] on link "Next »" at bounding box center [901, 110] width 50 height 26
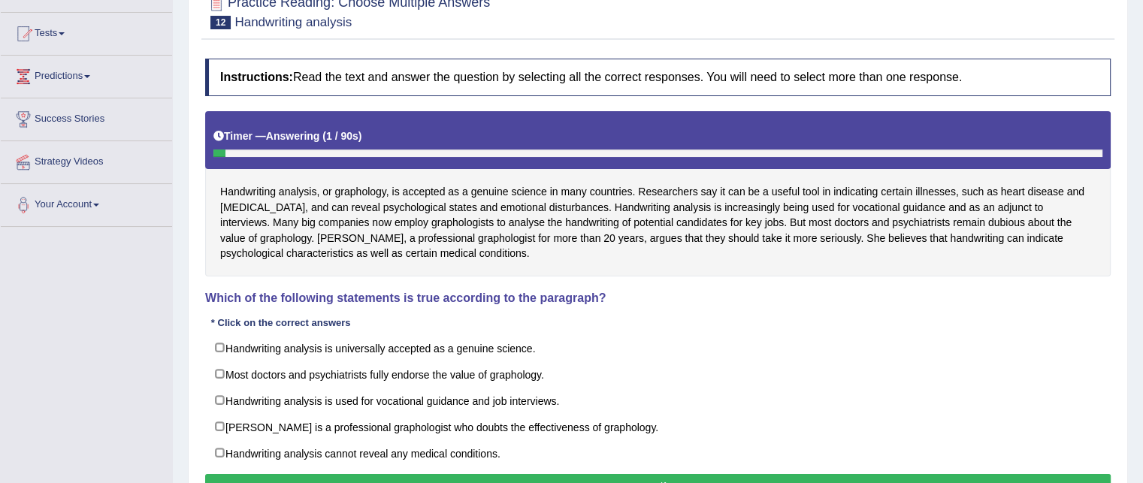
scroll to position [147, 0]
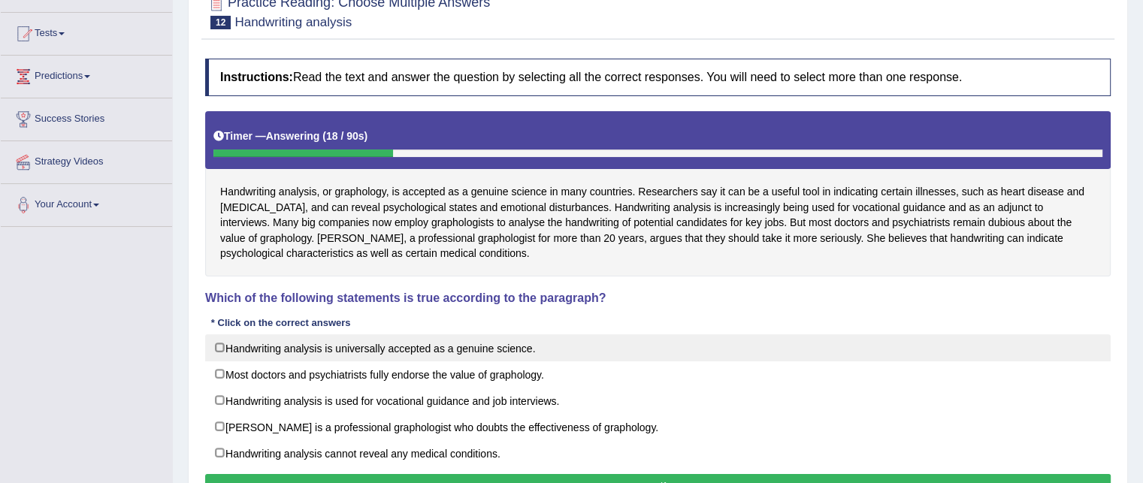
click at [410, 354] on label "Handwriting analysis is universally accepted as a genuine science." at bounding box center [658, 348] width 906 height 27
checkbox input "true"
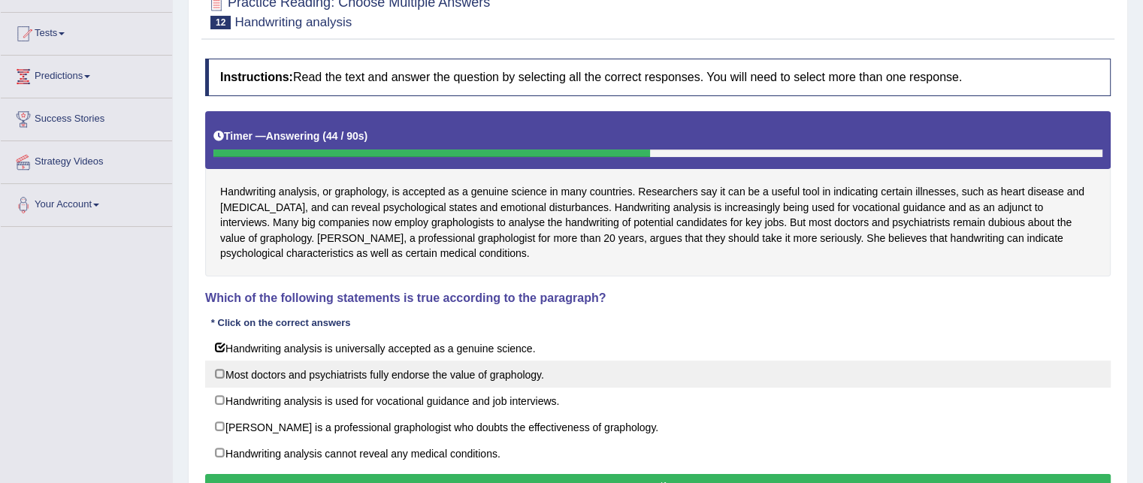
click at [403, 372] on label "Most doctors and psychiatrists fully endorse the value of graphology." at bounding box center [658, 374] width 906 height 27
checkbox input "true"
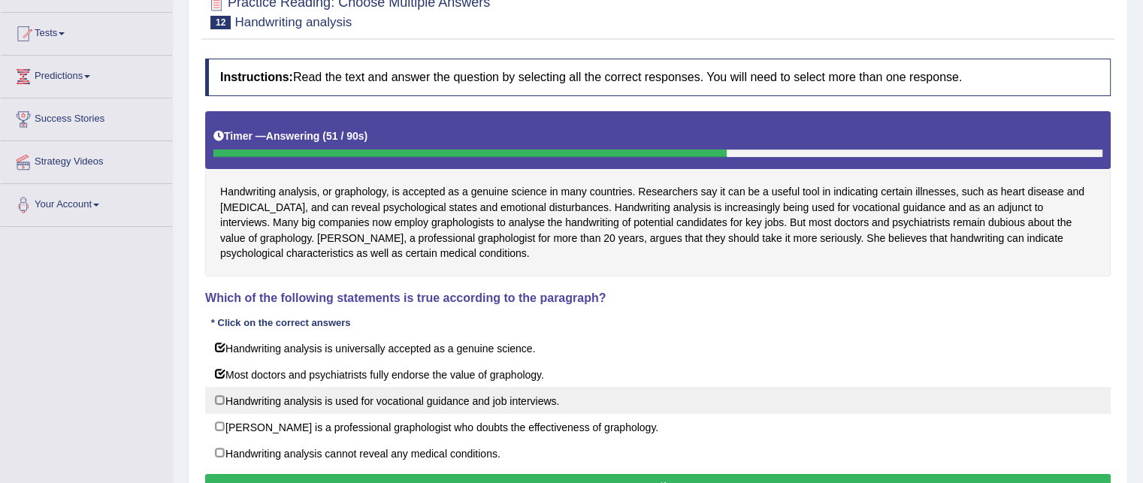
click at [525, 401] on label "Handwriting analysis is used for vocational guidance and job interviews." at bounding box center [658, 400] width 906 height 27
checkbox input "true"
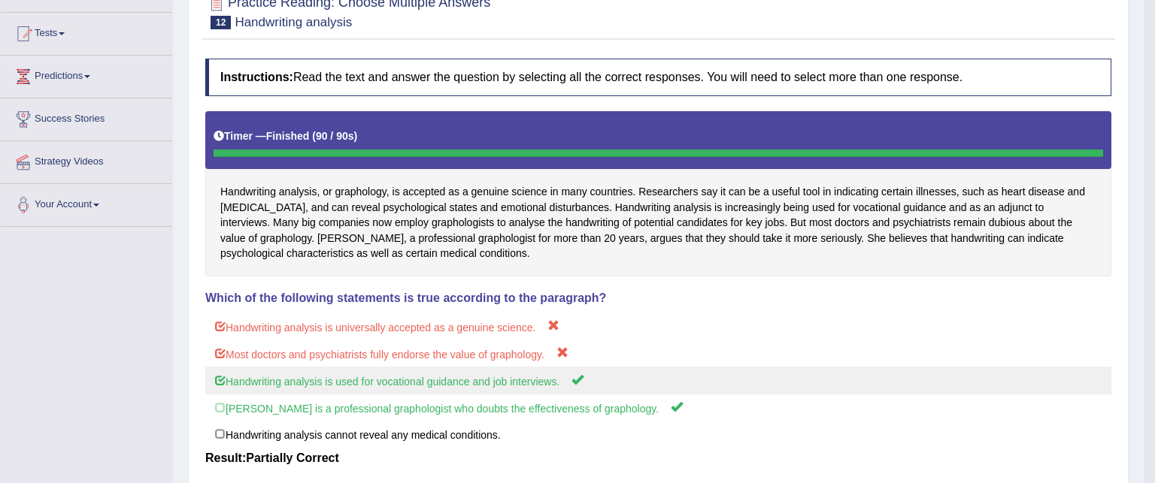
drag, startPoint x: 513, startPoint y: 381, endPoint x: 215, endPoint y: 376, distance: 298.5
click at [215, 336] on body "Toggle navigation Home Practice Questions Speaking Practice Read Aloud Repeat S…" at bounding box center [577, 94] width 1155 height 483
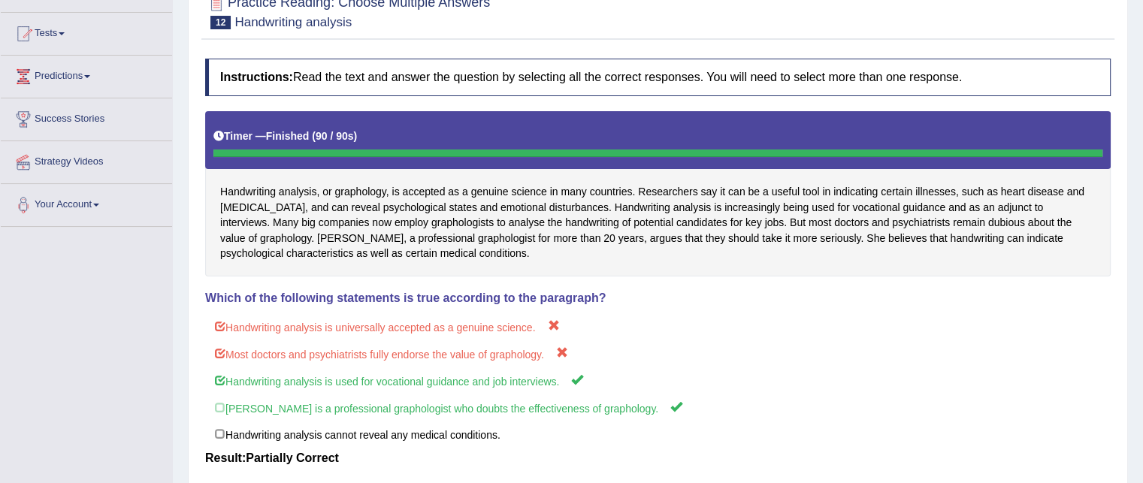
drag, startPoint x: 478, startPoint y: 296, endPoint x: 605, endPoint y: 44, distance: 282.7
click at [605, 44] on div "Practice Reading: Choose Multiple Answers 12 Handwriting analysis Instructions:…" at bounding box center [658, 275] width 940 height 592
click at [805, 283] on div "Instructions: Read the text and answer the question by selecting all the correc…" at bounding box center [657, 306] width 913 height 511
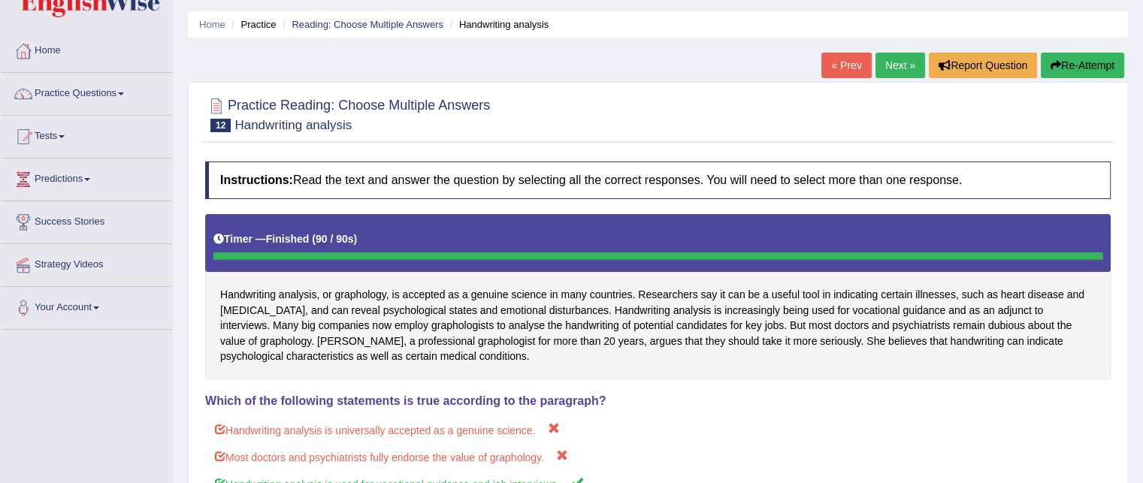
scroll to position [43, 0]
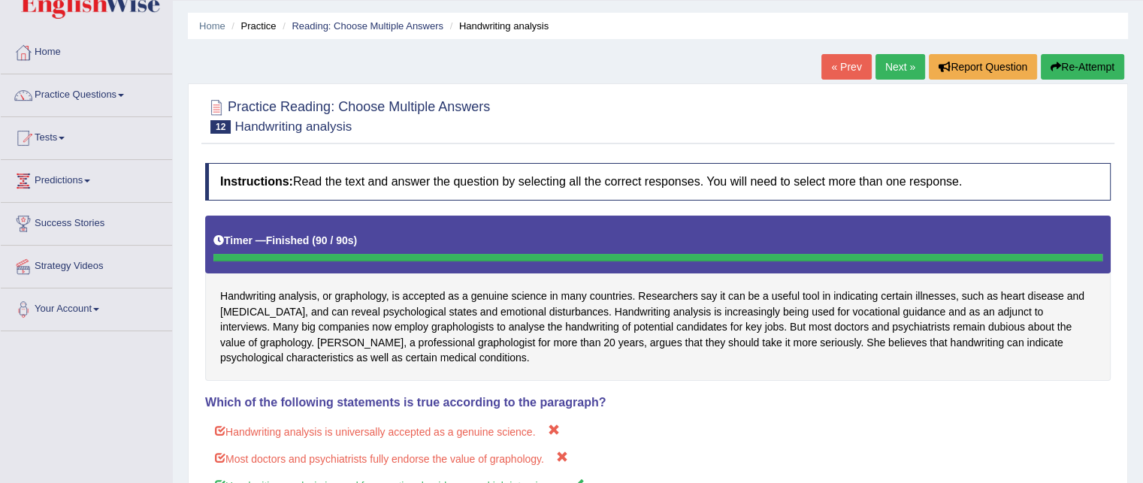
click at [896, 71] on link "Next »" at bounding box center [901, 67] width 50 height 26
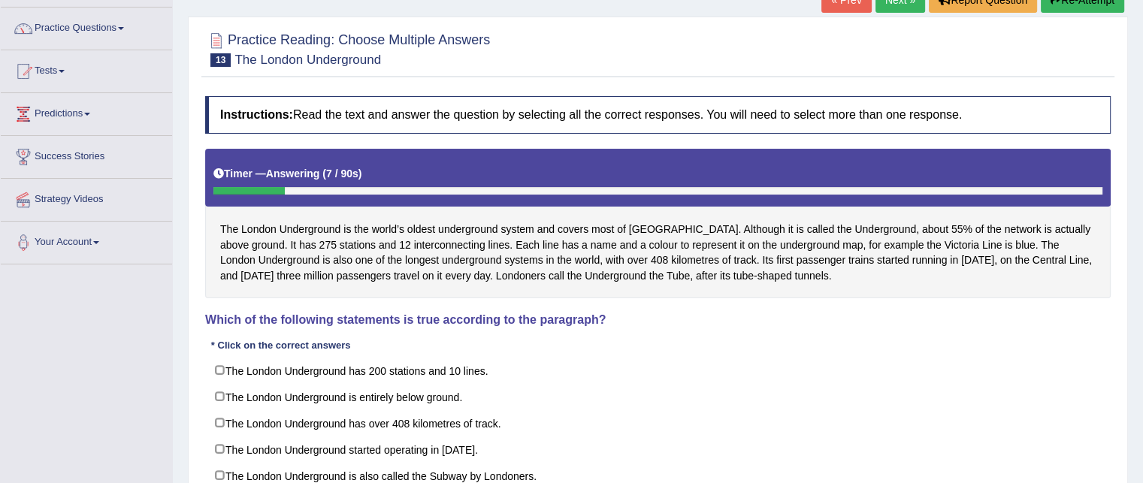
scroll to position [137, 0]
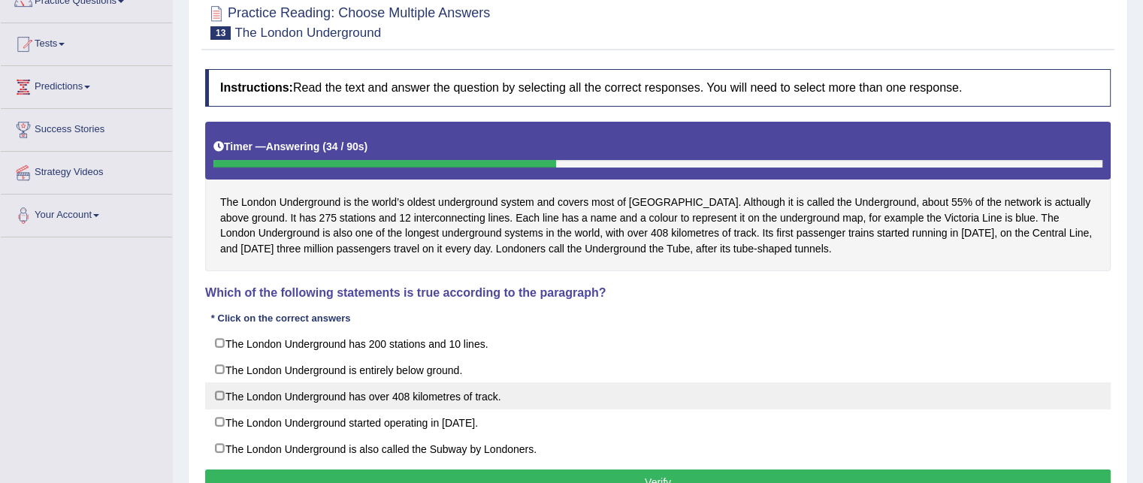
click at [477, 398] on label "The London Underground has over 408 kilometres of track." at bounding box center [658, 396] width 906 height 27
checkbox input "true"
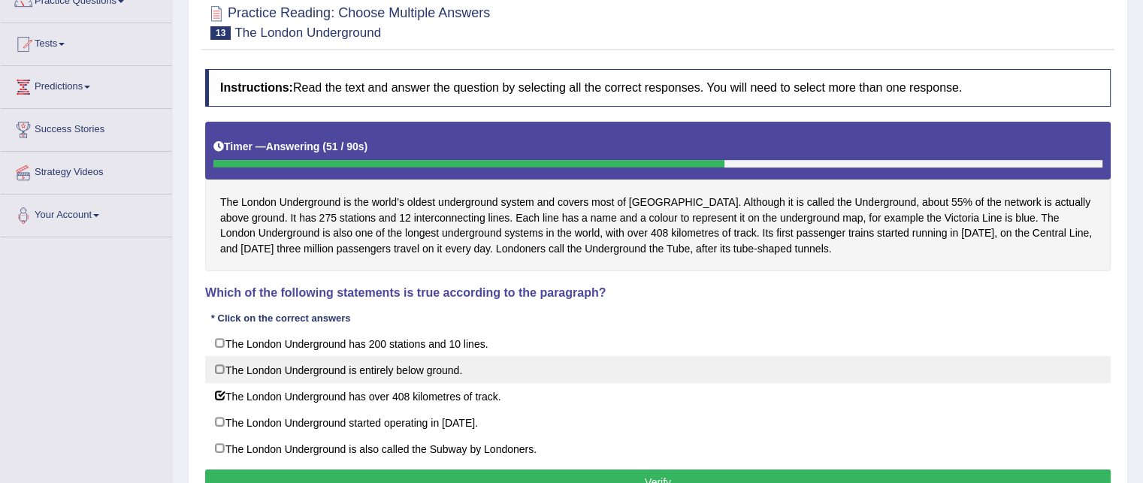
scroll to position [159, 0]
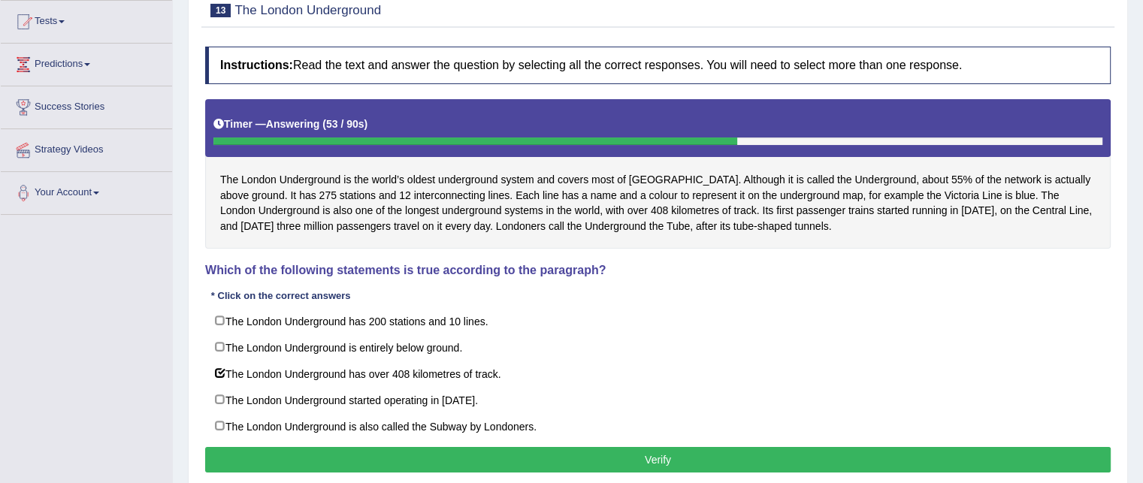
click at [438, 461] on button "Verify" at bounding box center [658, 460] width 906 height 26
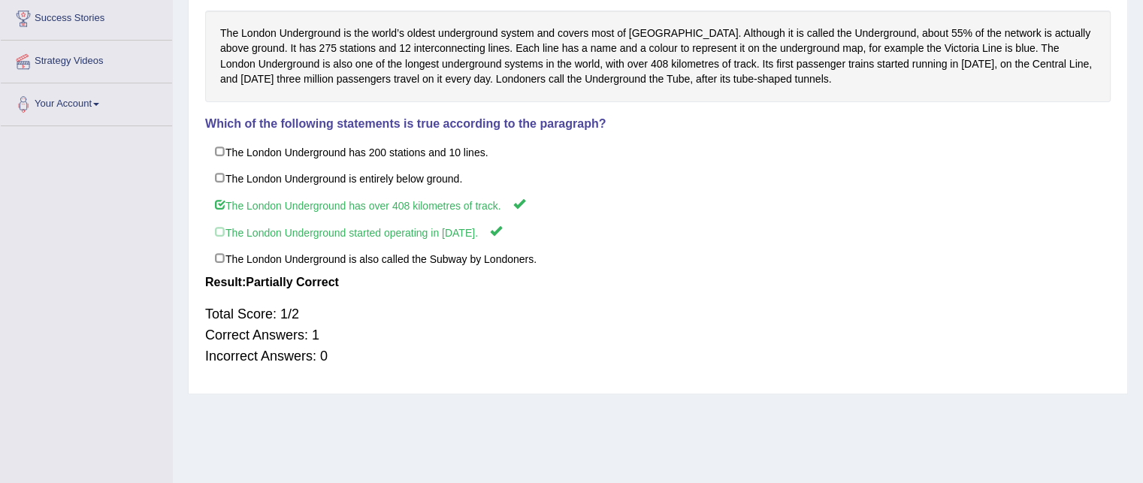
scroll to position [0, 0]
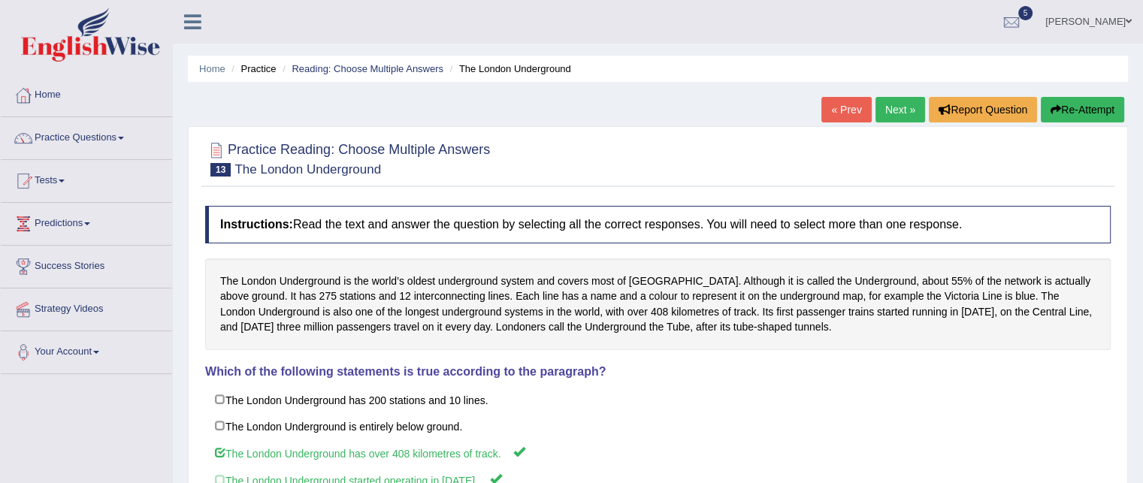
click at [890, 108] on link "Next »" at bounding box center [901, 110] width 50 height 26
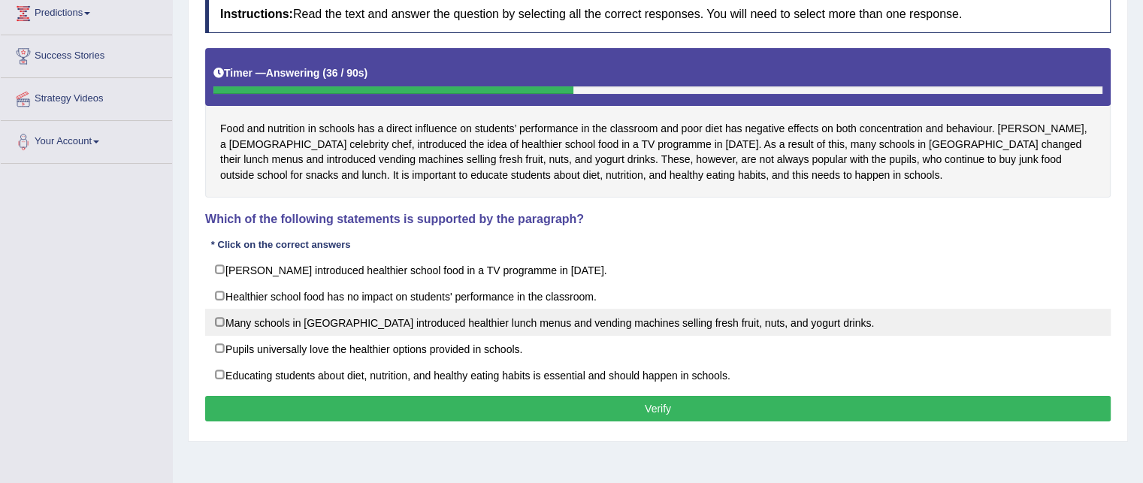
click at [638, 329] on label "Many schools in [GEOGRAPHIC_DATA] introduced healthier lunch menus and vending …" at bounding box center [658, 322] width 906 height 27
checkbox input "true"
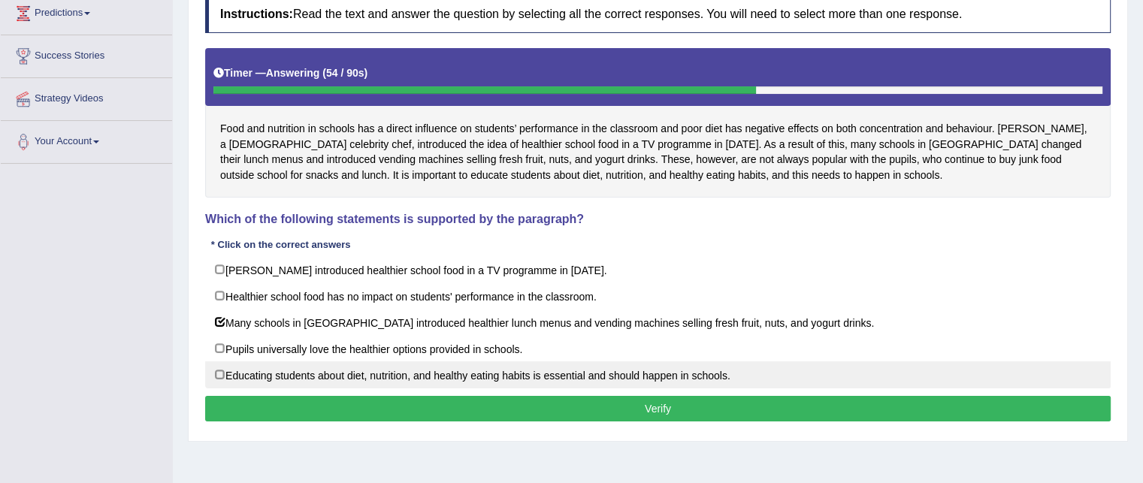
click at [569, 376] on label "Educating students about diet, nutrition, and healthy eating habits is essentia…" at bounding box center [658, 375] width 906 height 27
checkbox input "true"
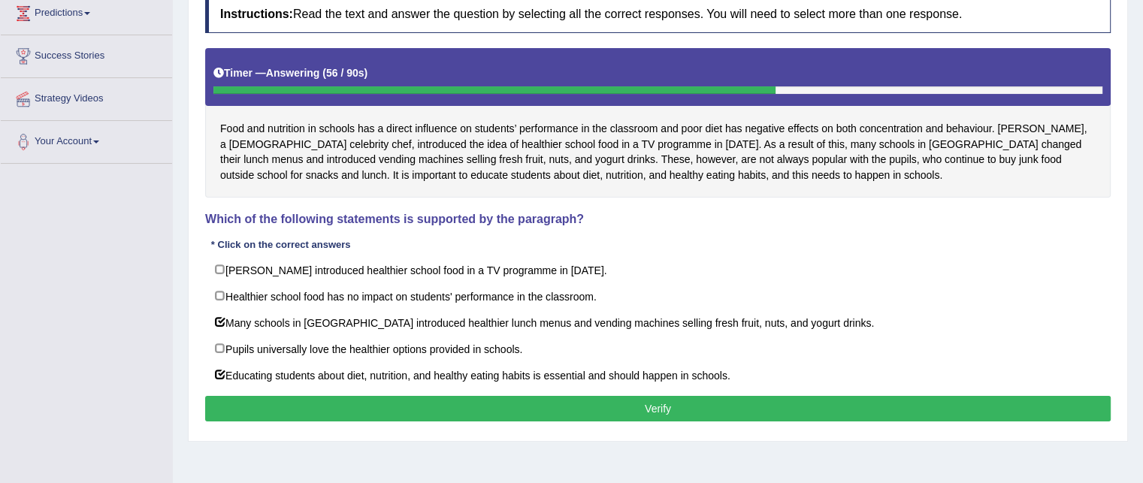
click at [561, 410] on button "Verify" at bounding box center [658, 409] width 906 height 26
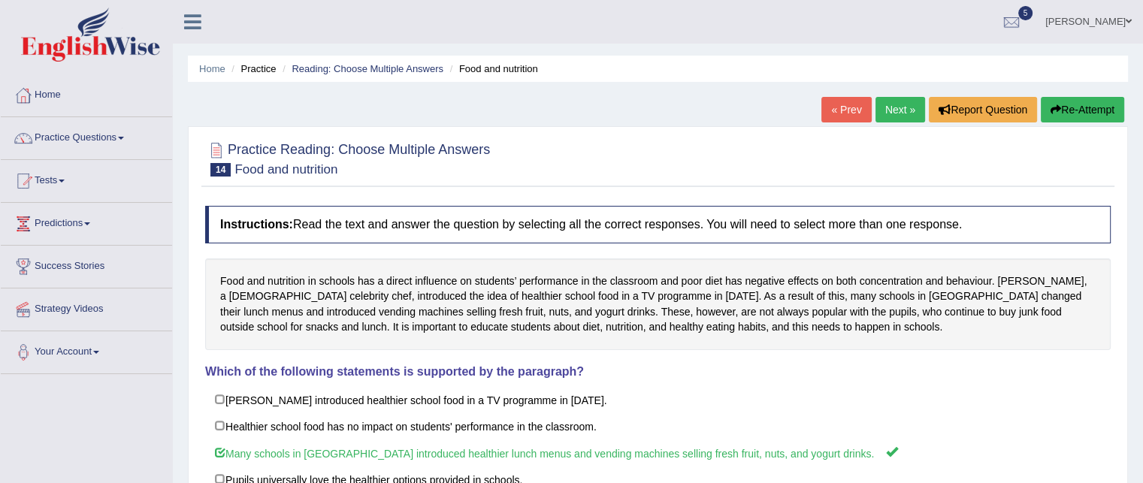
click at [902, 107] on link "Next »" at bounding box center [901, 110] width 50 height 26
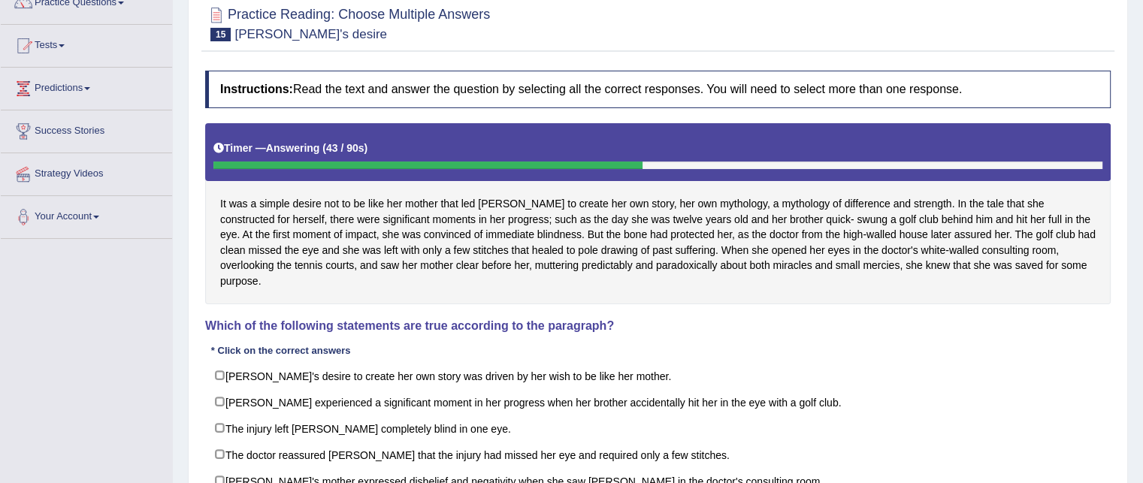
scroll to position [135, 0]
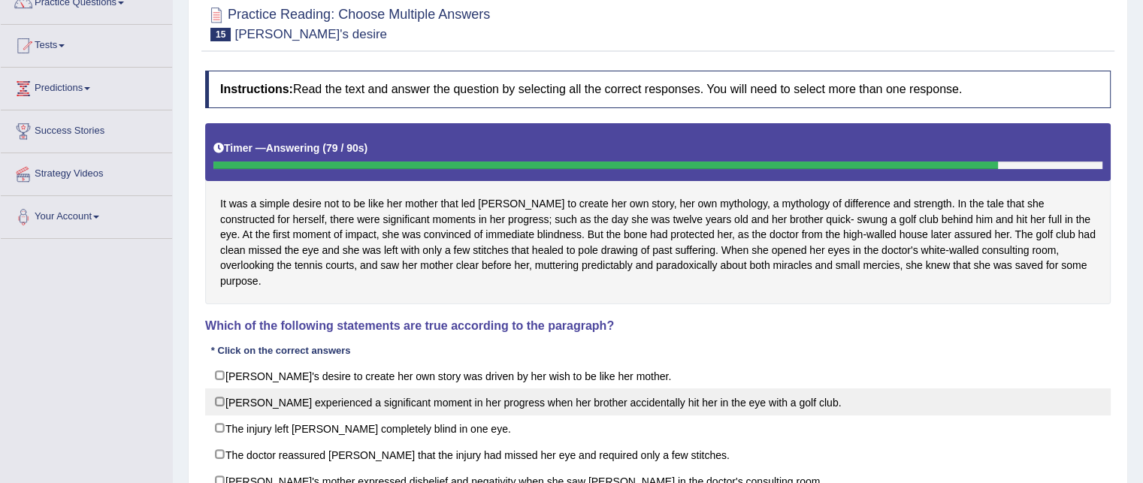
click at [611, 393] on label "[PERSON_NAME] experienced a significant moment in her progress when her brother…" at bounding box center [658, 402] width 906 height 27
checkbox input "true"
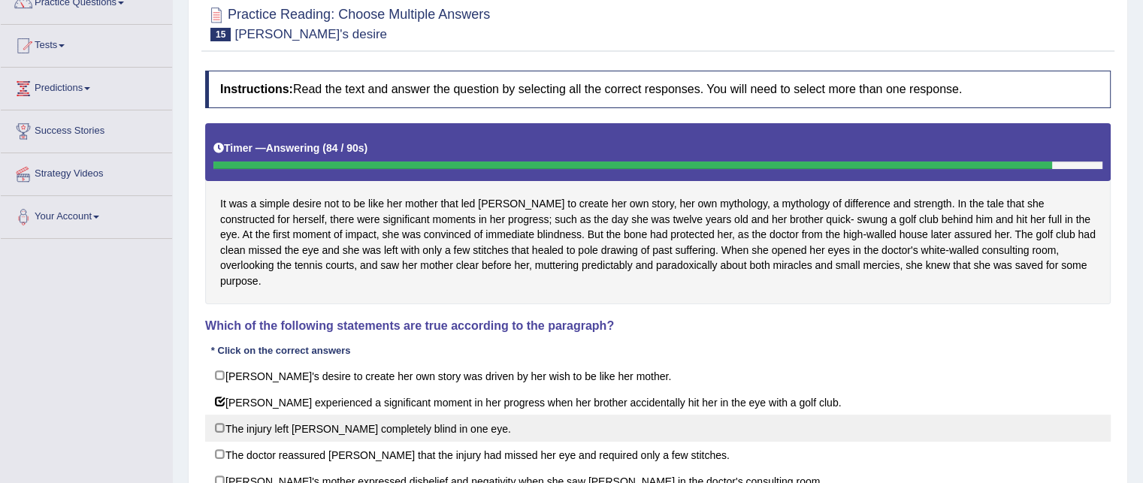
click at [468, 416] on label "The injury left [PERSON_NAME] completely blind in one eye." at bounding box center [658, 428] width 906 height 27
checkbox input "false"
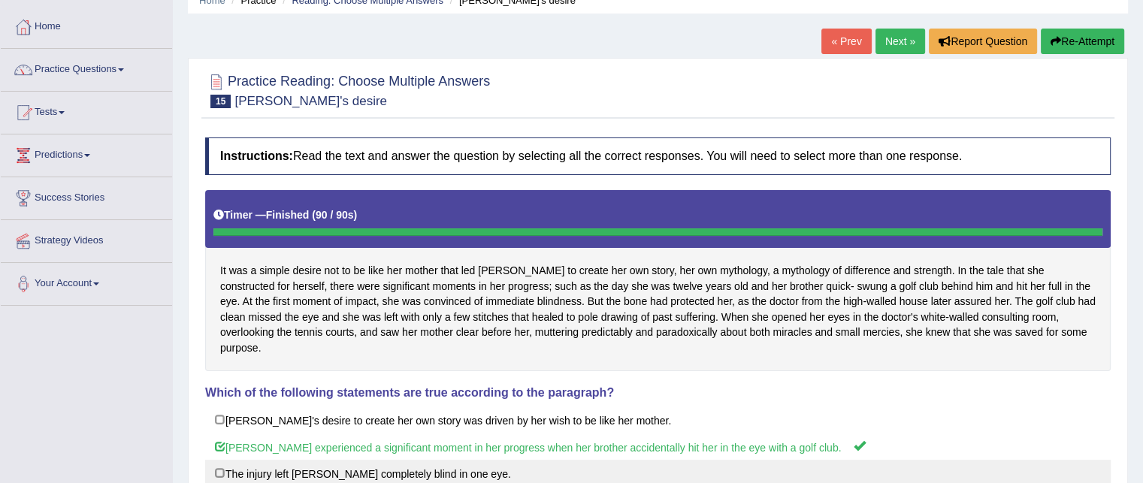
scroll to position [71, 0]
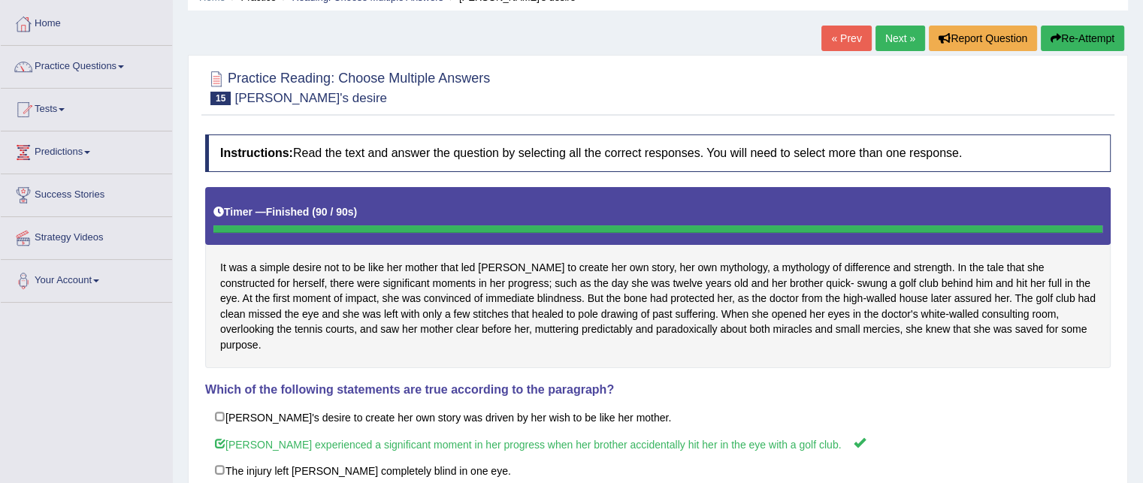
click at [890, 44] on link "Next »" at bounding box center [901, 39] width 50 height 26
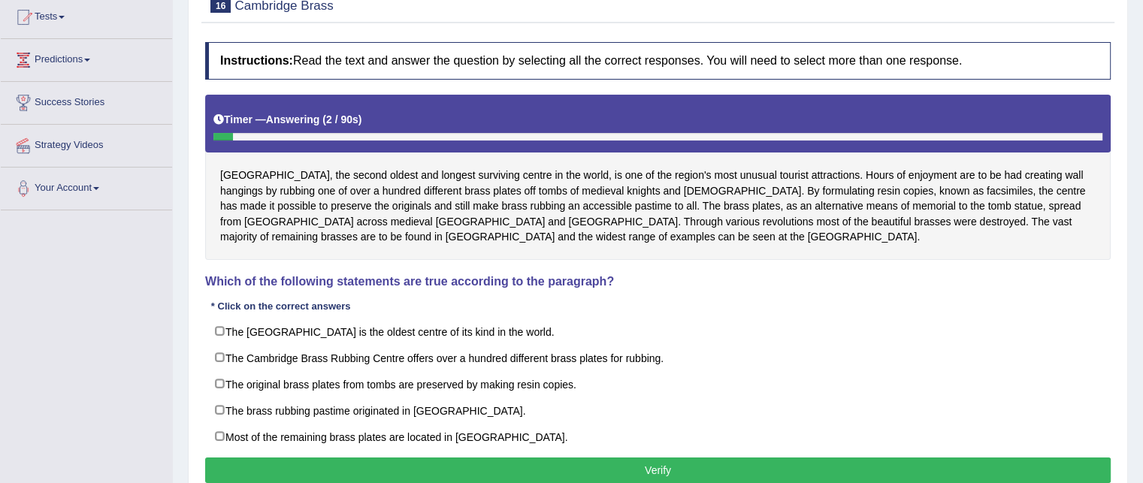
scroll to position [161, 0]
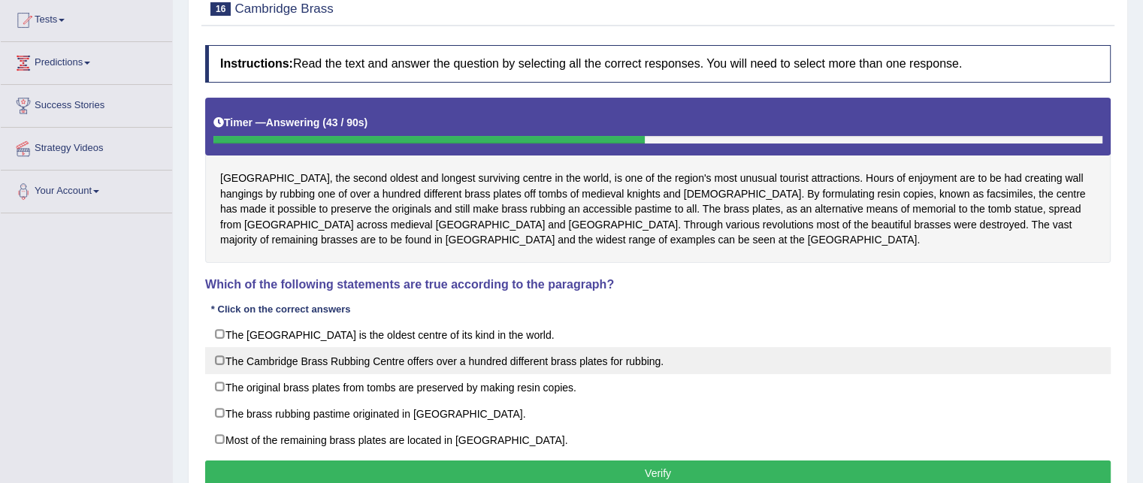
click at [436, 362] on label "The Cambridge Brass Rubbing Centre offers over a hundred different brass plates…" at bounding box center [658, 360] width 906 height 27
checkbox input "true"
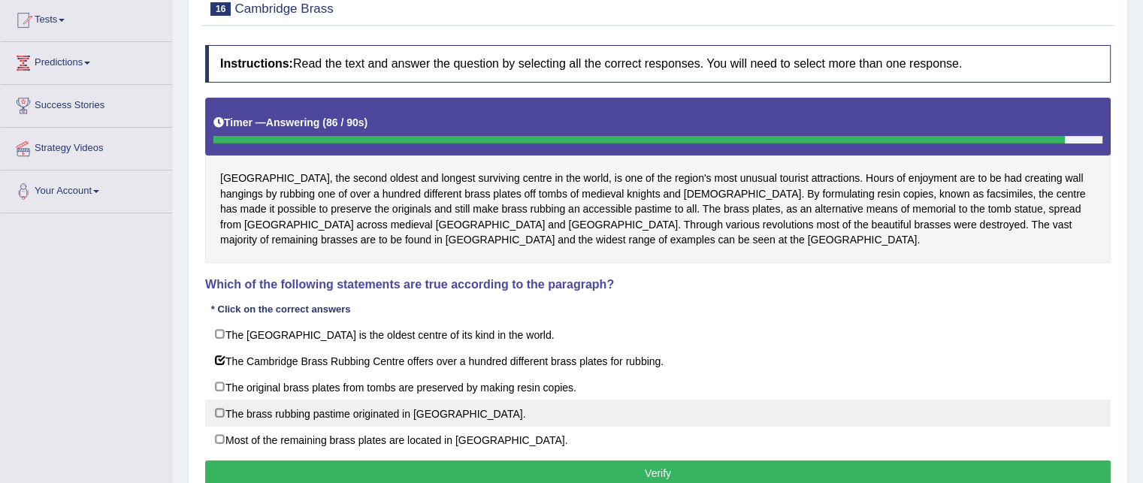
click at [381, 411] on label "The brass rubbing pastime originated in Scandinavia." at bounding box center [658, 413] width 906 height 27
checkbox input "false"
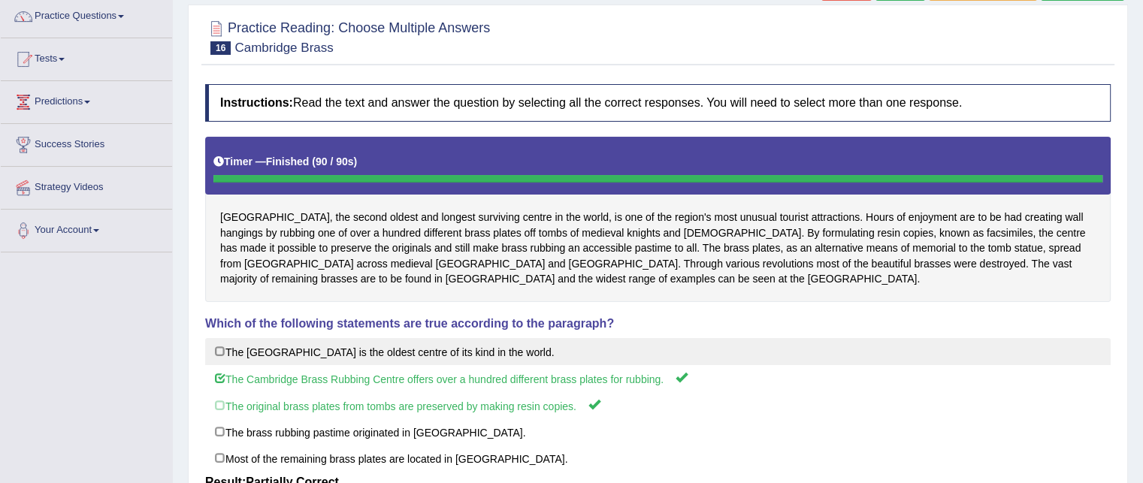
scroll to position [0, 0]
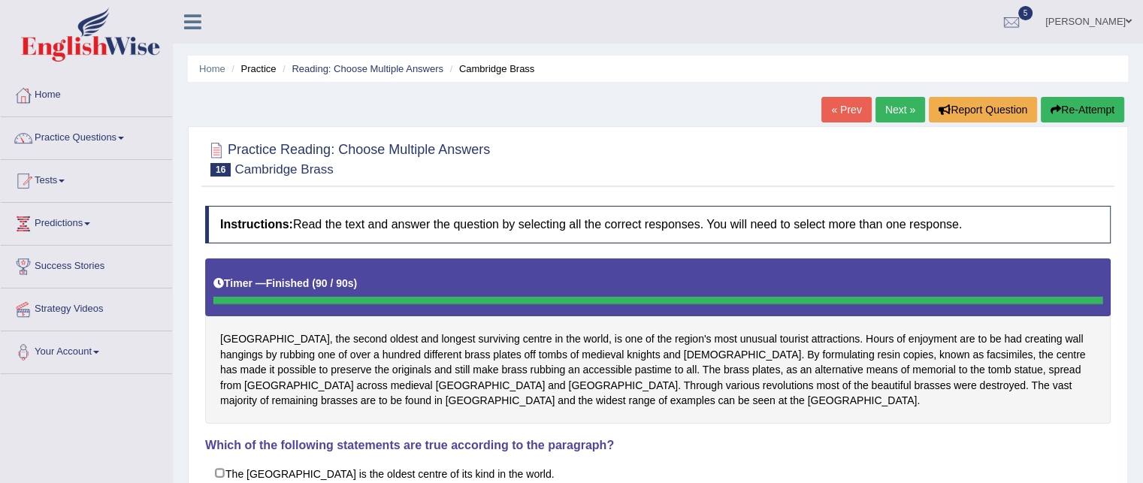
click at [881, 108] on link "Next »" at bounding box center [901, 110] width 50 height 26
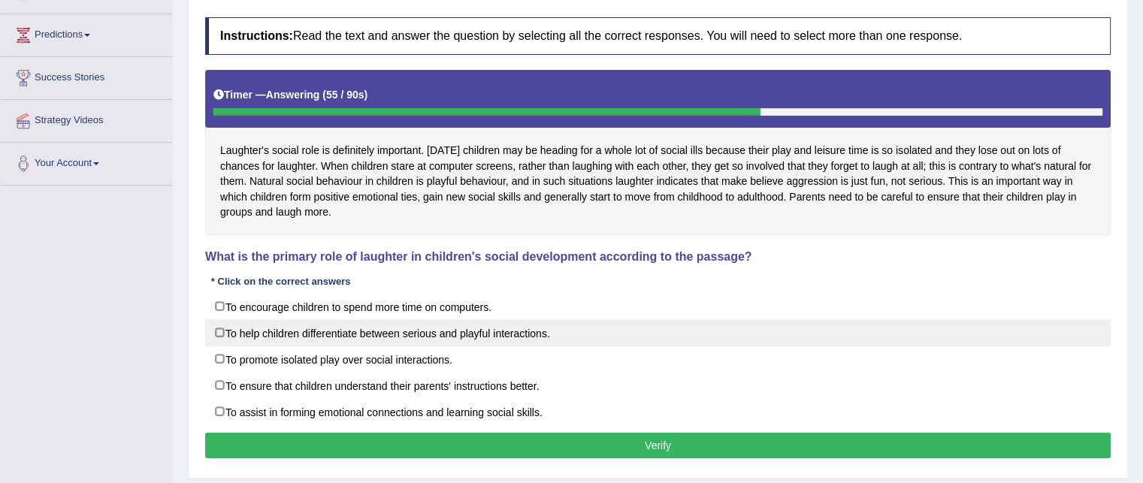
click at [484, 341] on label "To help children differentiate between serious and playful interactions." at bounding box center [658, 333] width 906 height 27
checkbox input "true"
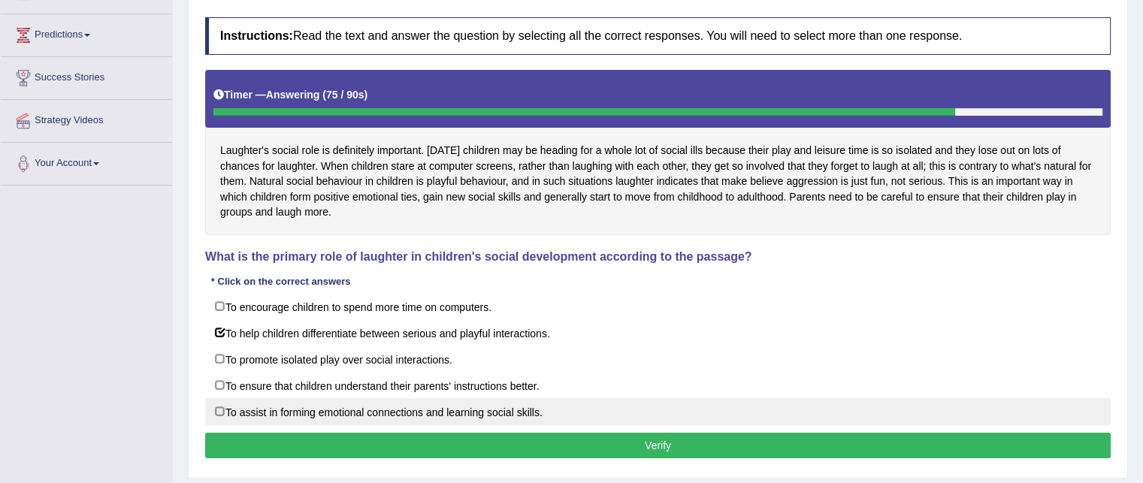
click at [465, 421] on label "To assist in forming emotional connections and learning social skills." at bounding box center [658, 411] width 906 height 27
checkbox input "true"
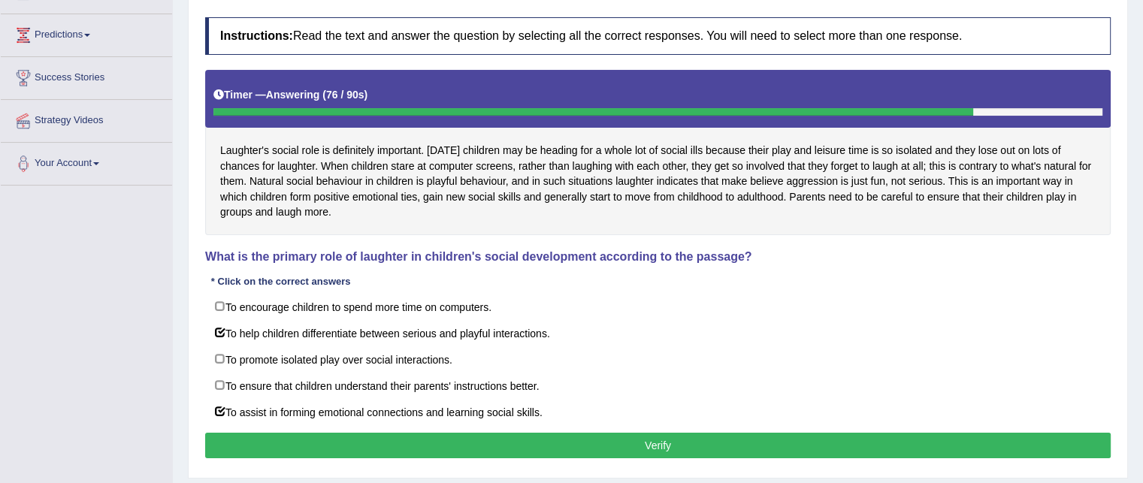
click at [448, 435] on button "Verify" at bounding box center [658, 446] width 906 height 26
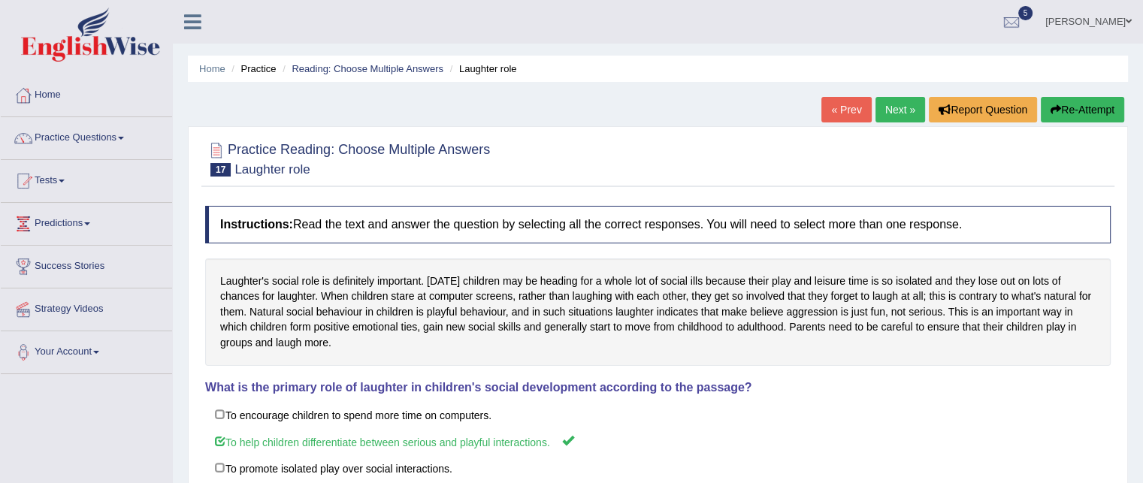
click at [886, 113] on link "Next »" at bounding box center [901, 110] width 50 height 26
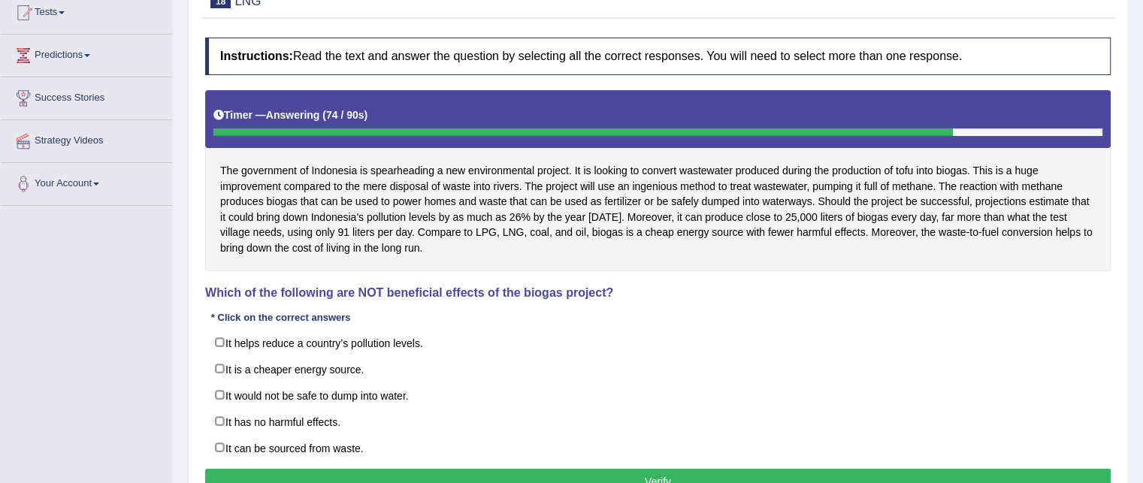
scroll to position [168, 0]
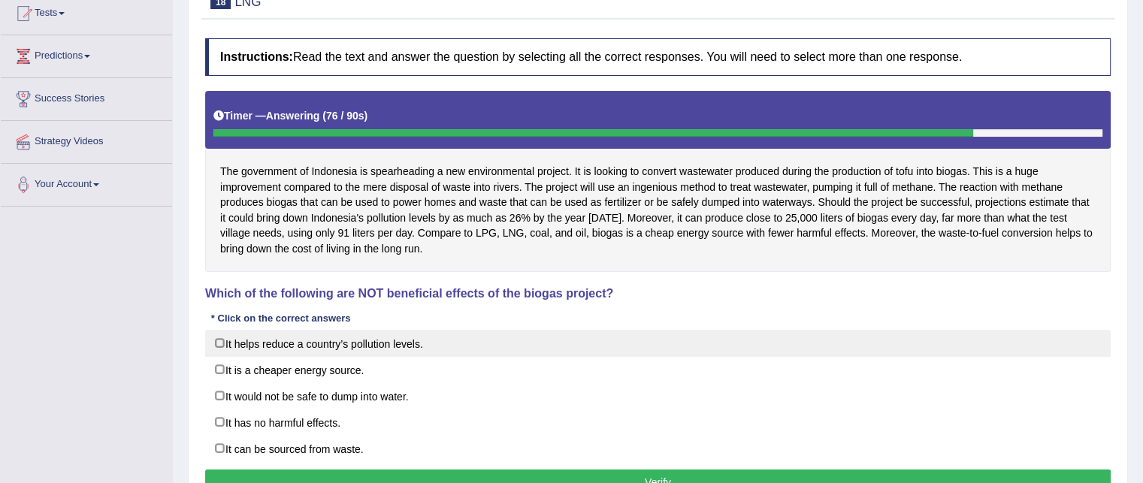
click at [466, 345] on label "It helps reduce a country’s pollution levels." at bounding box center [658, 343] width 906 height 27
checkbox input "true"
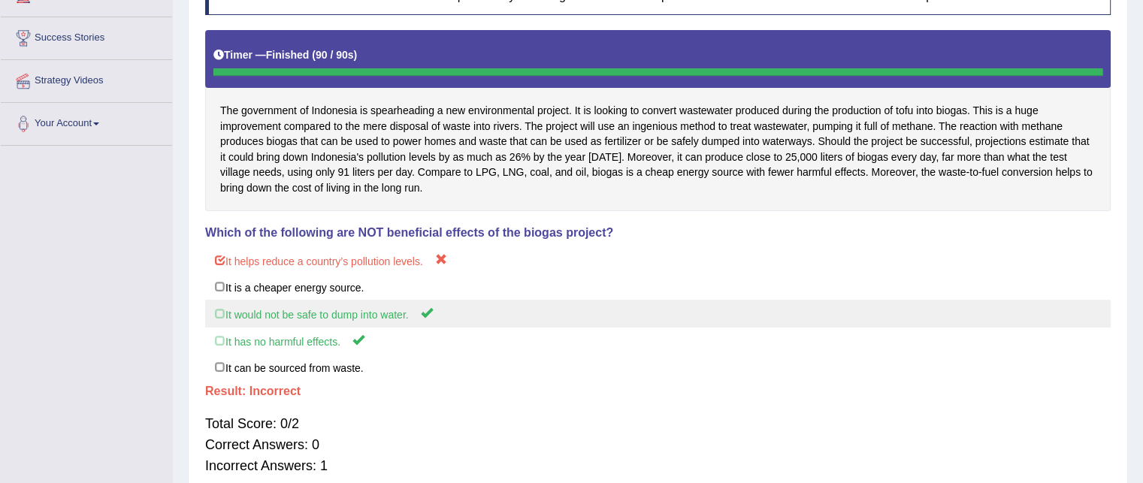
scroll to position [0, 0]
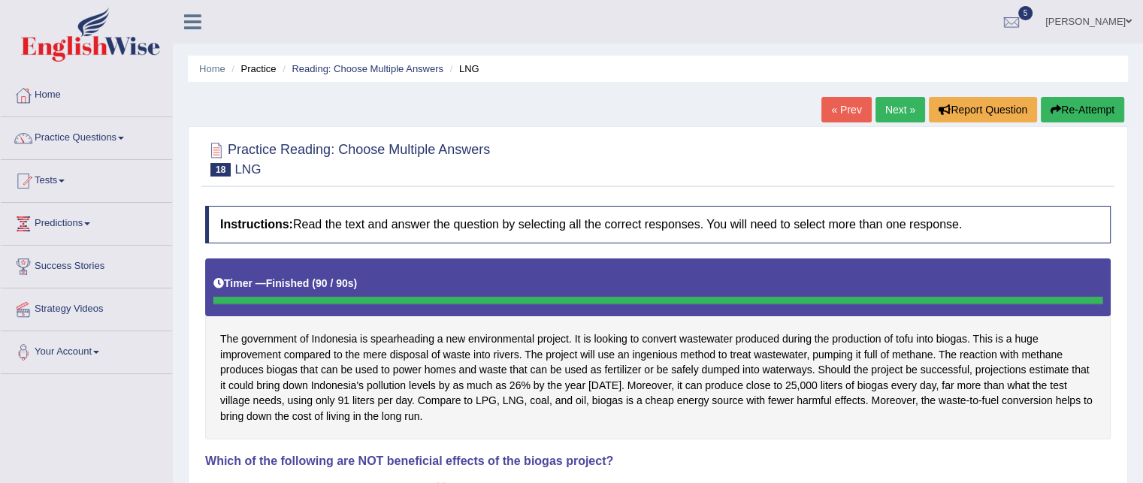
click at [885, 115] on link "Next »" at bounding box center [901, 110] width 50 height 26
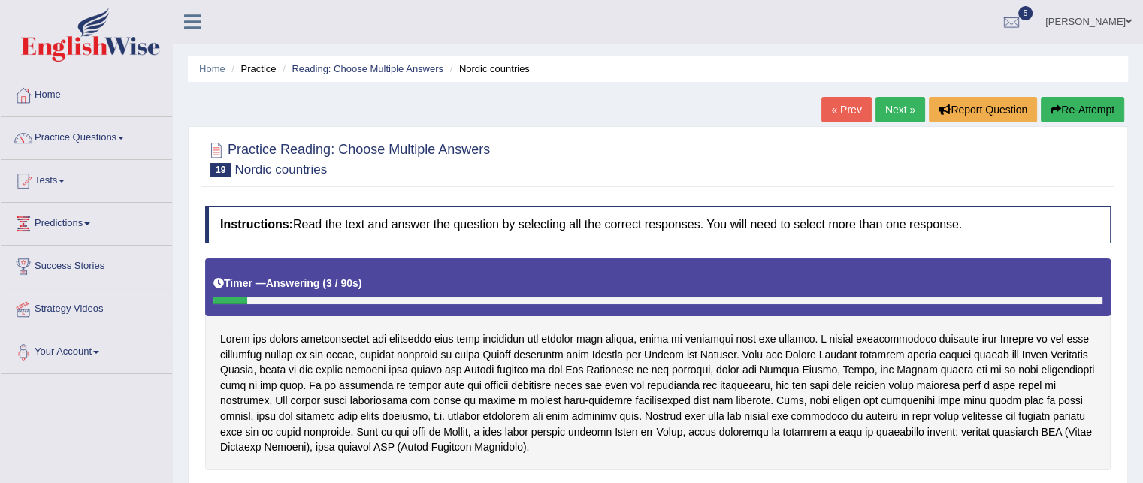
click at [853, 111] on link "« Prev" at bounding box center [847, 110] width 50 height 26
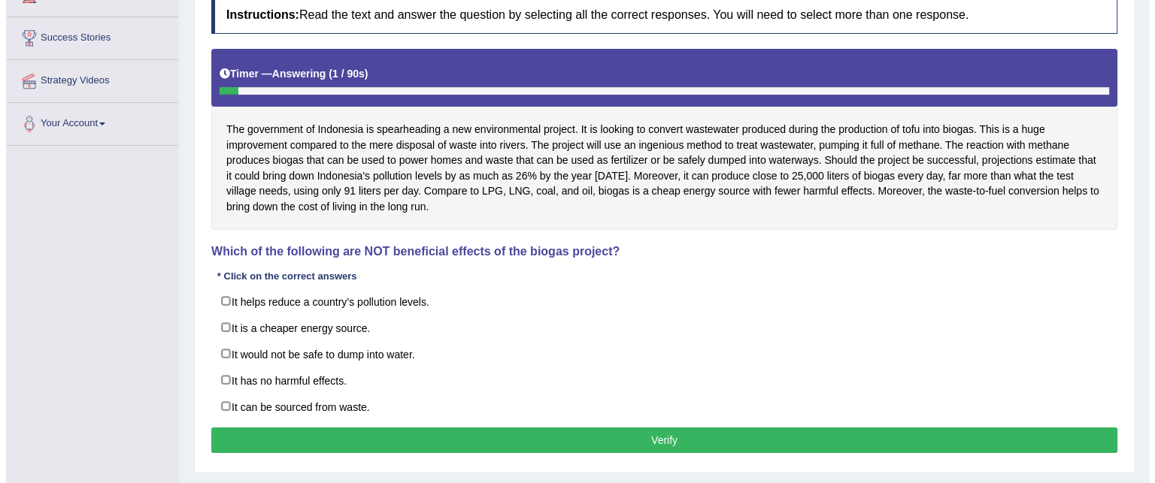
scroll to position [235, 0]
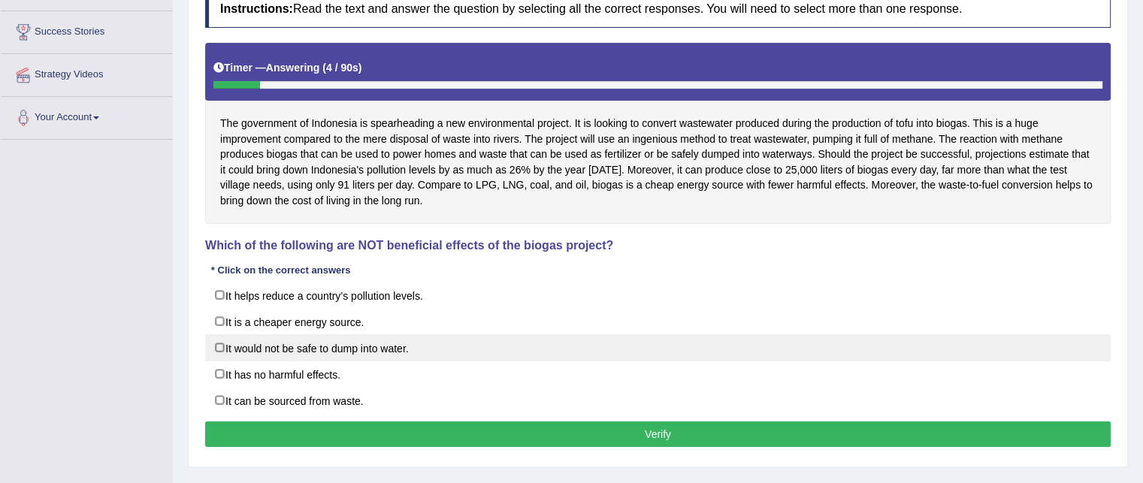
click at [313, 348] on label "It would not be safe to dump into water." at bounding box center [658, 348] width 906 height 27
checkbox input "true"
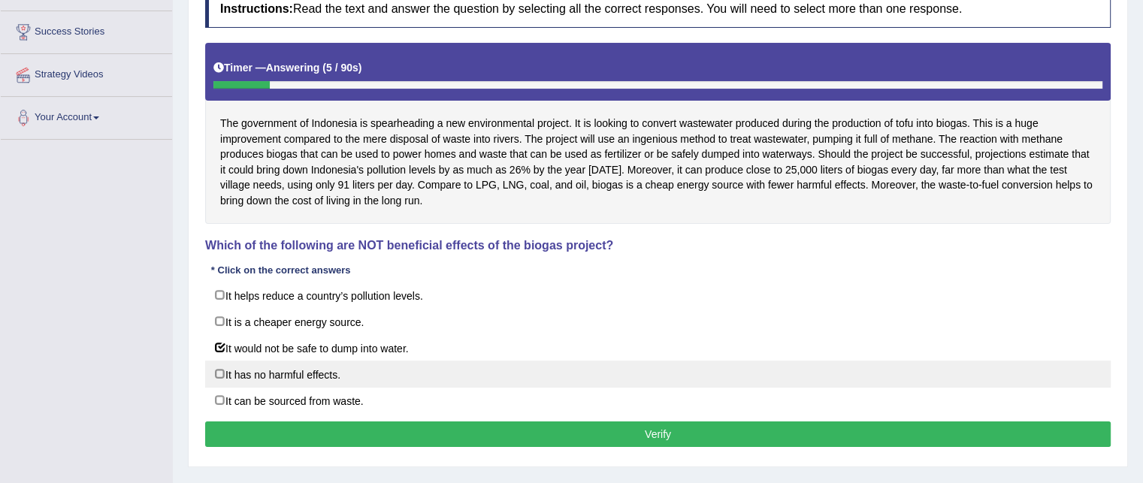
click at [295, 370] on label "It has no harmful effects." at bounding box center [658, 374] width 906 height 27
checkbox input "true"
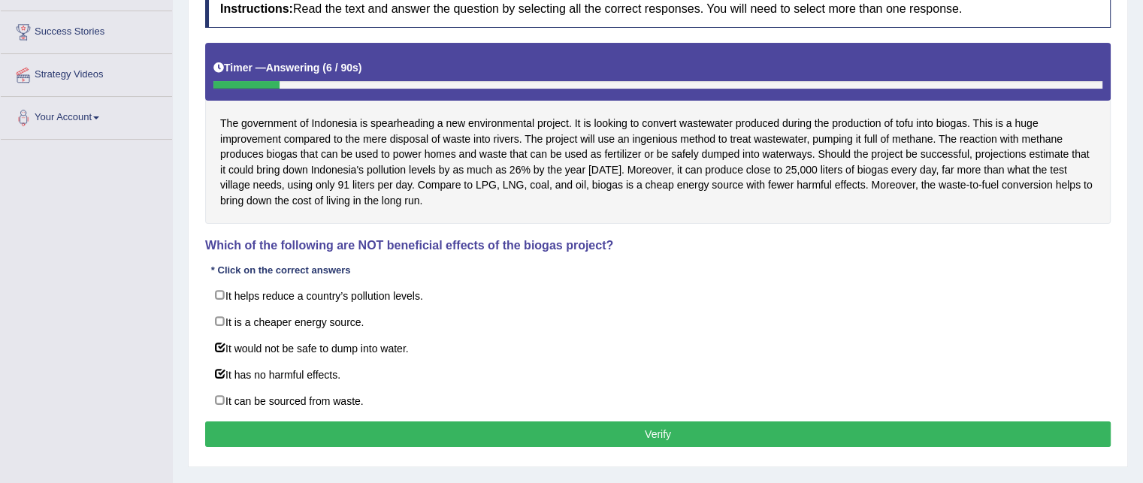
click at [294, 422] on p "Verify" at bounding box center [658, 435] width 906 height 26
click at [280, 430] on button "Verify" at bounding box center [658, 435] width 906 height 26
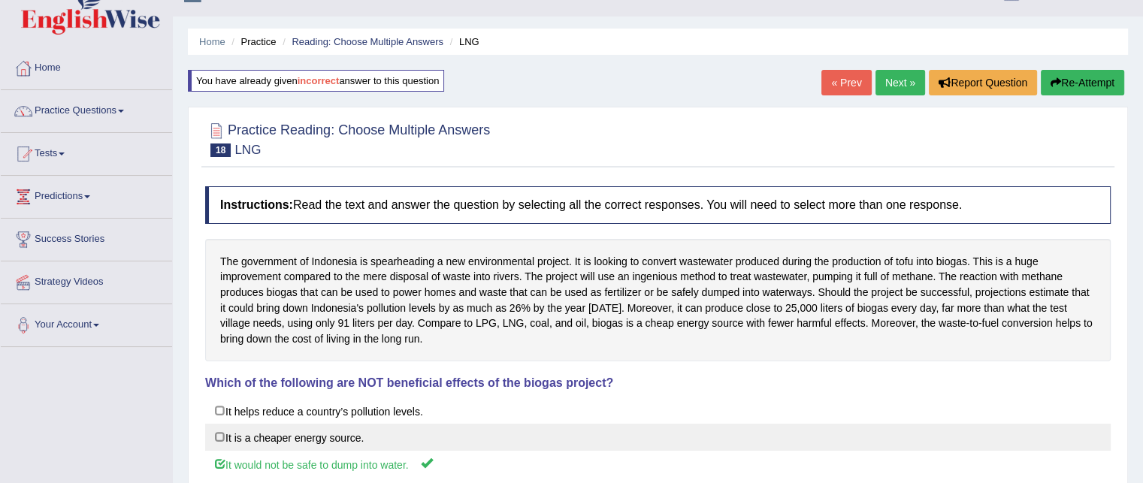
scroll to position [26, 0]
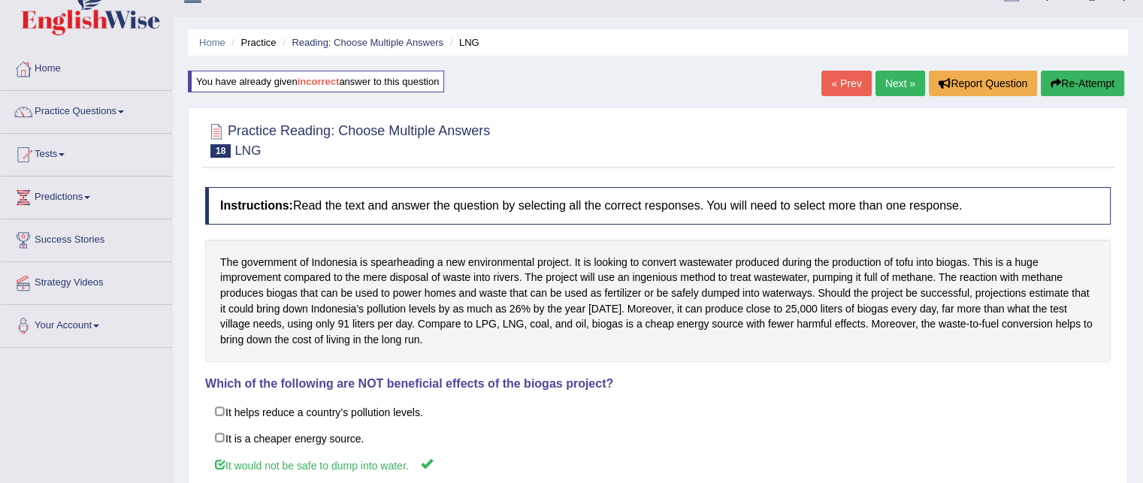
click at [877, 80] on link "Next »" at bounding box center [901, 84] width 50 height 26
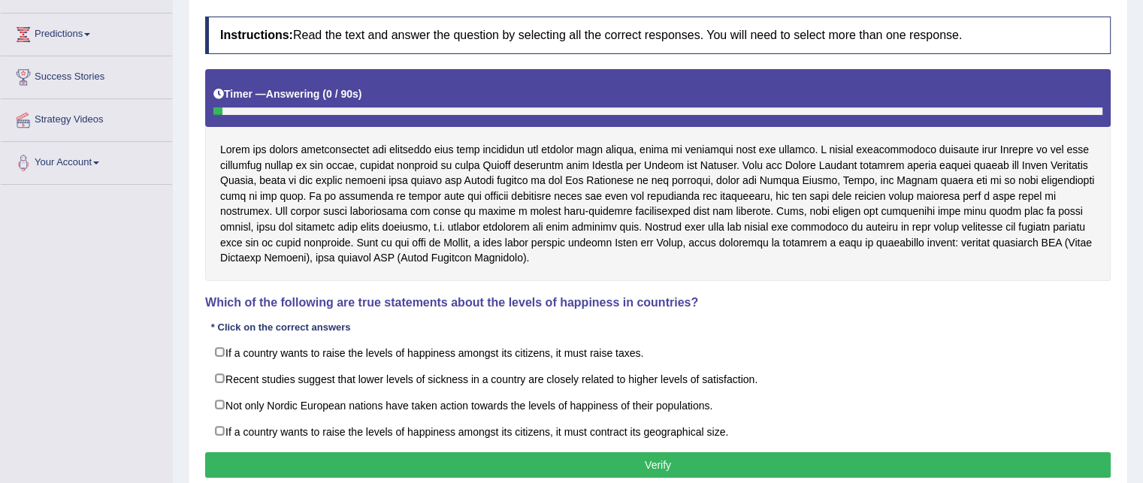
scroll to position [191, 0]
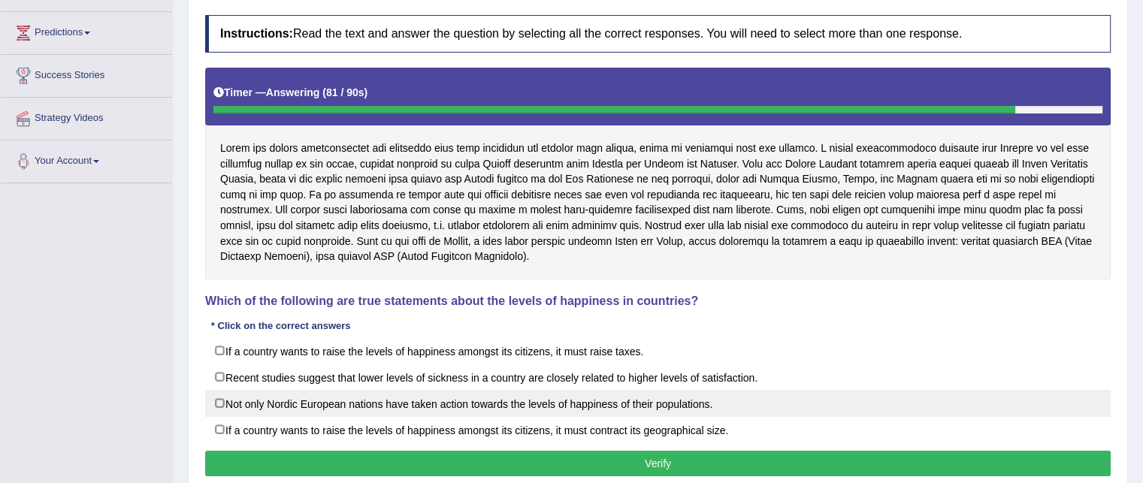
click at [268, 401] on label "Not only Nordic European nations have taken action towards the levels of happin…" at bounding box center [658, 403] width 906 height 27
checkbox input "true"
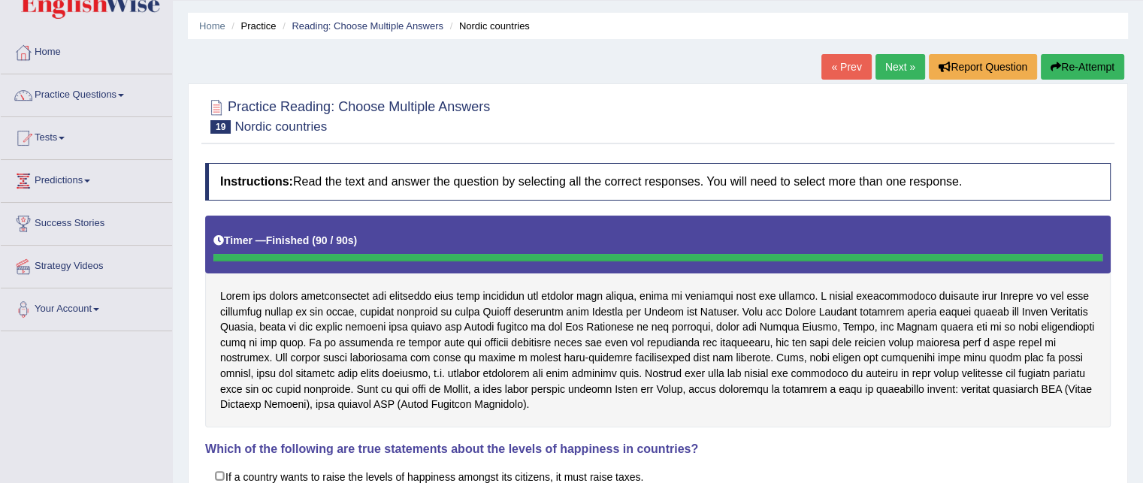
scroll to position [0, 0]
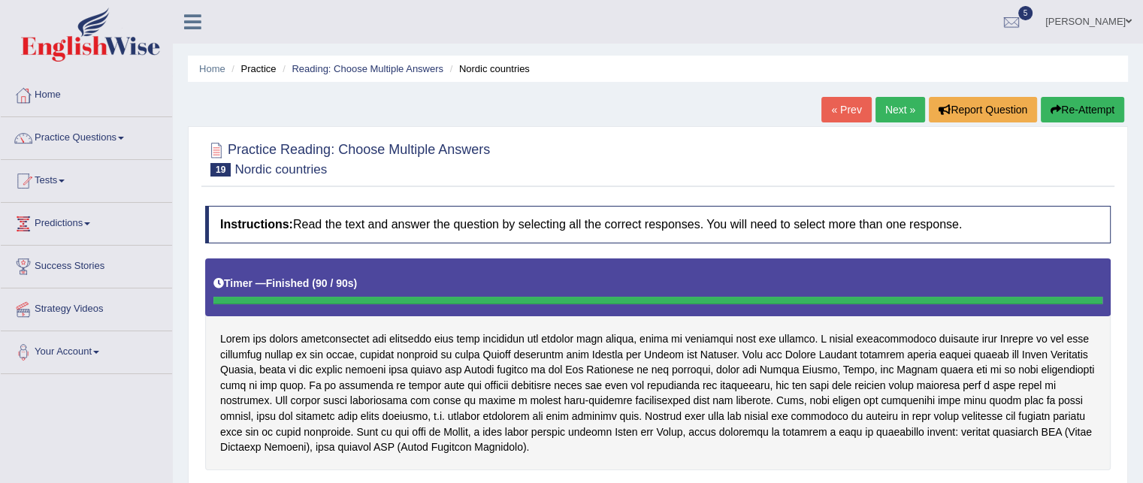
click at [886, 111] on link "Next »" at bounding box center [901, 110] width 50 height 26
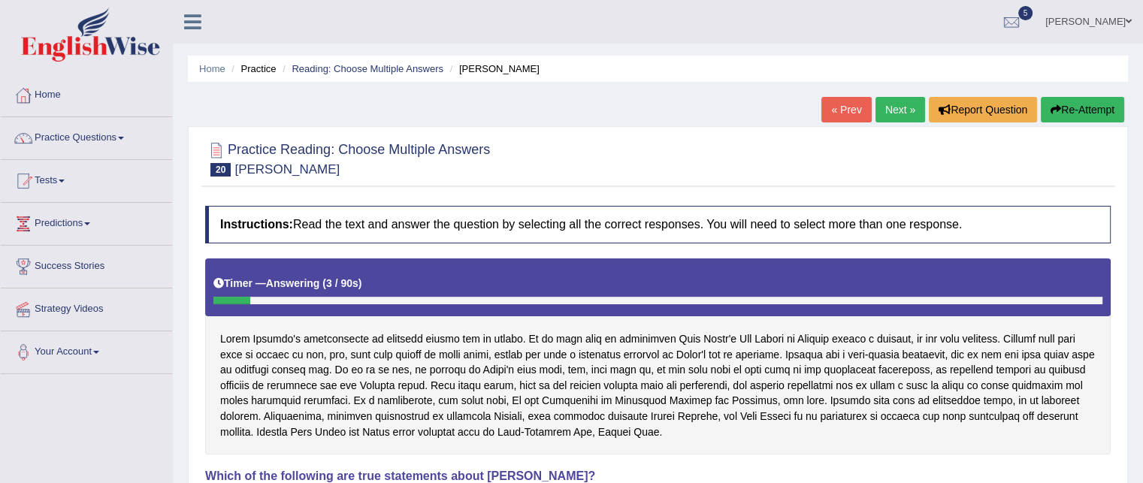
click at [831, 104] on link "« Prev" at bounding box center [847, 110] width 50 height 26
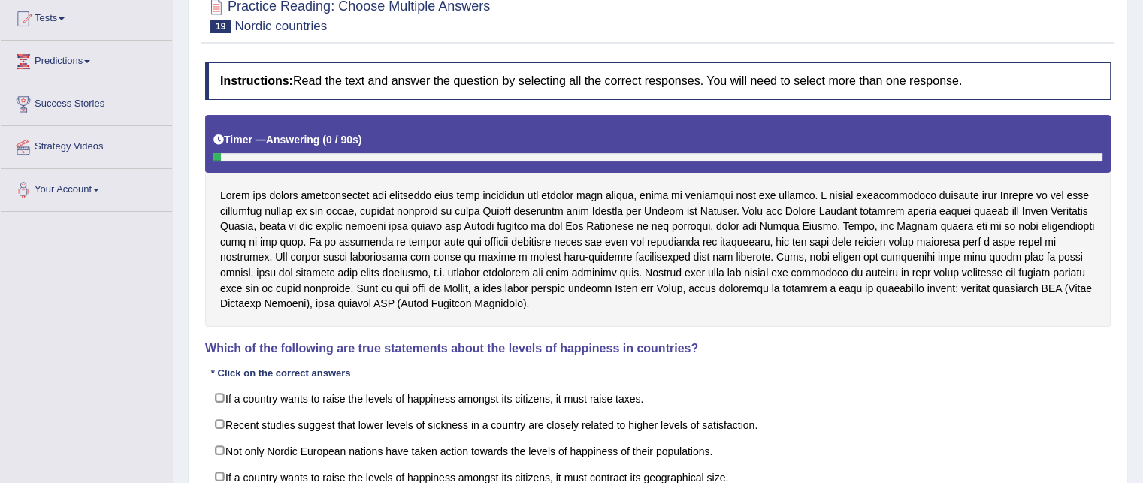
scroll to position [201, 0]
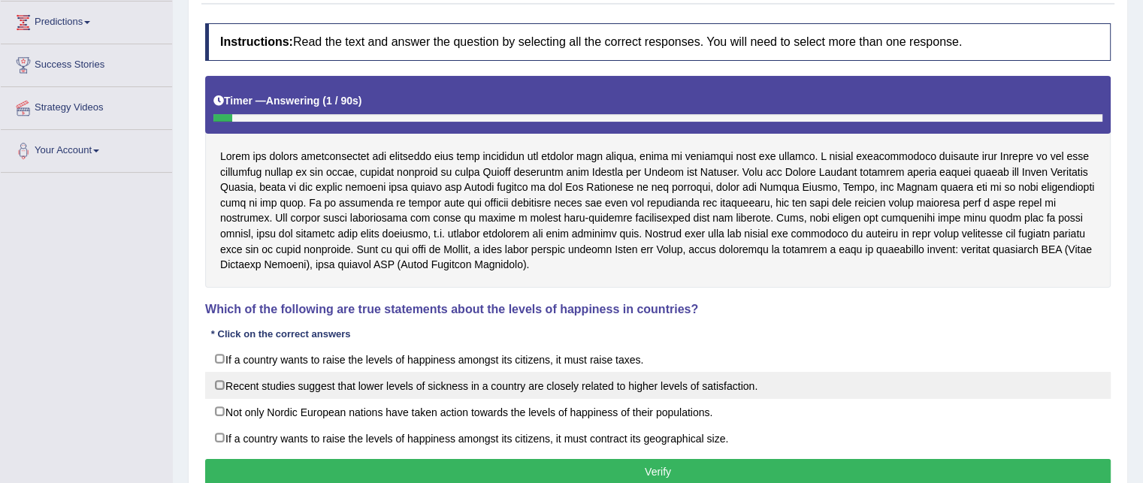
click at [390, 381] on label "Recent studies suggest that lower levels of sickness in a country are closely r…" at bounding box center [658, 385] width 906 height 27
checkbox input "true"
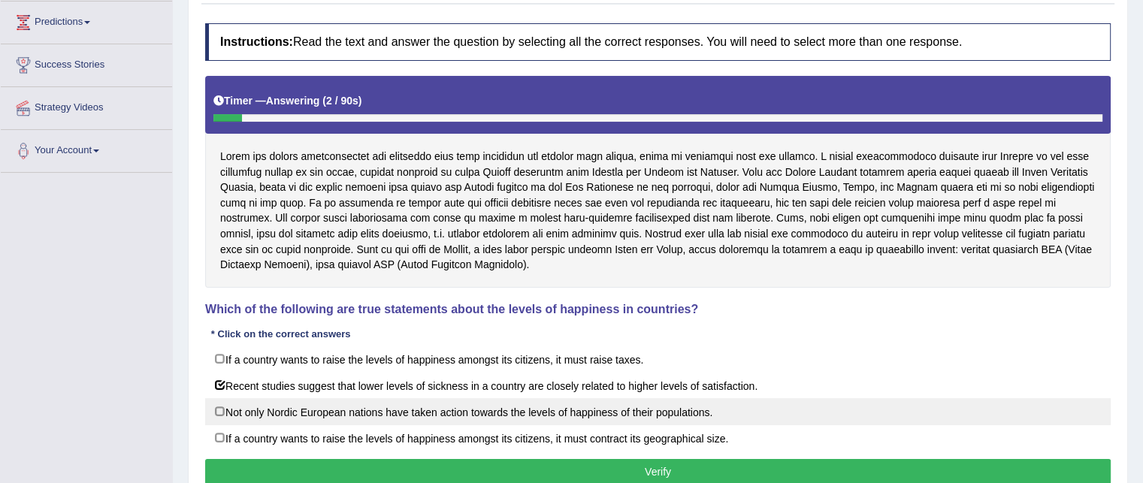
click at [376, 415] on label "Not only Nordic European nations have taken action towards the levels of happin…" at bounding box center [658, 411] width 906 height 27
checkbox input "true"
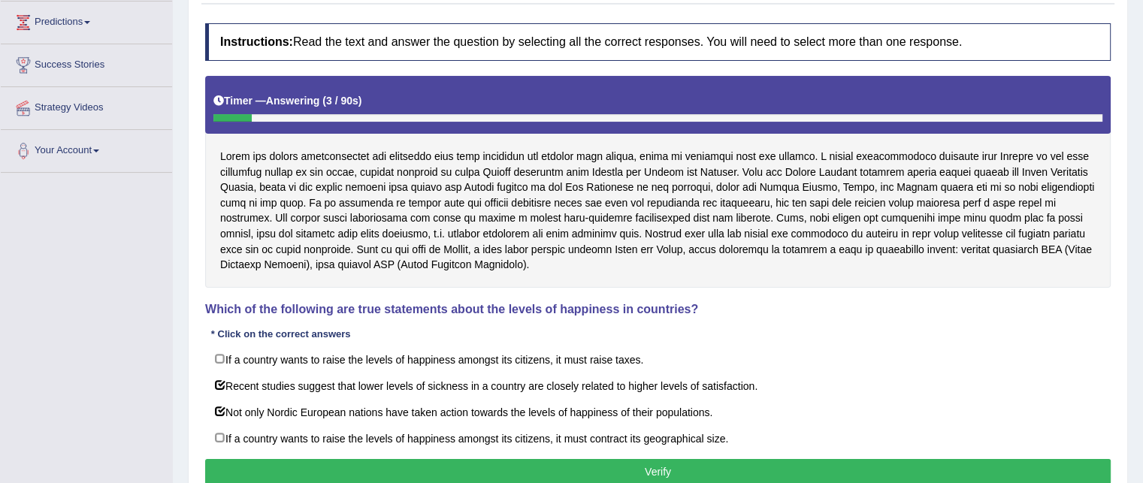
click at [364, 471] on button "Verify" at bounding box center [658, 472] width 906 height 26
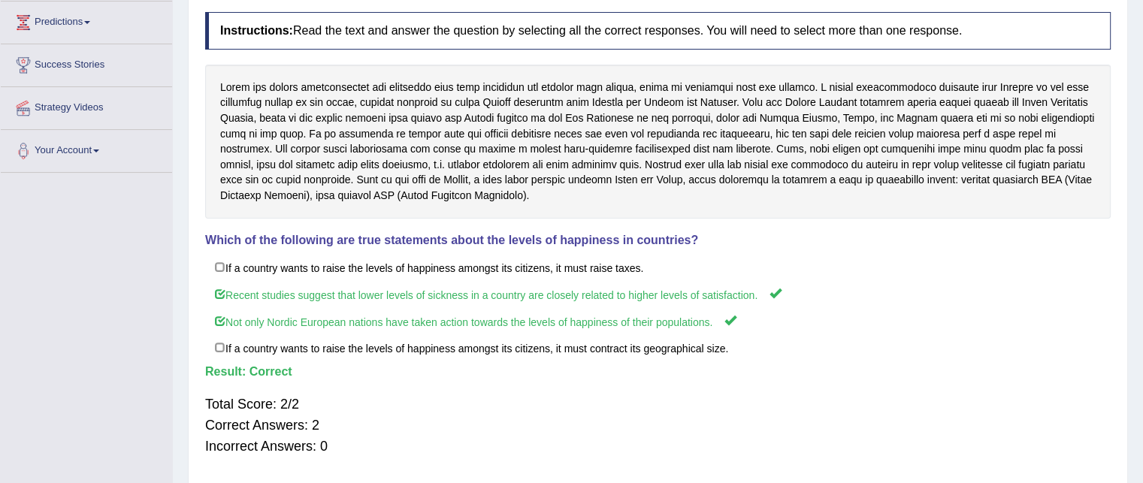
scroll to position [0, 0]
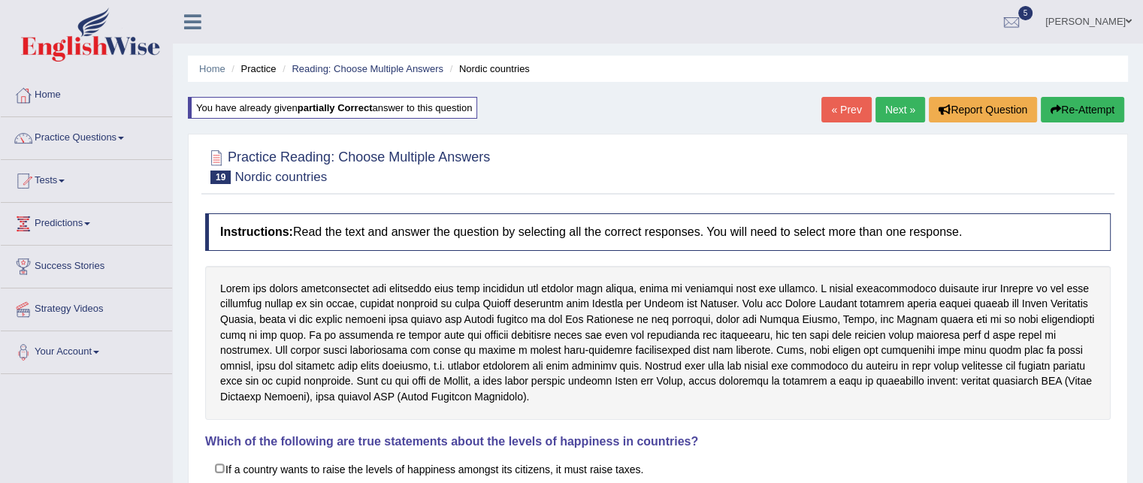
click at [895, 102] on link "Next »" at bounding box center [901, 110] width 50 height 26
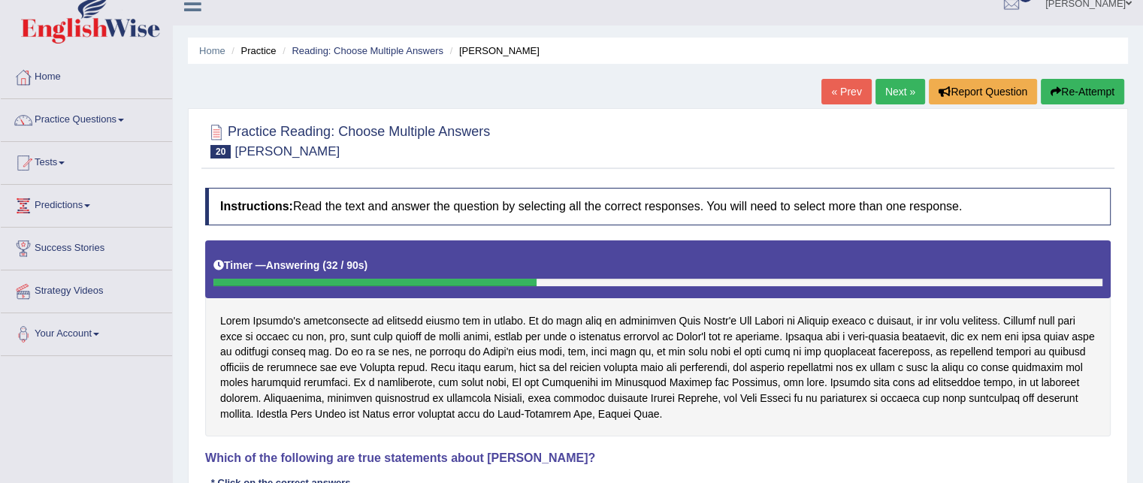
scroll to position [17, 0]
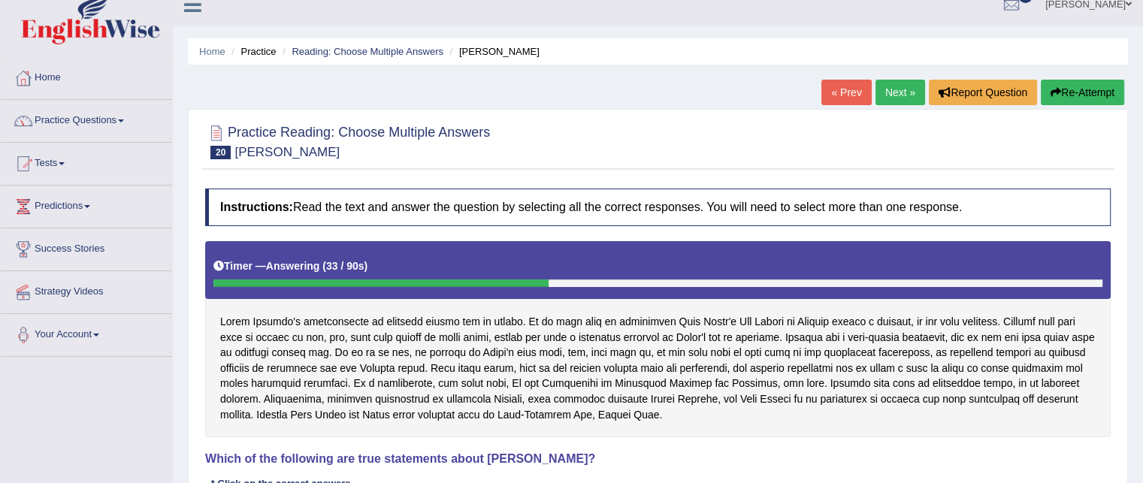
click at [823, 92] on link "« Prev" at bounding box center [847, 93] width 50 height 26
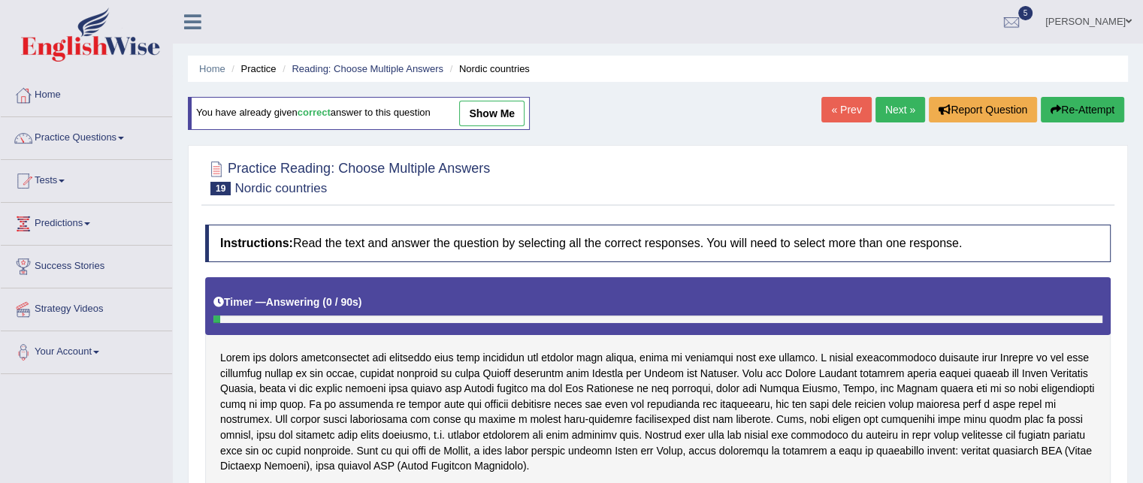
scroll to position [45, 0]
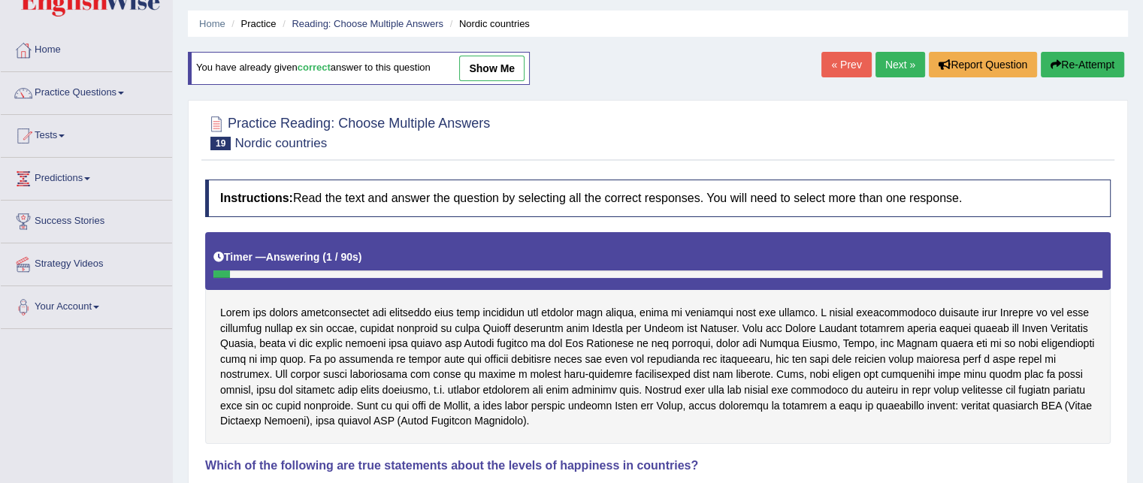
click at [894, 65] on link "Next »" at bounding box center [901, 65] width 50 height 26
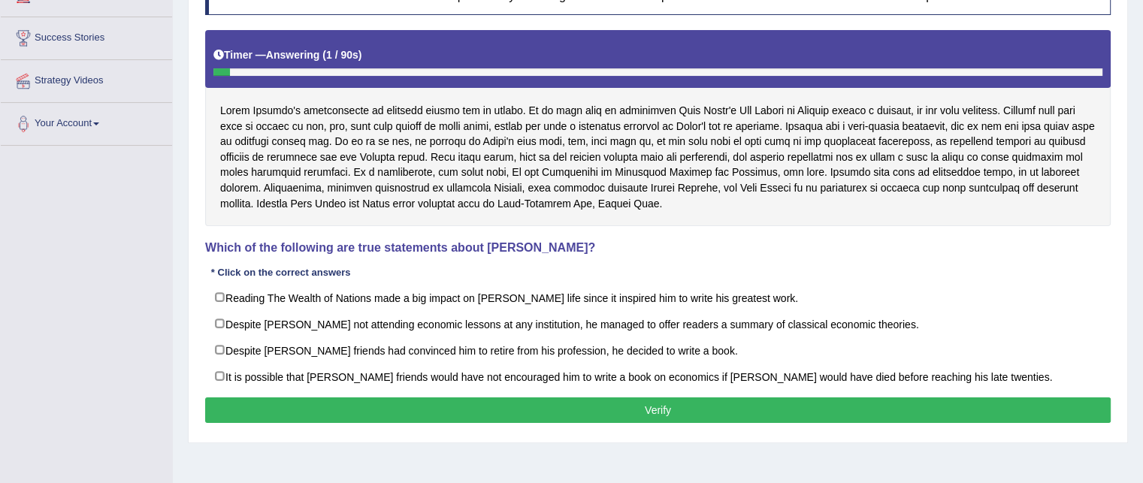
scroll to position [228, 0]
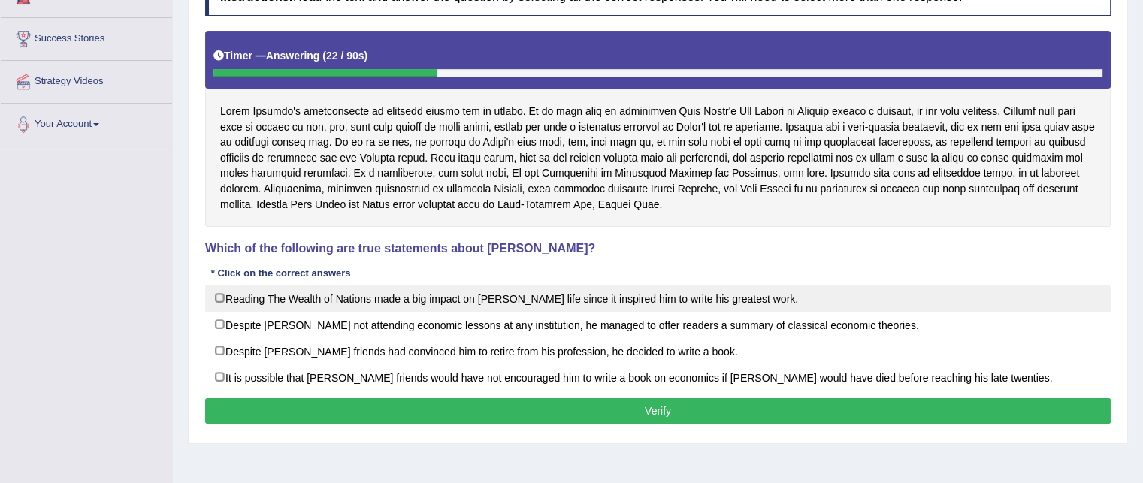
click at [484, 295] on label "Reading The Wealth of Nations made a big impact on Adam Smith’s life since it i…" at bounding box center [658, 298] width 906 height 27
checkbox input "false"
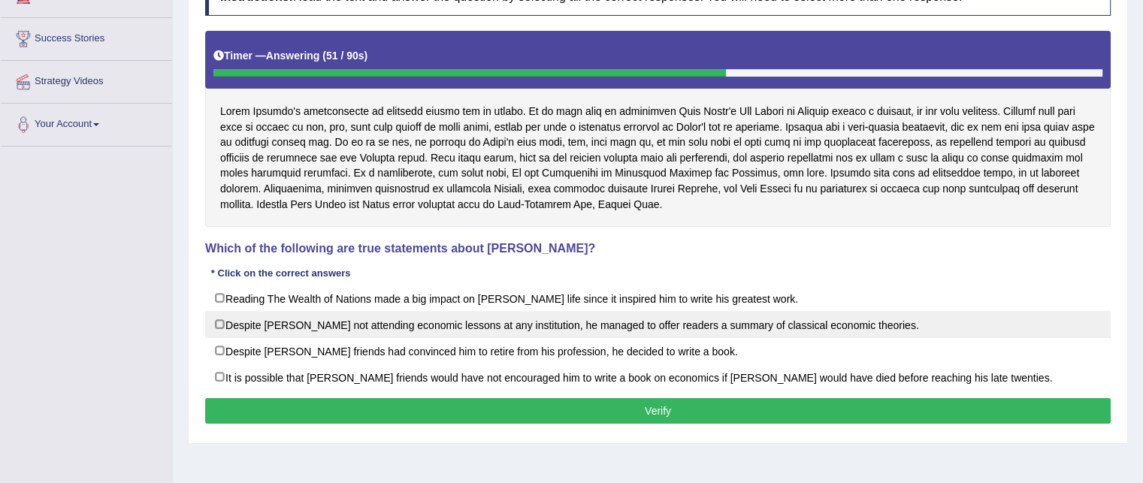
click at [453, 334] on label "Despite David Ricardo not attending economic lessons at any institution, he man…" at bounding box center [658, 324] width 906 height 27
checkbox input "true"
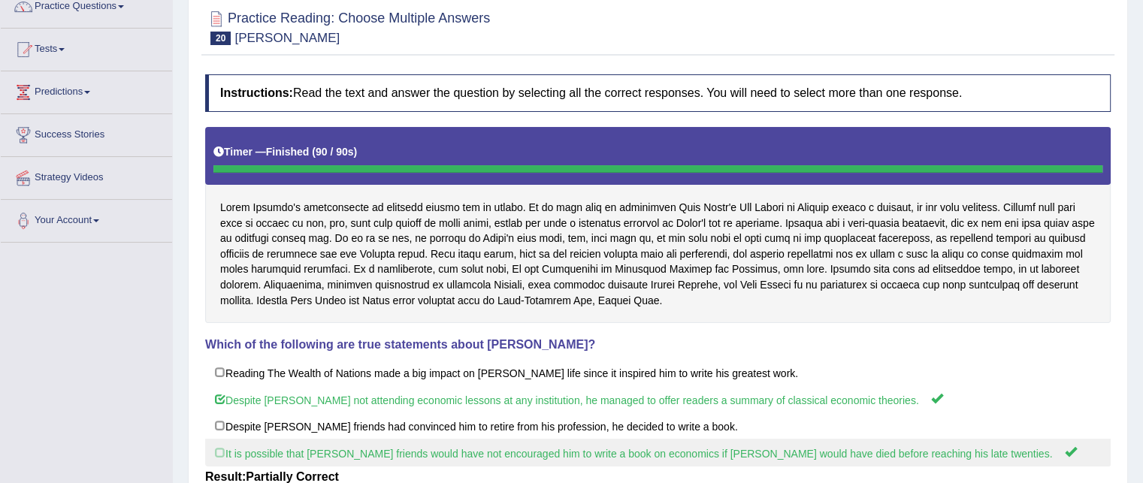
scroll to position [0, 0]
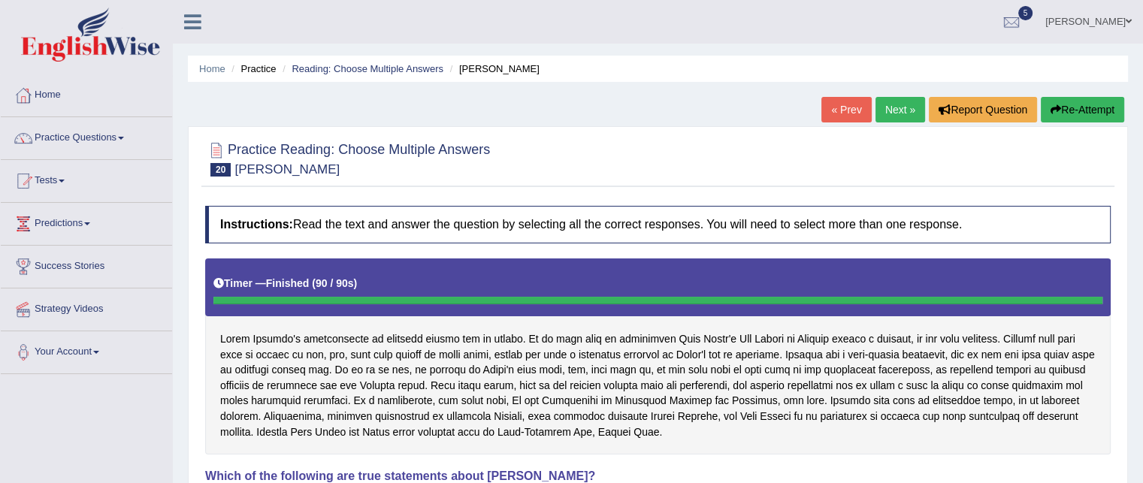
click at [878, 108] on link "Next »" at bounding box center [901, 110] width 50 height 26
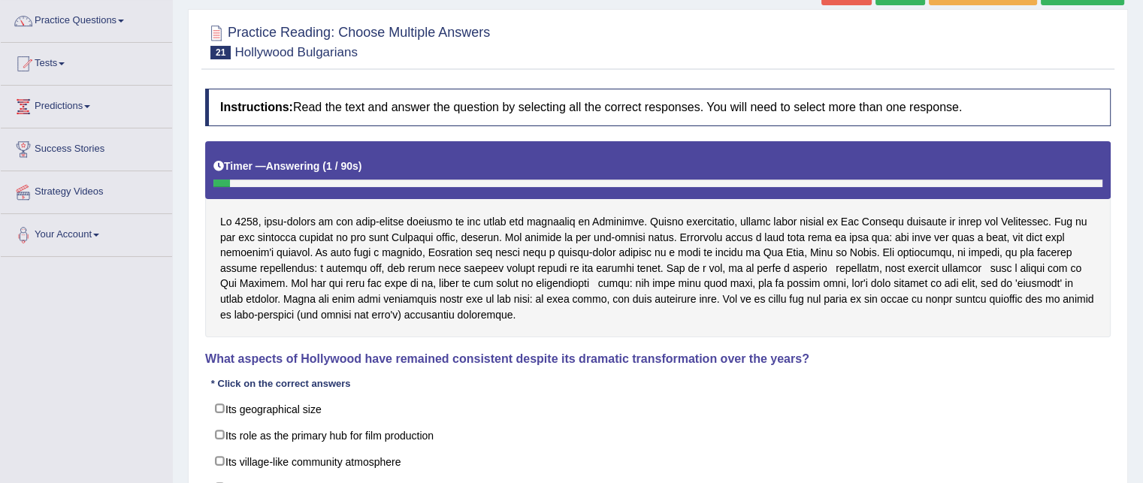
scroll to position [140, 0]
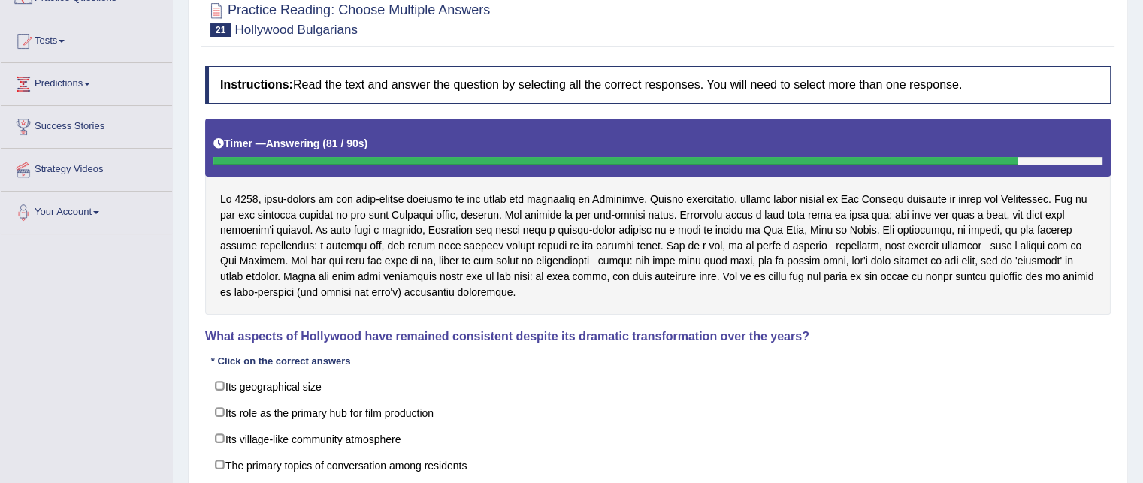
click at [511, 362] on div "Instructions: Read the text and answer the question by selecting all the correc…" at bounding box center [657, 318] width 913 height 518
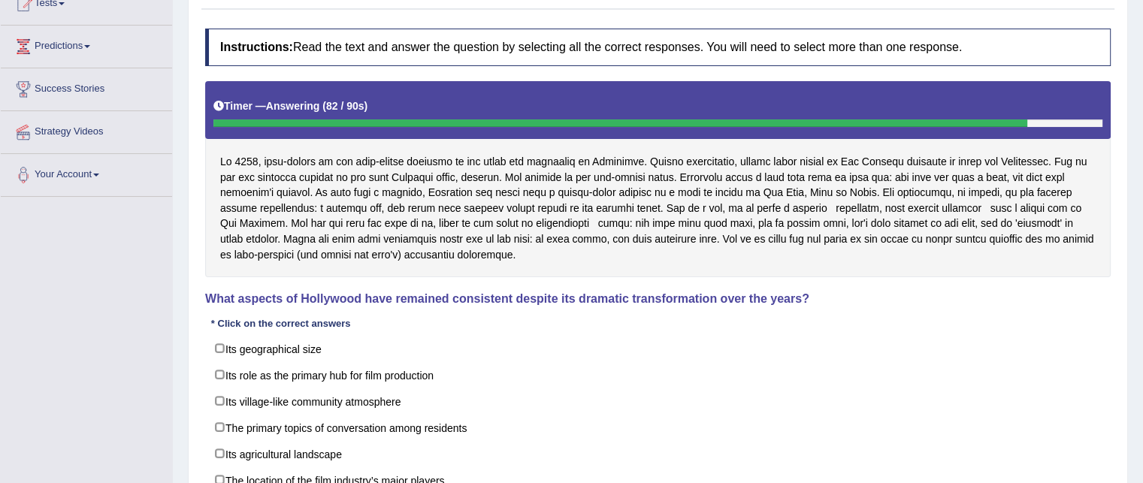
scroll to position [204, 0]
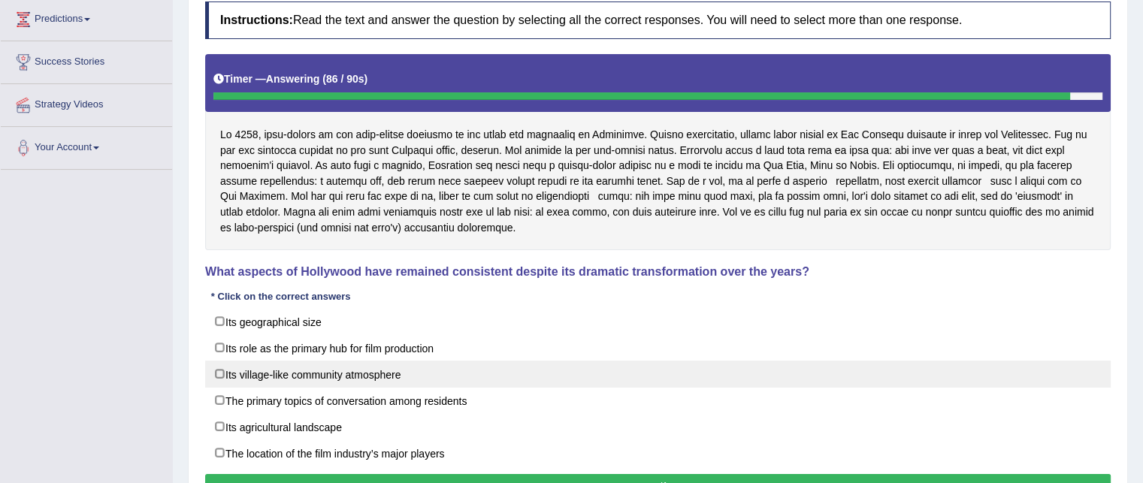
click at [328, 379] on label "Its village-like community atmosphere" at bounding box center [658, 374] width 906 height 27
checkbox input "true"
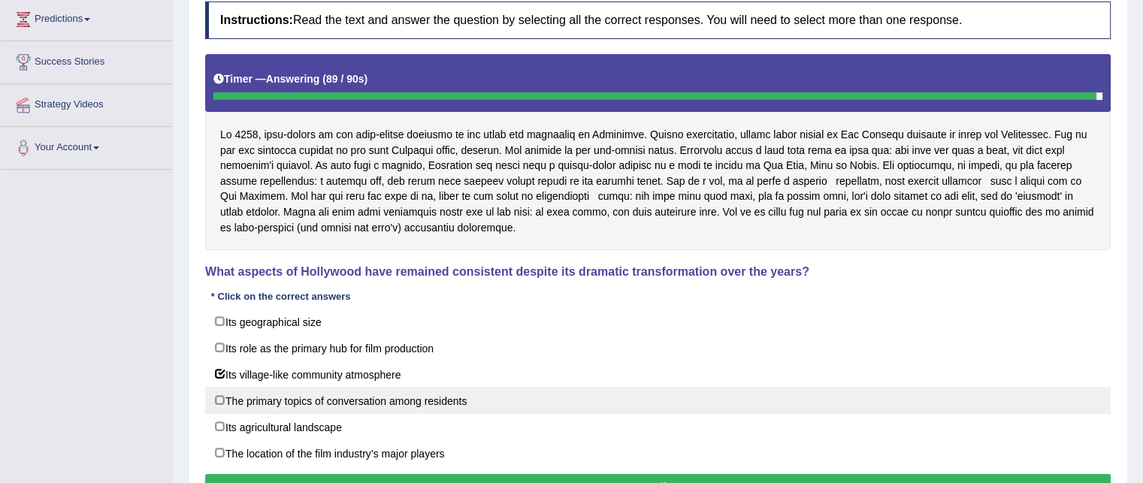
click at [309, 403] on label "The primary topics of conversation among residents" at bounding box center [658, 400] width 906 height 27
checkbox input "true"
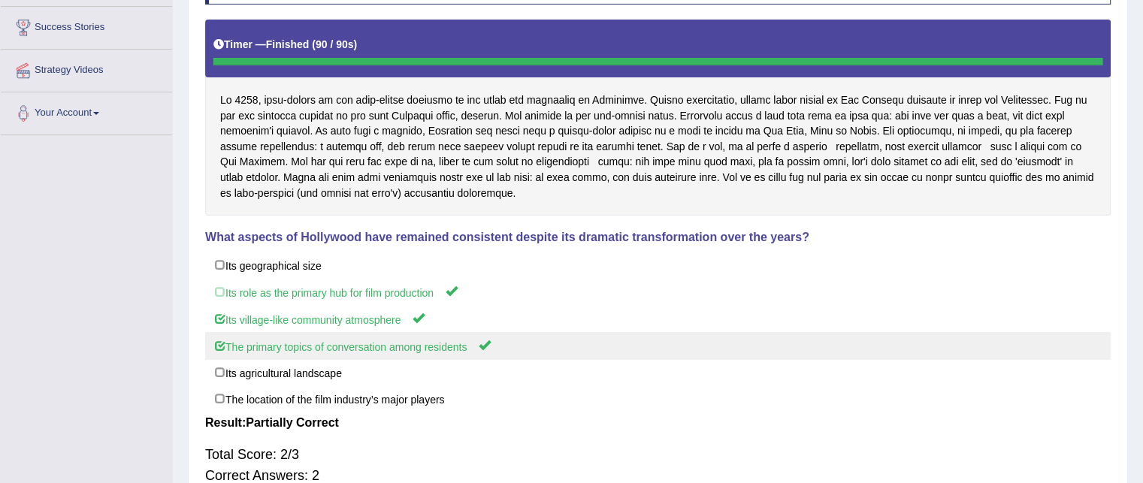
scroll to position [56, 0]
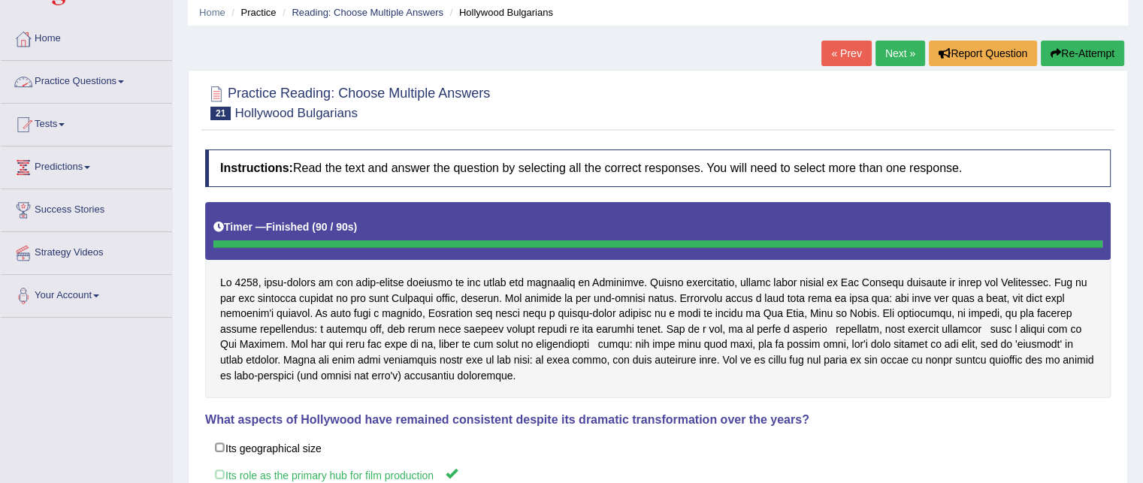
click at [114, 86] on link "Practice Questions" at bounding box center [86, 80] width 171 height 38
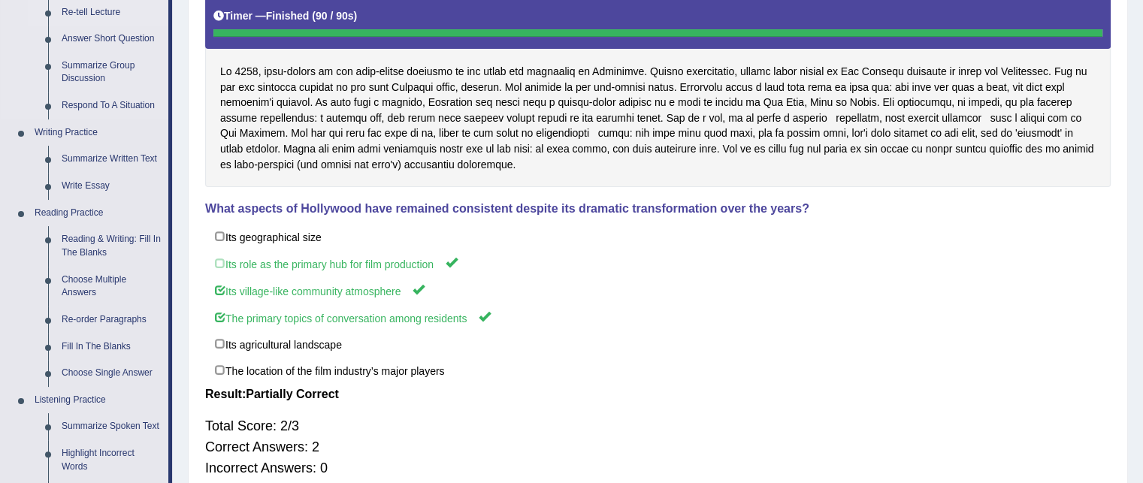
scroll to position [269, 0]
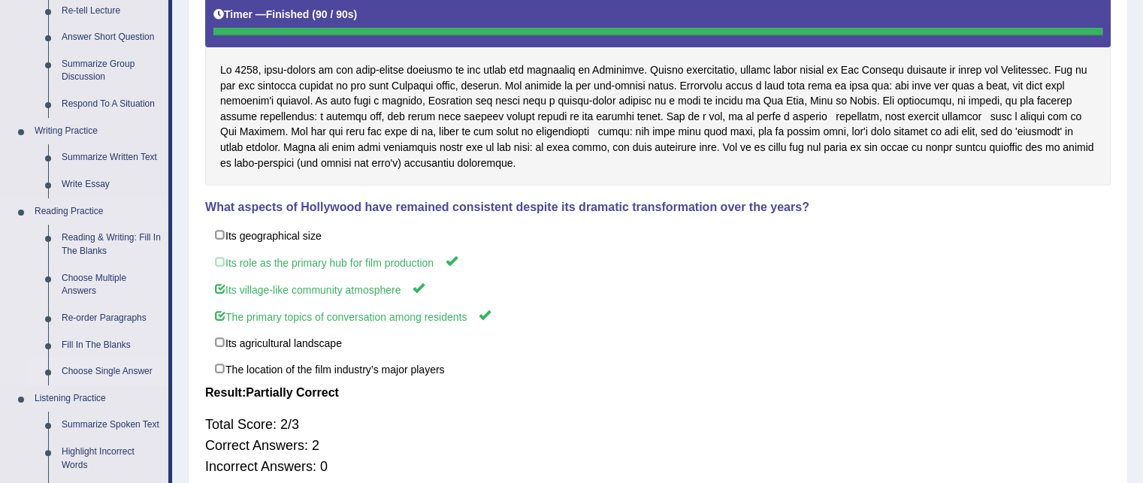
click at [83, 369] on link "Choose Single Answer" at bounding box center [112, 372] width 114 height 27
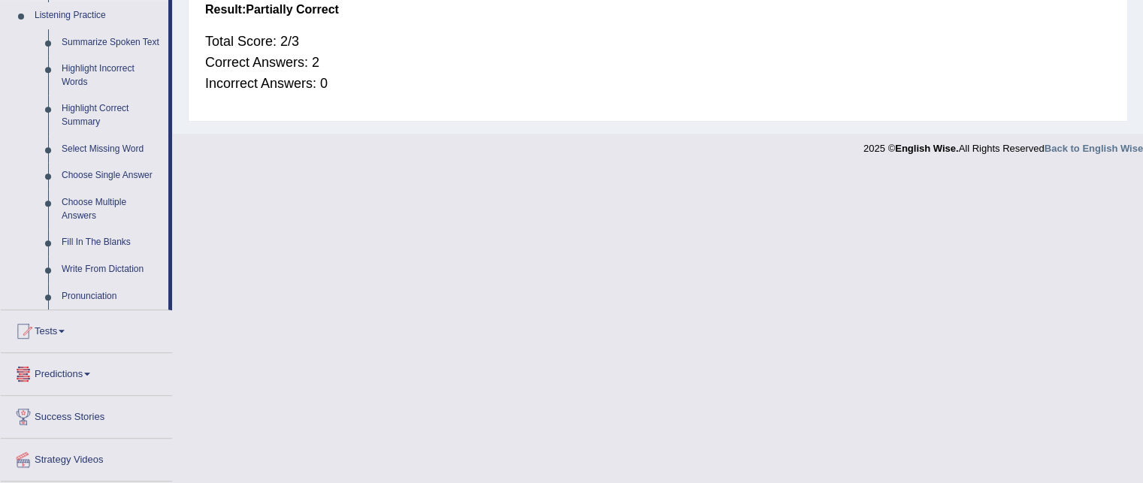
scroll to position [583, 0]
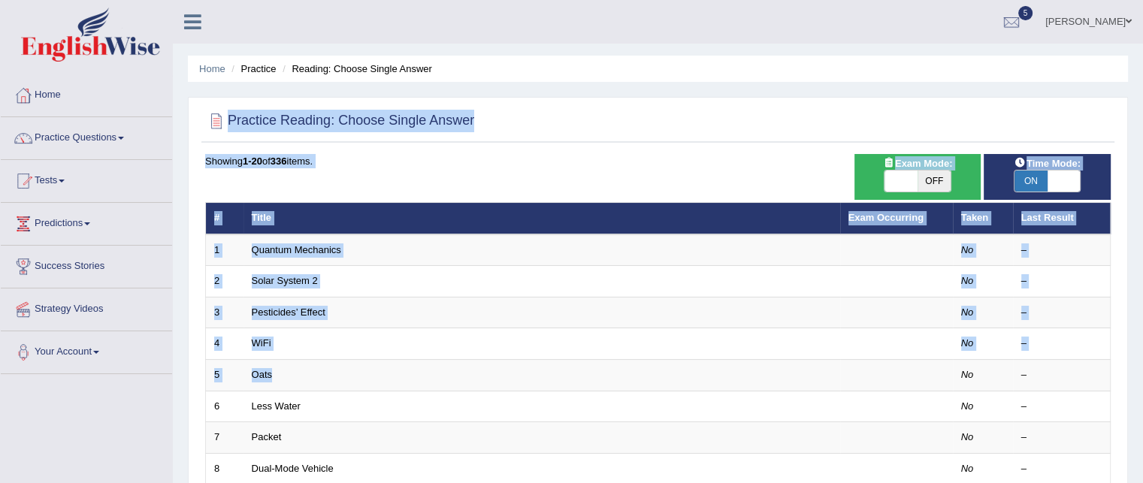
drag, startPoint x: 0, startPoint y: 0, endPoint x: 932, endPoint y: -130, distance: 941.2
click at [932, 0] on html "Toggle navigation Home Practice Questions Speaking Practice Read Aloud Repeat S…" at bounding box center [571, 241] width 1143 height 483
